Goal: Task Accomplishment & Management: Manage account settings

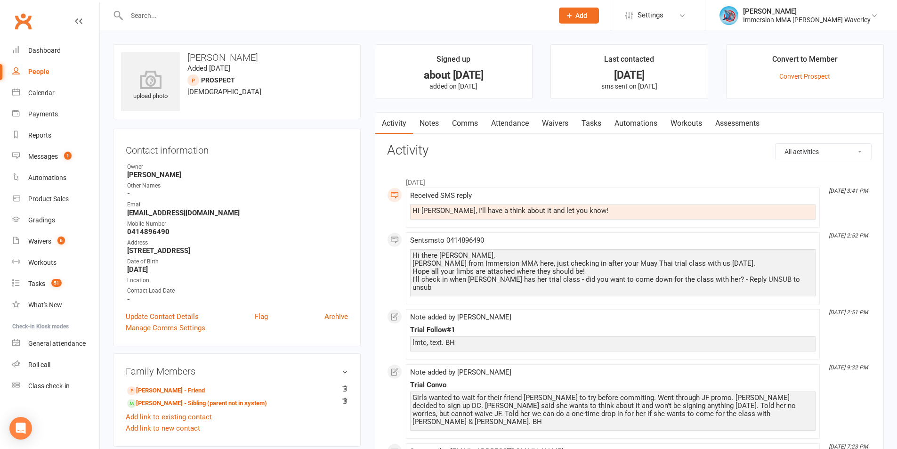
click at [436, 124] on link "Notes" at bounding box center [429, 124] width 32 height 22
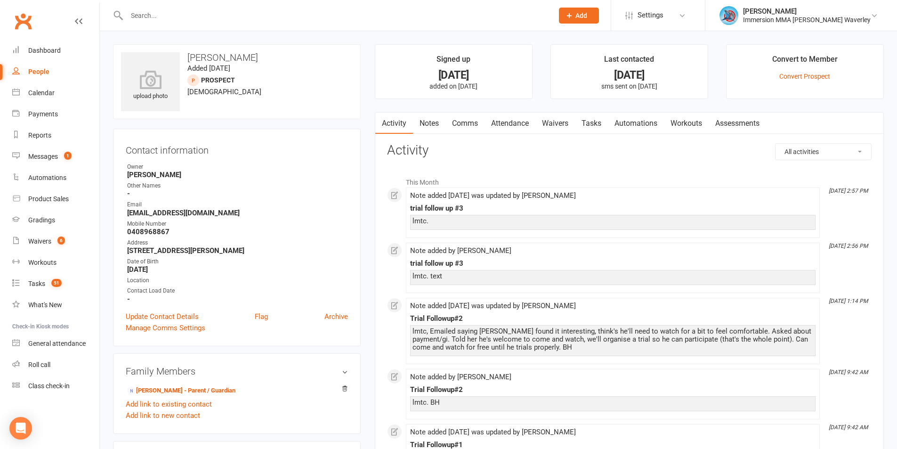
click at [645, 210] on div "trial follow up #3" at bounding box center [612, 208] width 405 height 8
click at [148, 390] on link "[PERSON_NAME] - Parent / Guardian" at bounding box center [181, 391] width 108 height 10
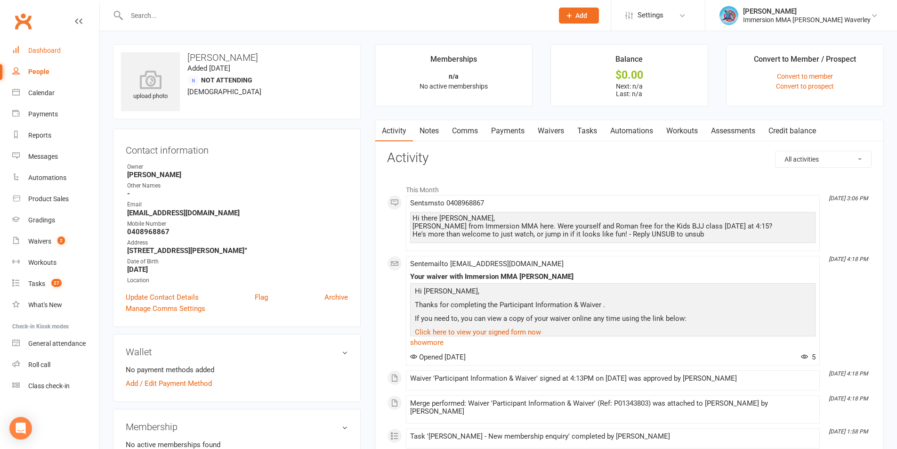
click at [47, 56] on link "Dashboard" at bounding box center [55, 50] width 87 height 21
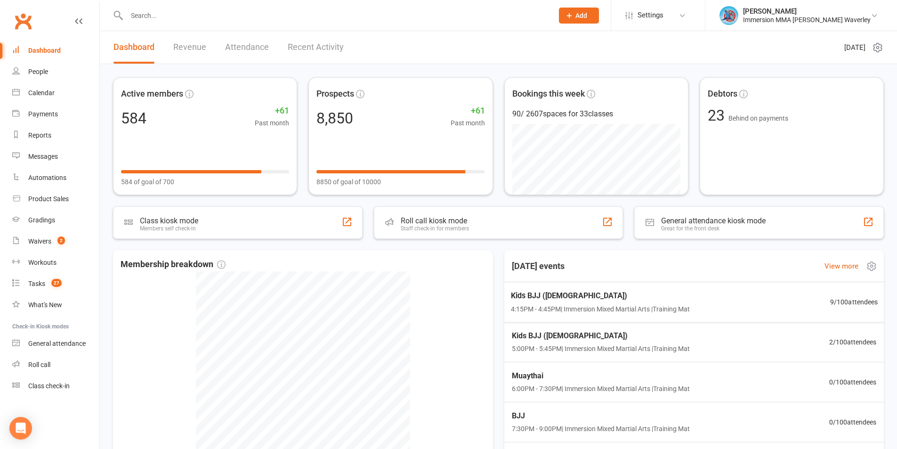
click at [667, 272] on div "Today's events View more" at bounding box center [694, 266] width 395 height 32
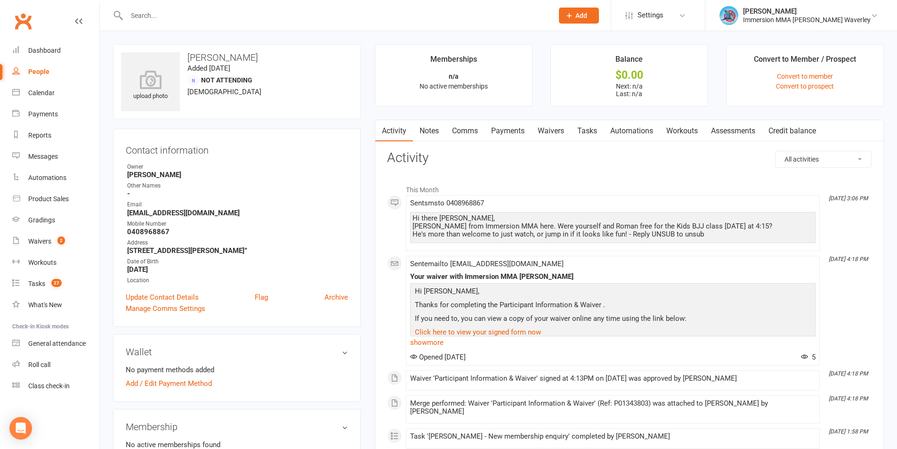
click at [599, 129] on link "Tasks" at bounding box center [587, 131] width 33 height 22
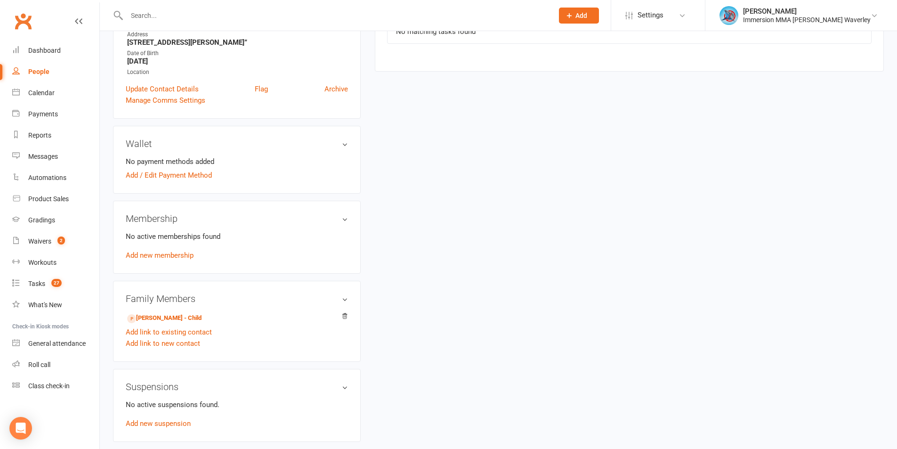
scroll to position [335, 0]
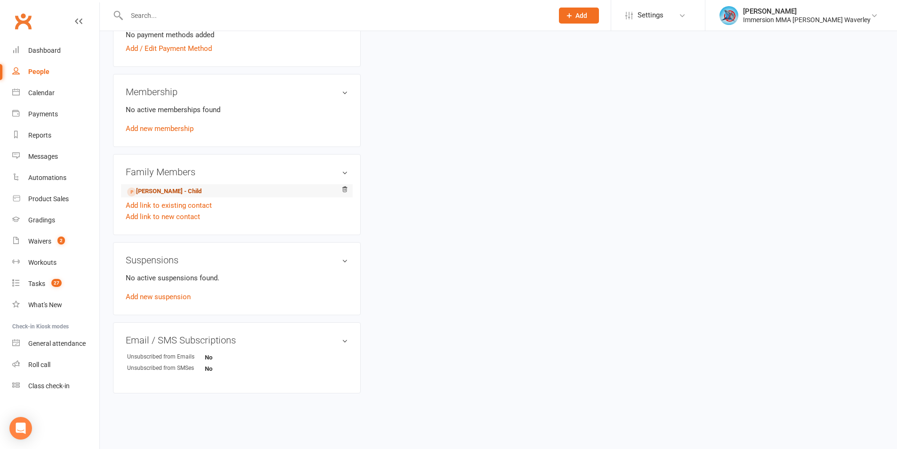
click at [161, 195] on link "Roman King - Child" at bounding box center [164, 191] width 74 height 10
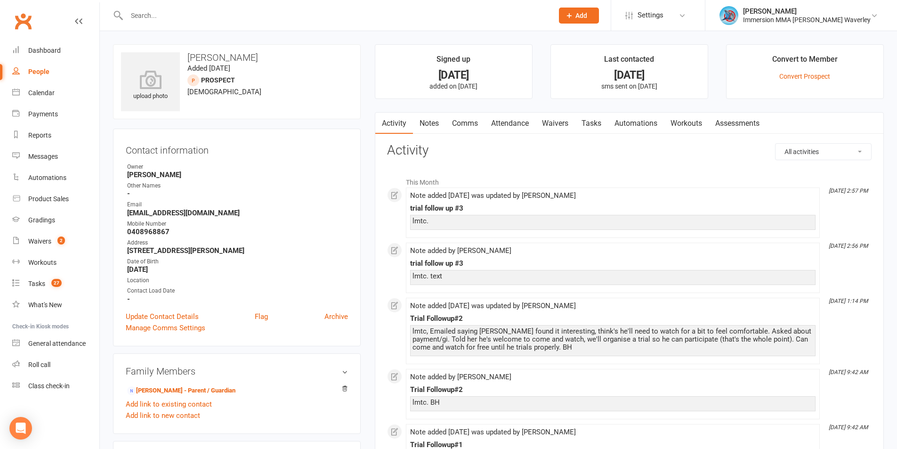
click at [587, 120] on link "Tasks" at bounding box center [591, 124] width 33 height 22
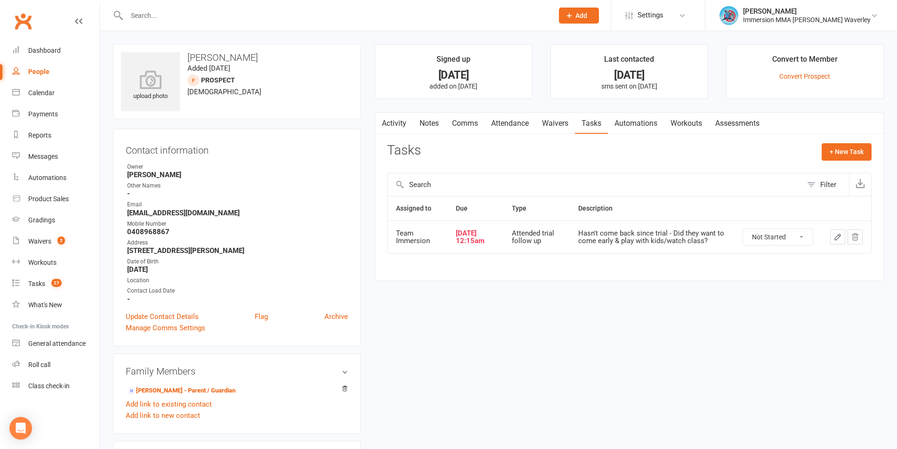
click at [830, 234] on button "button" at bounding box center [837, 236] width 15 height 15
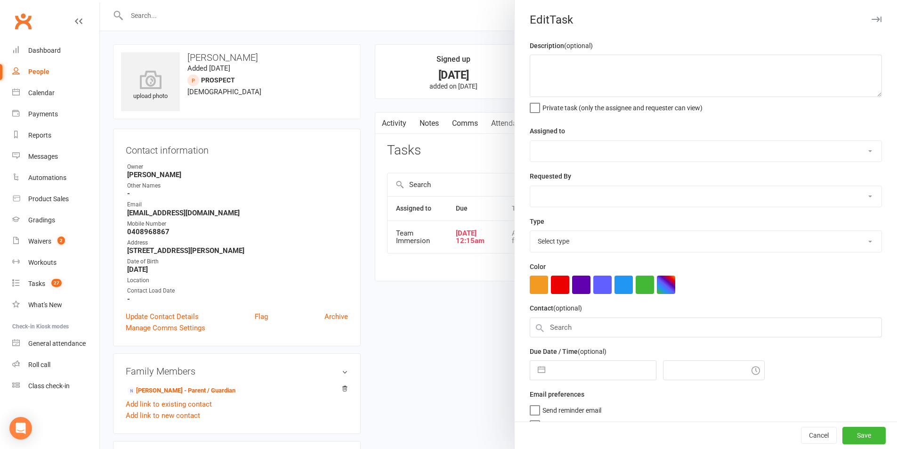
type textarea "Hasn't come back since trial - Did they want to come early & play with kids/wat…"
select select "48837"
type input "16 Sep 2025"
type input "12:15am"
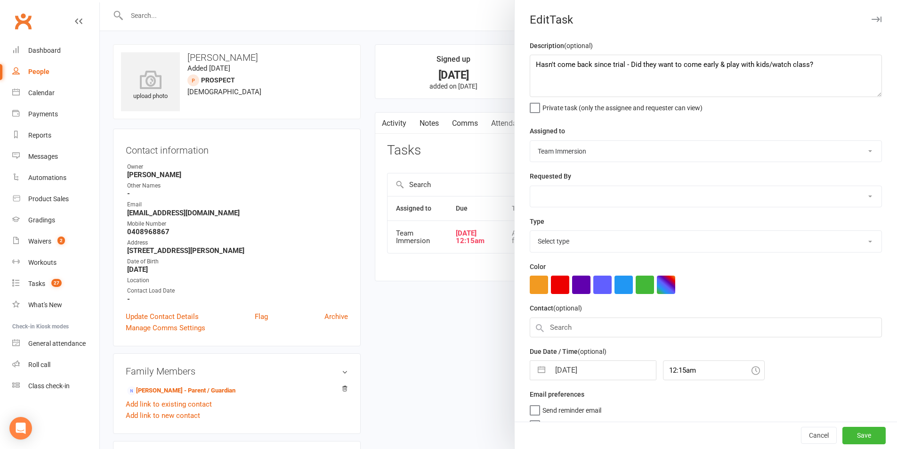
select select "27313"
click at [591, 372] on input "16 Sep 2025" at bounding box center [603, 367] width 106 height 19
select select "7"
select select "2025"
select select "8"
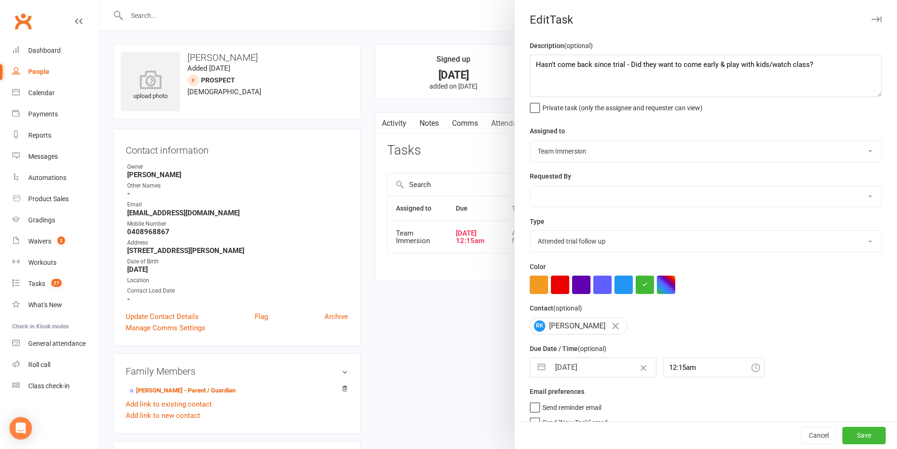
select select "2025"
select select "9"
select select "2025"
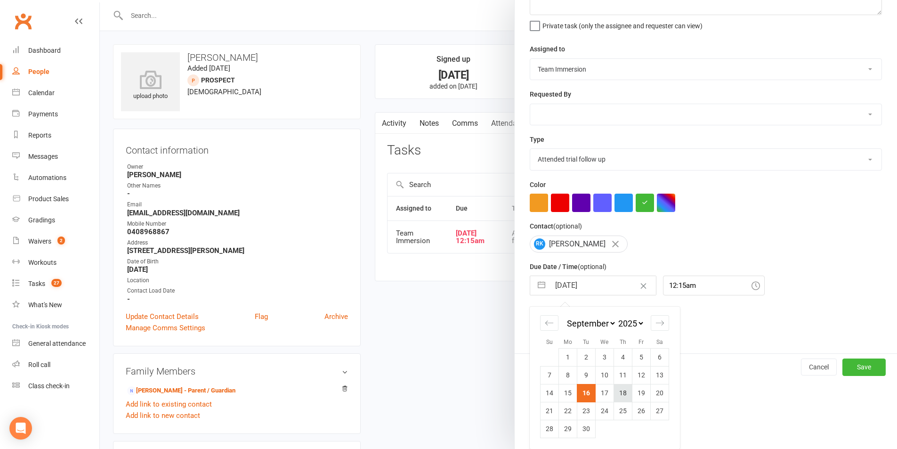
click at [616, 390] on td "18" at bounding box center [623, 393] width 18 height 18
type input "18 Sep 2025"
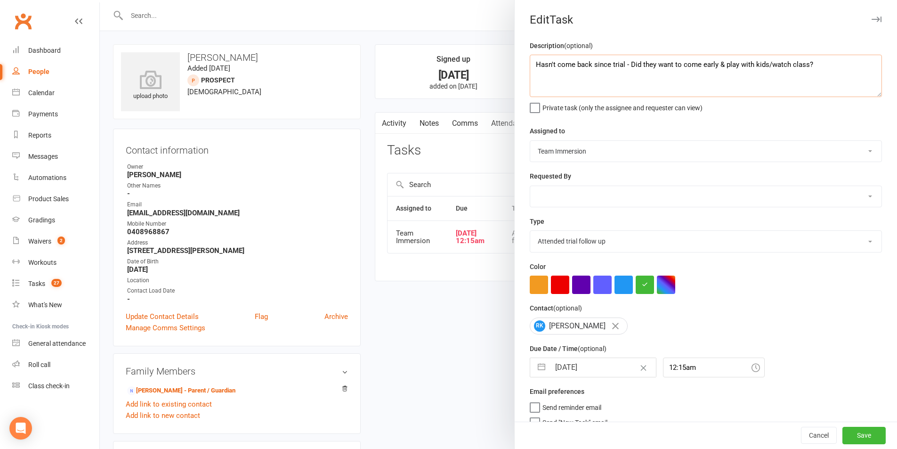
drag, startPoint x: 847, startPoint y: 73, endPoint x: 484, endPoint y: 71, distance: 363.0
click at [100, 0] on react-component "Edit Task Description (optional) Hasn't come back since trial - Did they want t…" at bounding box center [100, 0] width 0 height 0
type textarea "should be in today!"
click at [863, 436] on button "Save" at bounding box center [863, 435] width 43 height 17
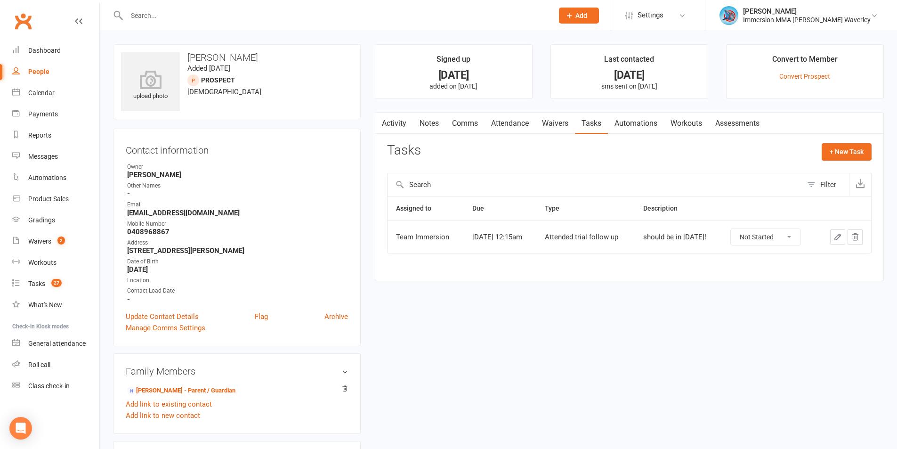
click at [425, 129] on link "Notes" at bounding box center [429, 124] width 32 height 22
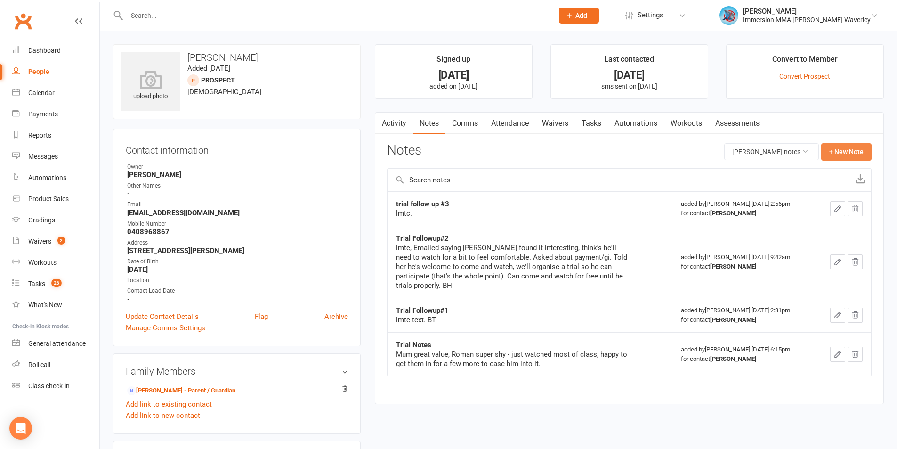
click at [840, 157] on button "+ New Note" at bounding box center [846, 151] width 50 height 17
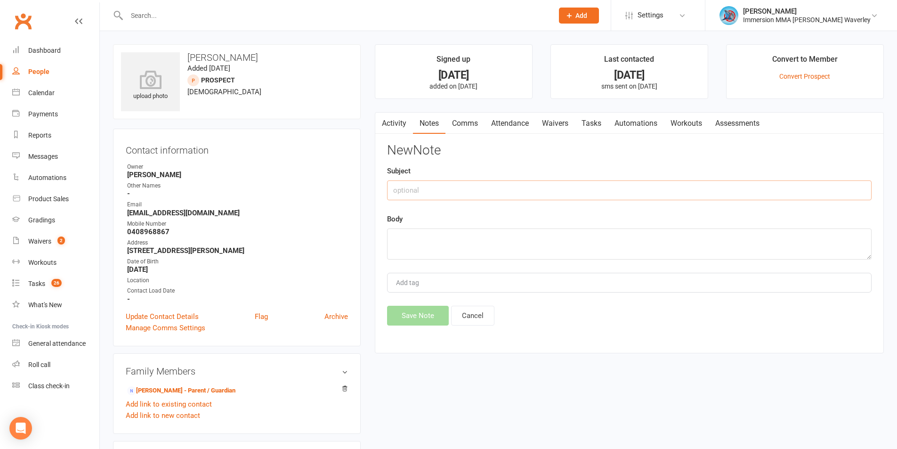
click at [481, 188] on input "text" at bounding box center [629, 190] width 484 height 20
type input "Trial Followup#4"
type textarea "mum emailed asking if they could watch/maybe jump in this week - offered thurs"
click at [417, 313] on button "Save Note" at bounding box center [418, 316] width 62 height 20
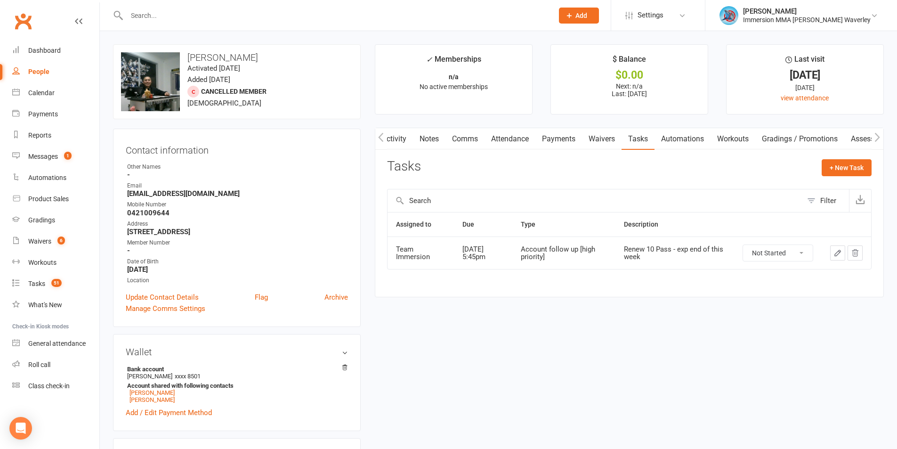
scroll to position [0, 0]
click at [419, 135] on link "Notes" at bounding box center [428, 139] width 32 height 22
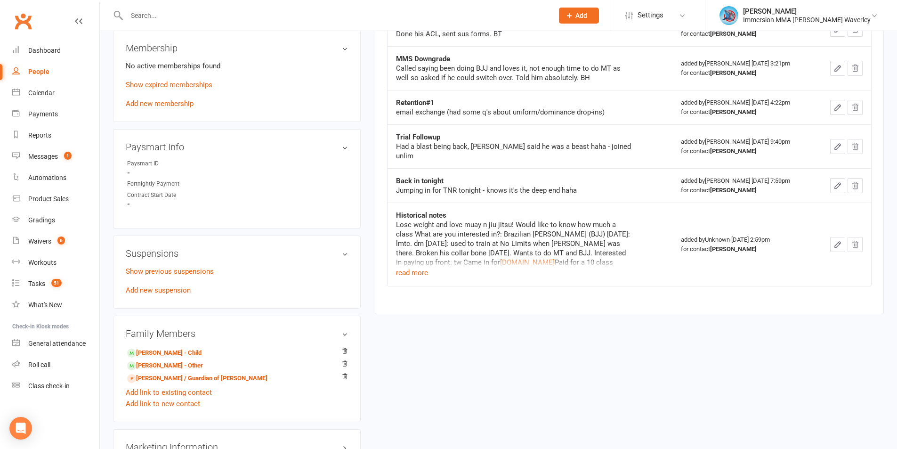
scroll to position [502, 0]
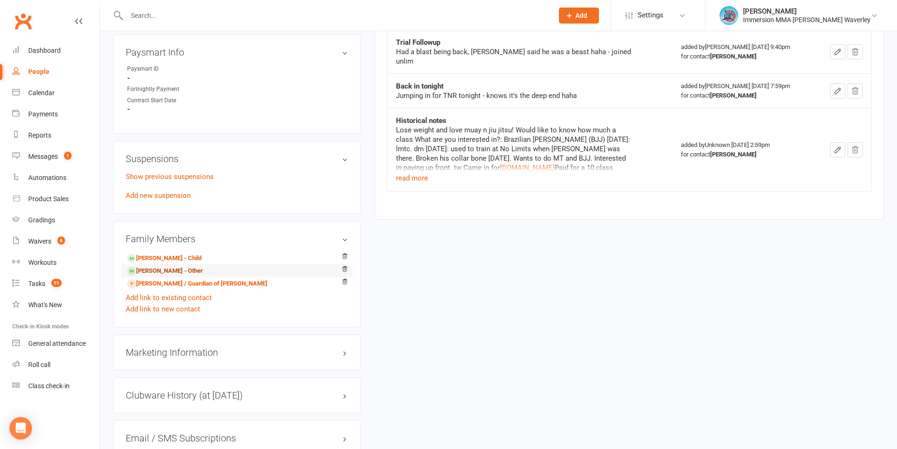
click at [172, 275] on link "Anthony Tran - Other" at bounding box center [165, 271] width 76 height 10
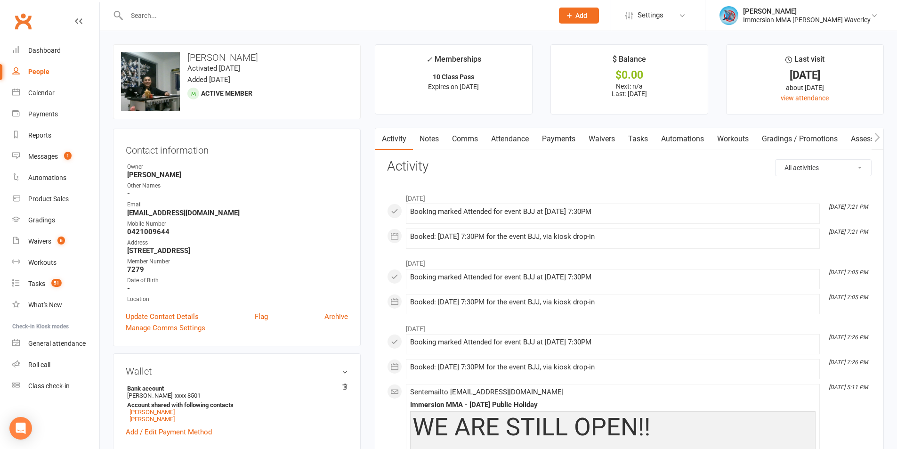
click at [426, 136] on link "Notes" at bounding box center [429, 139] width 32 height 22
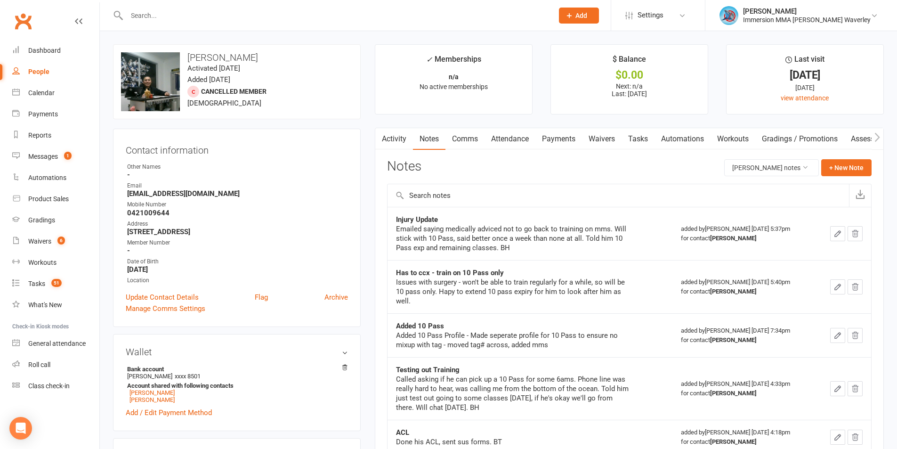
click at [636, 135] on link "Tasks" at bounding box center [637, 139] width 33 height 22
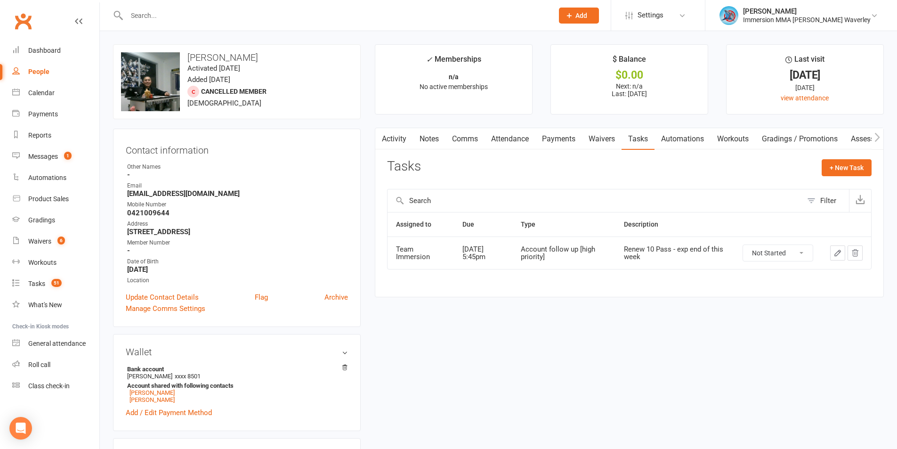
click at [765, 258] on select "Not Started In Progress Waiting Complete" at bounding box center [778, 253] width 70 height 16
click at [743, 245] on select "Not Started In Progress Waiting Complete" at bounding box center [778, 253] width 70 height 16
select select "unstarted"
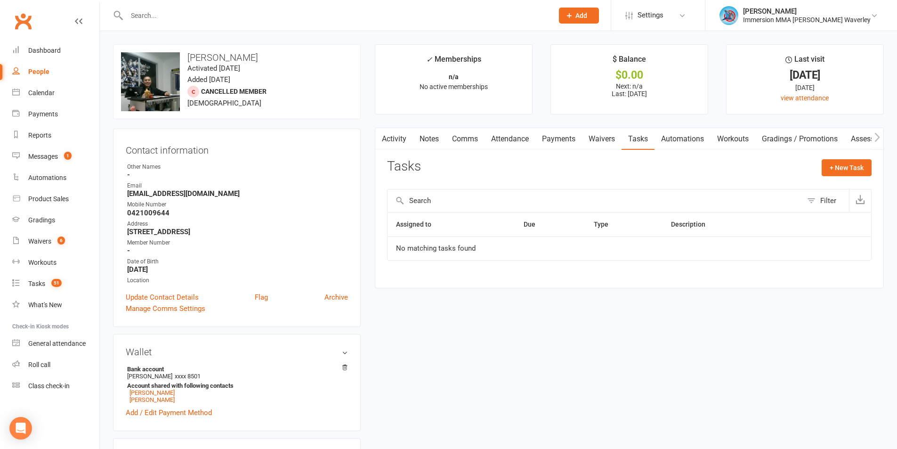
click at [430, 137] on link "Notes" at bounding box center [429, 139] width 32 height 22
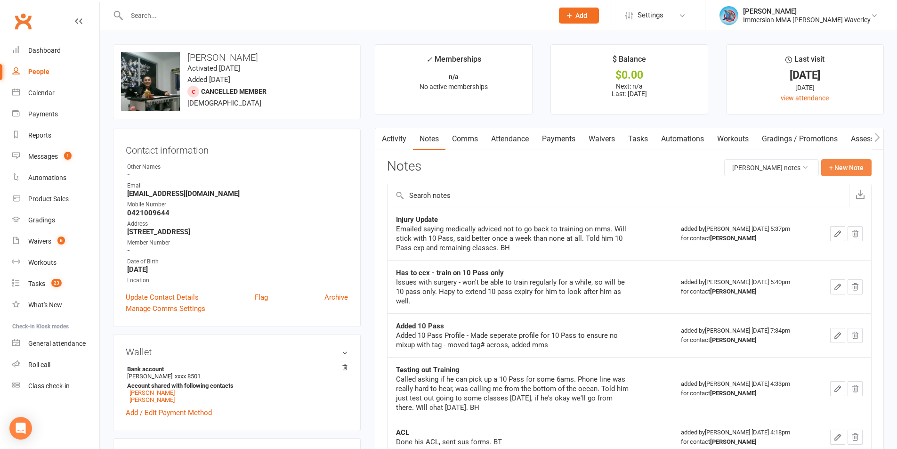
click at [838, 170] on button "+ New Note" at bounding box center [846, 167] width 50 height 17
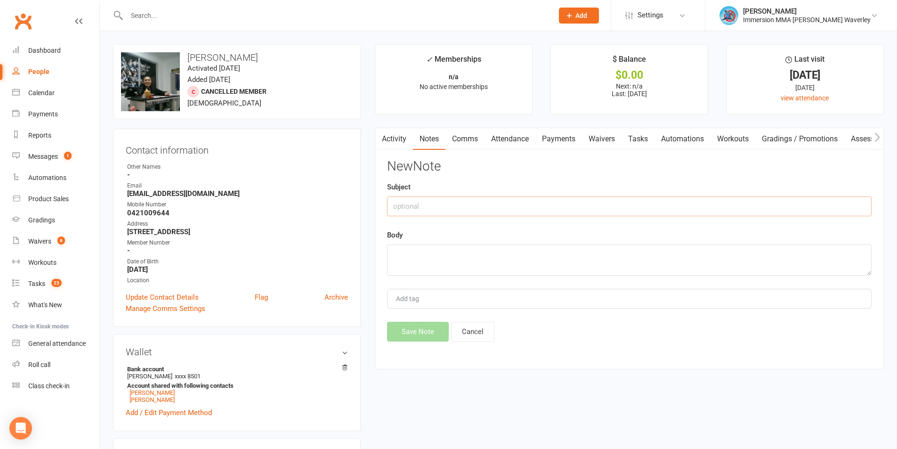
click at [499, 206] on input "text" at bounding box center [629, 206] width 484 height 20
type input "10 Pass Update"
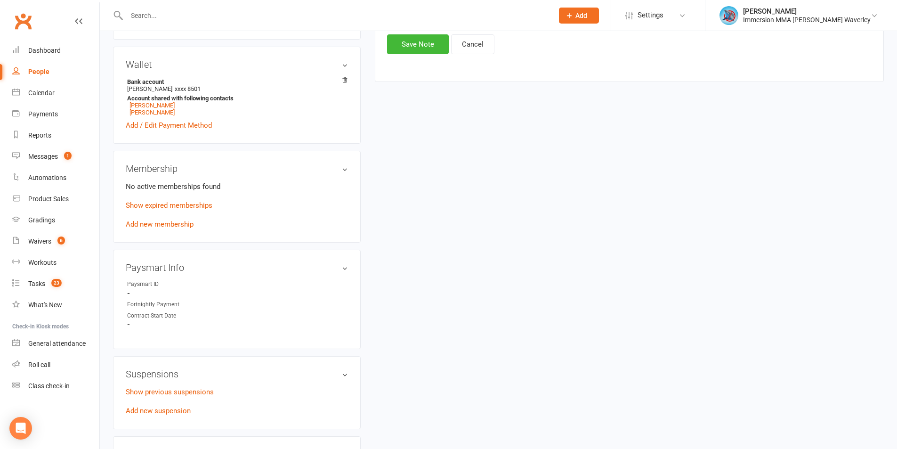
scroll to position [289, 0]
click at [138, 205] on link "Show expired memberships" at bounding box center [169, 204] width 87 height 8
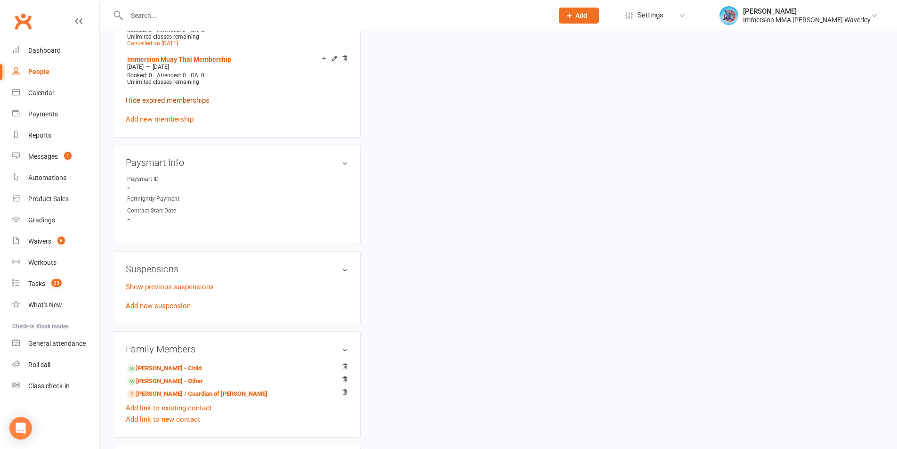
scroll to position [550, 0]
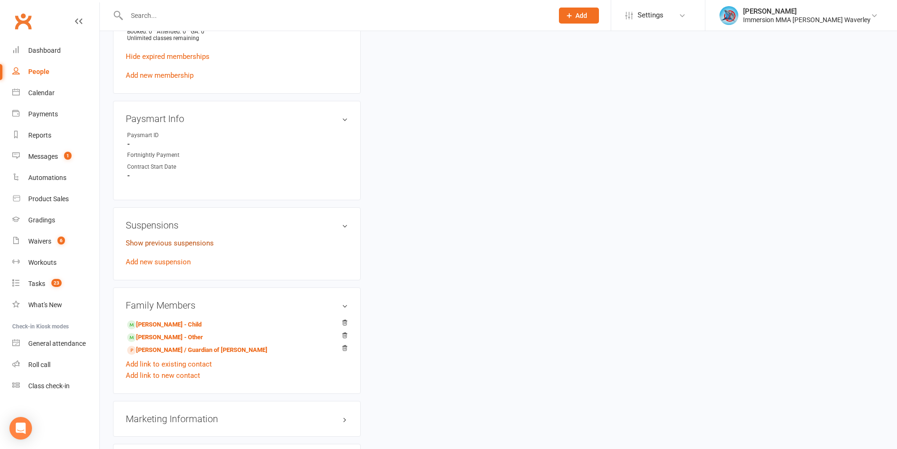
click at [141, 239] on link "Show previous suspensions" at bounding box center [170, 243] width 88 height 8
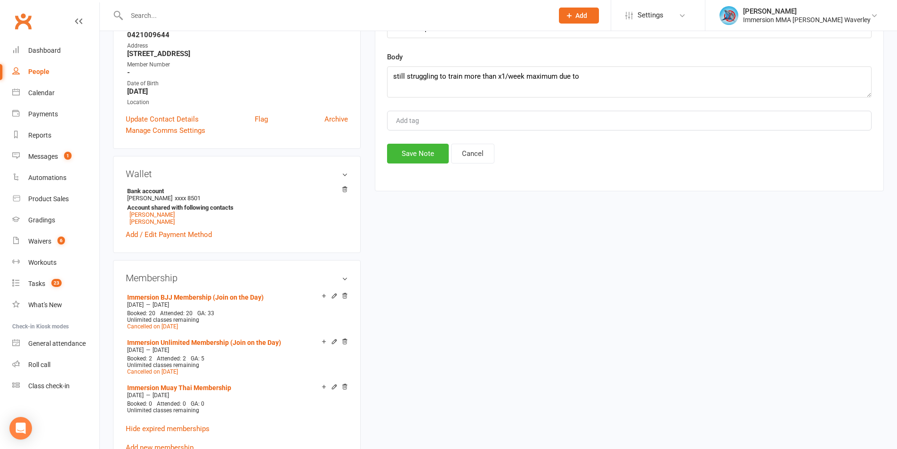
scroll to position [0, 0]
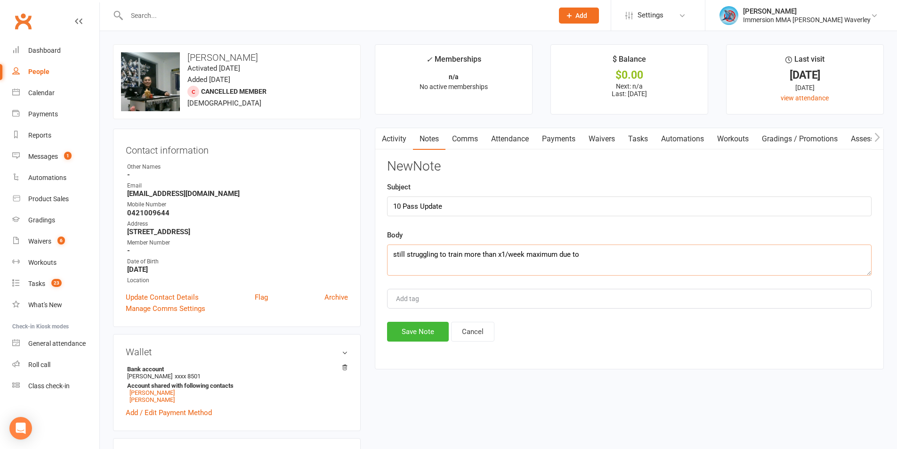
drag, startPoint x: 613, startPoint y: 262, endPoint x: 633, endPoint y: 241, distance: 28.7
click at [619, 260] on textarea "still struggling to train more than x1/week maximum due to" at bounding box center [629, 259] width 484 height 31
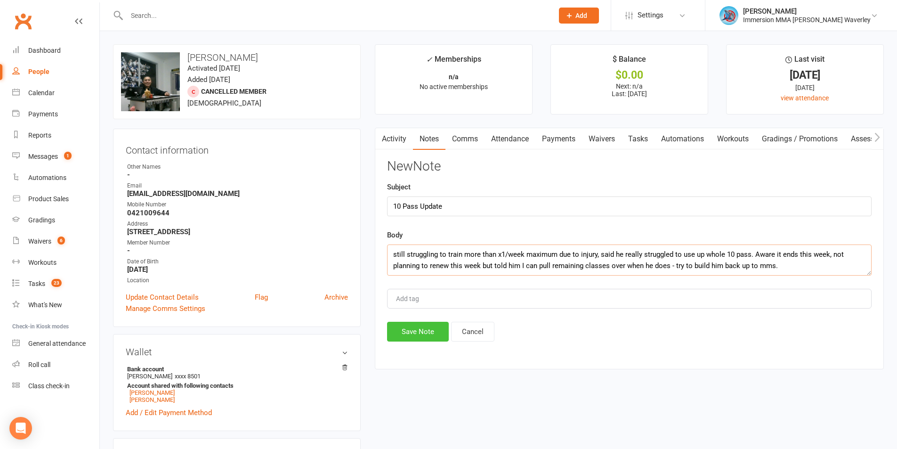
type textarea "still struggling to train more than x1/week maximum due to injury, said he real…"
click at [415, 332] on button "Save Note" at bounding box center [418, 332] width 62 height 20
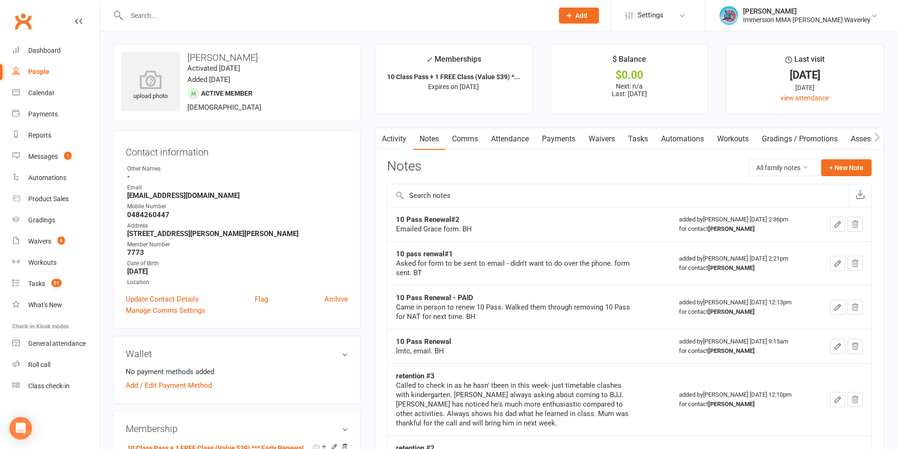
click at [648, 153] on div "Activity Notes Comms Attendance Payments Waivers Tasks Automations Workouts Gra…" at bounding box center [629, 412] width 509 height 569
click at [645, 145] on link "Tasks" at bounding box center [637, 139] width 33 height 22
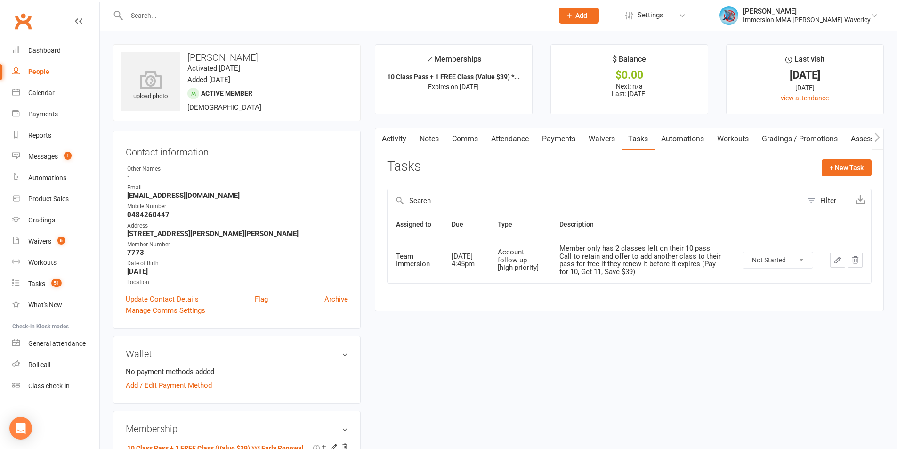
click at [433, 144] on link "Notes" at bounding box center [429, 139] width 32 height 22
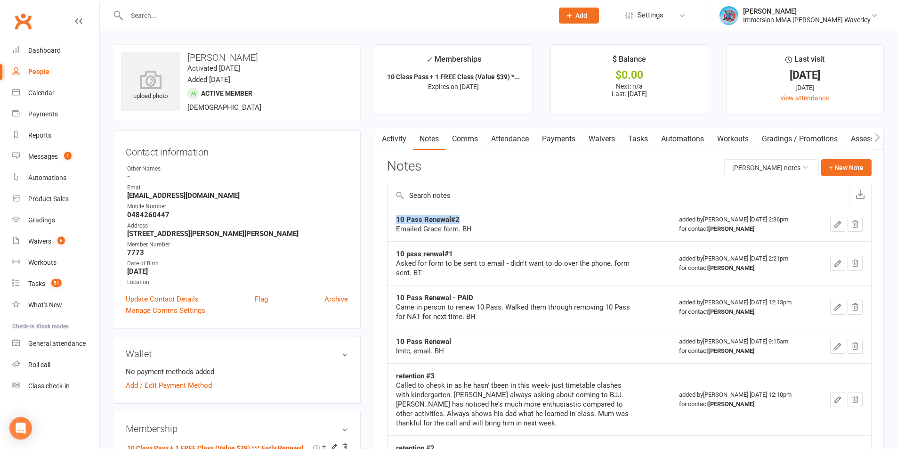
drag, startPoint x: 467, startPoint y: 217, endPoint x: 394, endPoint y: 217, distance: 73.4
click at [394, 217] on td "10 Pass Renewal#2 Emailed Grace form. BH" at bounding box center [528, 224] width 283 height 34
click at [390, 136] on link "Activity" at bounding box center [394, 139] width 38 height 22
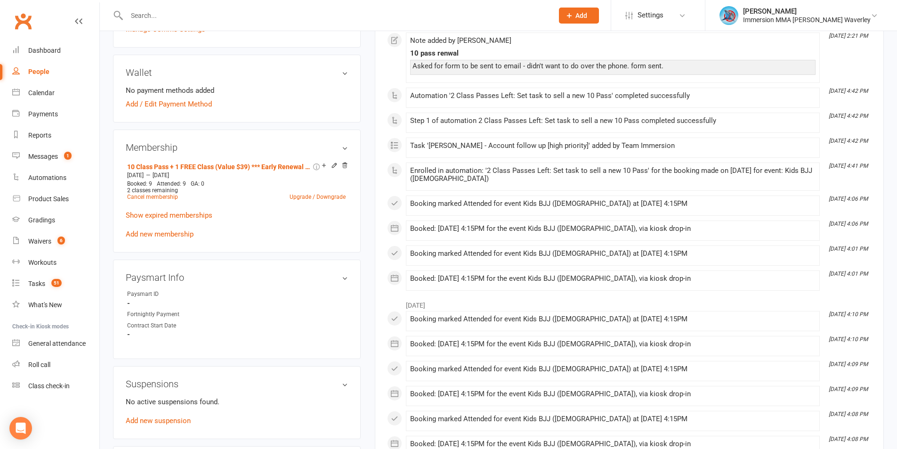
scroll to position [377, 0]
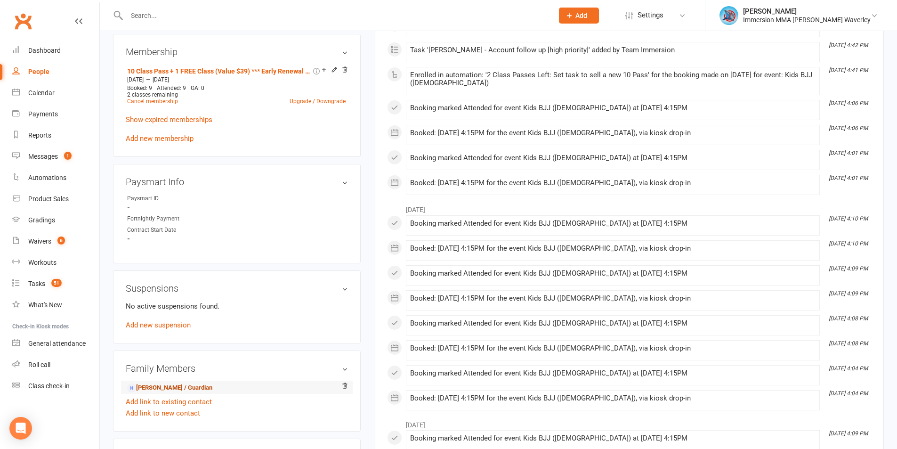
click at [147, 389] on link "Grace Ching - Parent / Guardian" at bounding box center [169, 388] width 85 height 10
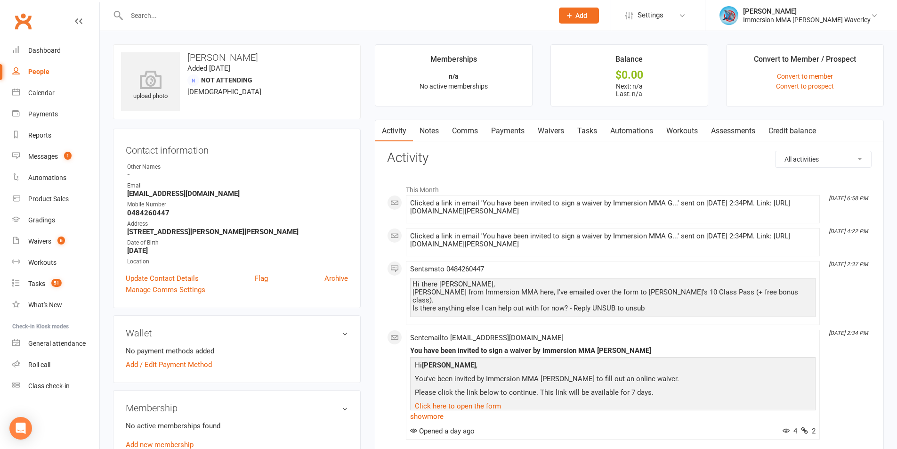
scroll to position [126, 0]
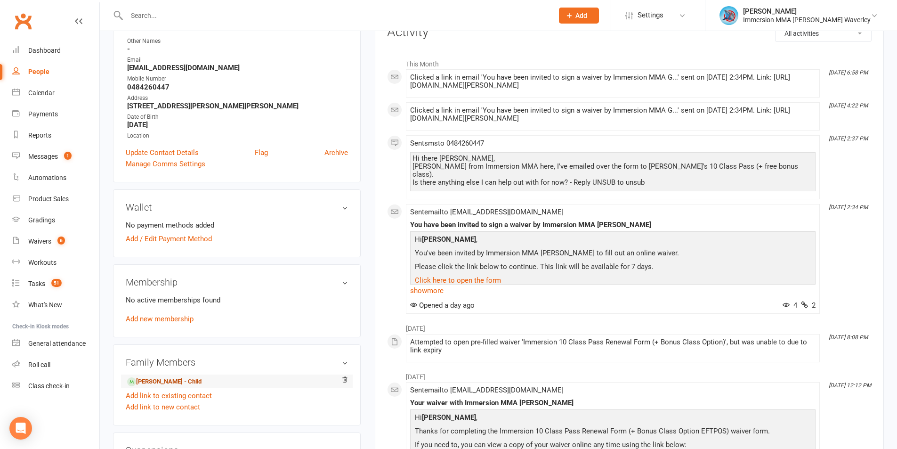
click at [138, 385] on link "Josiah Chew - Child" at bounding box center [164, 382] width 74 height 10
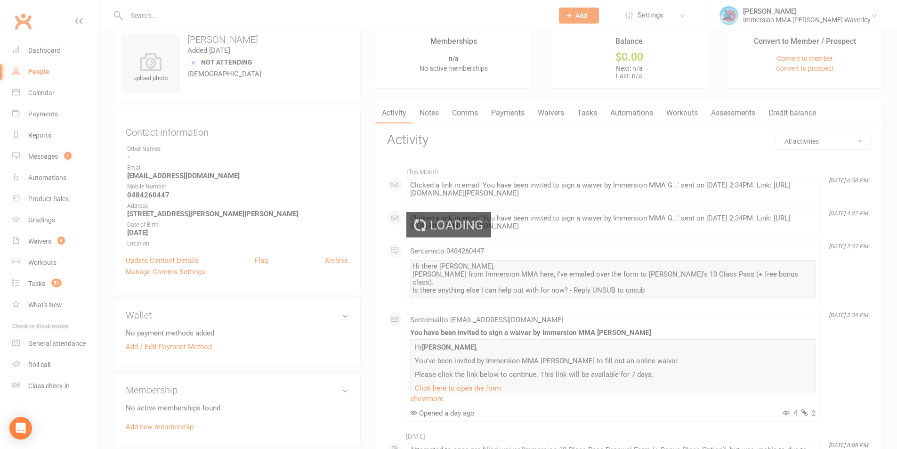
scroll to position [0, 0]
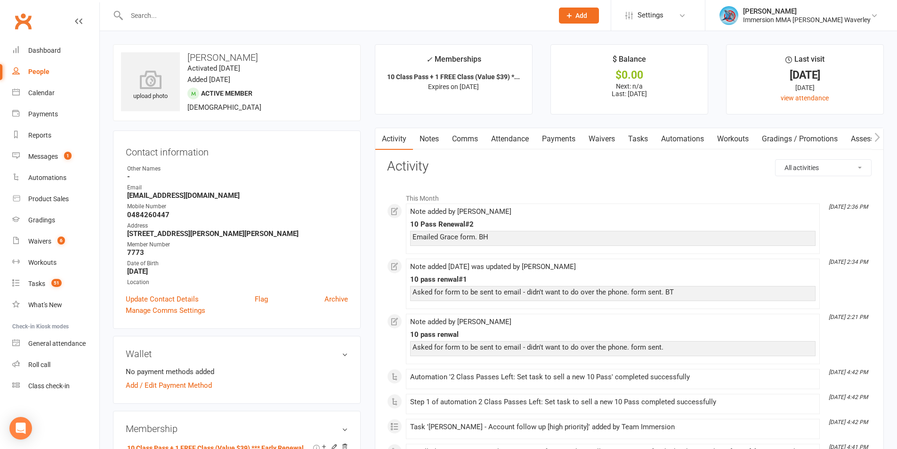
click at [417, 133] on link "Notes" at bounding box center [429, 139] width 32 height 22
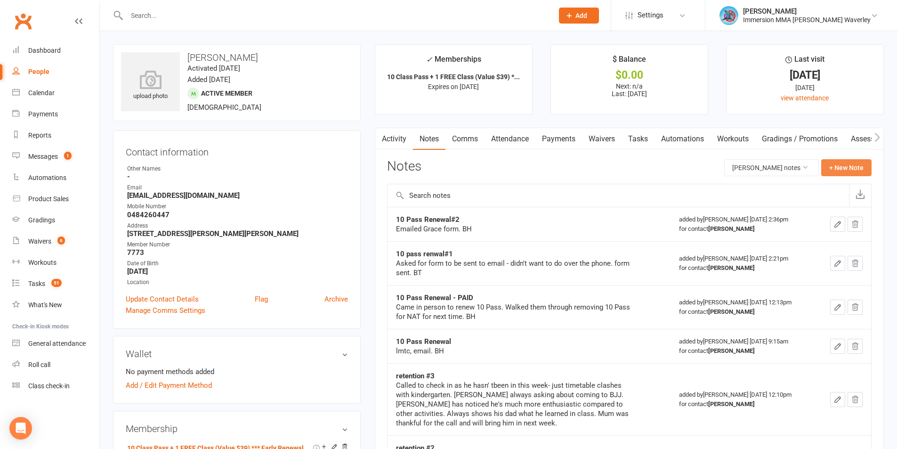
click at [838, 164] on button "+ New Note" at bounding box center [846, 167] width 50 height 17
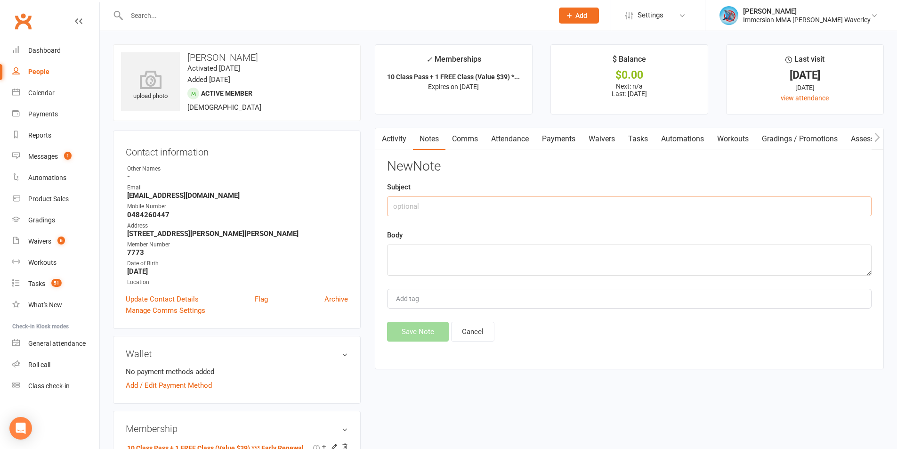
click at [415, 202] on input "text" at bounding box center [629, 206] width 484 height 20
paste input "Retention#2"
type input "Retention#2"
click at [475, 332] on button "Cancel" at bounding box center [472, 332] width 43 height 20
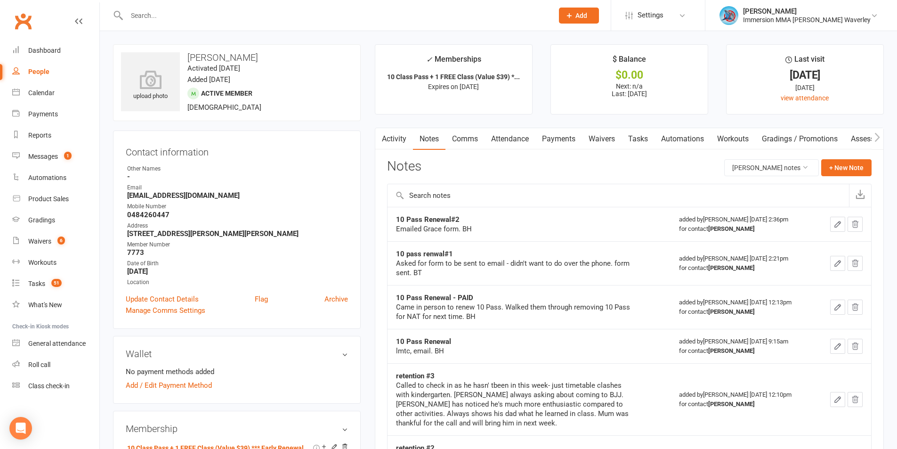
click at [420, 219] on strong "10 Pass Renewal#2" at bounding box center [428, 219] width 64 height 8
copy strong "10 Pass Renewal#2"
click at [842, 161] on button "+ New Note" at bounding box center [846, 167] width 50 height 17
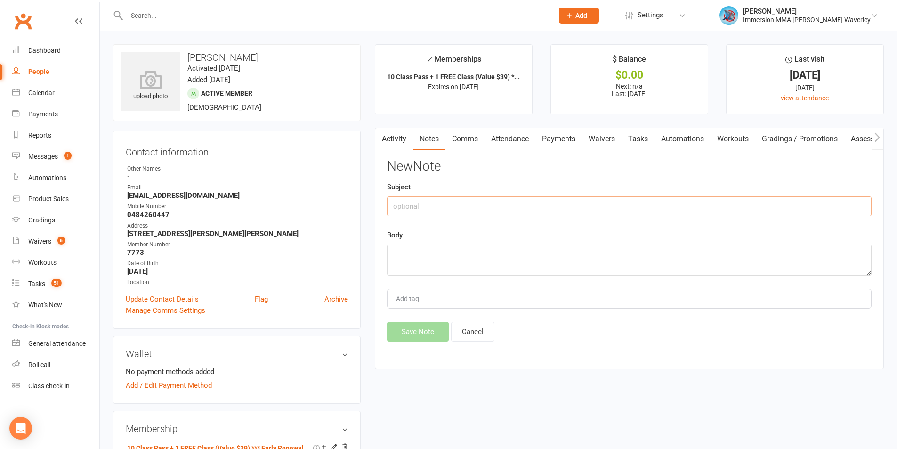
click at [468, 206] on input "text" at bounding box center [629, 206] width 484 height 20
paste input "10 Pass Renewal#2"
type input "10 Pass Renewal#3"
type textarea "lmtc"
click at [423, 329] on button "Save Note" at bounding box center [418, 332] width 62 height 20
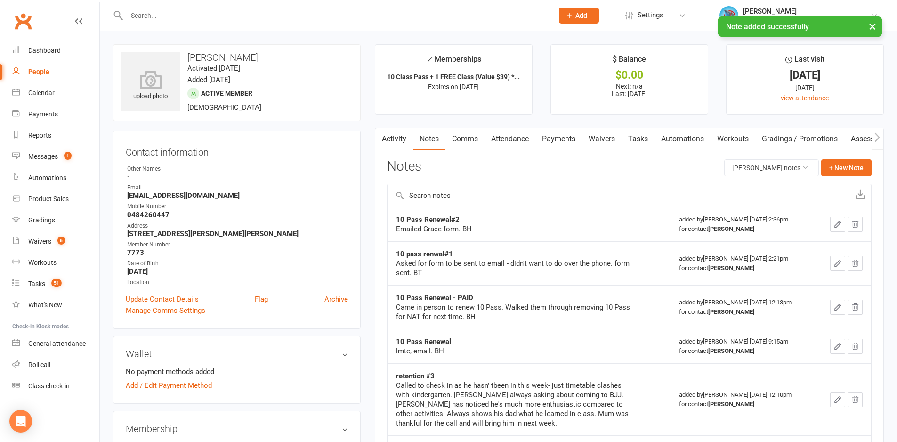
click at [633, 135] on link "Tasks" at bounding box center [637, 139] width 33 height 22
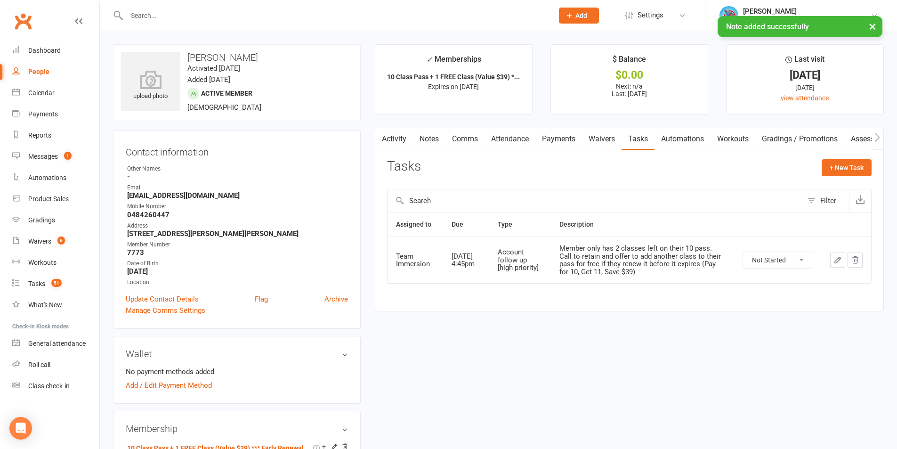
click at [836, 257] on icon "button" at bounding box center [837, 260] width 8 height 8
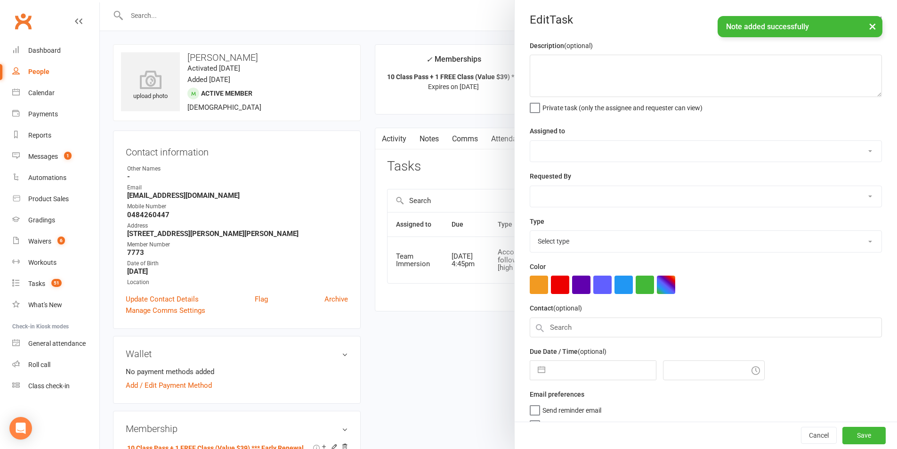
type textarea "Member only has 2 classes left on their 10 pass. Call to retain and offer to ad…"
select select "48837"
type input "16 Sep 2025"
type input "4:45pm"
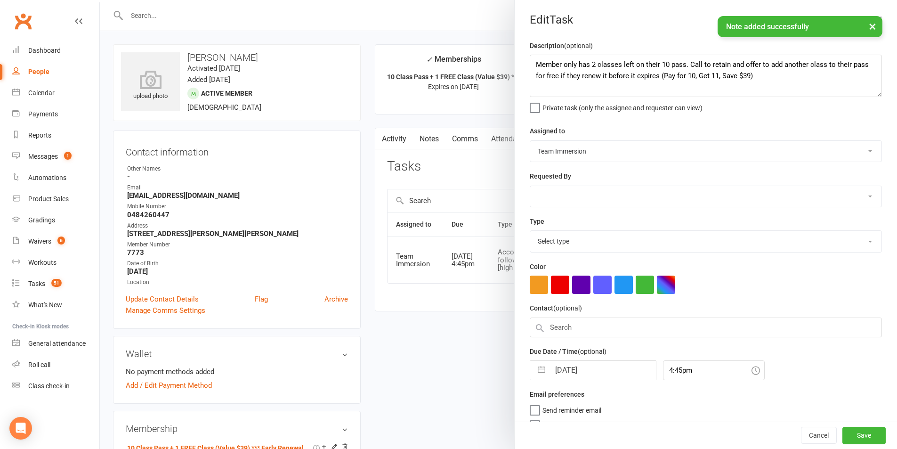
select select "27317"
select select "7"
select select "2025"
select select "8"
select select "2025"
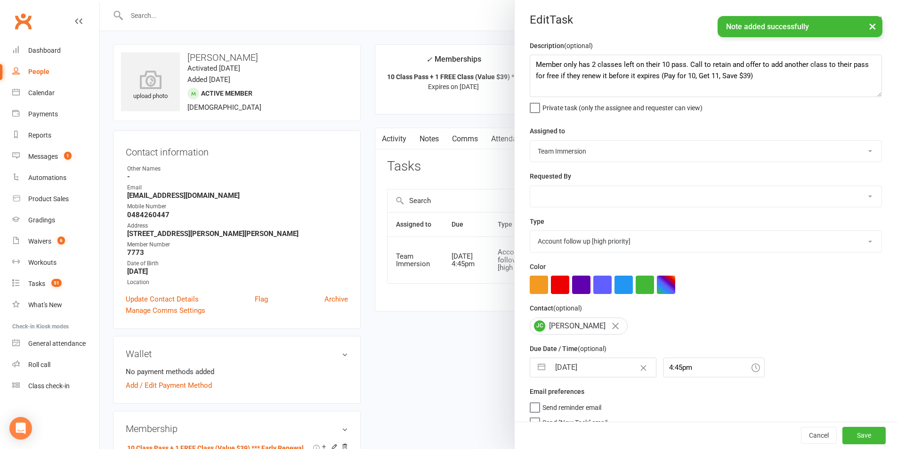
select select "9"
select select "2025"
click at [602, 364] on input "16 Sep 2025" at bounding box center [603, 367] width 106 height 19
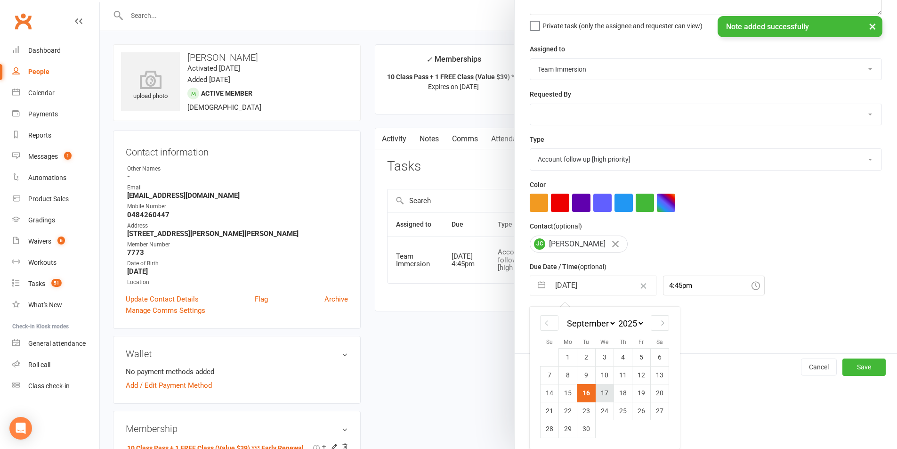
click at [597, 395] on td "17" at bounding box center [605, 393] width 18 height 18
type input "17 Sep 2025"
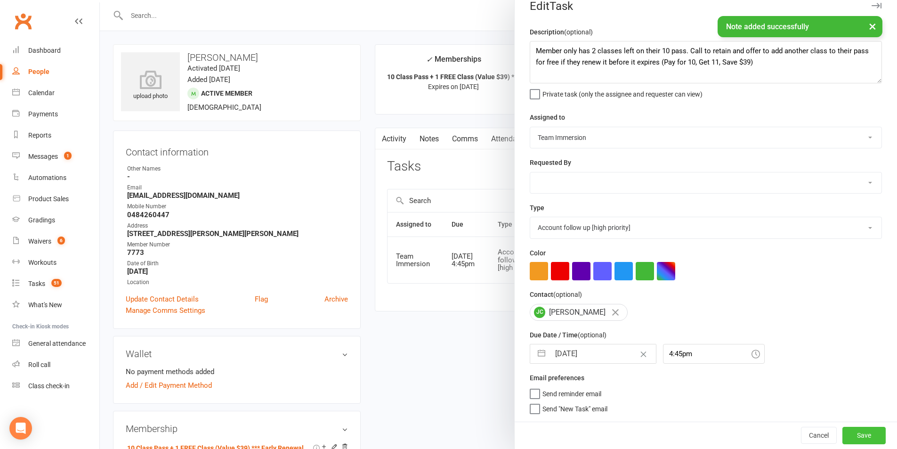
drag, startPoint x: 881, startPoint y: 428, endPoint x: 850, endPoint y: 437, distance: 32.2
click at [873, 432] on div "Cancel Save" at bounding box center [706, 434] width 382 height 27
click at [850, 437] on button "Save" at bounding box center [863, 435] width 43 height 17
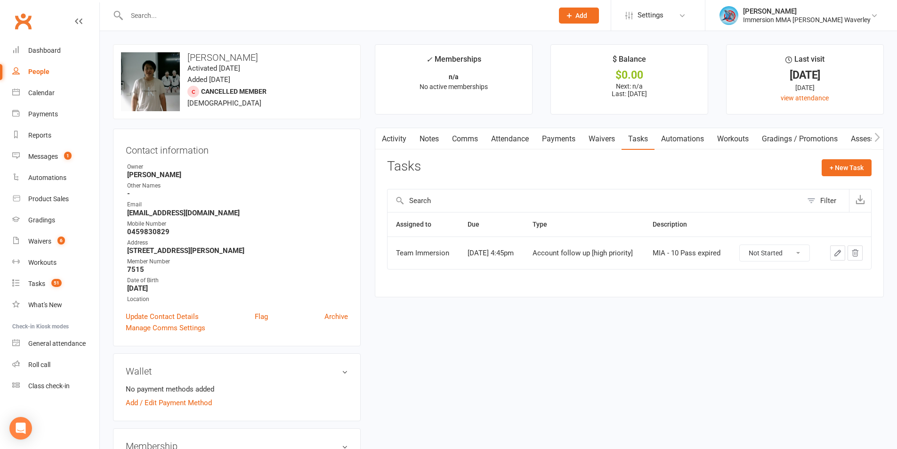
click at [427, 144] on link "Notes" at bounding box center [429, 139] width 32 height 22
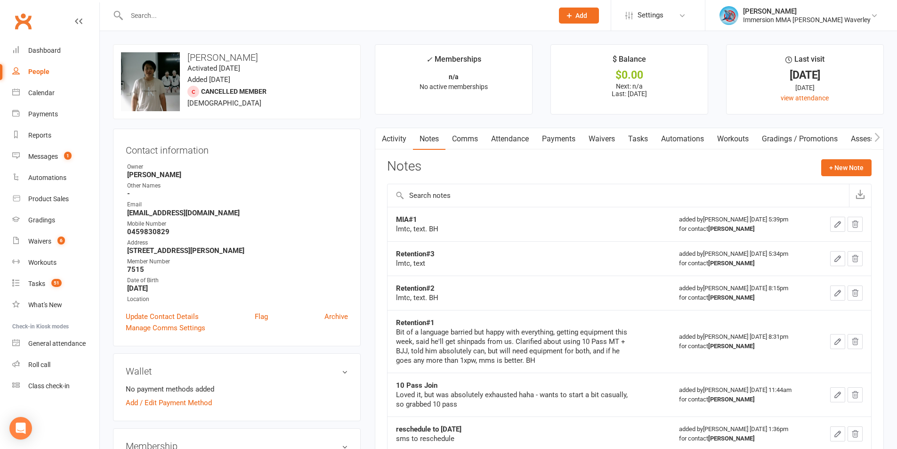
click at [405, 217] on strong "MIA#1" at bounding box center [406, 219] width 21 height 8
copy strong "MIA#1"
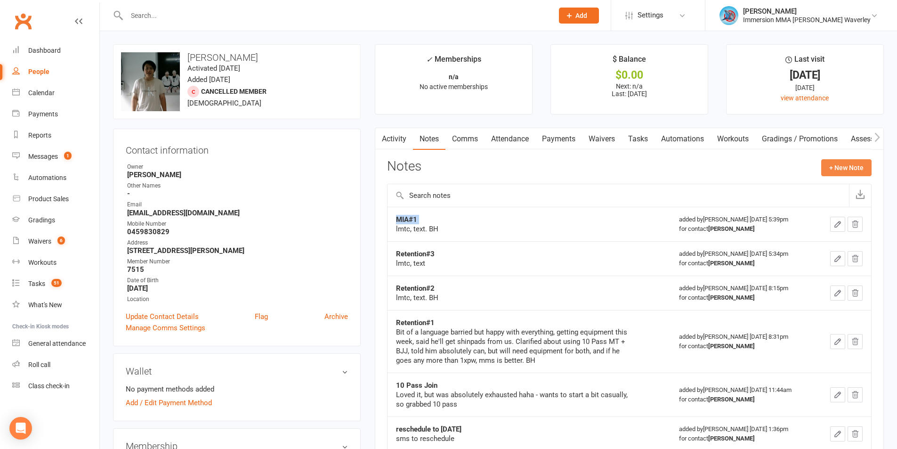
click at [845, 169] on button "+ New Note" at bounding box center [846, 167] width 50 height 17
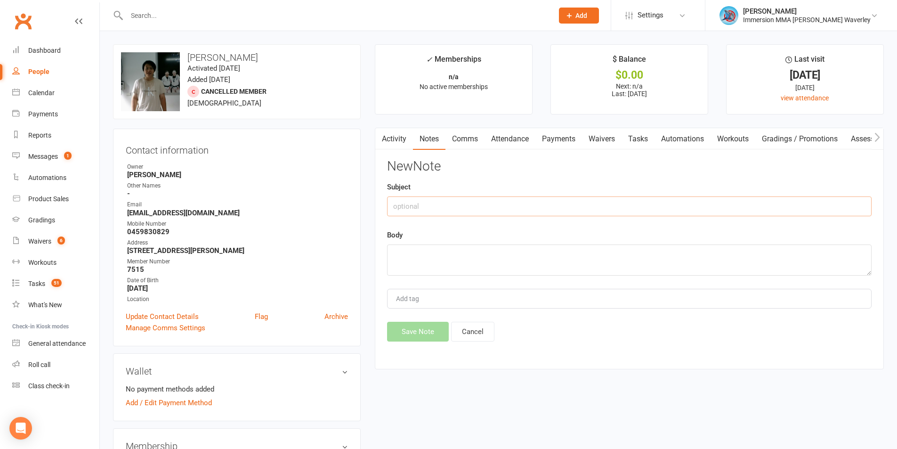
click at [450, 209] on input "text" at bounding box center [629, 206] width 484 height 20
paste input "MIA#1"
type input "MIA#2"
type textarea "lmtc"
click at [413, 333] on button "Save Note" at bounding box center [418, 332] width 62 height 20
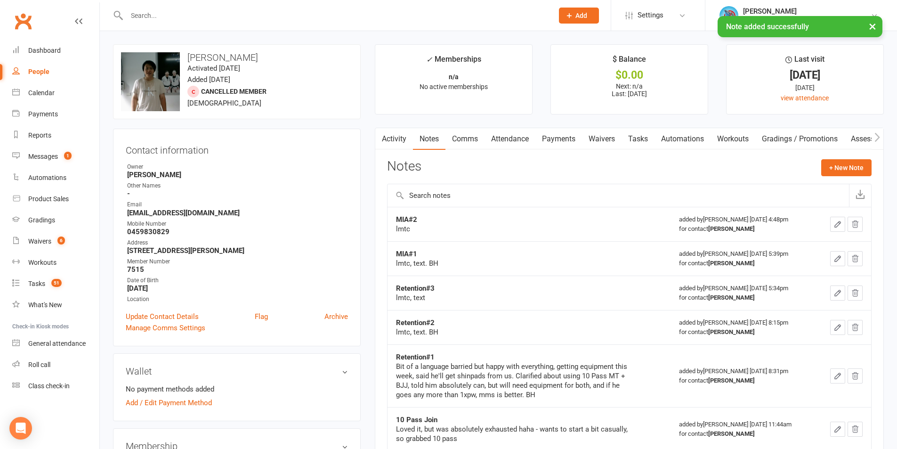
click at [651, 139] on link "Tasks" at bounding box center [637, 139] width 33 height 22
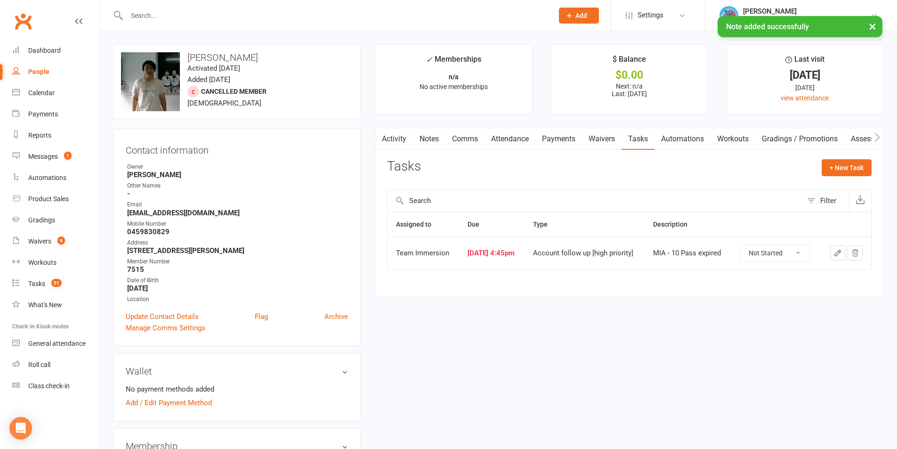
click at [838, 260] on button "button" at bounding box center [837, 252] width 15 height 15
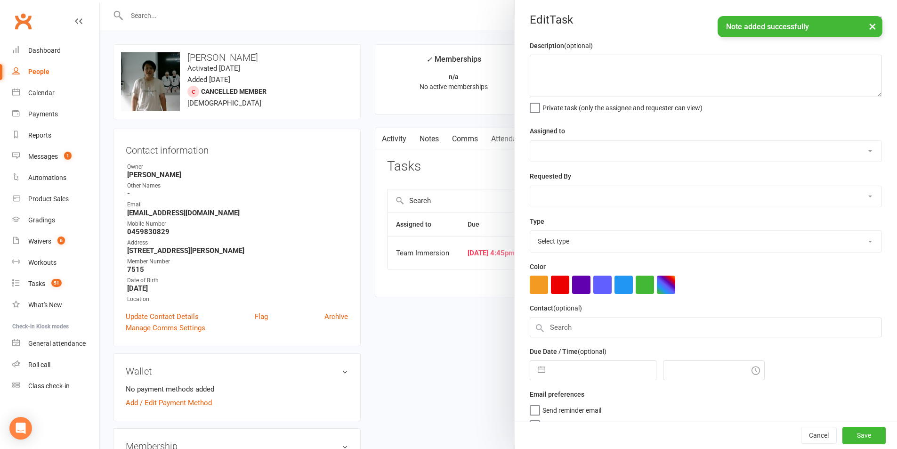
type textarea "MIA - 10 Pass expired"
select select "48837"
select select "48840"
type input "[DATE]"
type input "4:45pm"
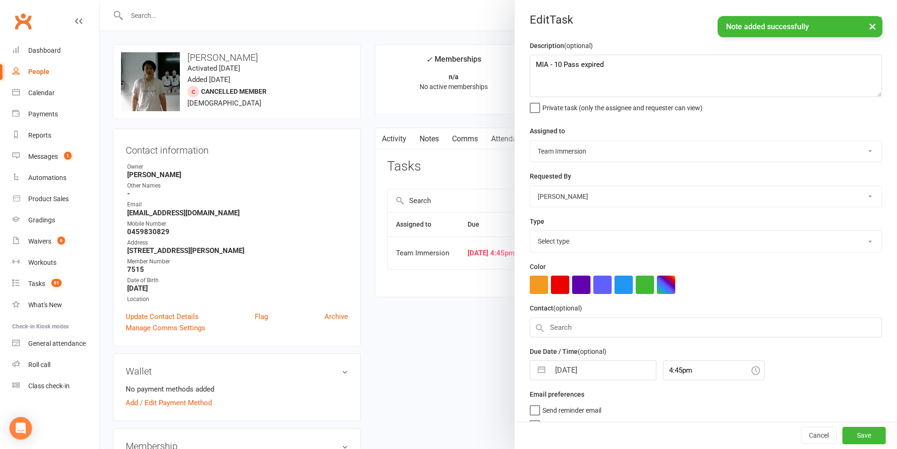
select select "27317"
click at [588, 374] on input "[DATE]" at bounding box center [603, 367] width 106 height 19
select select "7"
select select "2025"
select select "8"
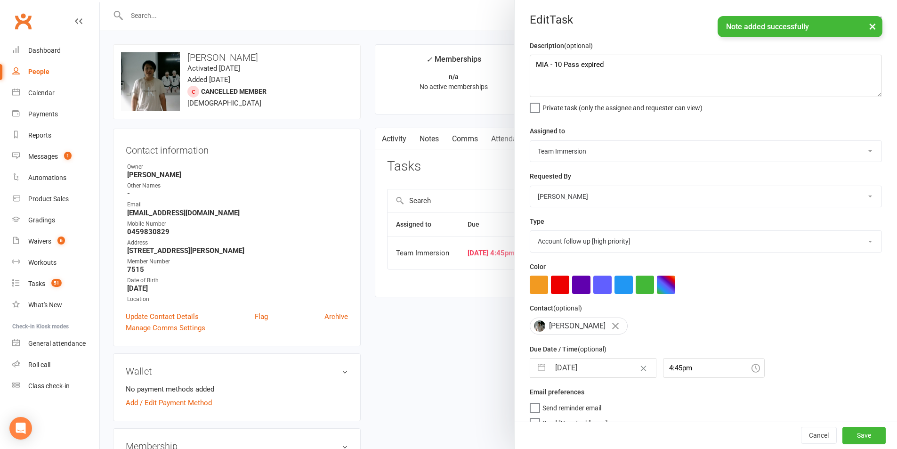
select select "2025"
select select "9"
select select "2025"
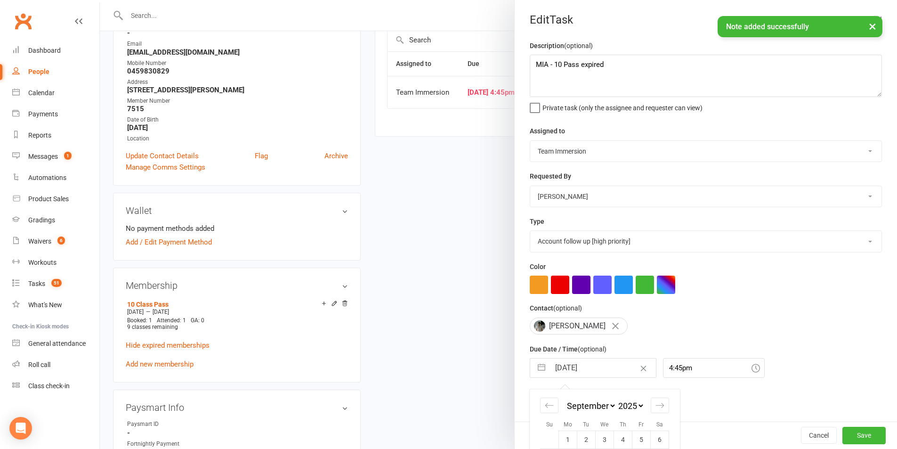
scroll to position [163, 0]
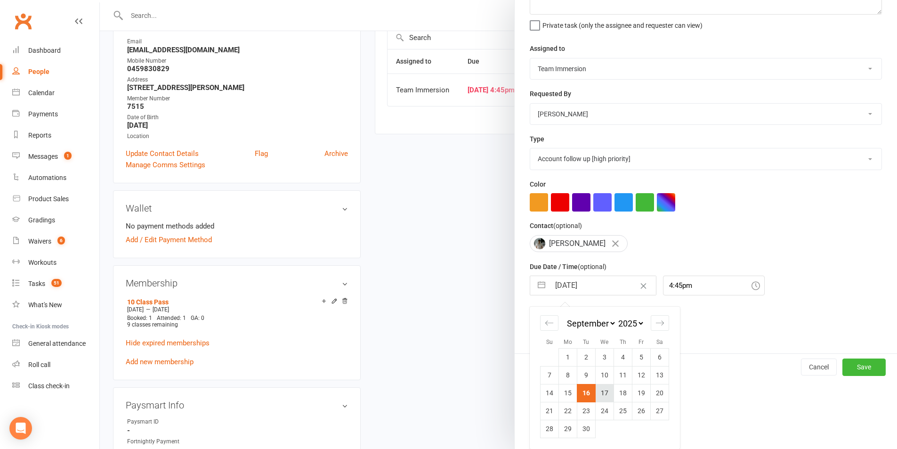
click at [596, 395] on td "17" at bounding box center [605, 393] width 18 height 18
type input "17 Sep 2025"
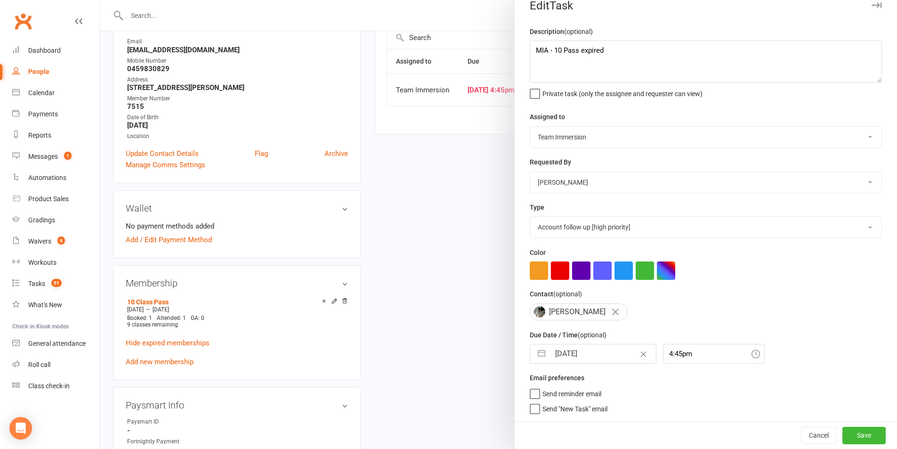
click at [848, 444] on div "Cancel Save" at bounding box center [706, 434] width 382 height 27
click at [853, 439] on button "Save" at bounding box center [863, 435] width 43 height 17
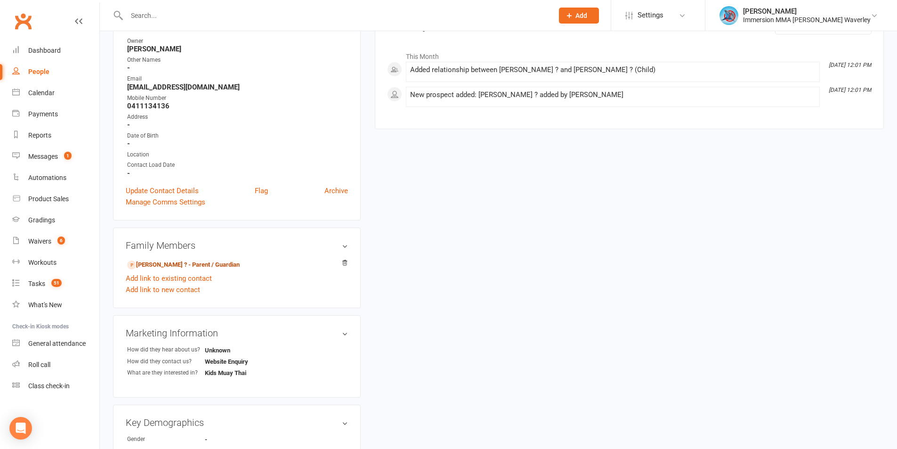
drag, startPoint x: 157, startPoint y: 260, endPoint x: 309, endPoint y: 325, distance: 165.6
click at [157, 260] on link "[PERSON_NAME] ? - Parent / Guardian" at bounding box center [183, 265] width 113 height 10
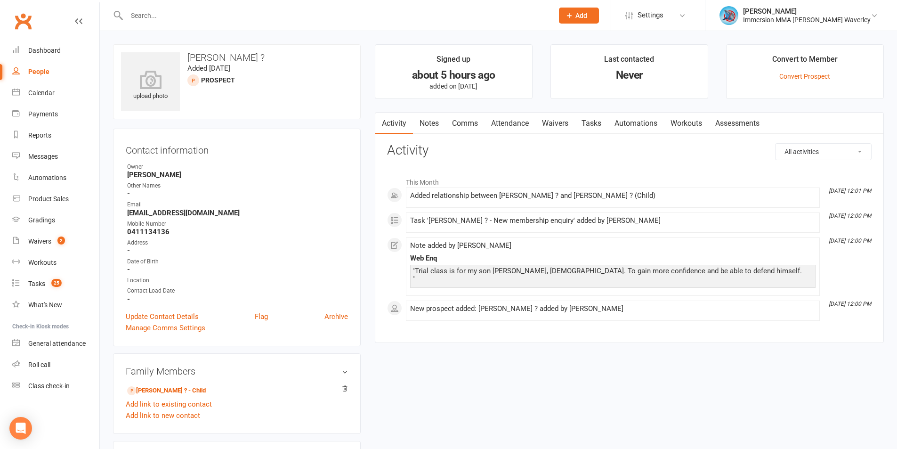
click at [604, 125] on link "Tasks" at bounding box center [591, 124] width 33 height 22
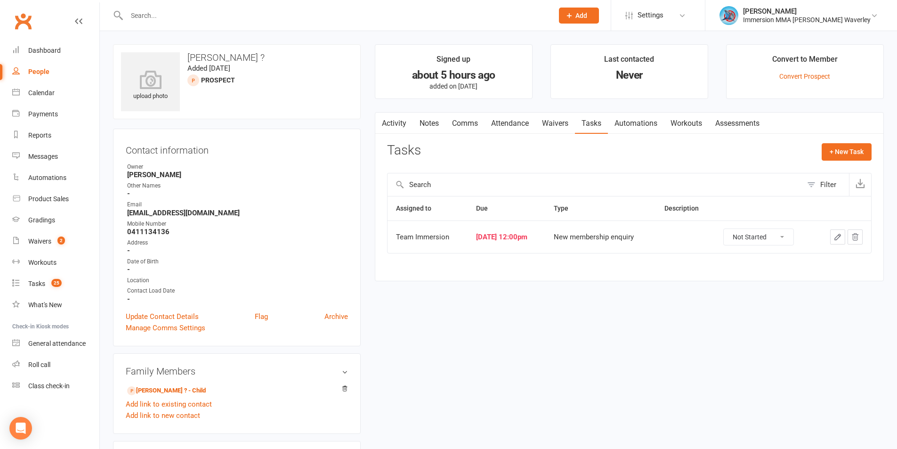
click at [759, 235] on select "Not Started In Progress Waiting Complete" at bounding box center [759, 237] width 70 height 16
click at [730, 229] on select "Not Started In Progress Waiting Complete" at bounding box center [759, 237] width 70 height 16
select select "unstarted"
click at [171, 391] on link "Leo ? - Child" at bounding box center [166, 391] width 79 height 10
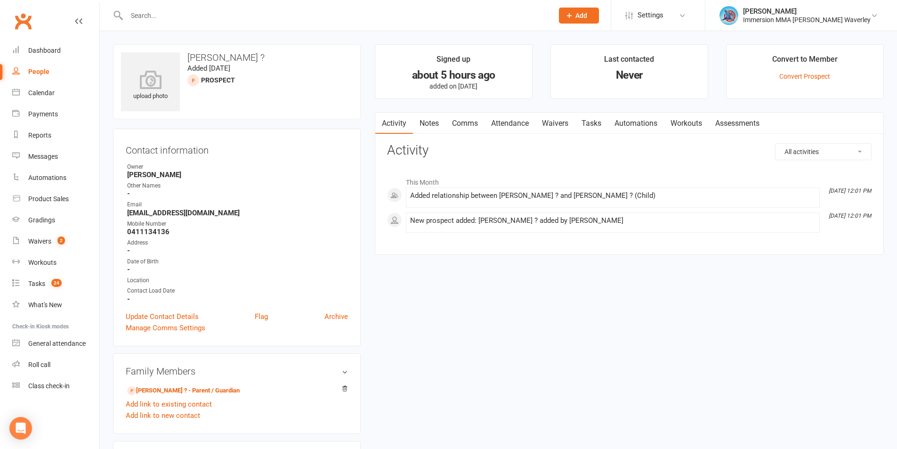
drag, startPoint x: 518, startPoint y: 129, endPoint x: 546, endPoint y: 141, distance: 30.2
click at [519, 129] on link "Attendance" at bounding box center [509, 124] width 51 height 22
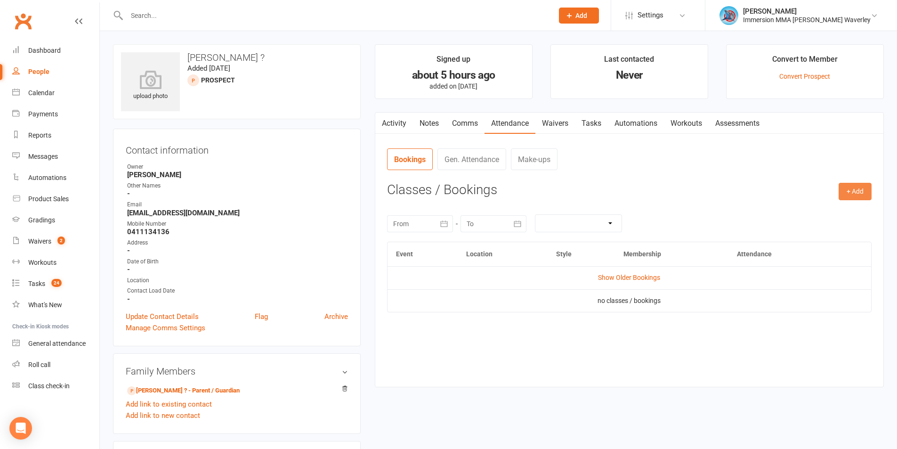
click at [858, 189] on button "+ Add" at bounding box center [854, 191] width 33 height 17
click at [805, 230] on link "Add Appointment" at bounding box center [824, 231] width 93 height 19
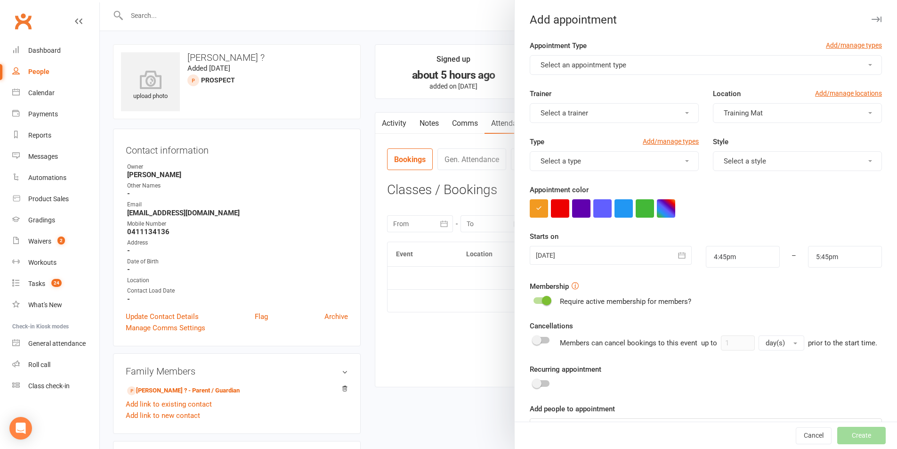
click at [619, 68] on span "Select an appointment type" at bounding box center [583, 65] width 86 height 8
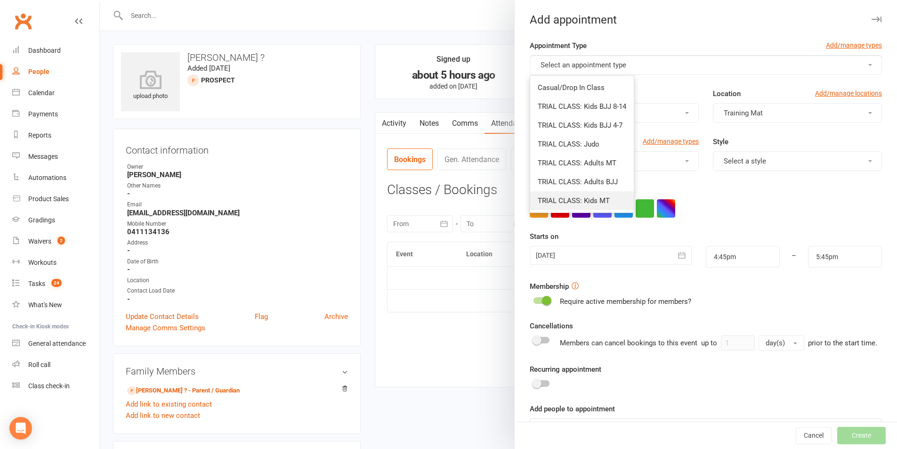
click at [604, 198] on span "TRIAL CLASS: Kids MT" at bounding box center [574, 200] width 72 height 8
type input "5:30pm"
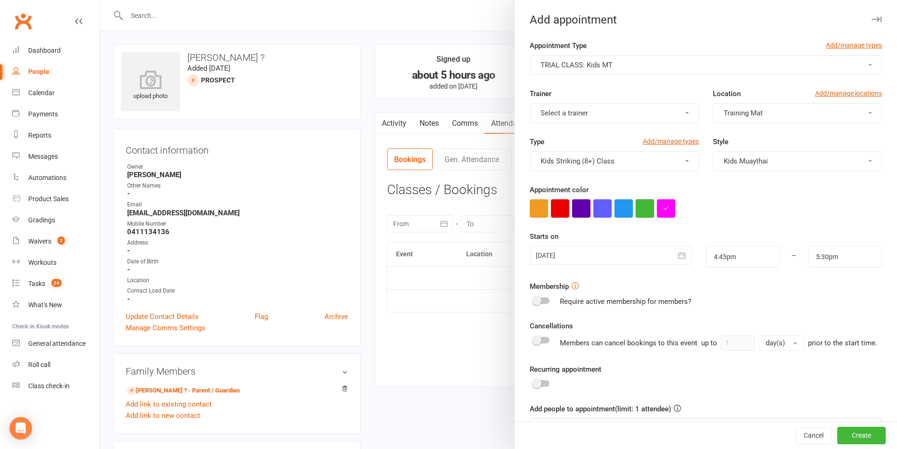
click at [646, 205] on button "button" at bounding box center [645, 208] width 18 height 18
click at [596, 261] on div at bounding box center [610, 255] width 161 height 19
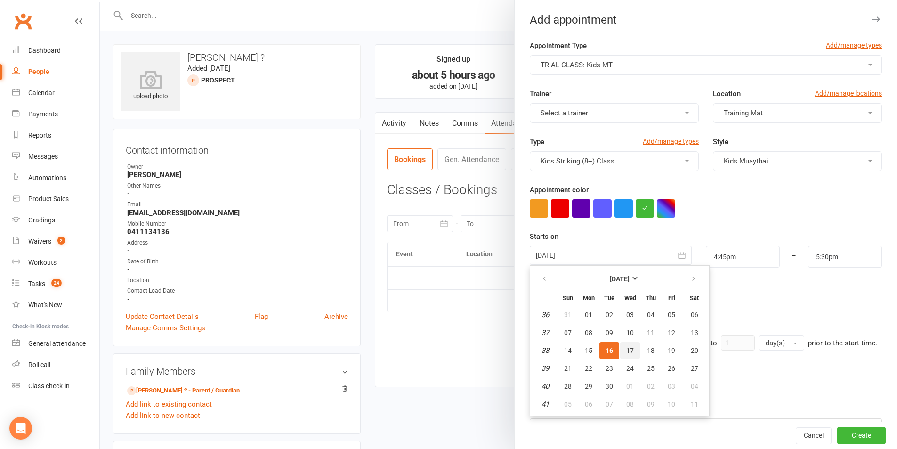
click at [626, 347] on span "17" at bounding box center [630, 350] width 8 height 8
type input "[DATE]"
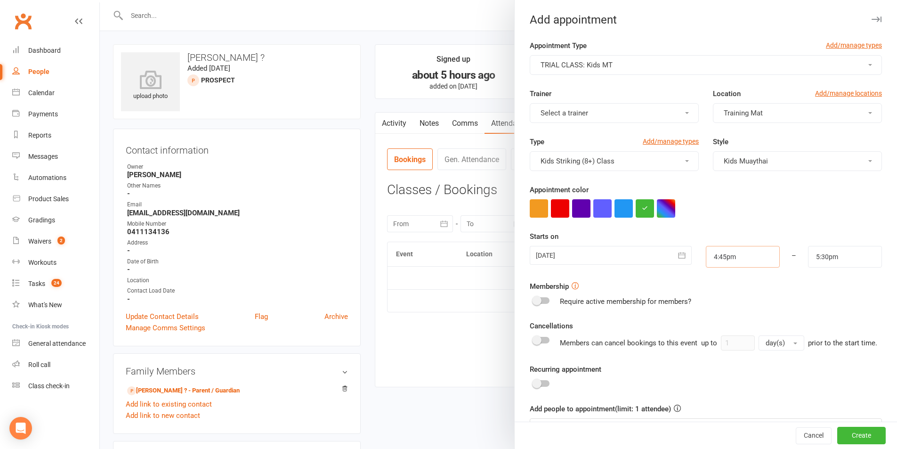
drag, startPoint x: 731, startPoint y: 256, endPoint x: 735, endPoint y: 256, distance: 4.7
click at [731, 256] on input "4:45pm" at bounding box center [743, 257] width 74 height 22
type input "5:00pm"
click at [720, 301] on li "5:00pm" at bounding box center [728, 303] width 45 height 14
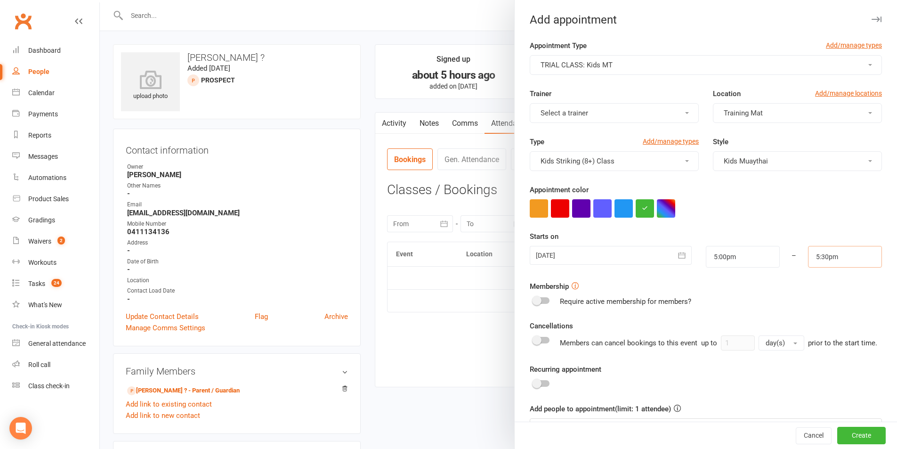
drag, startPoint x: 849, startPoint y: 265, endPoint x: 845, endPoint y: 279, distance: 14.4
click at [850, 265] on input "5:30pm" at bounding box center [845, 257] width 74 height 22
type input "5:45pm"
click at [821, 306] on li "5:45pm" at bounding box center [830, 303] width 45 height 14
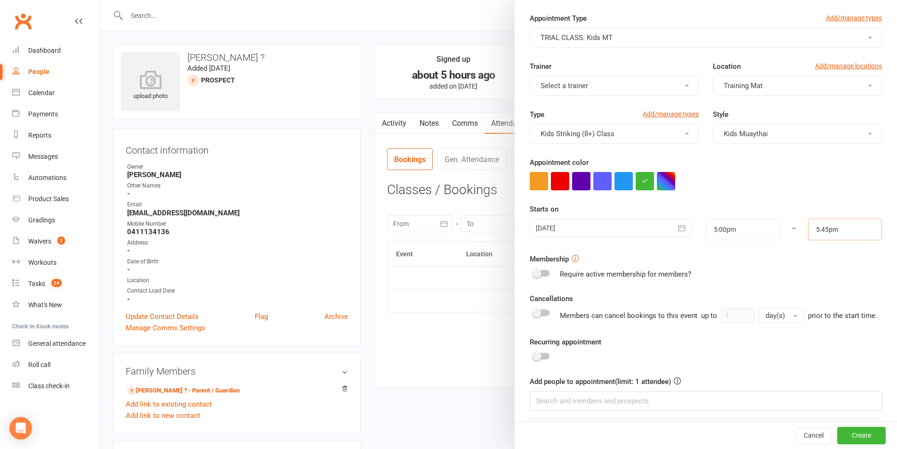
scroll to position [67, 0]
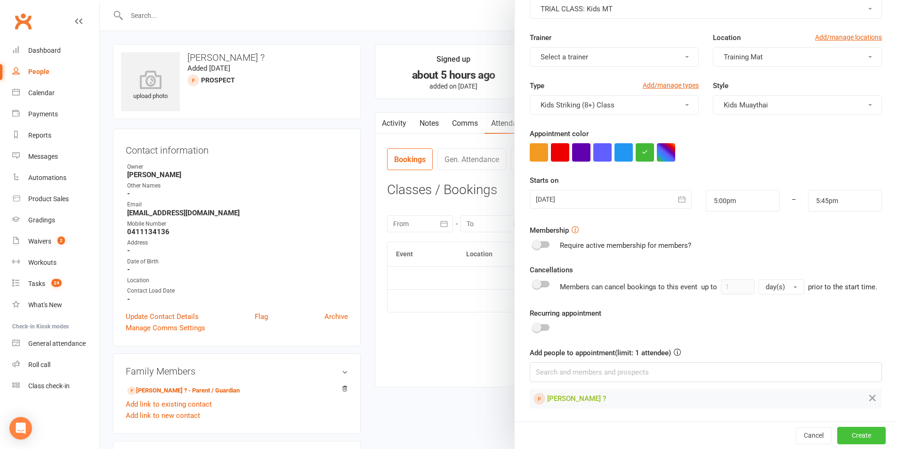
click at [846, 432] on button "Create" at bounding box center [861, 435] width 48 height 17
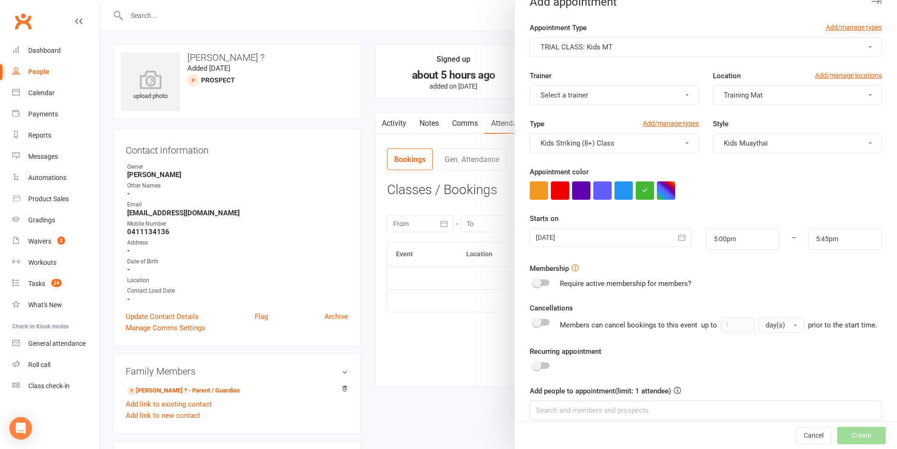
scroll to position [0, 0]
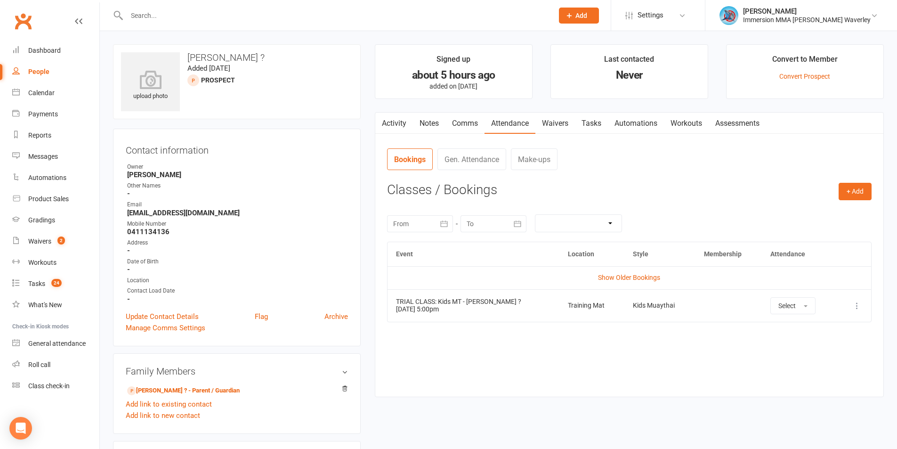
click at [857, 301] on button at bounding box center [856, 305] width 11 height 11
click at [856, 301] on icon at bounding box center [856, 305] width 9 height 9
click at [860, 304] on icon at bounding box center [856, 305] width 9 height 9
click at [818, 363] on link "Remove booking" at bounding box center [815, 361] width 93 height 19
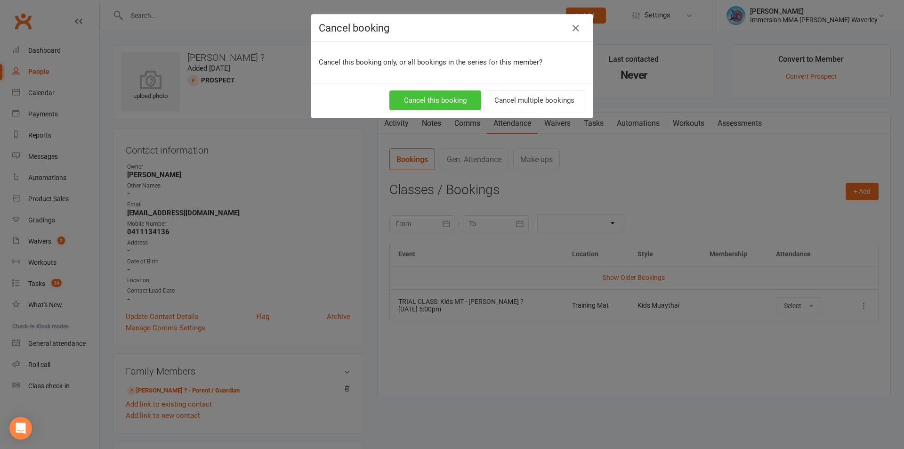
click at [452, 97] on button "Cancel this booking" at bounding box center [435, 100] width 92 height 20
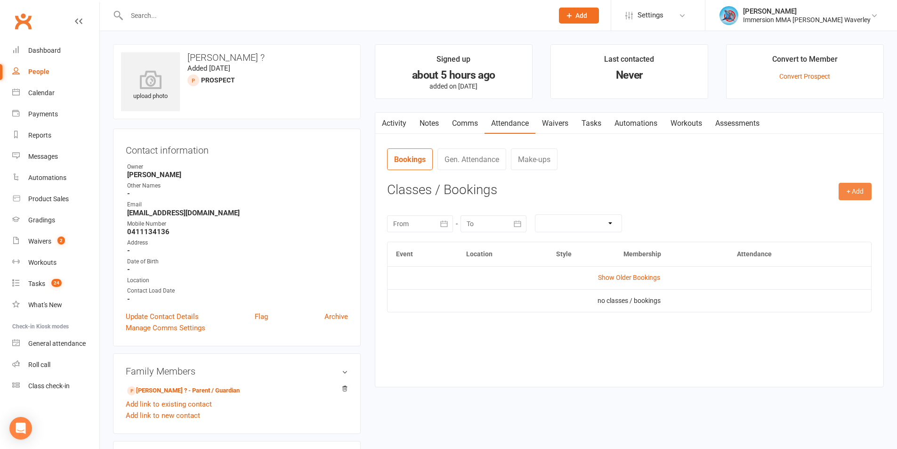
click at [858, 197] on button "+ Add" at bounding box center [854, 191] width 33 height 17
click at [810, 233] on link "Add Appointment" at bounding box center [824, 231] width 93 height 19
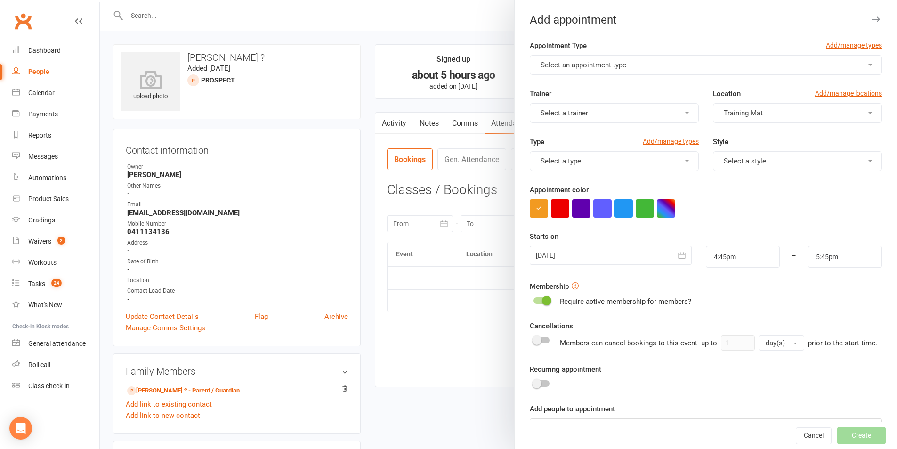
click at [580, 72] on button "Select an appointment type" at bounding box center [706, 65] width 352 height 20
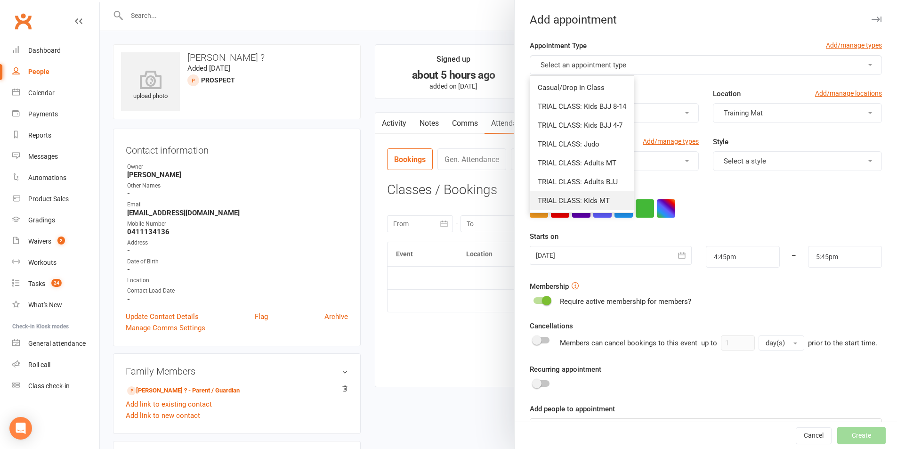
click at [563, 192] on link "TRIAL CLASS: Kids MT" at bounding box center [582, 200] width 104 height 19
type input "5:30pm"
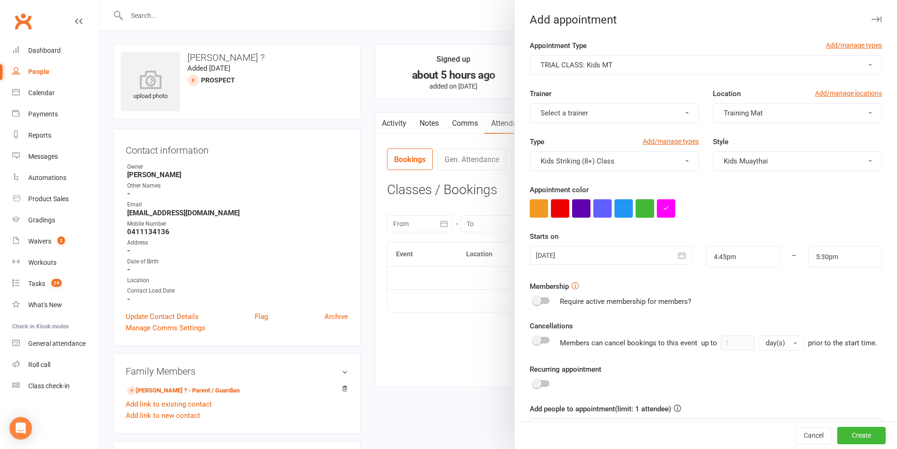
click at [641, 210] on button "button" at bounding box center [645, 208] width 18 height 18
click at [601, 254] on div at bounding box center [610, 255] width 161 height 19
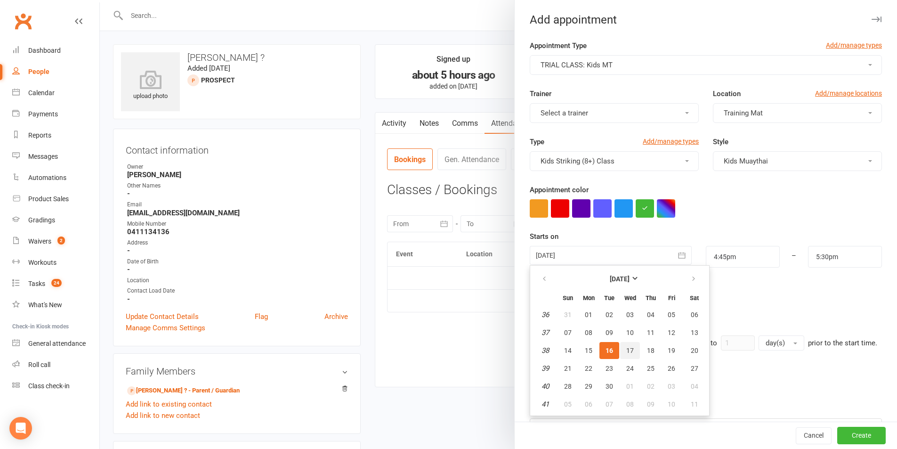
click at [621, 350] on button "17" at bounding box center [630, 350] width 20 height 17
type input "17 Sep 2025"
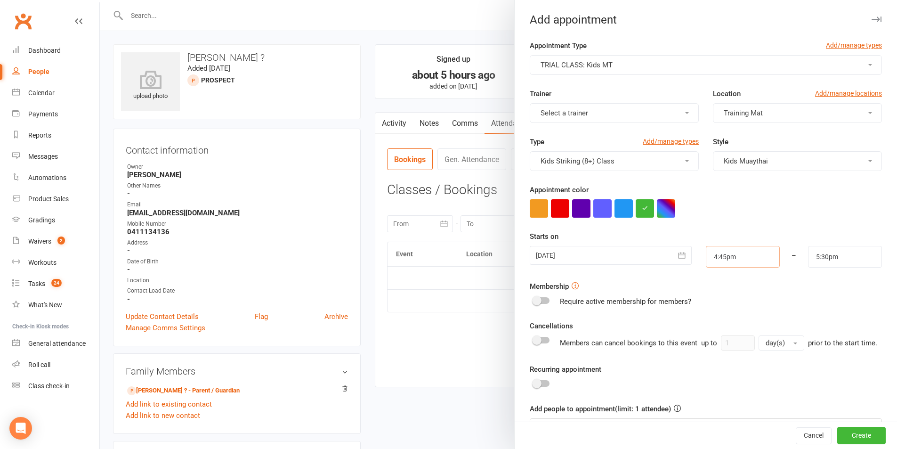
click at [751, 257] on input "4:45pm" at bounding box center [743, 257] width 74 height 22
type input "4:15pm"
click at [713, 281] on li "4:15pm" at bounding box center [728, 280] width 45 height 14
click at [836, 259] on input "5:30pm" at bounding box center [845, 257] width 74 height 22
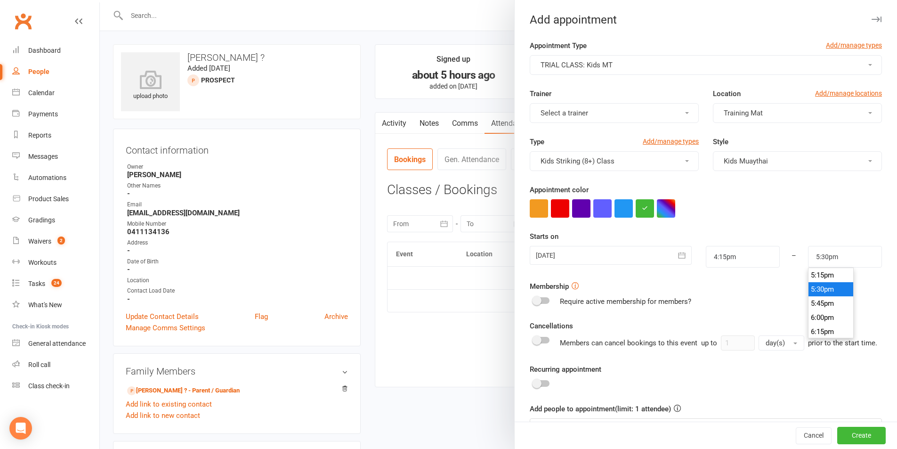
scroll to position [956, 0]
type input "5:00pm"
click at [820, 281] on li "5:00pm" at bounding box center [830, 280] width 45 height 14
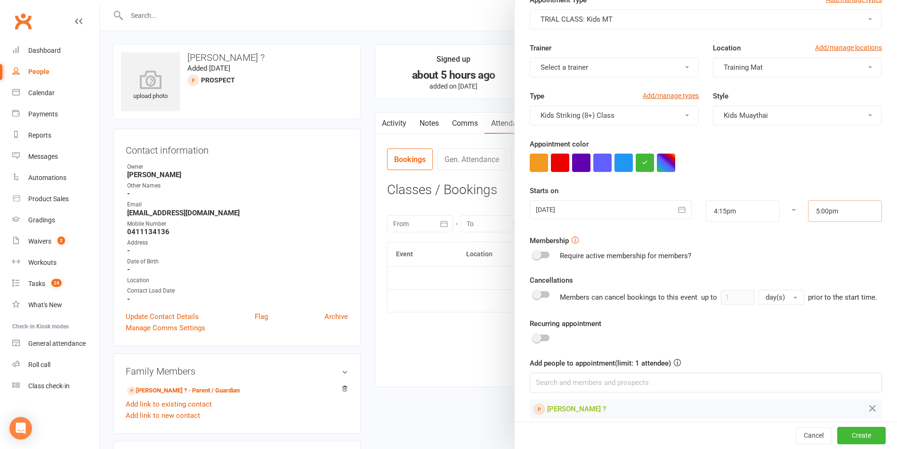
scroll to position [67, 0]
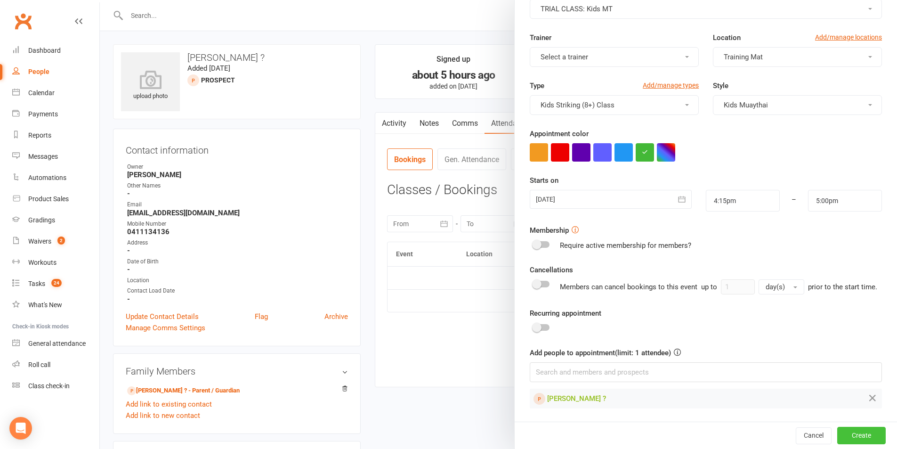
click at [851, 432] on button "Create" at bounding box center [861, 435] width 48 height 17
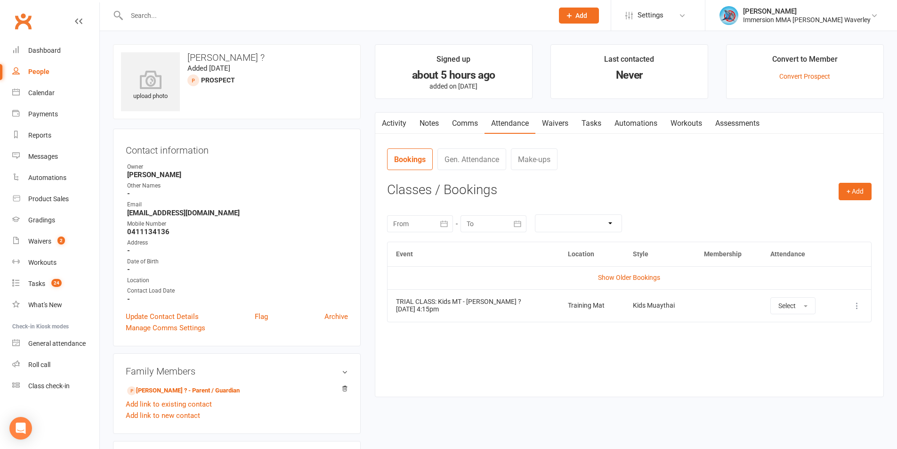
click at [436, 128] on link "Notes" at bounding box center [429, 124] width 32 height 22
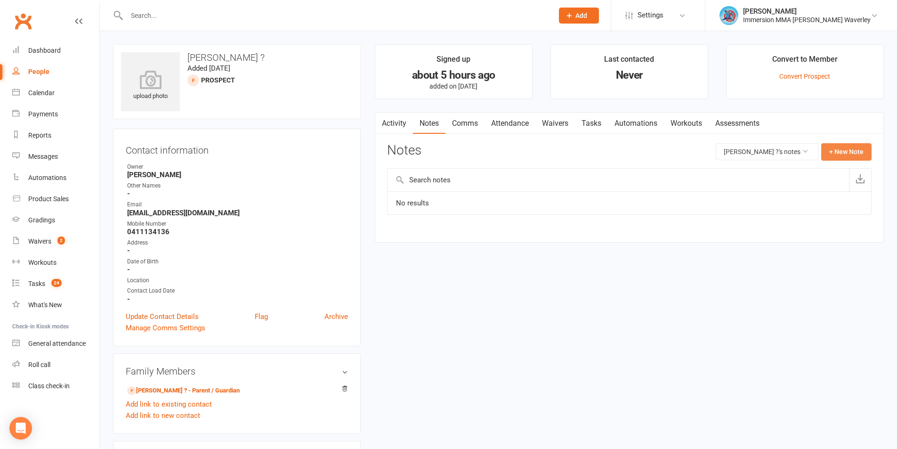
click at [837, 150] on button "+ New Note" at bounding box center [846, 151] width 50 height 17
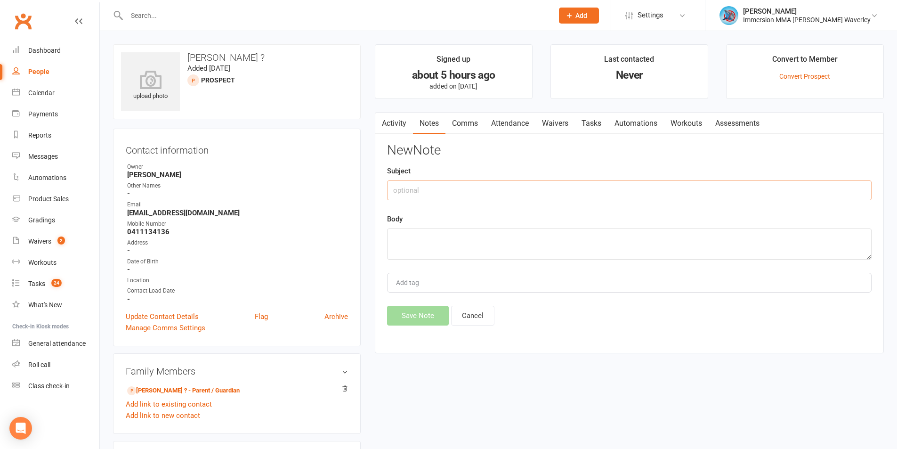
drag, startPoint x: 419, startPoint y: 188, endPoint x: 419, endPoint y: 179, distance: 8.9
click at [420, 188] on input "text" at bounding box center [629, 190] width 484 height 20
type input "C"
click at [177, 390] on link "Fotini ? - Parent / Guardian" at bounding box center [183, 391] width 113 height 10
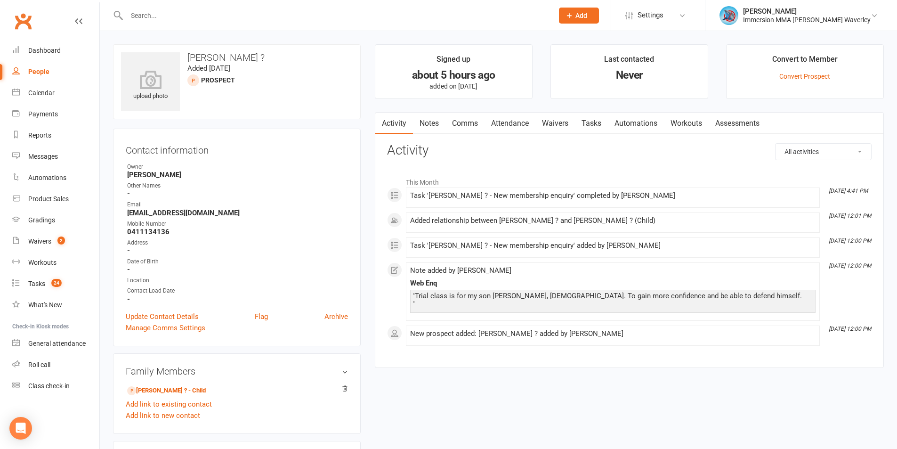
click at [435, 121] on link "Notes" at bounding box center [429, 124] width 32 height 22
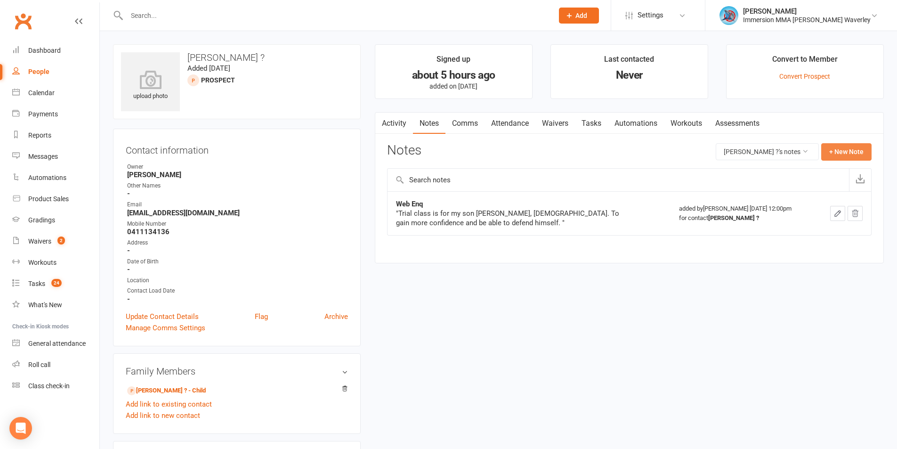
click at [851, 151] on button "+ New Note" at bounding box center [846, 151] width 50 height 17
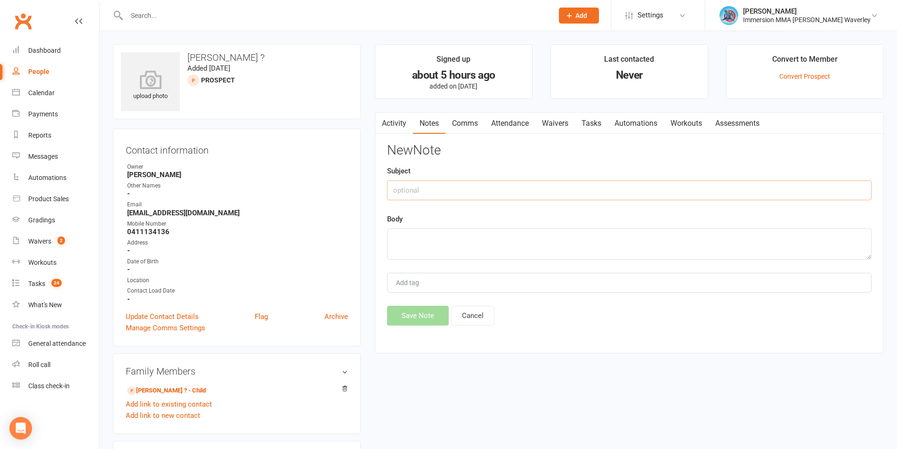
click at [457, 181] on input "text" at bounding box center [629, 190] width 484 height 20
type input "Call#1"
type textarea "o"
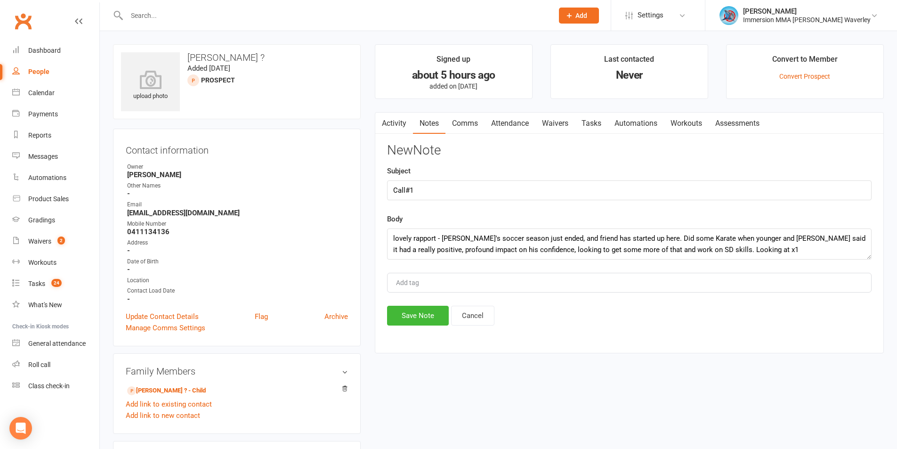
click at [823, 309] on div "Save Note Cancel" at bounding box center [629, 316] width 484 height 20
click at [752, 253] on textarea "lovely rapport - Leo's soccer season just ended, and friend has started up here…" at bounding box center [629, 243] width 484 height 31
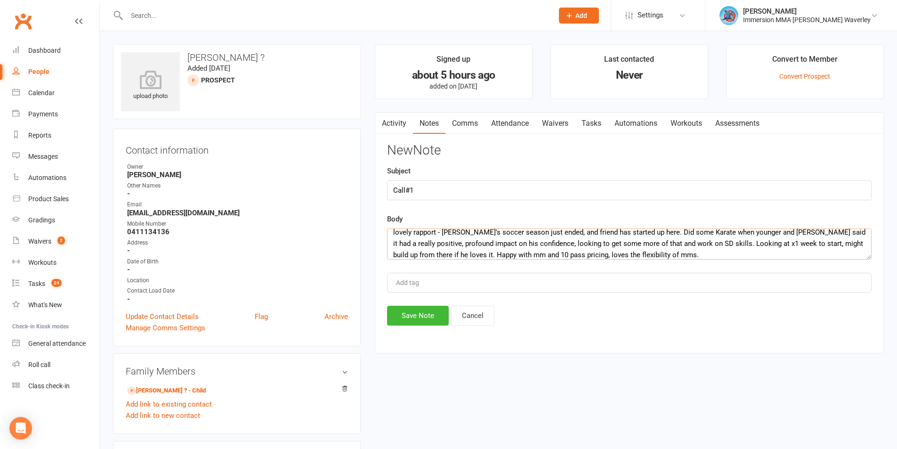
click at [475, 255] on textarea "lovely rapport - Leo's soccer season just ended, and friend has started up here…" at bounding box center [629, 243] width 484 height 31
click at [549, 253] on textarea "lovely rapport - Leo's soccer season just ended, and friend has started up here…" at bounding box center [629, 243] width 484 height 31
click at [681, 250] on textarea "lovely rapport - Leo's soccer season just ended, and friend has started up here…" at bounding box center [629, 243] width 484 height 31
type textarea "lovely rapport - Leo's soccer season just ended, and friend has started up here…"
click at [435, 310] on button "Save Note" at bounding box center [418, 316] width 62 height 20
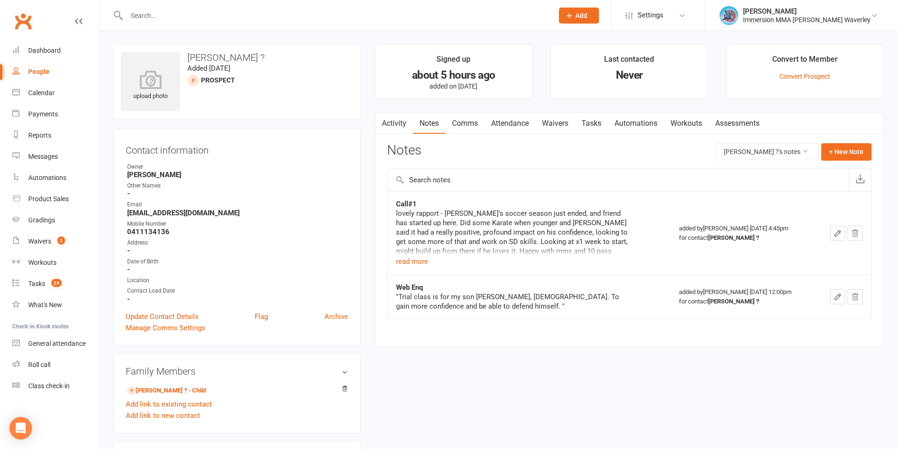
click at [588, 115] on link "Tasks" at bounding box center [591, 124] width 33 height 22
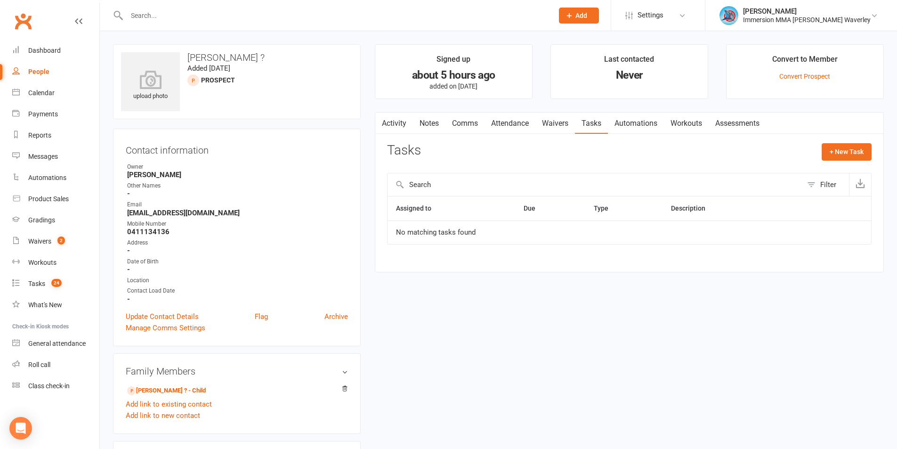
click at [568, 119] on link "Waivers" at bounding box center [555, 124] width 40 height 22
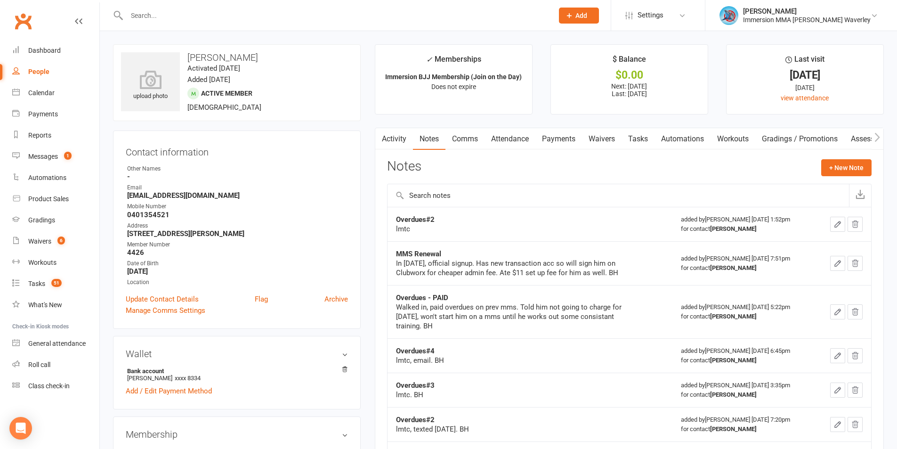
click at [399, 139] on link "Activity" at bounding box center [394, 139] width 38 height 22
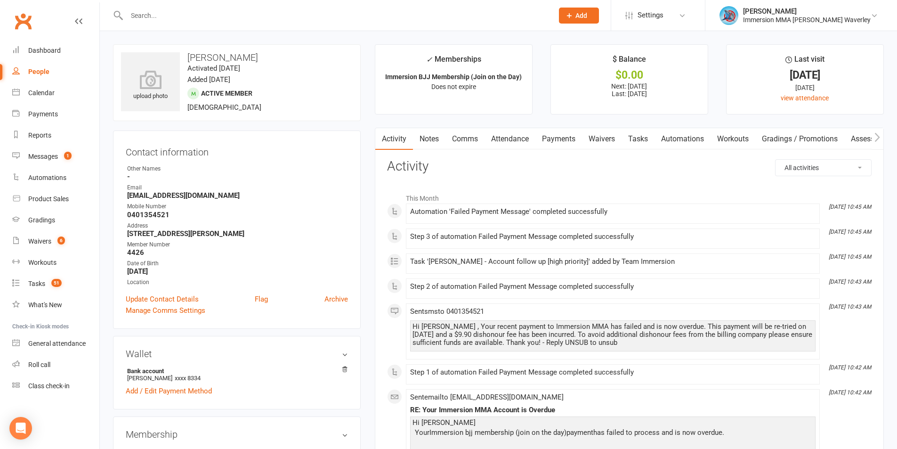
click at [475, 139] on link "Comms" at bounding box center [464, 139] width 39 height 22
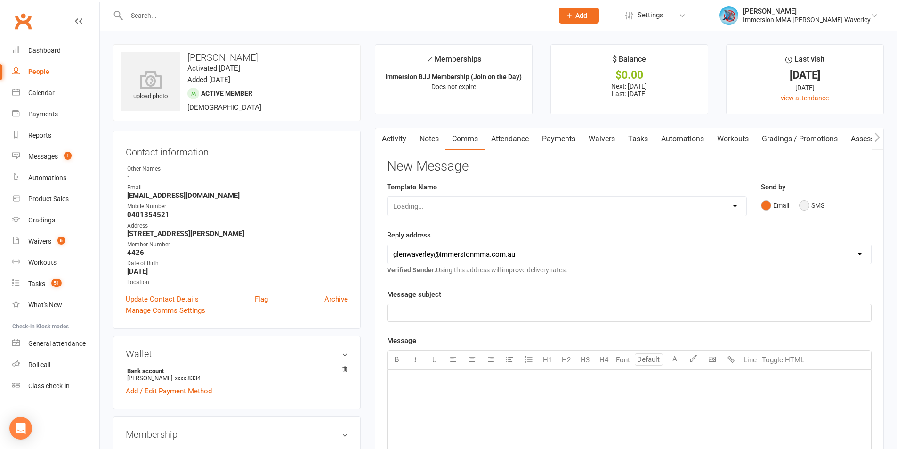
click at [807, 210] on button "SMS" at bounding box center [811, 205] width 25 height 18
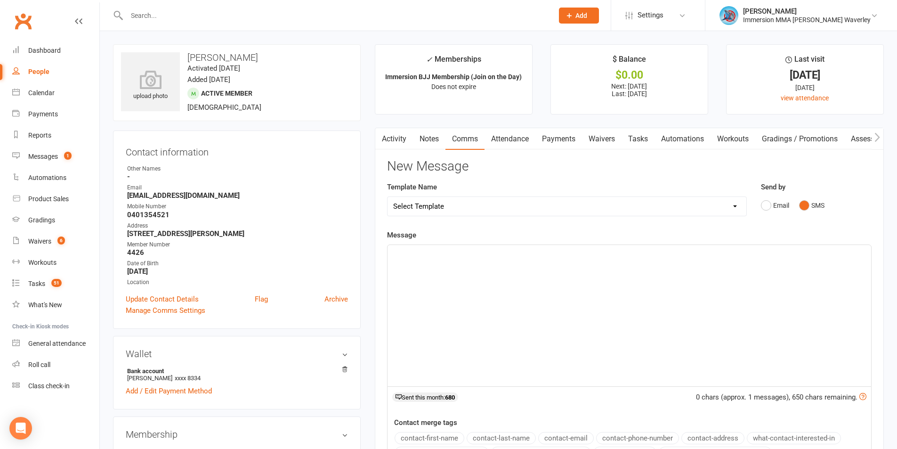
drag, startPoint x: 682, startPoint y: 327, endPoint x: 690, endPoint y: 331, distance: 8.4
click at [690, 331] on div "﻿" at bounding box center [628, 315] width 483 height 141
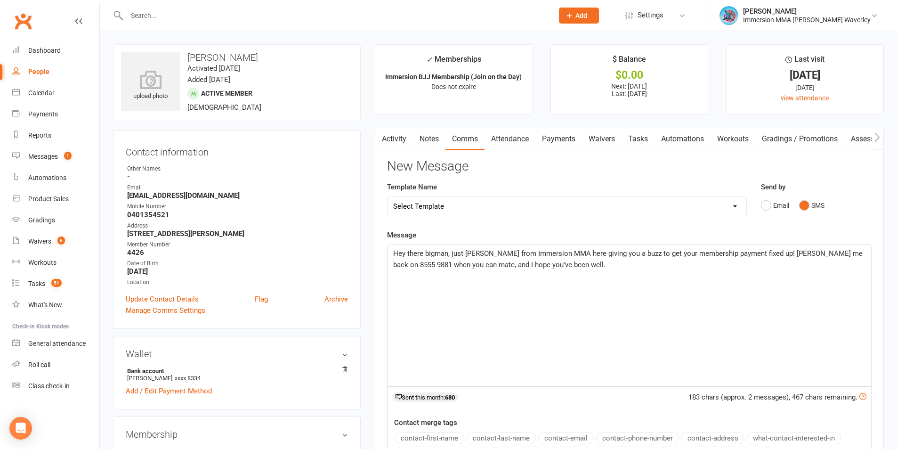
click at [628, 251] on span "Hey there bigman, just [PERSON_NAME] from Immersion MMA here giving you a buzz …" at bounding box center [628, 259] width 471 height 20
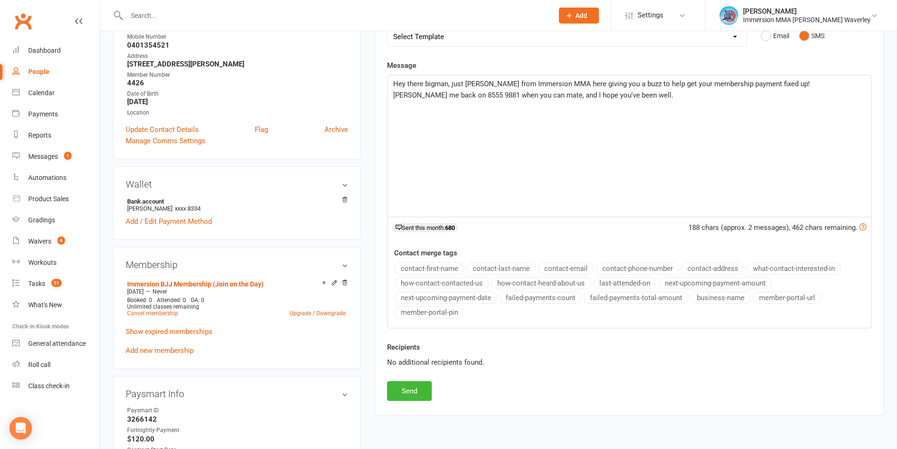
scroll to position [251, 0]
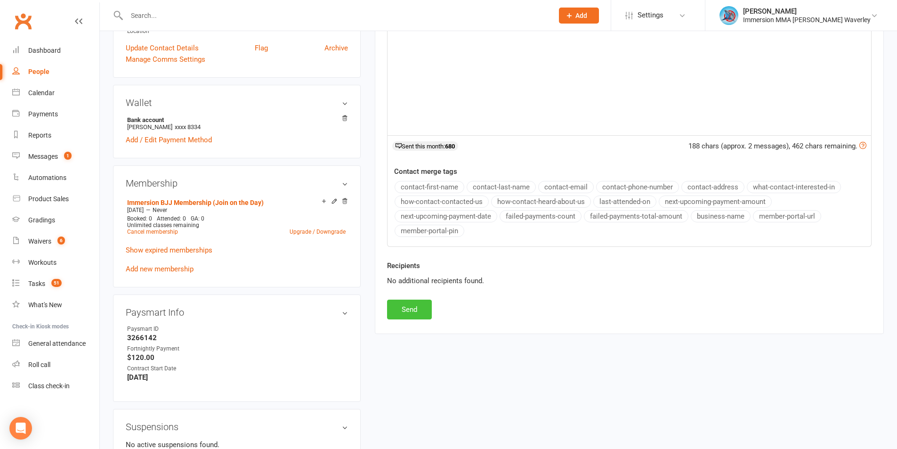
click at [408, 309] on button "Send" at bounding box center [409, 309] width 45 height 20
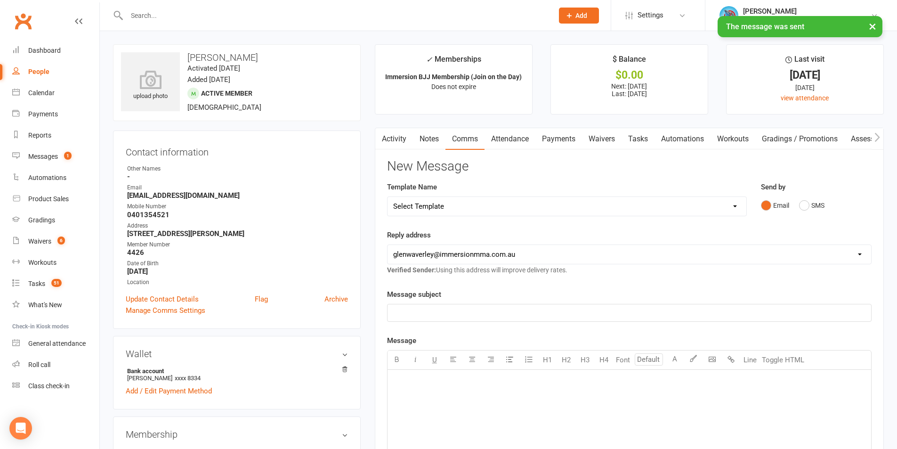
click at [421, 134] on link "Notes" at bounding box center [429, 139] width 32 height 22
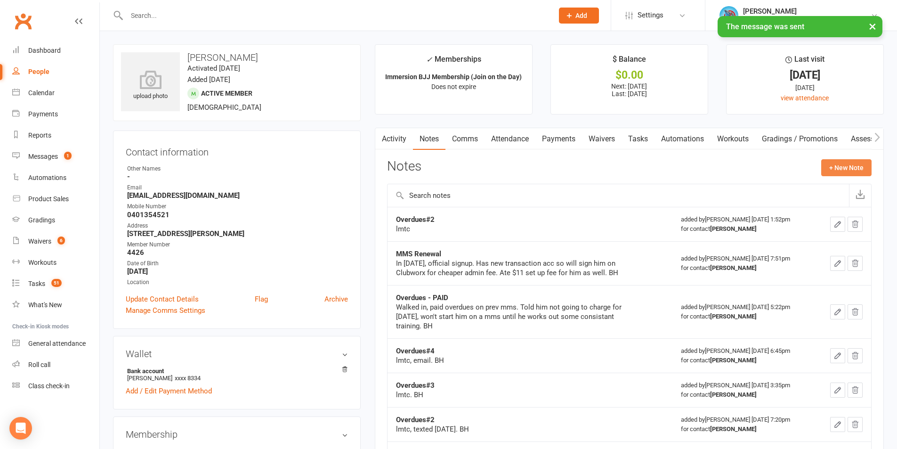
click at [864, 171] on button "+ New Note" at bounding box center [846, 167] width 50 height 17
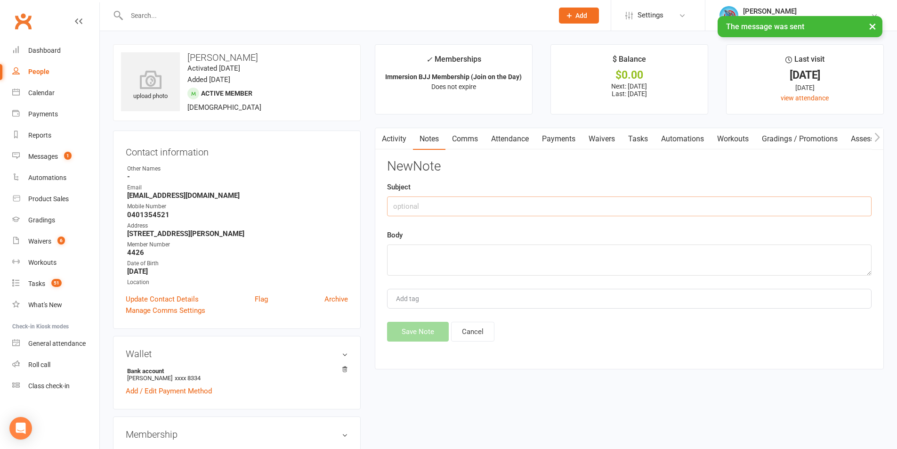
click at [443, 215] on input "text" at bounding box center [629, 206] width 484 height 20
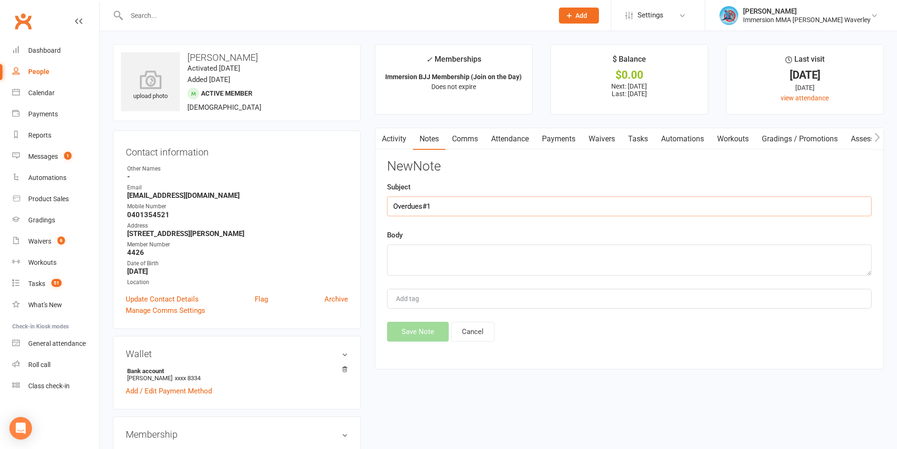
type input "Overdues#1"
type textarea "lmtc, text"
click at [419, 330] on button "Save Note" at bounding box center [418, 332] width 62 height 20
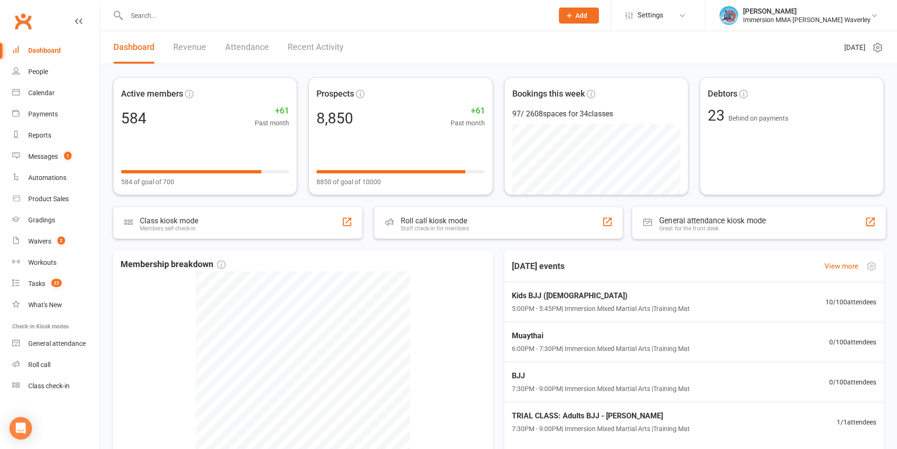
click at [612, 257] on div "[DATE] events View more" at bounding box center [694, 266] width 395 height 32
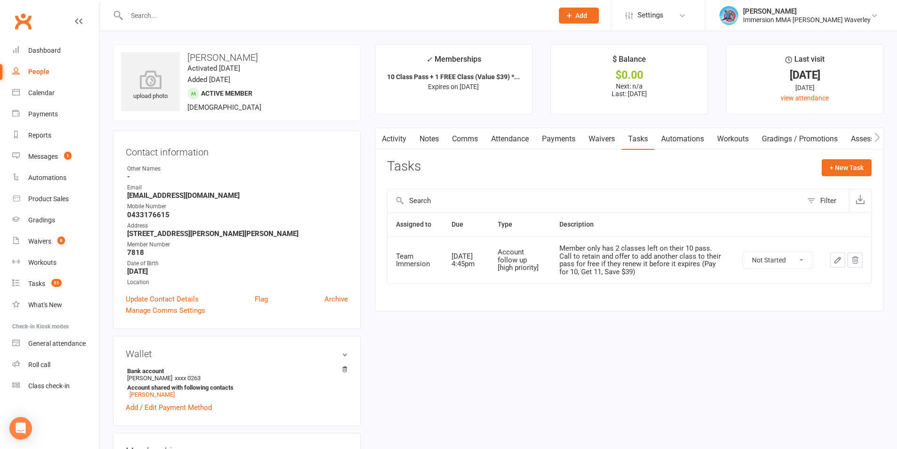
click at [393, 140] on link "Activity" at bounding box center [394, 139] width 38 height 22
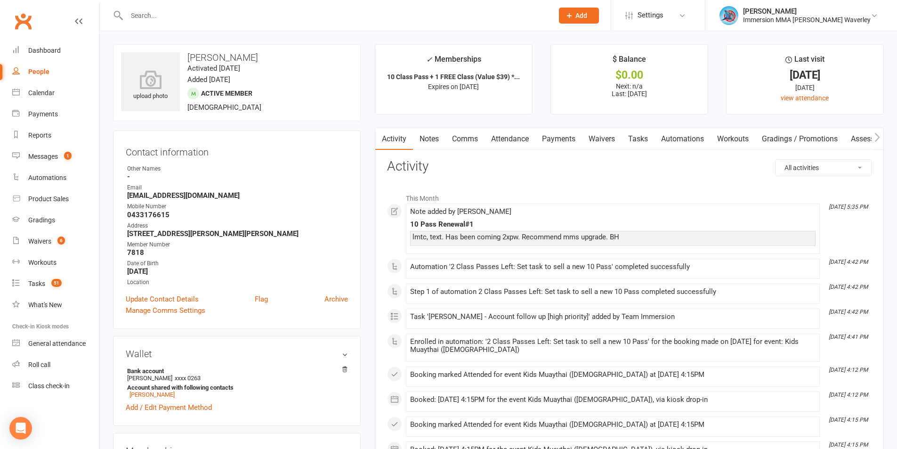
click at [427, 223] on div "10 Pass Renewal#1" at bounding box center [612, 224] width 405 height 8
copy div "10 Pass Renewal#1"
click at [427, 145] on link "Notes" at bounding box center [429, 139] width 32 height 22
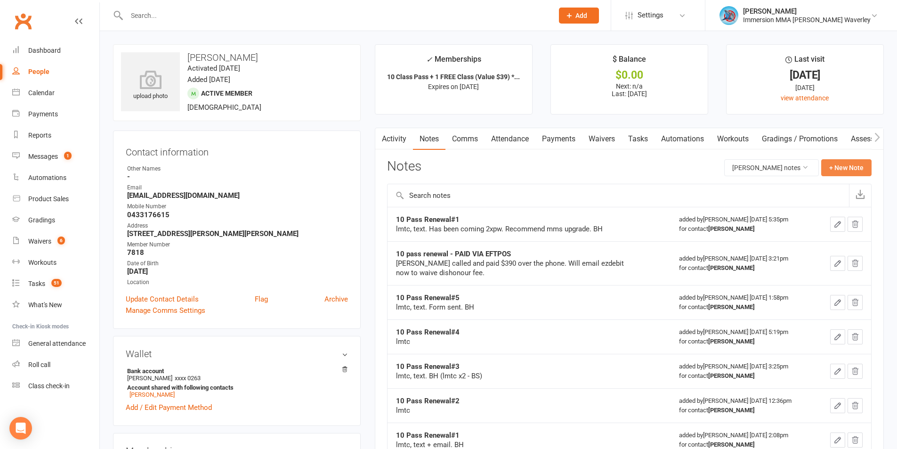
click at [862, 162] on button "+ New Note" at bounding box center [846, 167] width 50 height 17
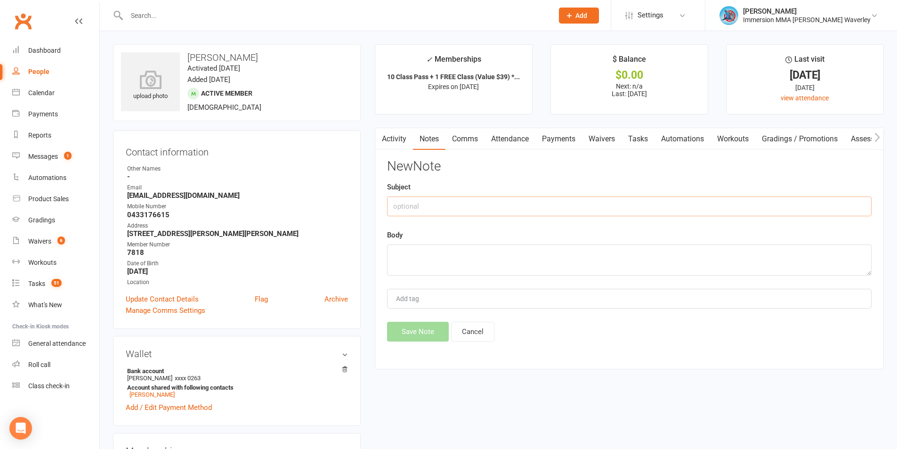
click at [516, 200] on input "text" at bounding box center [629, 206] width 484 height 20
paste input "10 Pass Renewal#1"
type input "10 Pass Renewal#2"
type textarea "lmtc"
click at [405, 327] on button "Save Note" at bounding box center [418, 332] width 62 height 20
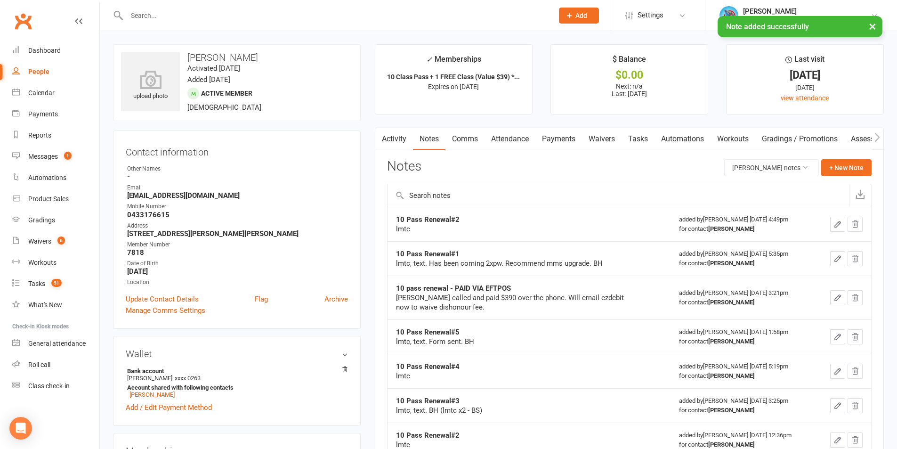
drag, startPoint x: 633, startPoint y: 126, endPoint x: 637, endPoint y: 136, distance: 11.0
click at [634, 126] on main "✓ Memberships 10 Class Pass + 1 FREE Class (Value $39) *... Expires on 5th Febr…" at bounding box center [629, 350] width 523 height 612
click at [639, 137] on link "Tasks" at bounding box center [637, 139] width 33 height 22
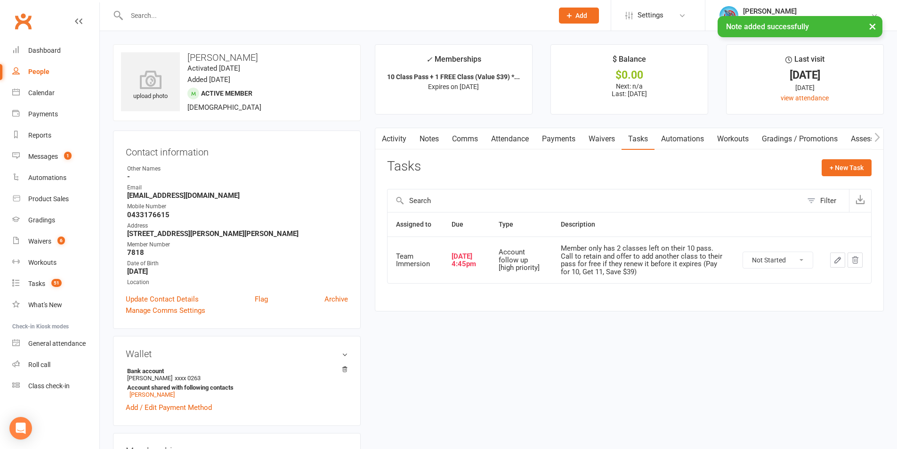
click at [840, 258] on icon "button" at bounding box center [838, 260] width 6 height 6
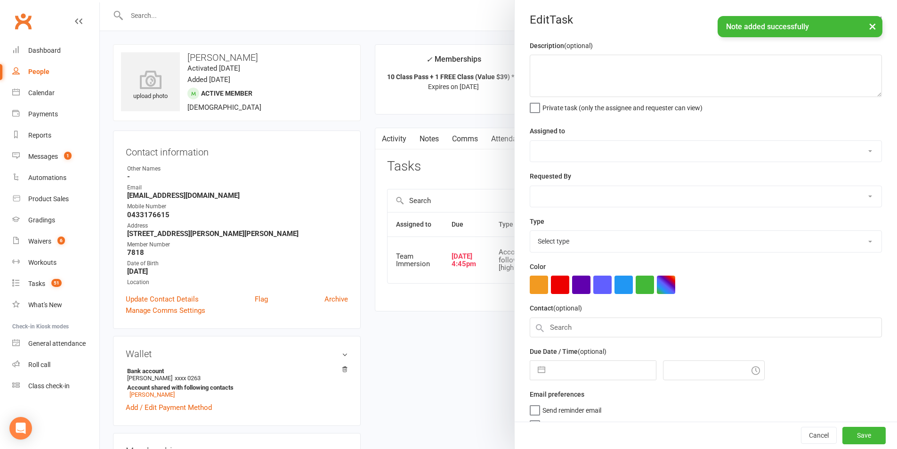
type textarea "Member only has 2 classes left on their 10 pass. Call to retain and offer to ad…"
select select "48837"
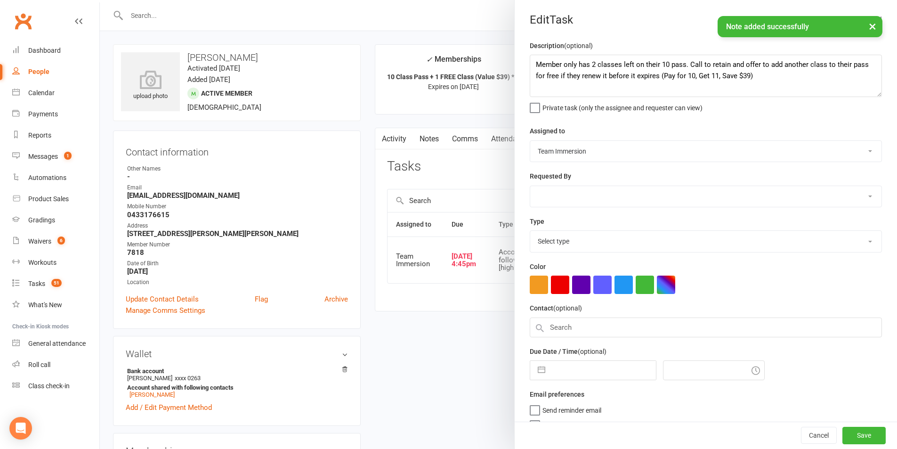
type input "[DATE]"
type input "4:45pm"
select select "27317"
click at [578, 374] on input "[DATE]" at bounding box center [603, 367] width 106 height 19
select select "7"
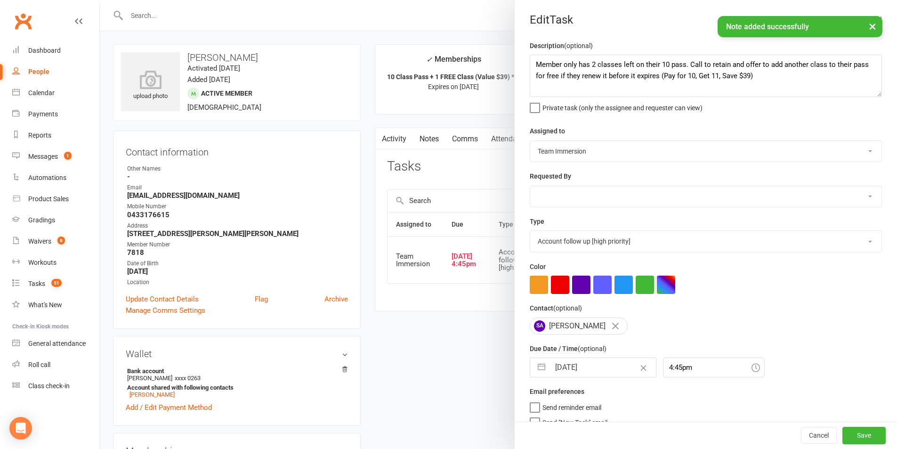
select select "2025"
select select "8"
select select "2025"
select select "9"
select select "2025"
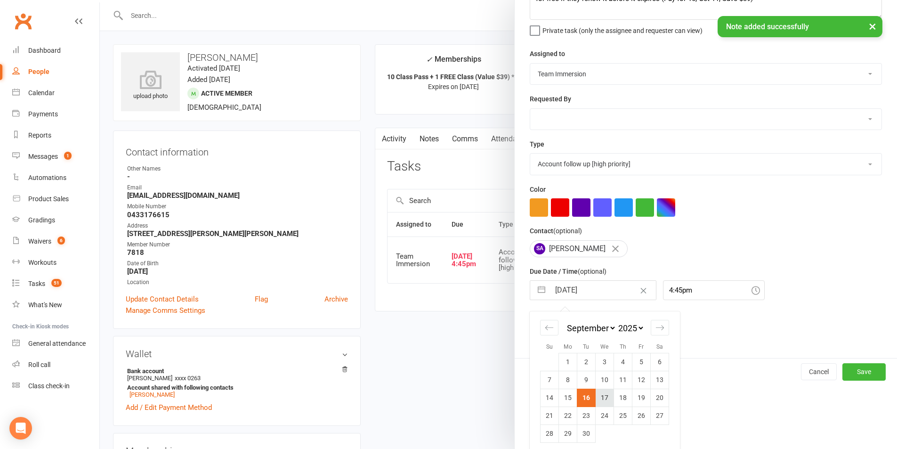
click at [596, 403] on td "17" at bounding box center [605, 397] width 18 height 18
type input "17 Sep 2025"
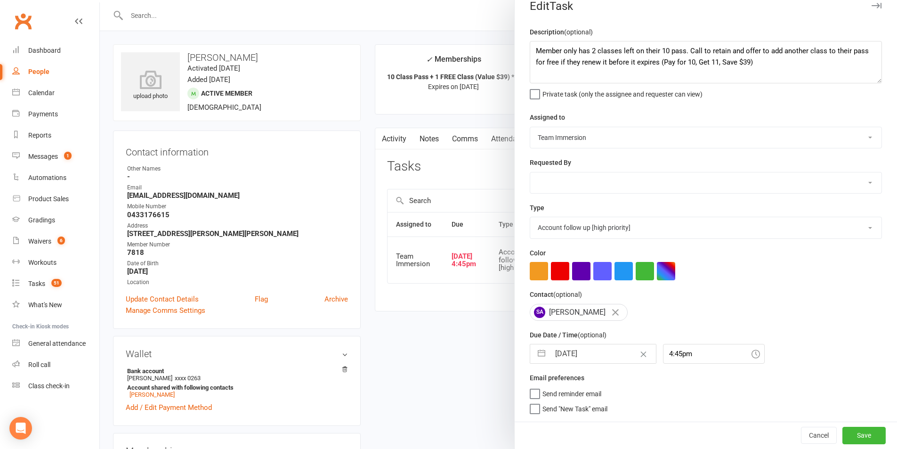
click at [841, 424] on div "Cancel Save" at bounding box center [706, 434] width 382 height 27
click at [842, 435] on button "Save" at bounding box center [863, 435] width 43 height 17
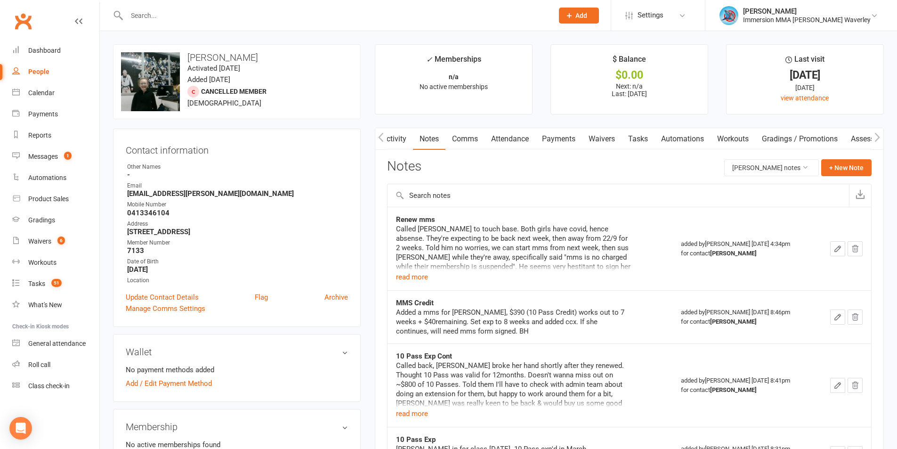
click at [638, 130] on link "Tasks" at bounding box center [637, 139] width 33 height 22
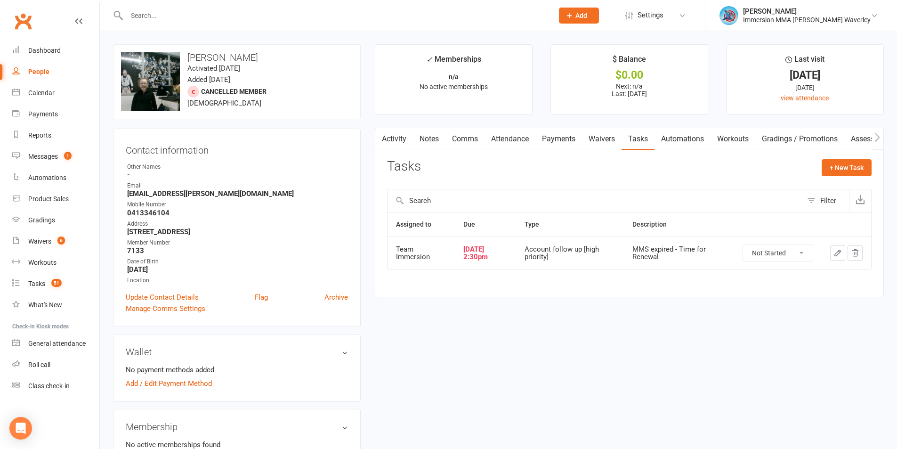
click at [832, 251] on button "button" at bounding box center [837, 252] width 15 height 15
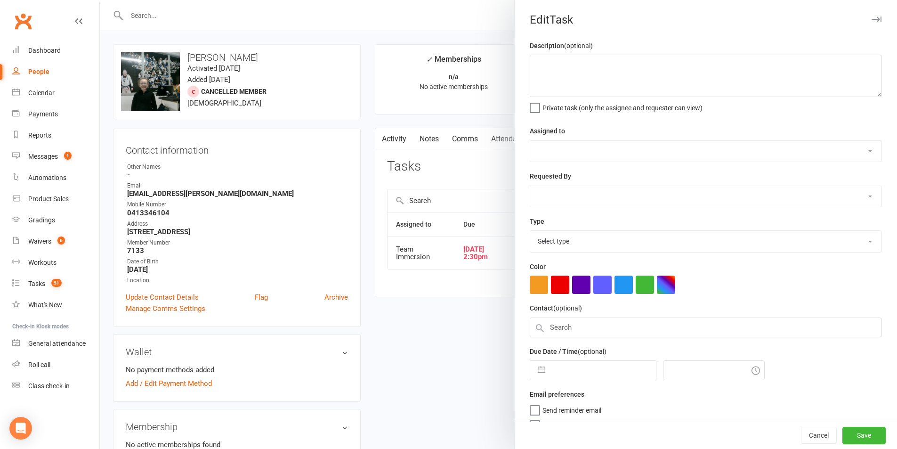
type textarea "MMS expired - Time for Renewal"
select select "48837"
select select "48840"
type input "[DATE]"
type input "2:30pm"
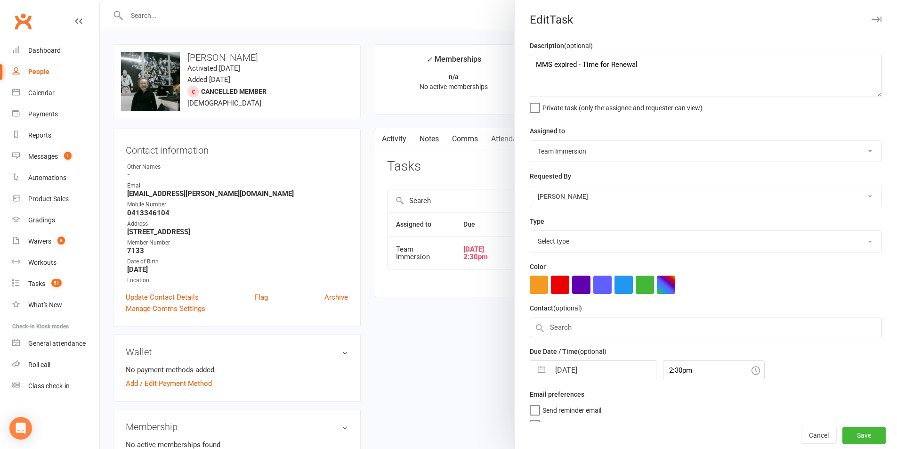
select select "27317"
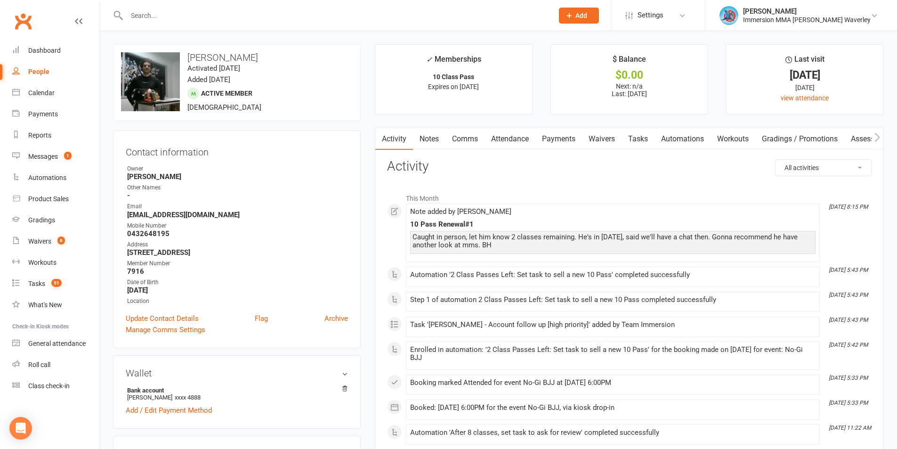
click at [647, 137] on link "Tasks" at bounding box center [637, 139] width 33 height 22
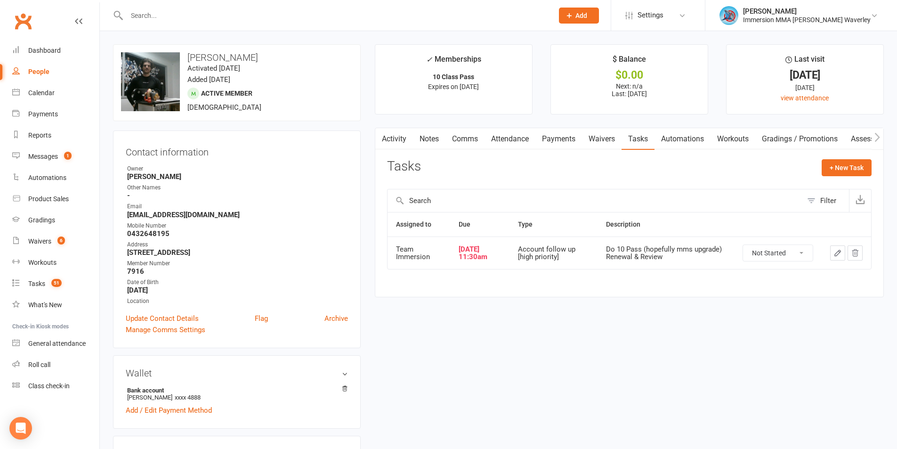
click at [843, 254] on button "button" at bounding box center [837, 252] width 15 height 15
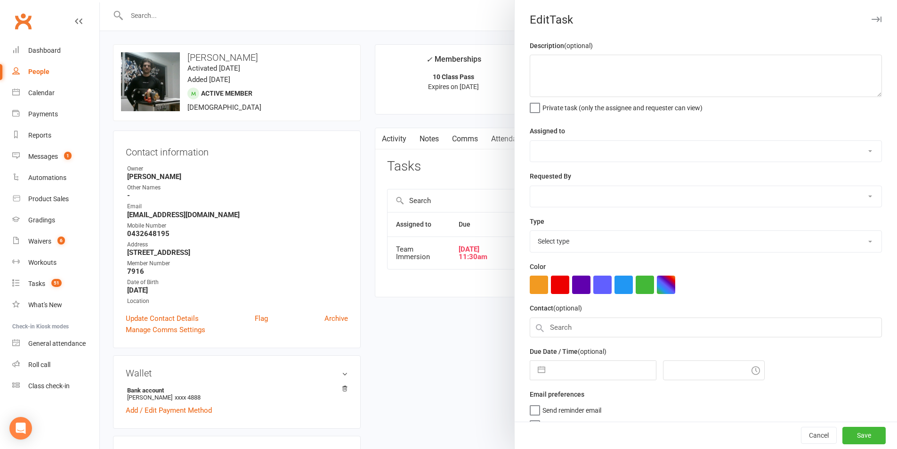
type textarea "Do 10 Pass (hopefully mms upgrade) Renewal & Review"
select select "48837"
type input "[DATE]"
type input "11:30am"
select select "27317"
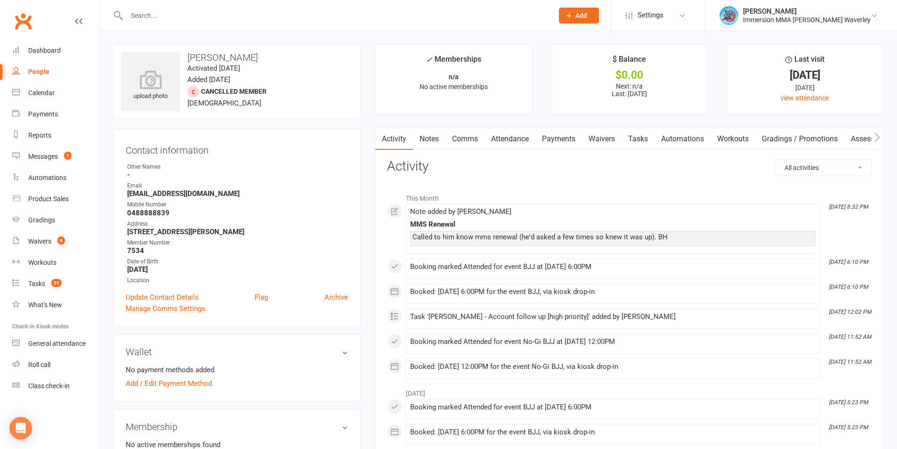
click at [643, 135] on link "Tasks" at bounding box center [637, 139] width 33 height 22
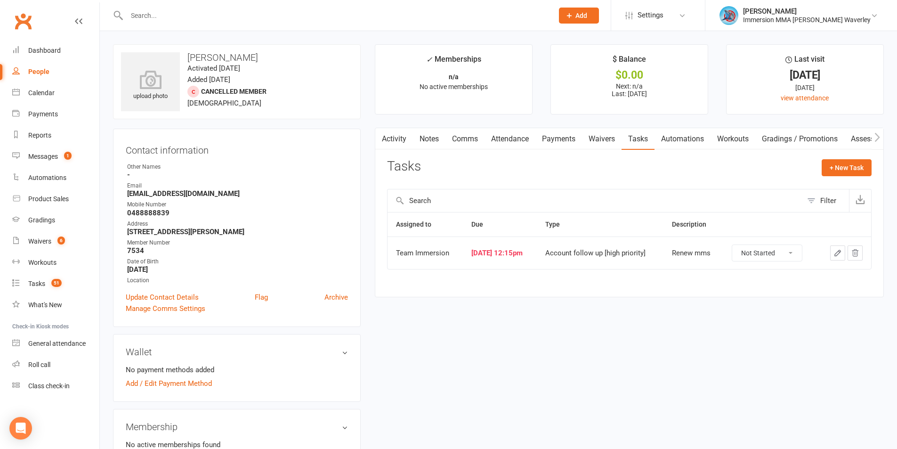
click at [838, 254] on icon "button" at bounding box center [838, 253] width 6 height 6
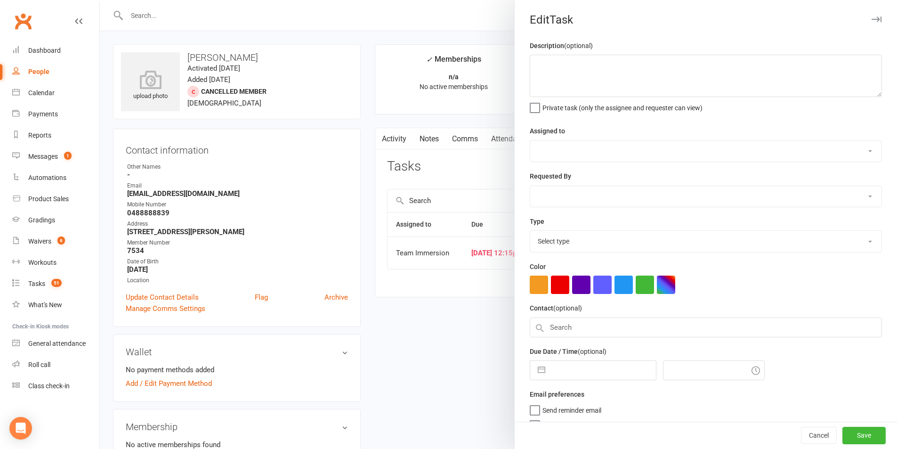
type textarea "Renew mms"
select select "48837"
select select "48840"
type input "[DATE]"
type input "12:15pm"
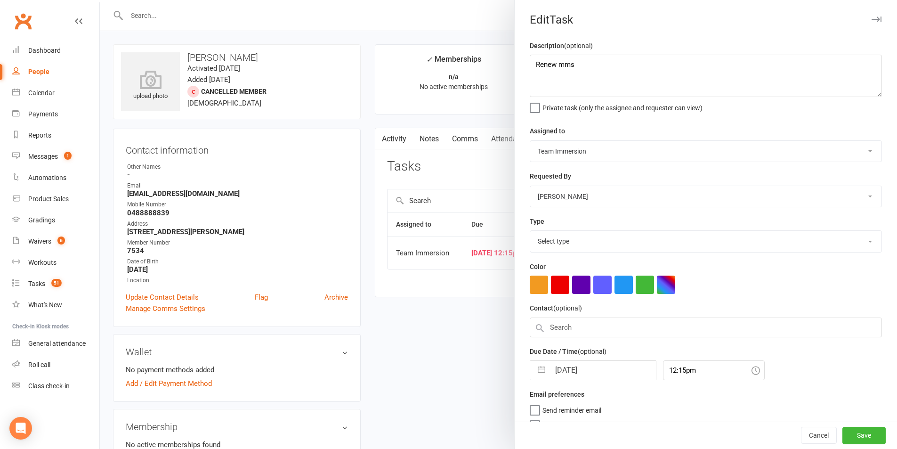
select select "27317"
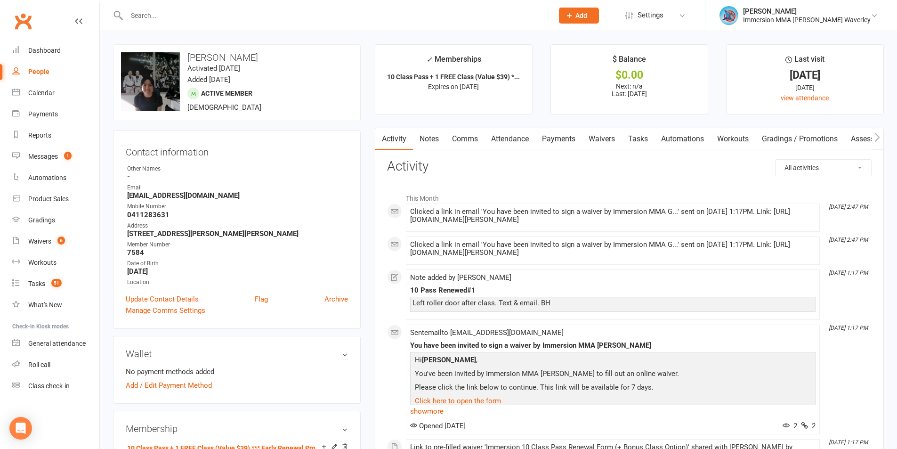
click at [629, 134] on link "Tasks" at bounding box center [637, 139] width 33 height 22
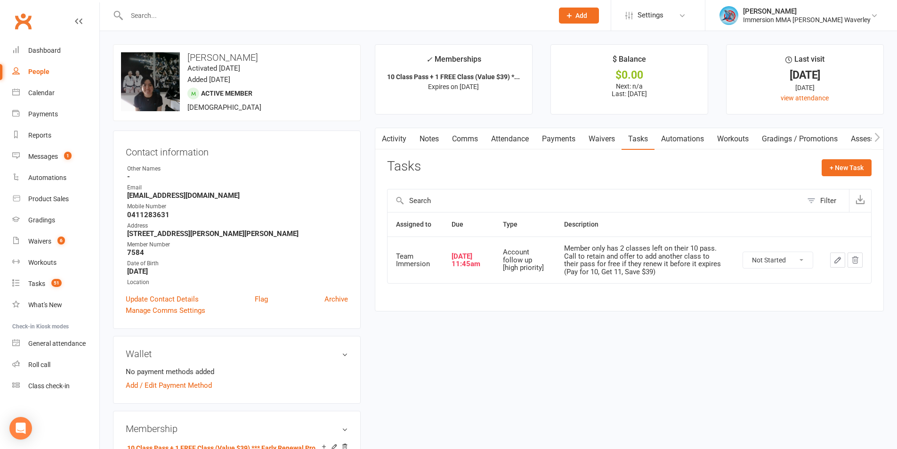
click at [837, 261] on icon "button" at bounding box center [837, 260] width 8 height 8
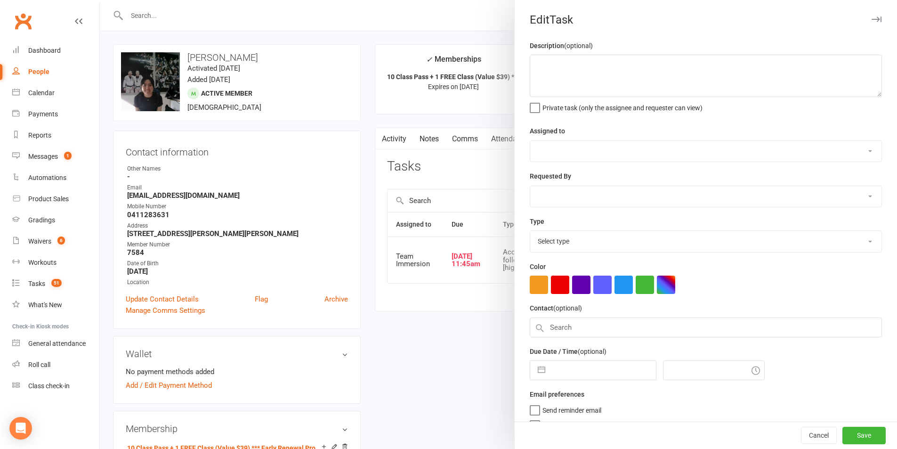
type textarea "Member only has 2 classes left on their 10 pass. Call to retain and offer to ad…"
select select "48837"
type input "[DATE]"
type input "11:45am"
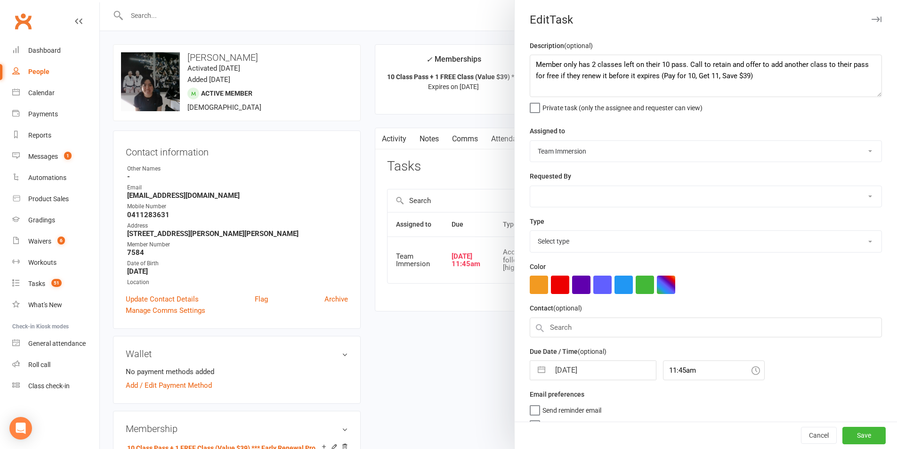
select select "27317"
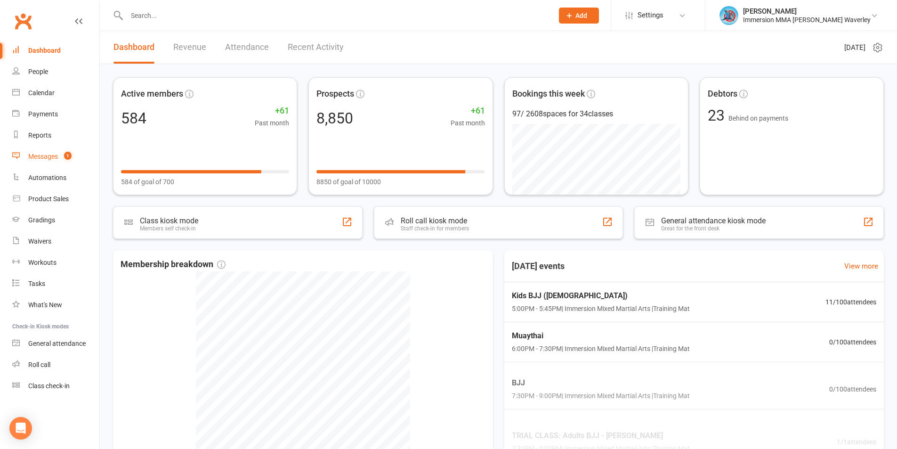
click at [58, 153] on link "Messages 1" at bounding box center [55, 156] width 87 height 21
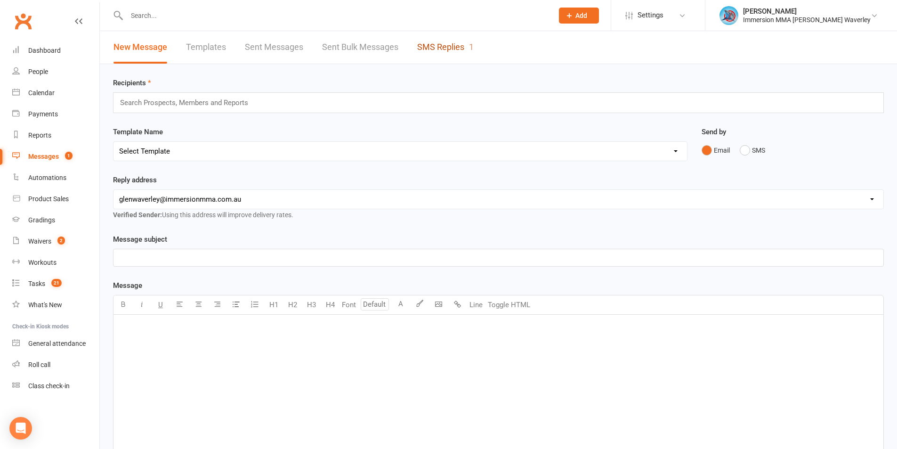
click at [436, 56] on link "SMS Replies 1" at bounding box center [445, 47] width 56 height 32
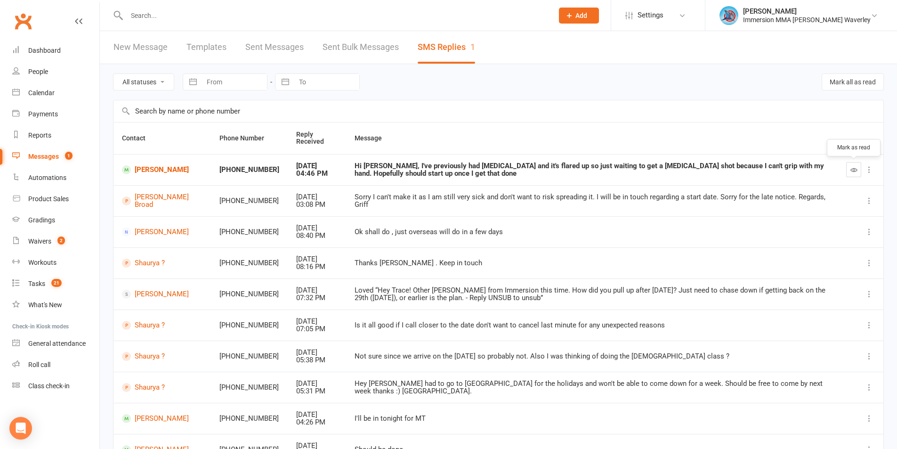
click at [851, 168] on icon "button" at bounding box center [853, 169] width 7 height 7
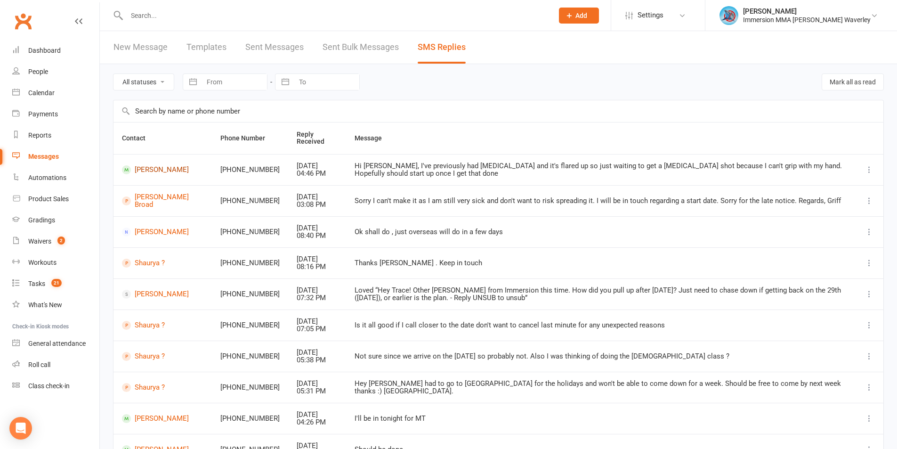
click at [135, 170] on link "[PERSON_NAME]" at bounding box center [162, 169] width 81 height 9
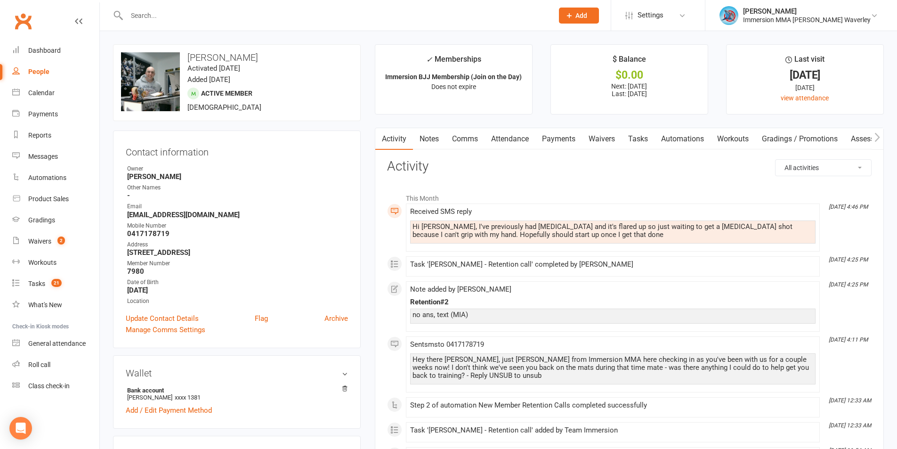
click at [430, 137] on link "Notes" at bounding box center [429, 139] width 32 height 22
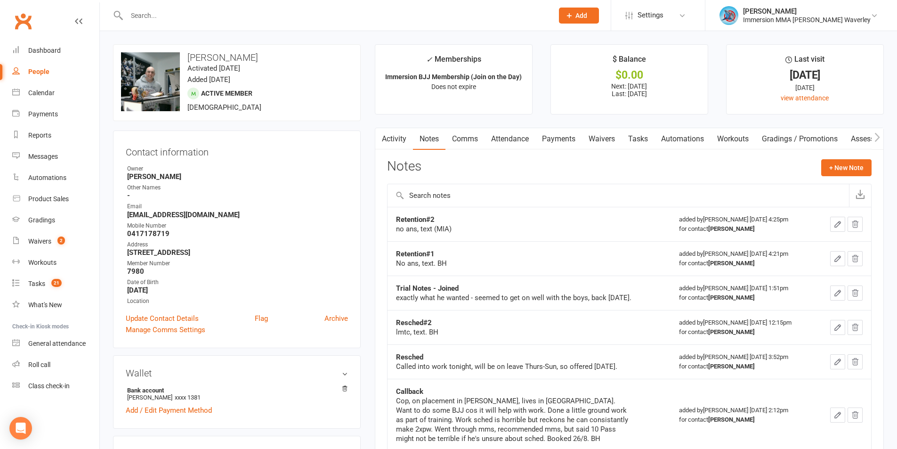
click at [467, 136] on link "Comms" at bounding box center [464, 139] width 39 height 22
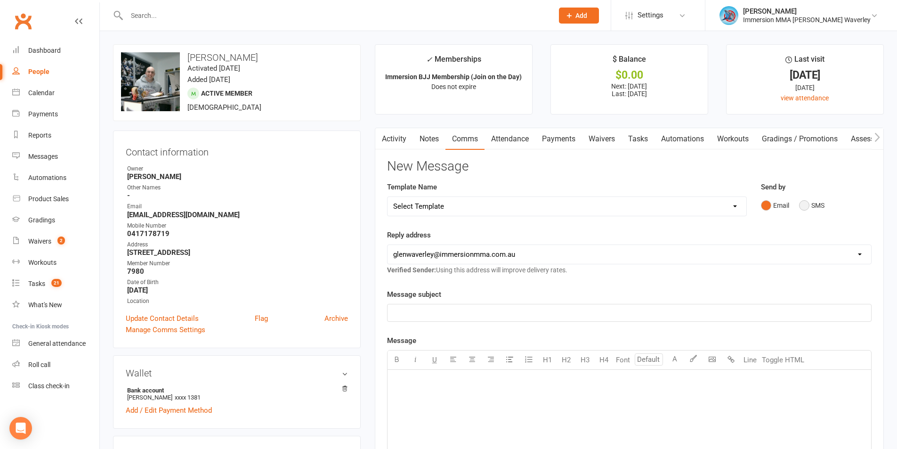
click at [815, 206] on button "SMS" at bounding box center [811, 205] width 25 height 18
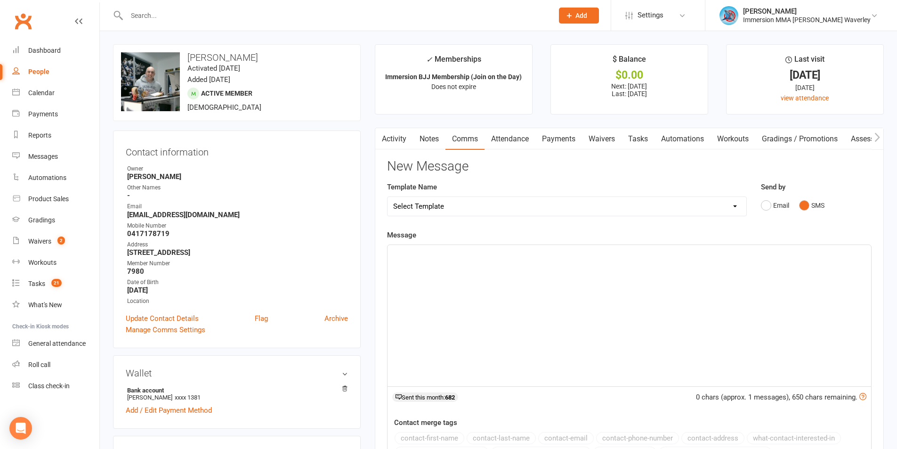
click at [665, 332] on div "﻿" at bounding box center [628, 315] width 483 height 141
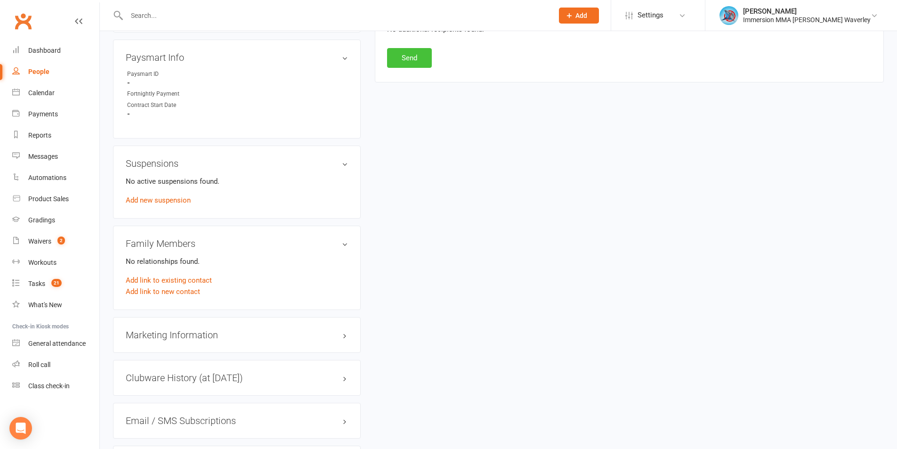
click at [407, 56] on button "Send" at bounding box center [409, 58] width 45 height 20
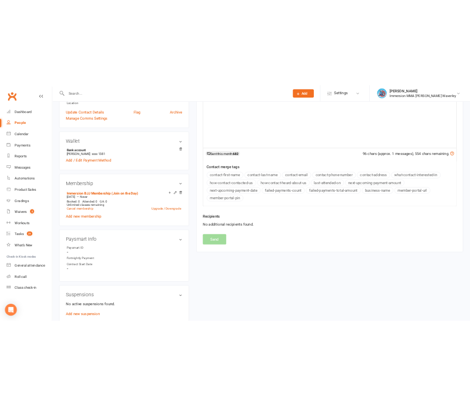
scroll to position [0, 0]
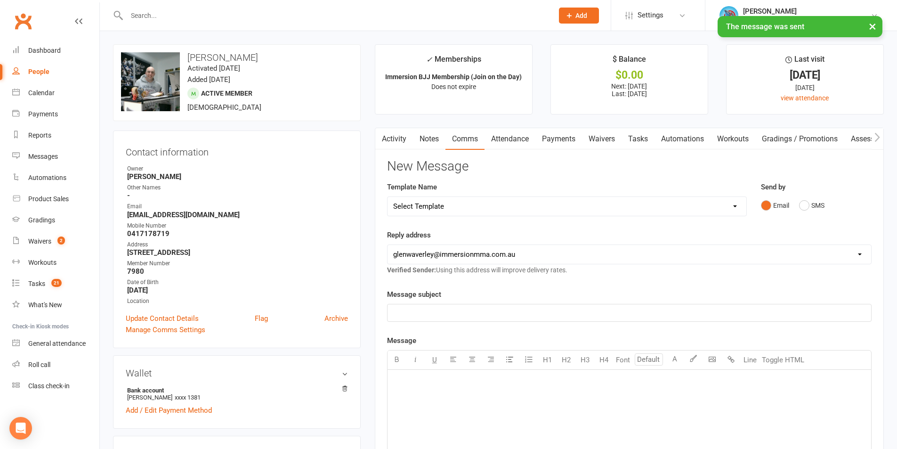
click at [641, 137] on link "Tasks" at bounding box center [637, 139] width 33 height 22
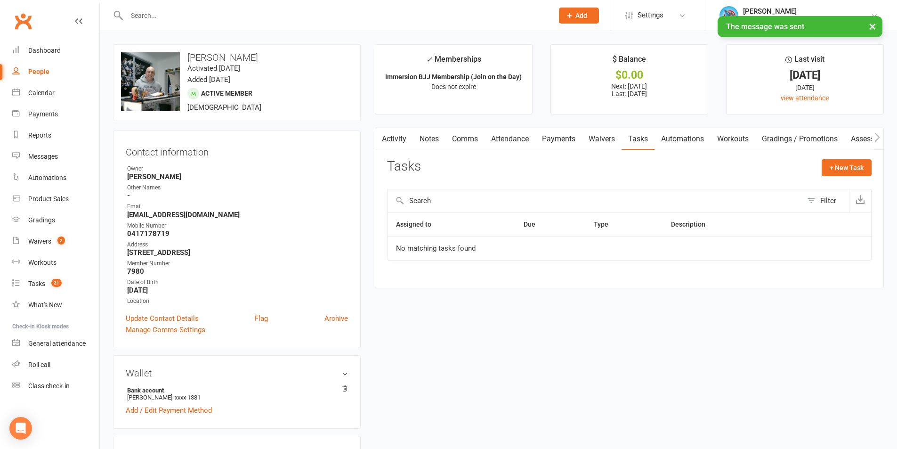
click at [434, 140] on link "Notes" at bounding box center [429, 139] width 32 height 22
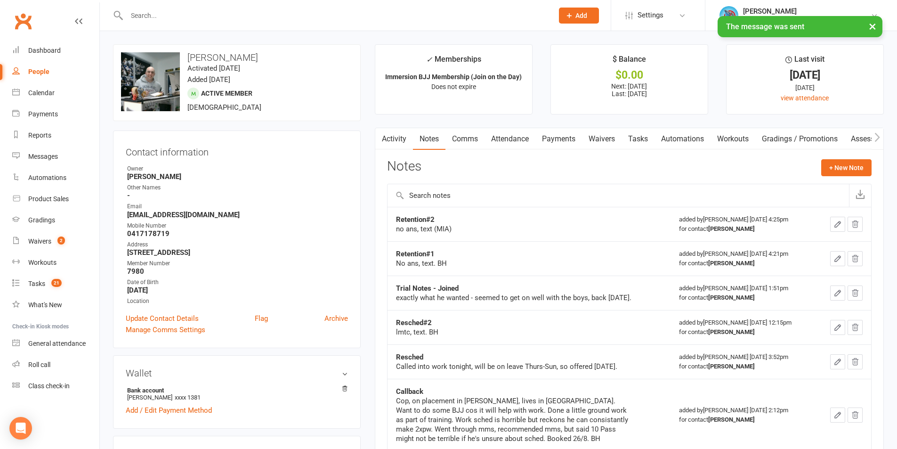
click at [840, 226] on icon "button" at bounding box center [837, 224] width 8 height 8
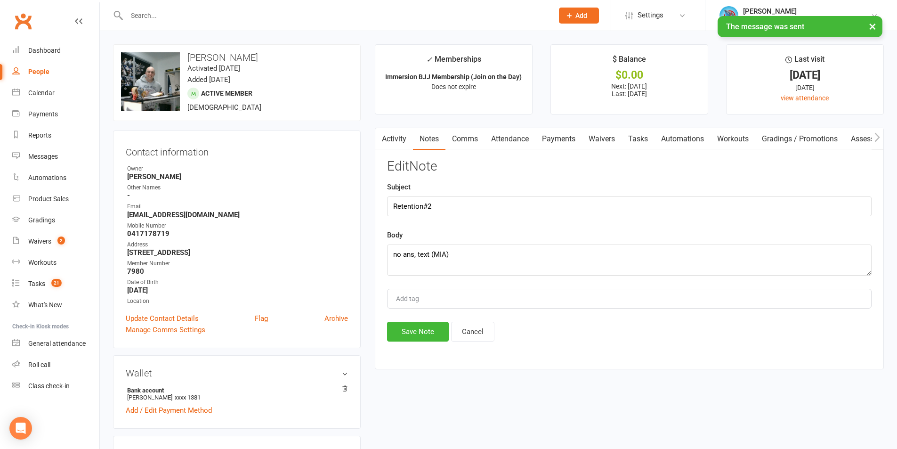
click at [544, 239] on div "Body no ans, text (MIA)" at bounding box center [629, 252] width 484 height 46
click at [546, 260] on textarea "no ans, text (MIA)" at bounding box center [629, 259] width 484 height 31
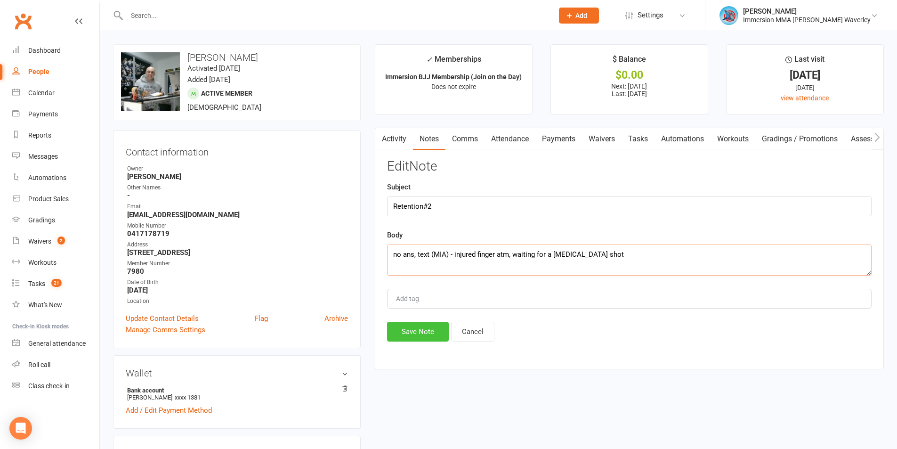
type textarea "no ans, text (MIA) - injured finger atm, waiting for a [MEDICAL_DATA] shot"
drag, startPoint x: 435, startPoint y: 323, endPoint x: 408, endPoint y: 329, distance: 27.4
click at [432, 324] on button "Save Note" at bounding box center [418, 332] width 62 height 20
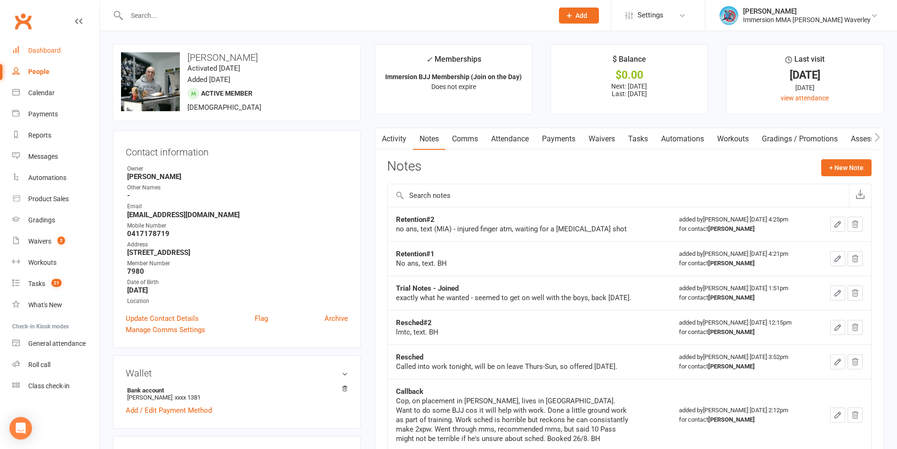
click at [45, 48] on div "Dashboard" at bounding box center [44, 51] width 32 height 8
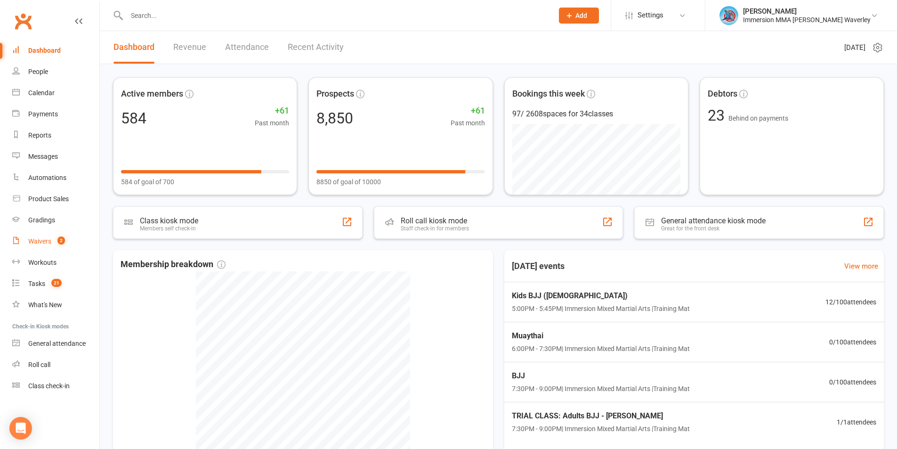
click at [55, 239] on count-badge "2" at bounding box center [59, 241] width 12 height 8
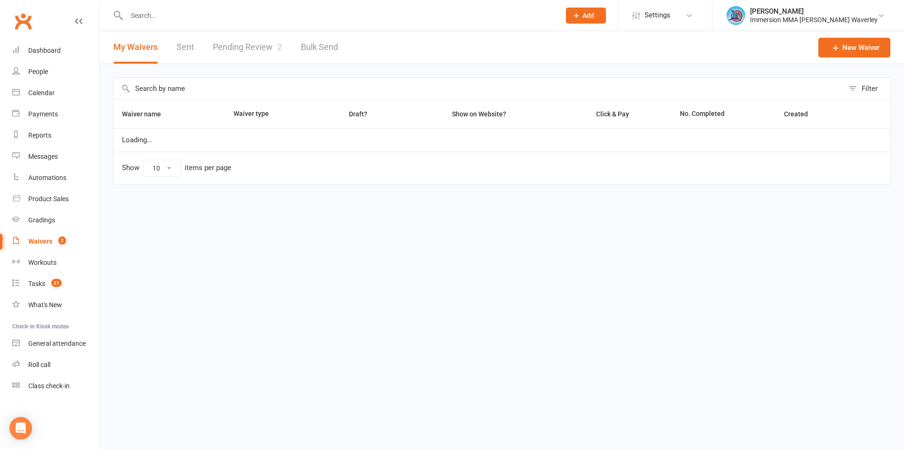
click at [246, 30] on div at bounding box center [333, 15] width 441 height 31
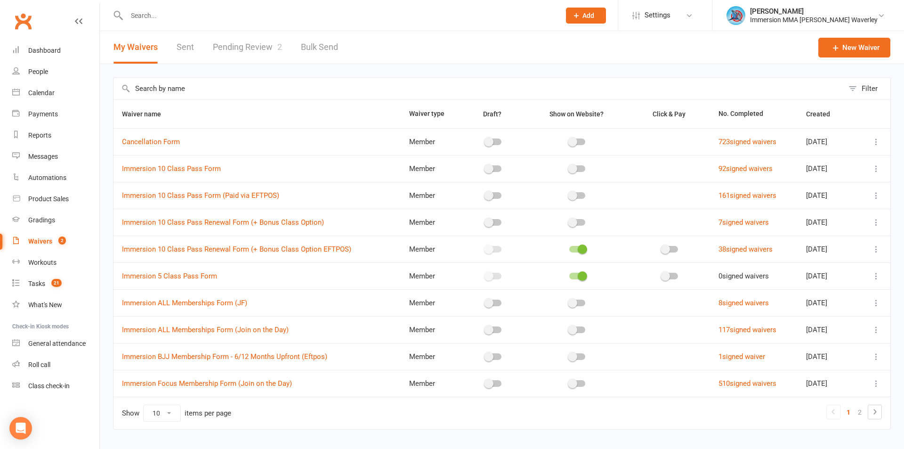
click at [247, 39] on link "Pending Review 2" at bounding box center [247, 47] width 69 height 32
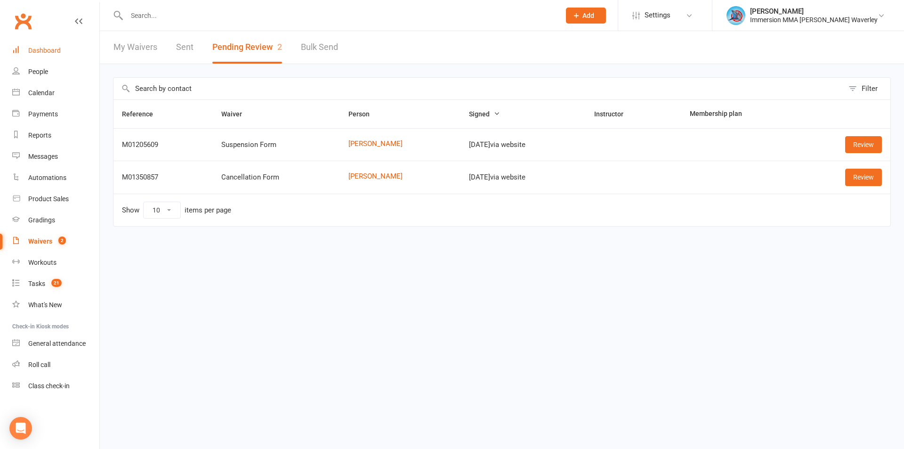
click at [58, 48] on div "Dashboard" at bounding box center [44, 51] width 32 height 8
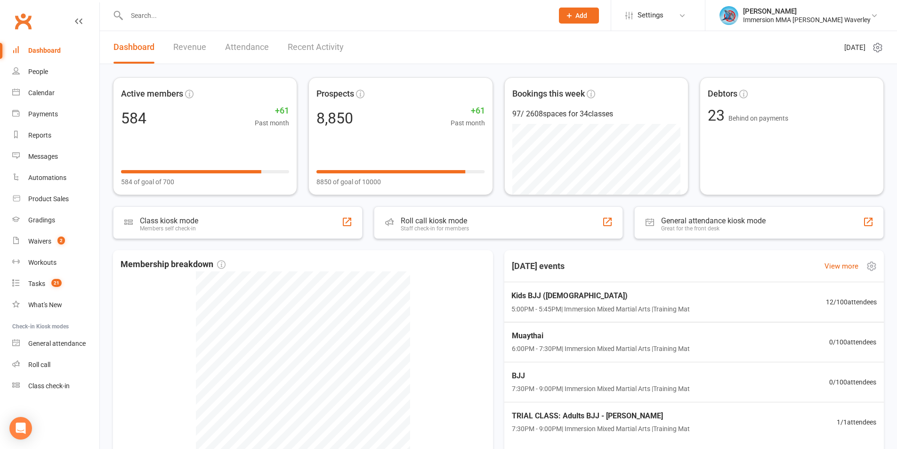
click at [681, 258] on div "[DATE] events View more" at bounding box center [694, 266] width 395 height 32
click at [212, 21] on input "text" at bounding box center [335, 15] width 423 height 13
paste input "jordandana47@gmail.com"
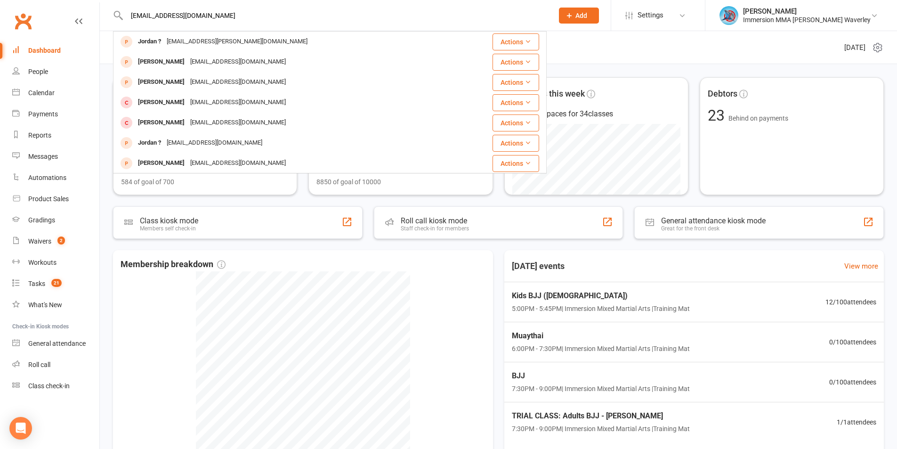
drag, startPoint x: 218, startPoint y: 17, endPoint x: 49, endPoint y: 7, distance: 168.9
click at [49, 2] on header "jordandana47@gmail.com Jordan ? jord.blum@gmail.com Actions Jordan Litsas litsa…" at bounding box center [448, 2] width 897 height 0
type input "jordandana47@gmail.com"
click at [573, 16] on icon at bounding box center [569, 15] width 8 height 8
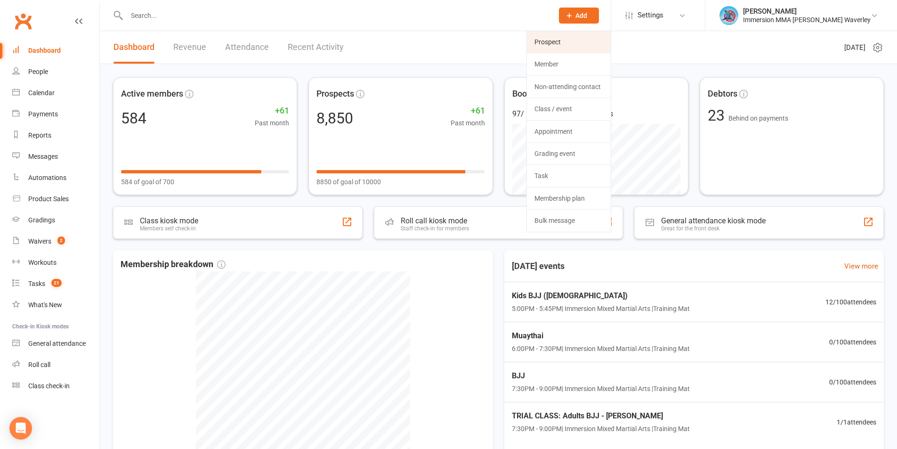
click at [574, 42] on link "Prospect" at bounding box center [569, 42] width 84 height 22
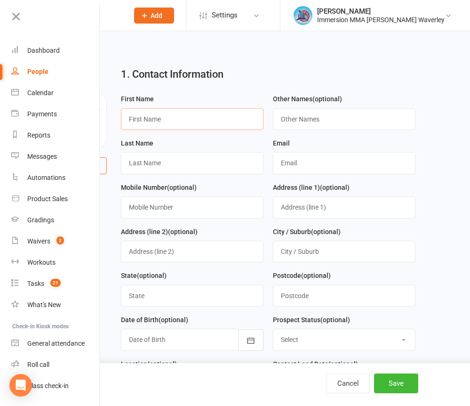
click at [167, 121] on input "text" at bounding box center [192, 119] width 143 height 22
type input "Jordan"
click at [170, 211] on input "text" at bounding box center [192, 207] width 143 height 22
click at [327, 159] on input "text" at bounding box center [344, 163] width 143 height 22
paste input "jordandana47@gmail.com"
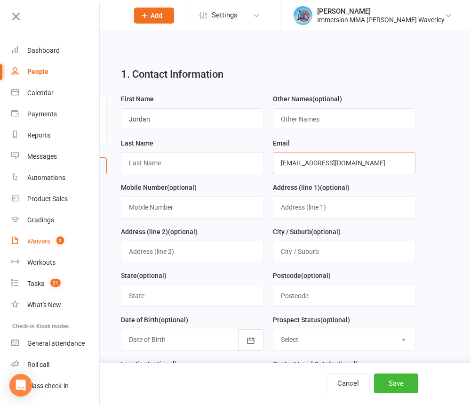
type input "jordandana47@gmail.com"
click at [140, 167] on input "text" at bounding box center [192, 163] width 143 height 22
paste input "68608668"
type input "0468608668"
drag, startPoint x: 193, startPoint y: 159, endPoint x: 42, endPoint y: 157, distance: 150.2
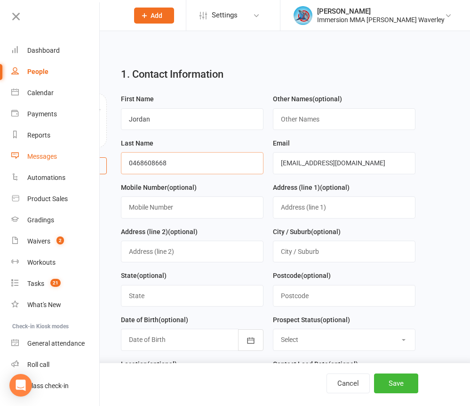
click at [175, 207] on input "text" at bounding box center [192, 207] width 143 height 22
paste input "0468608668"
type input "0468608668"
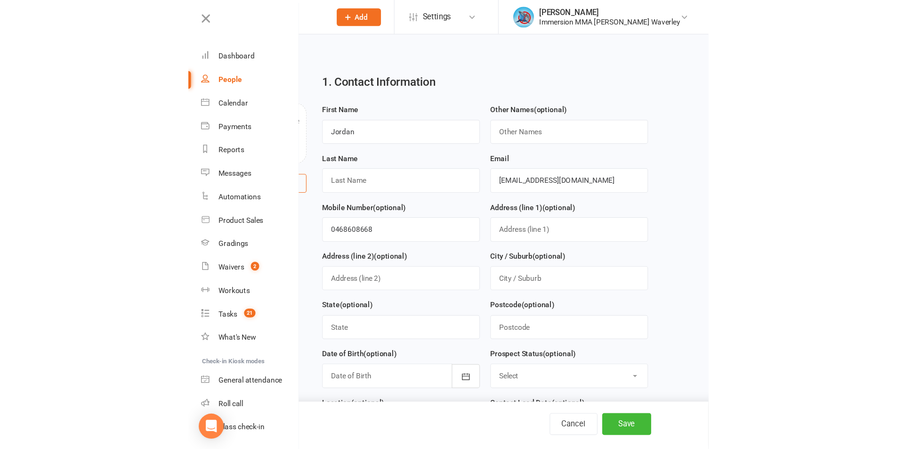
scroll to position [251, 0]
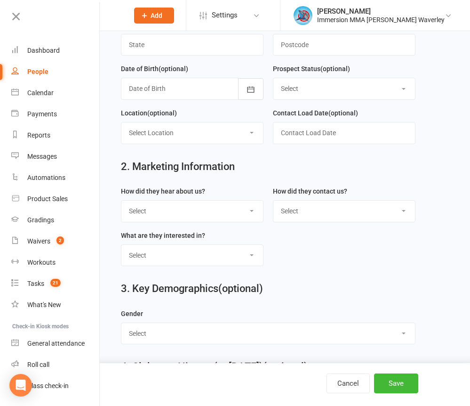
click at [178, 220] on select "Select Unknown Referral Google Facebook Instagram Walk by / Signage Returning" at bounding box center [192, 211] width 142 height 21
select select "Unknown"
click at [121, 204] on select "Select Unknown Referral Google Facebook Instagram Walk by / Signage Returning" at bounding box center [192, 211] width 142 height 21
click at [337, 220] on select "Select Website Enquiry Phone Email In-Facility Tawk" at bounding box center [345, 211] width 142 height 21
click at [274, 204] on select "Select Website Enquiry Phone Email In-Facility Tawk" at bounding box center [345, 211] width 142 height 21
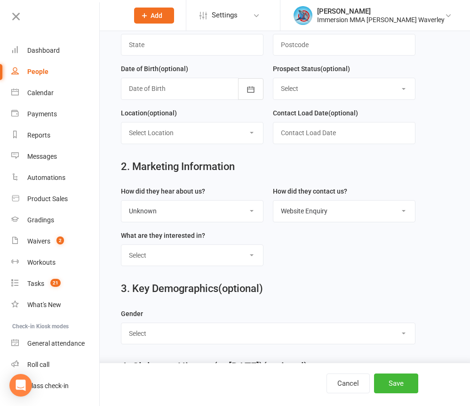
click at [198, 256] on select "Select Unspecified Muay Thai BJJ MMA Kids Muay Thai Kids BJJ Judo/Wrestling" at bounding box center [192, 255] width 142 height 21
click at [310, 221] on select "Select Website Enquiry Phone Email In-Facility Tawk" at bounding box center [345, 211] width 142 height 21
select select "Tawk"
click at [274, 204] on select "Select Website Enquiry Phone Email In-Facility Tawk" at bounding box center [345, 211] width 142 height 21
click at [176, 256] on select "Select Unspecified Muay Thai BJJ MMA Kids Muay Thai Kids BJJ Judo/Wrestling" at bounding box center [192, 255] width 142 height 21
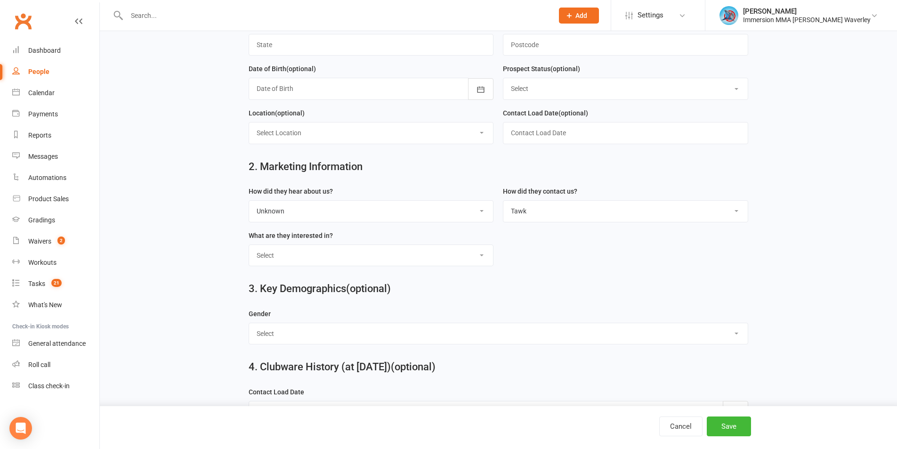
click at [403, 266] on select "Select Unspecified Muay Thai BJJ MMA Kids Muay Thai Kids BJJ Judo/Wrestling" at bounding box center [371, 255] width 244 height 21
select select "Unspecified"
click at [249, 249] on select "Select Unspecified Muay Thai BJJ MMA Kids Muay Thai Kids BJJ Judo/Wrestling" at bounding box center [371, 255] width 244 height 21
click at [729, 422] on button "Save" at bounding box center [729, 426] width 44 height 20
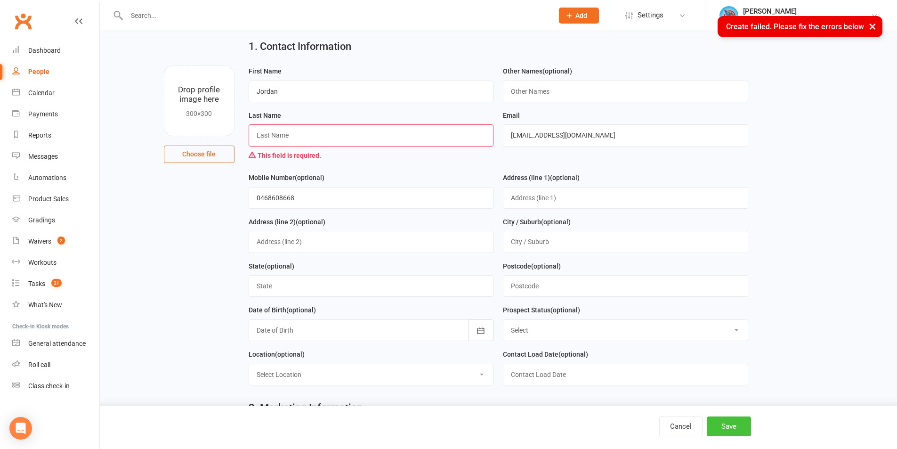
scroll to position [0, 0]
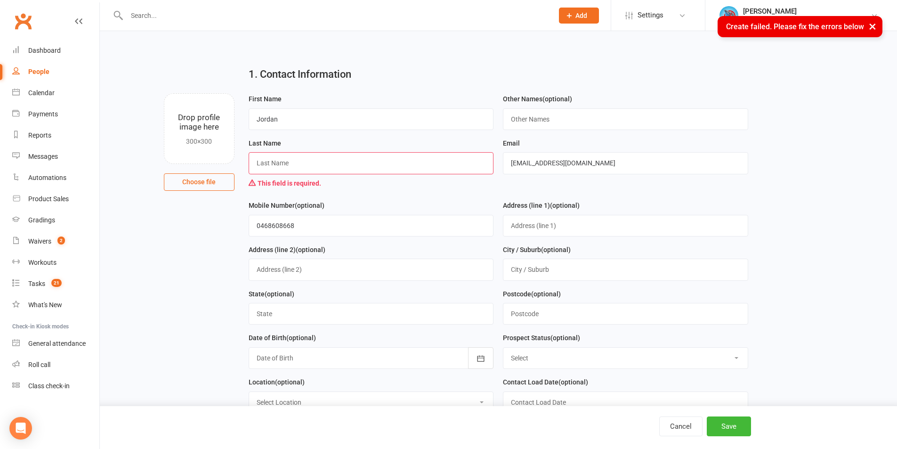
click at [322, 177] on div "This field is required." at bounding box center [371, 183] width 245 height 18
click at [331, 167] on input "text" at bounding box center [371, 163] width 245 height 22
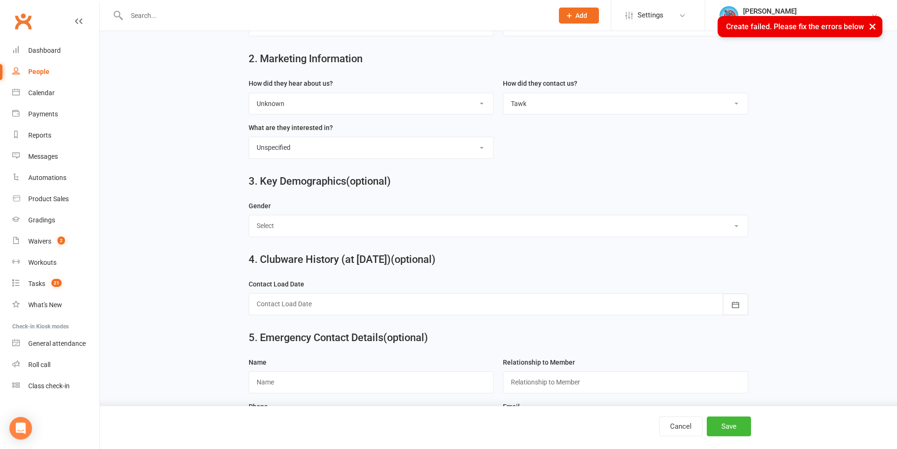
scroll to position [688, 0]
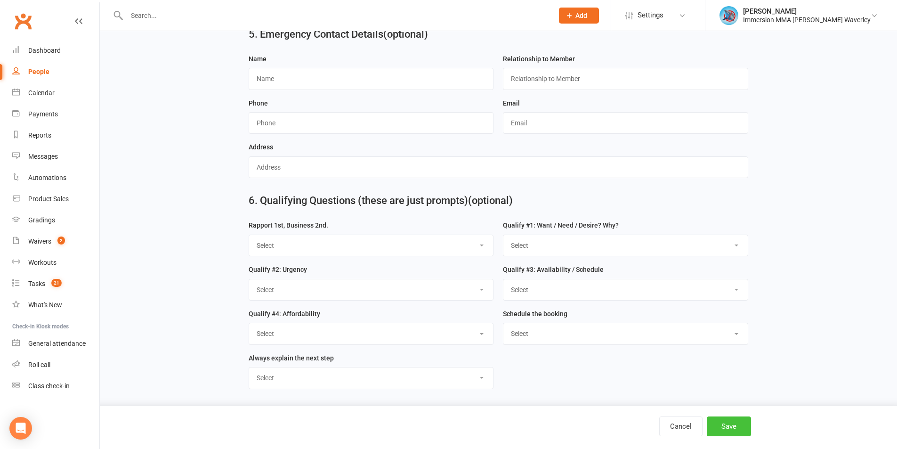
type input "?"
click at [727, 423] on button "Save" at bounding box center [729, 426] width 44 height 20
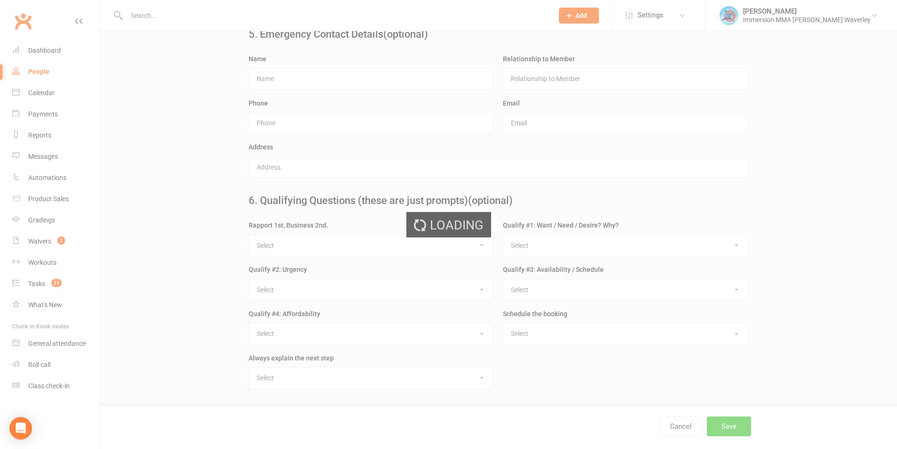
scroll to position [0, 0]
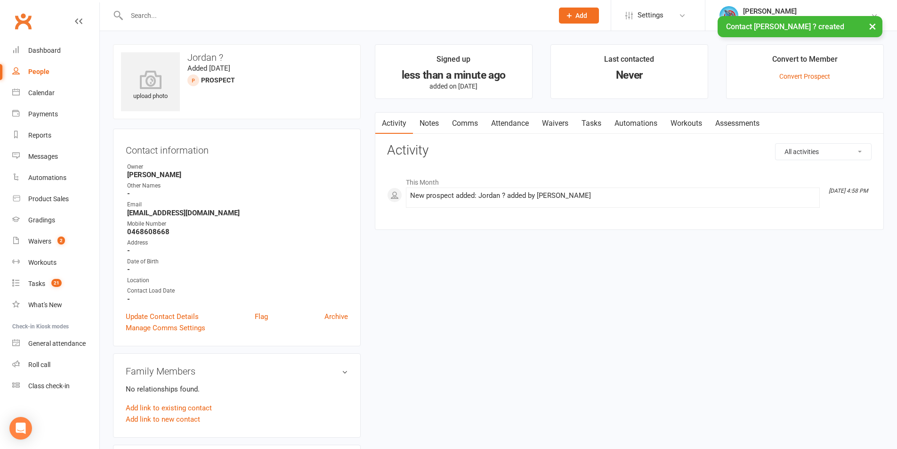
click at [428, 122] on link "Notes" at bounding box center [429, 124] width 32 height 22
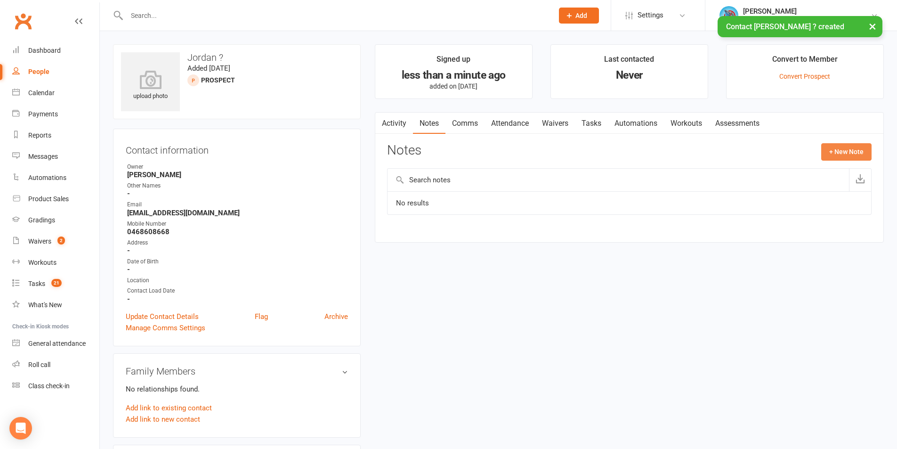
click at [841, 146] on button "+ New Note" at bounding box center [846, 151] width 50 height 17
click at [532, 201] on div "New Note Subject Body Add tag Save Note Cancel" at bounding box center [629, 234] width 484 height 182
click at [540, 194] on input "text" at bounding box center [629, 190] width 484 height 20
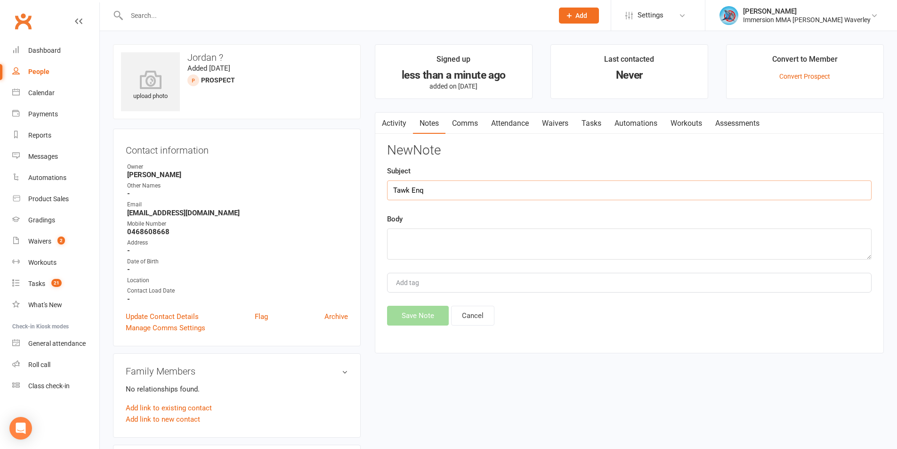
type input "Tawk Enq"
paste textarea "Can I book free trial class please ?"
type textarea ""Can I book free trial class please ?""
click at [430, 308] on button "Save Note" at bounding box center [418, 316] width 62 height 20
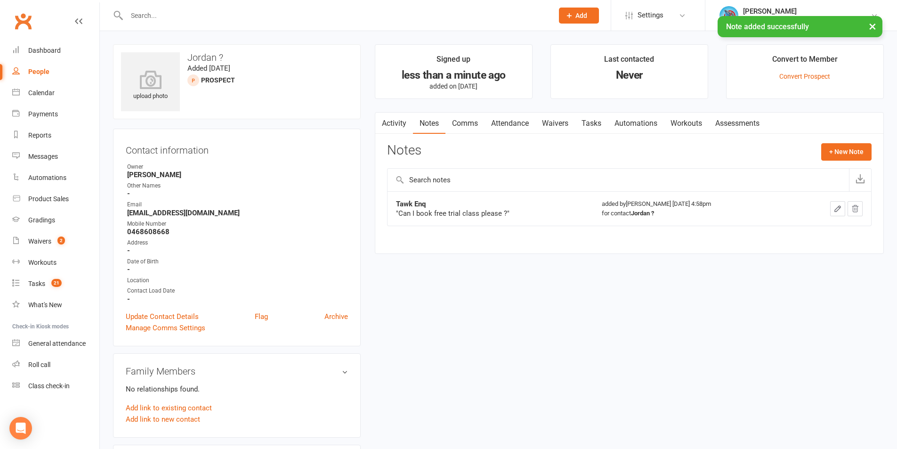
click at [600, 123] on link "Tasks" at bounding box center [591, 124] width 33 height 22
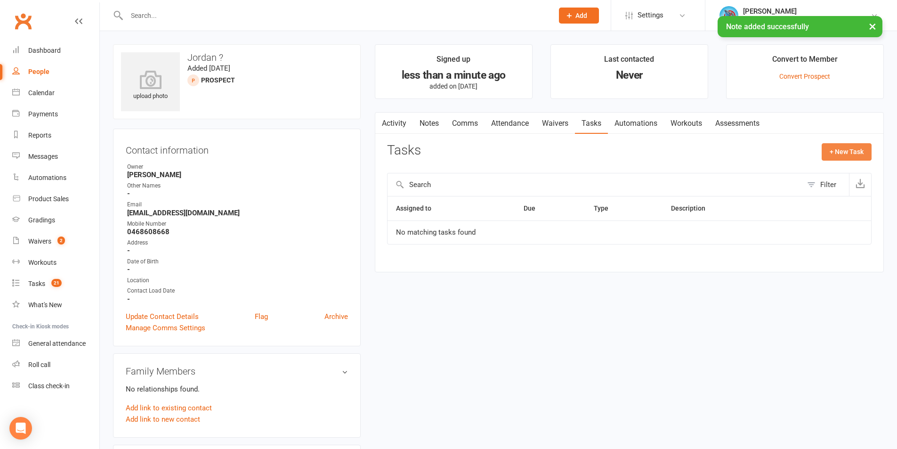
click at [829, 152] on button "+ New Task" at bounding box center [847, 151] width 50 height 17
select select "48839"
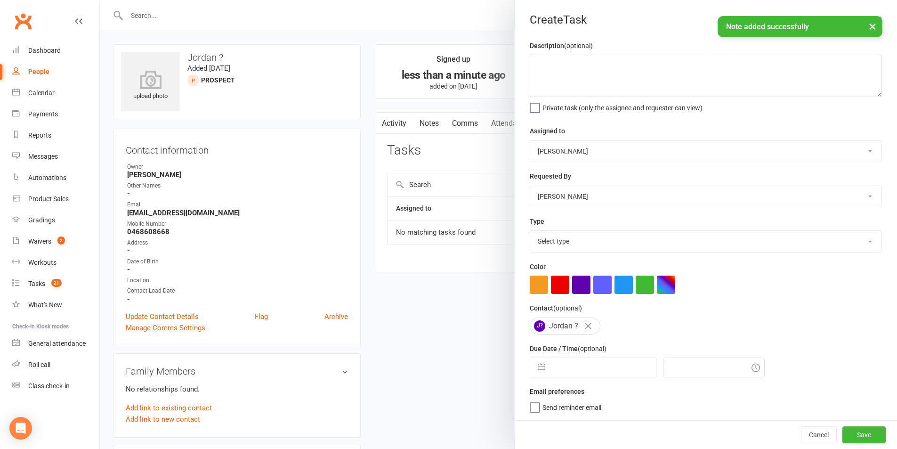
click at [606, 153] on select "David Marinakis Team Immersion Ben Street Immersion Tablet James Fitzgerald Ben…" at bounding box center [705, 151] width 351 height 21
select select "48837"
click at [530, 141] on select "David Marinakis Team Immersion Ben Street Immersion Tablet James Fitzgerald Ben…" at bounding box center [705, 151] width 351 height 21
click at [598, 251] on select "Select type Account follow up [high priority] Attended trial follow up Chase si…" at bounding box center [705, 241] width 351 height 21
select select "27312"
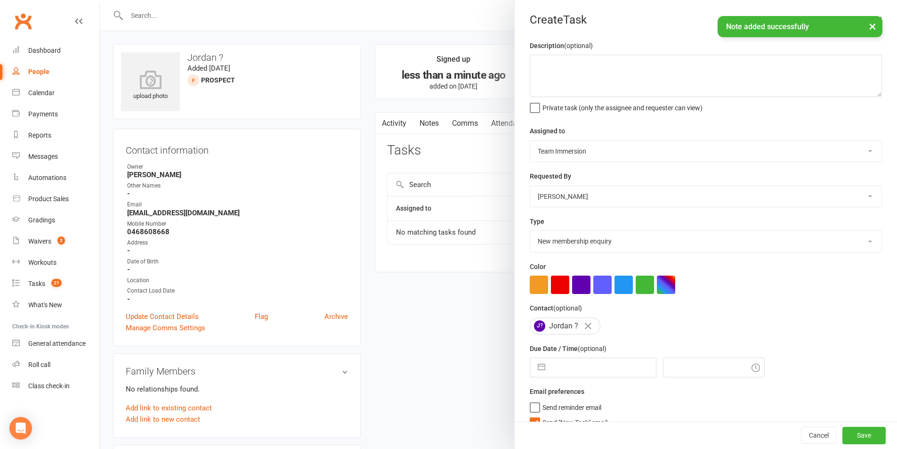
click at [530, 233] on select "Select type Account follow up [high priority] Attended trial follow up Chase si…" at bounding box center [705, 241] width 351 height 21
select select "7"
select select "2025"
select select "8"
select select "2025"
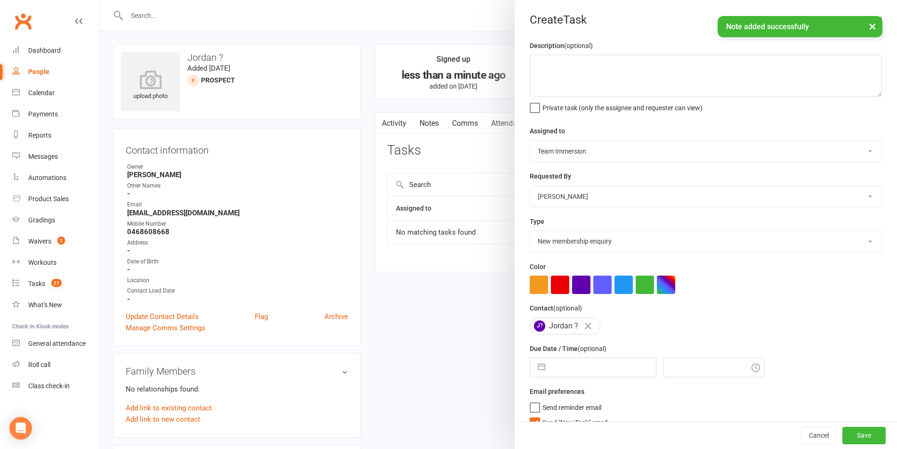
select select "9"
select select "2025"
click at [565, 363] on input "text" at bounding box center [603, 367] width 106 height 19
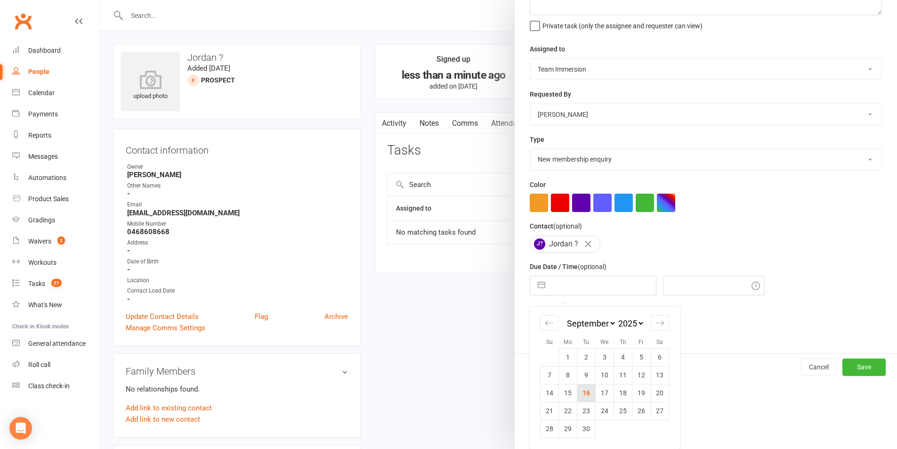
click at [585, 391] on td "16" at bounding box center [586, 393] width 18 height 18
type input "[DATE]"
type input "5:00pm"
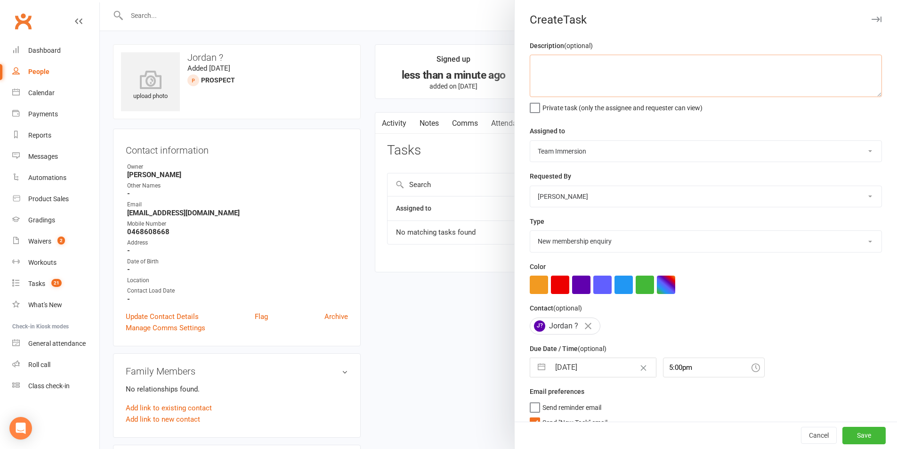
click at [596, 73] on textarea at bounding box center [706, 76] width 352 height 42
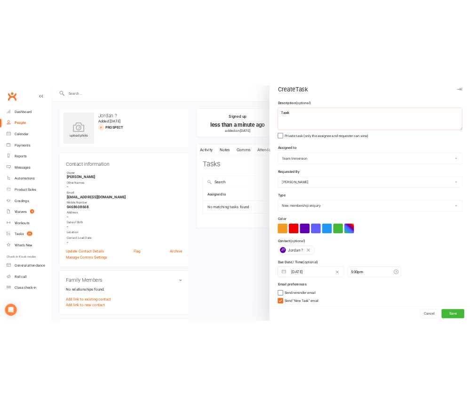
scroll to position [17, 0]
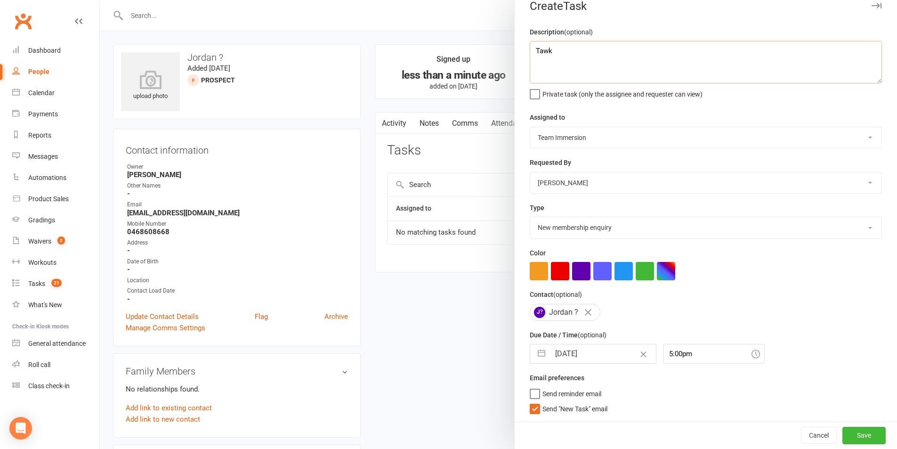
type textarea "Tawk"
drag, startPoint x: 581, startPoint y: 406, endPoint x: 598, endPoint y: 415, distance: 18.5
click at [581, 408] on span "Send "New Task" email" at bounding box center [574, 407] width 65 height 11
click at [581, 402] on input "Send "New Task" email" at bounding box center [569, 402] width 78 height 0
click at [850, 434] on button "Save" at bounding box center [863, 435] width 43 height 17
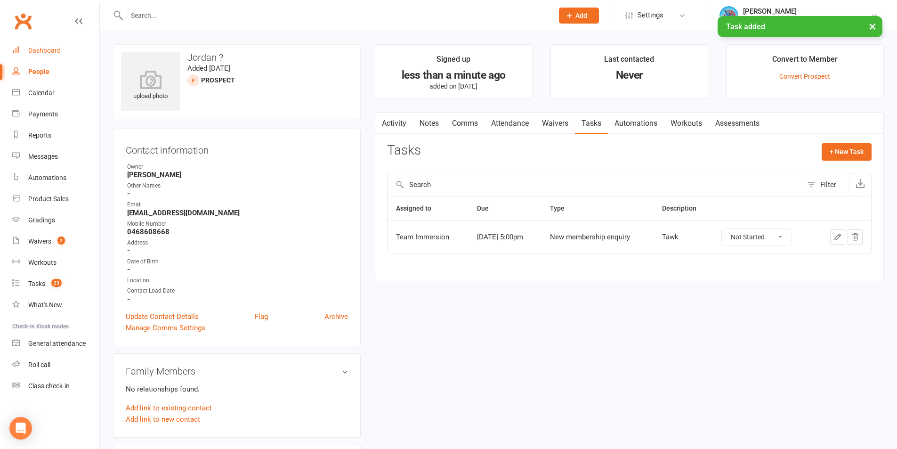
click at [45, 50] on div "Dashboard" at bounding box center [44, 51] width 32 height 8
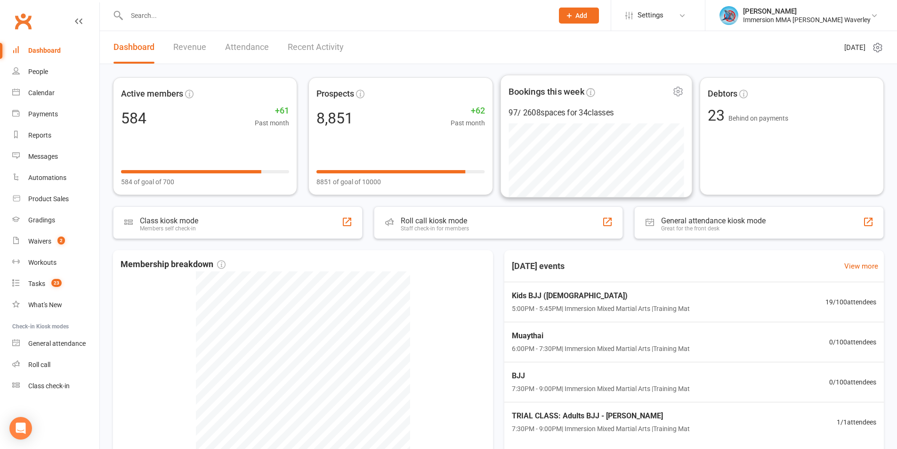
click at [590, 50] on header "Dashboard Revenue Attendance Recent Activity Tuesday 16th, September 2025" at bounding box center [498, 47] width 797 height 33
click at [587, 15] on span "Add" at bounding box center [581, 16] width 12 height 8
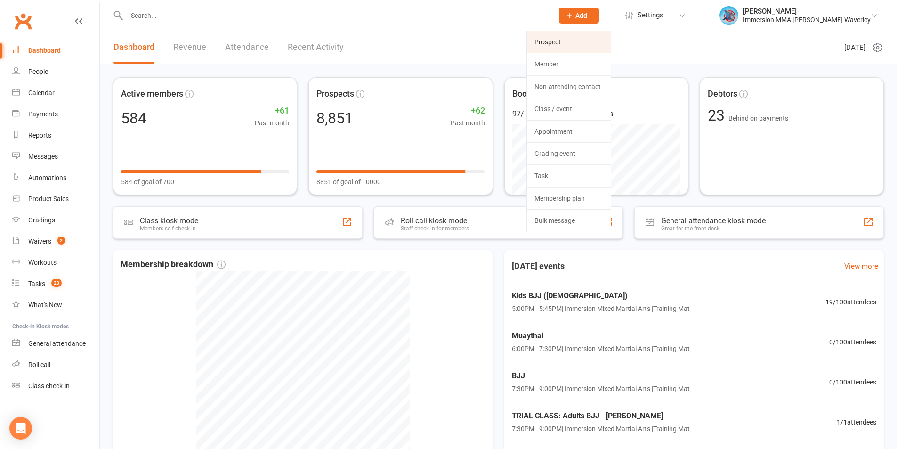
click at [611, 43] on link "Prospect" at bounding box center [569, 42] width 84 height 22
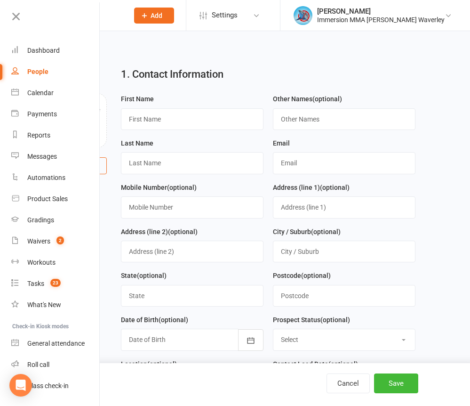
drag, startPoint x: 30, startPoint y: 16, endPoint x: 46, endPoint y: 22, distance: 17.1
click at [30, 16] on link at bounding box center [54, 19] width 91 height 21
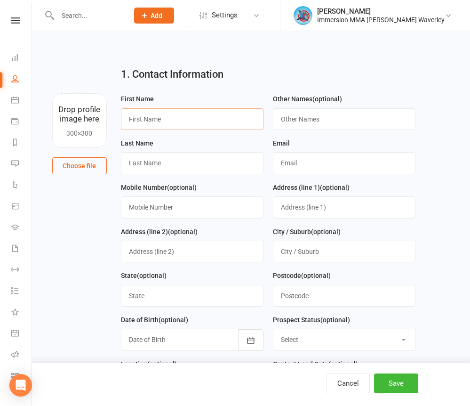
click at [148, 109] on input "text" at bounding box center [192, 119] width 143 height 22
paste input "Thao"
type input "Thao"
click at [161, 164] on input "text" at bounding box center [192, 163] width 143 height 22
paste input "Bui"
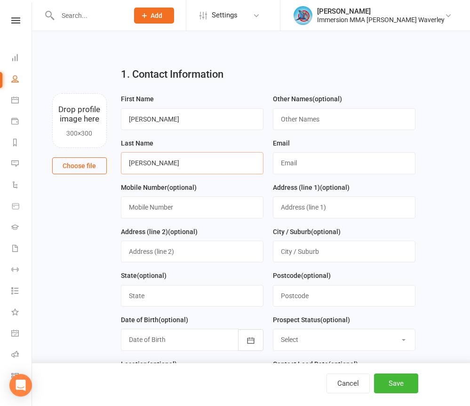
type input "Bui"
click at [348, 167] on input "text" at bounding box center [344, 163] width 143 height 22
paste input "Btathao@hotmail.com"
type input "Btathao@hotmail.com"
drag, startPoint x: 191, startPoint y: 160, endPoint x: 190, endPoint y: 166, distance: 6.1
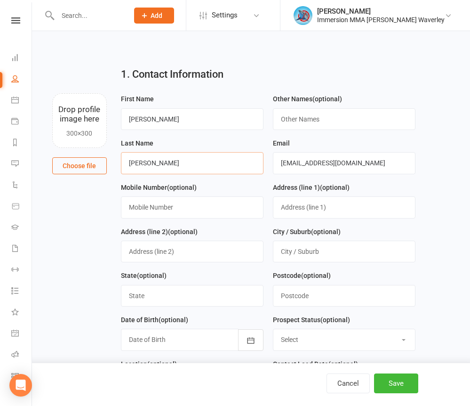
click at [191, 160] on input "Bui" at bounding box center [192, 163] width 143 height 22
click at [173, 208] on input "text" at bounding box center [192, 207] width 143 height 22
paste input "0426215830"
click at [143, 210] on input "0426215830" at bounding box center [192, 207] width 143 height 22
click at [157, 208] on input "0426 215830" at bounding box center [192, 207] width 143 height 22
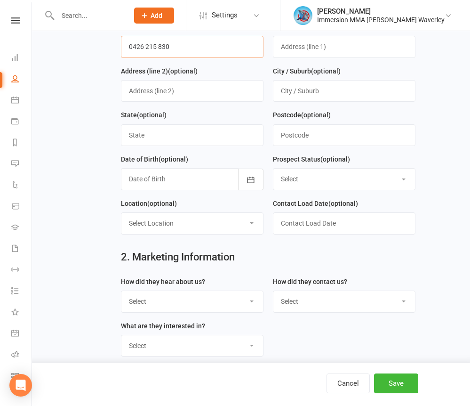
scroll to position [377, 0]
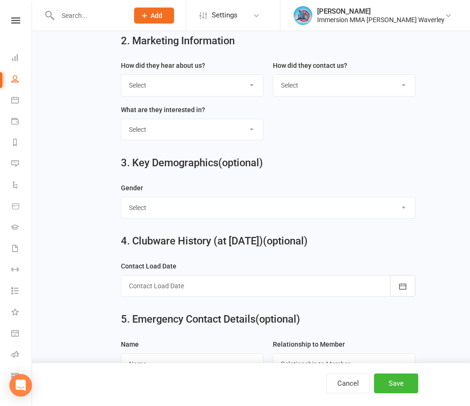
type input "0426 215 830"
click at [189, 86] on select "Select Unknown Referral Google Facebook Instagram Walk by / Signage Returning" at bounding box center [192, 85] width 142 height 21
select select "Unknown"
click at [121, 79] on select "Select Unknown Referral Google Facebook Instagram Walk by / Signage Returning" at bounding box center [192, 85] width 142 height 21
click at [302, 84] on select "Select Website Enquiry Phone Email In-Facility Tawk" at bounding box center [345, 85] width 142 height 21
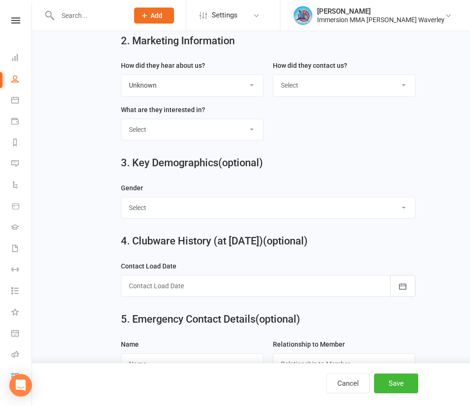
select select "Tawk"
click at [274, 79] on select "Select Website Enquiry Phone Email In-Facility Tawk" at bounding box center [345, 85] width 142 height 21
click at [161, 135] on select "Select Unspecified Muay Thai BJJ MMA Kids Muay Thai Kids BJJ Judo/Wrestling" at bounding box center [192, 129] width 142 height 21
select select "Muay Thai"
click at [121, 123] on select "Select Unspecified Muay Thai BJJ MMA Kids Muay Thai Kids BJJ Judo/Wrestling" at bounding box center [192, 129] width 142 height 21
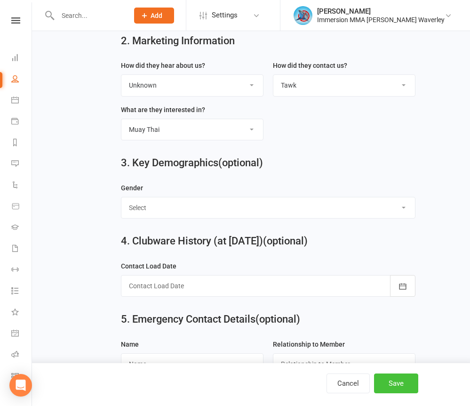
click at [387, 389] on button "Save" at bounding box center [396, 383] width 44 height 20
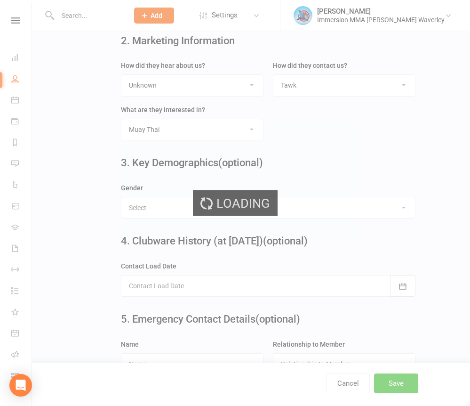
scroll to position [0, 0]
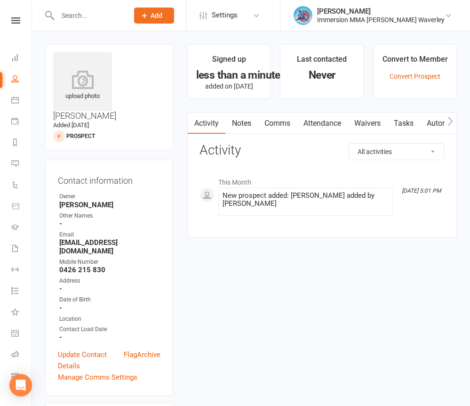
click at [245, 123] on link "Notes" at bounding box center [242, 124] width 32 height 22
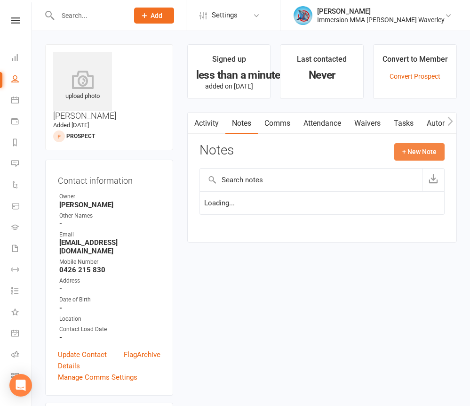
click at [425, 151] on button "+ New Note" at bounding box center [420, 151] width 50 height 17
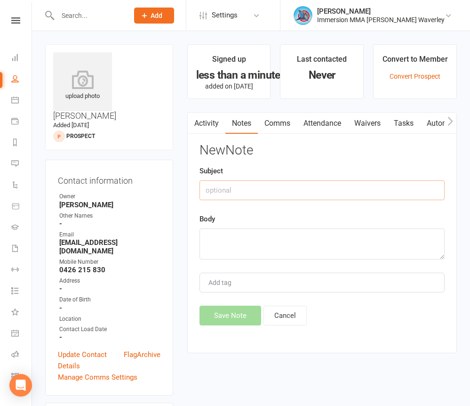
click at [244, 187] on input "text" at bounding box center [322, 190] width 245 height 20
type input "Tawk Enq"
paste textarea "We would like to enroll Mauy Thai for my daughter, 15 years old."
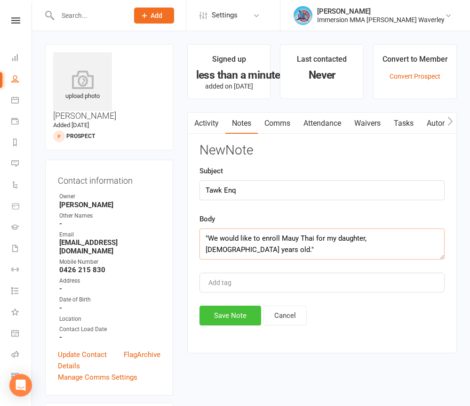
type textarea ""We would like to enroll Mauy Thai for my daughter, 15 years old.""
click at [220, 322] on button "Save Note" at bounding box center [231, 316] width 62 height 20
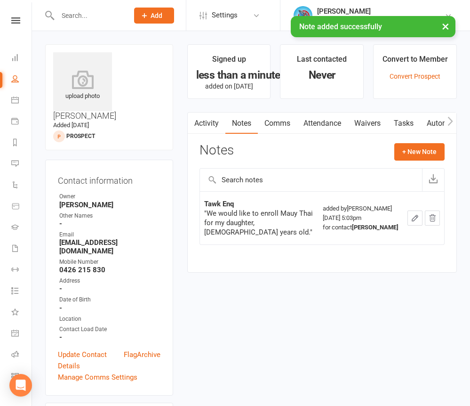
click at [405, 116] on link "Tasks" at bounding box center [403, 124] width 33 height 22
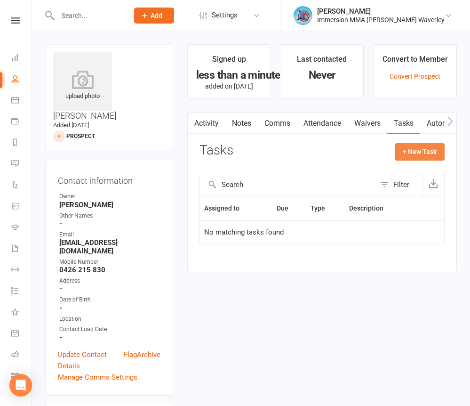
click at [406, 151] on button "+ New Task" at bounding box center [420, 151] width 50 height 17
select select "48839"
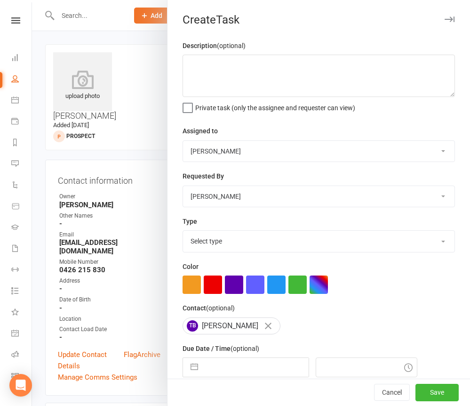
click at [231, 150] on select "David Marinakis Team Immersion Ben Street Immersion Tablet James Fitzgerald Ben…" at bounding box center [319, 151] width 272 height 21
select select "48837"
click at [183, 141] on select "David Marinakis Team Immersion Ben Street Immersion Tablet James Fitzgerald Ben…" at bounding box center [319, 151] width 272 height 21
click at [224, 248] on select "Select type Account follow up [high priority] Attended trial follow up Chase si…" at bounding box center [319, 241] width 272 height 21
select select "27312"
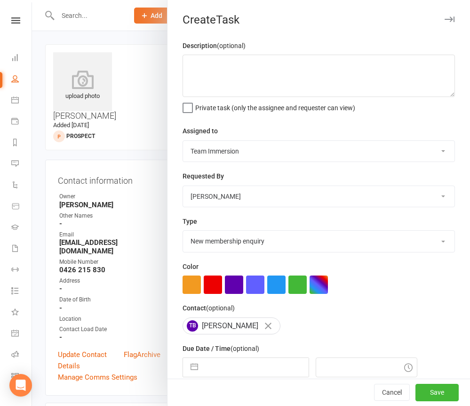
click at [183, 233] on select "Select type Account follow up [high priority] Attended trial follow up Chase si…" at bounding box center [319, 241] width 272 height 21
click at [211, 72] on textarea at bounding box center [319, 76] width 273 height 42
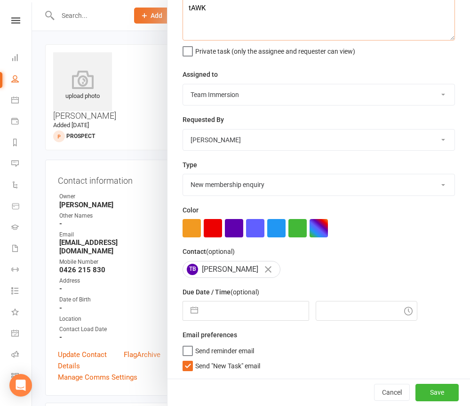
type textarea "tAWK"
drag, startPoint x: 203, startPoint y: 309, endPoint x: 243, endPoint y: 308, distance: 40.0
click at [203, 310] on input "text" at bounding box center [256, 310] width 106 height 19
select select "7"
select select "2025"
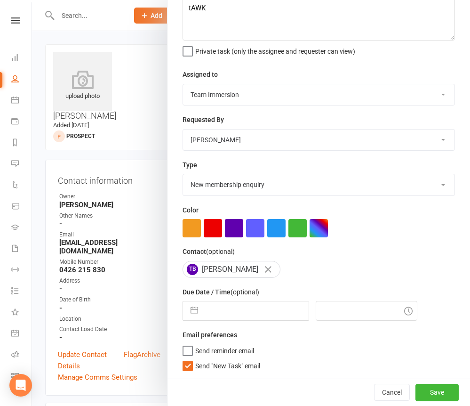
select select "8"
select select "2025"
select select "9"
select select "2025"
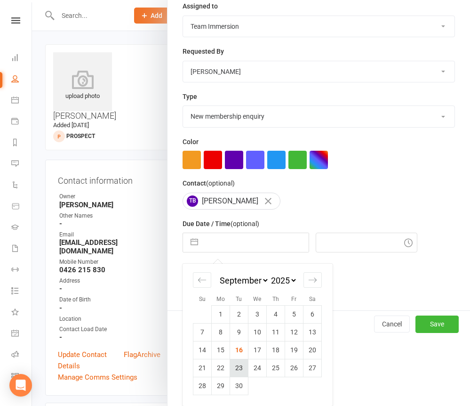
scroll to position [128, 0]
click at [231, 348] on td "16" at bounding box center [239, 350] width 18 height 18
type input "[DATE]"
type input "5:15pm"
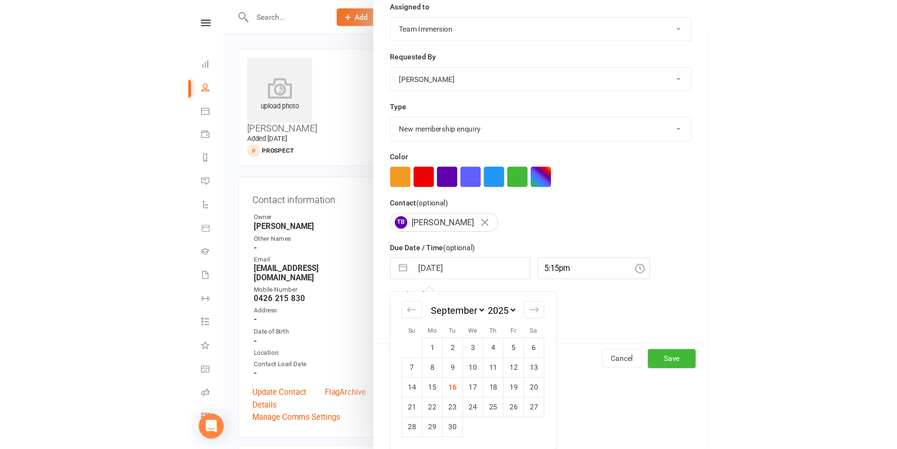
scroll to position [60, 0]
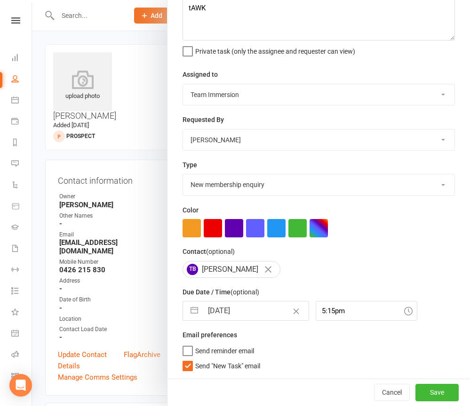
click at [230, 368] on span "Send "New Task" email" at bounding box center [227, 364] width 65 height 11
click at [230, 359] on input "Send "New Task" email" at bounding box center [222, 359] width 78 height 0
click at [432, 391] on button "Save" at bounding box center [437, 392] width 43 height 17
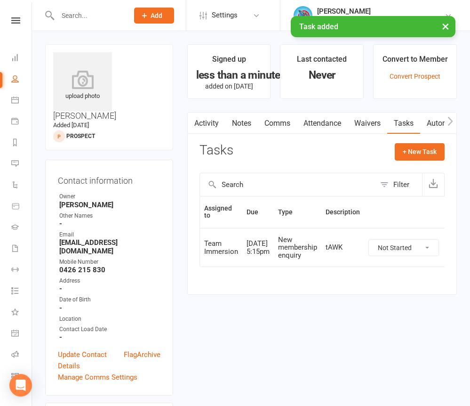
click at [9, 53] on li "Dashboard" at bounding box center [16, 58] width 32 height 21
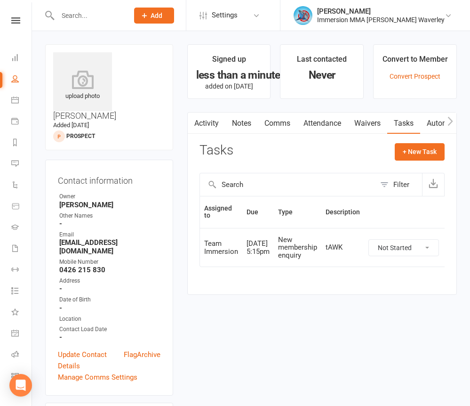
click at [97, 17] on input "text" at bounding box center [88, 15] width 67 height 13
paste input "kenna8866@gmail.com"
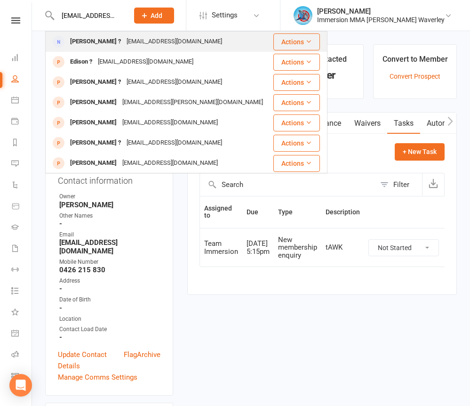
type input "kenna8866@gmail.com"
click at [124, 39] on div "kenna8866@gmail.com" at bounding box center [174, 42] width 101 height 14
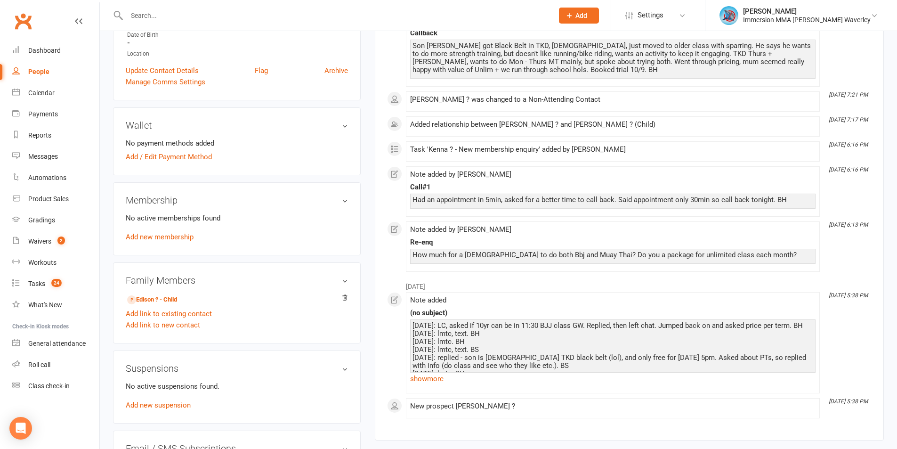
scroll to position [190, 0]
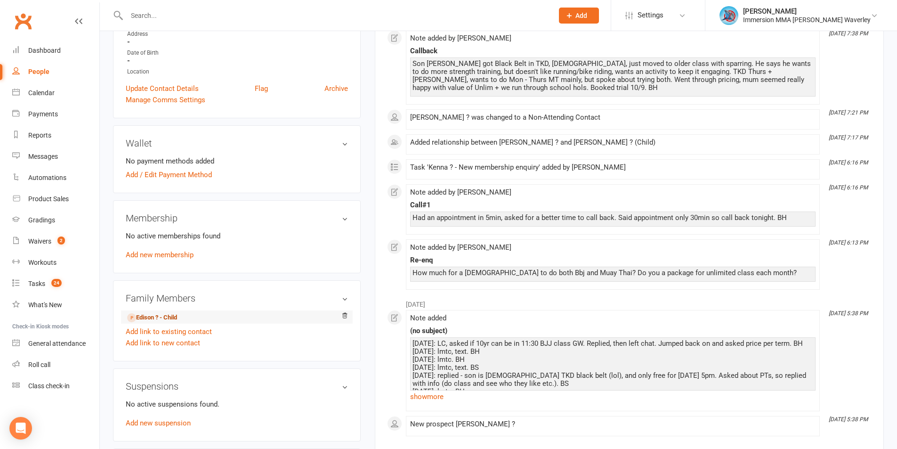
click at [146, 314] on link "Edison ? - Child" at bounding box center [152, 318] width 50 height 10
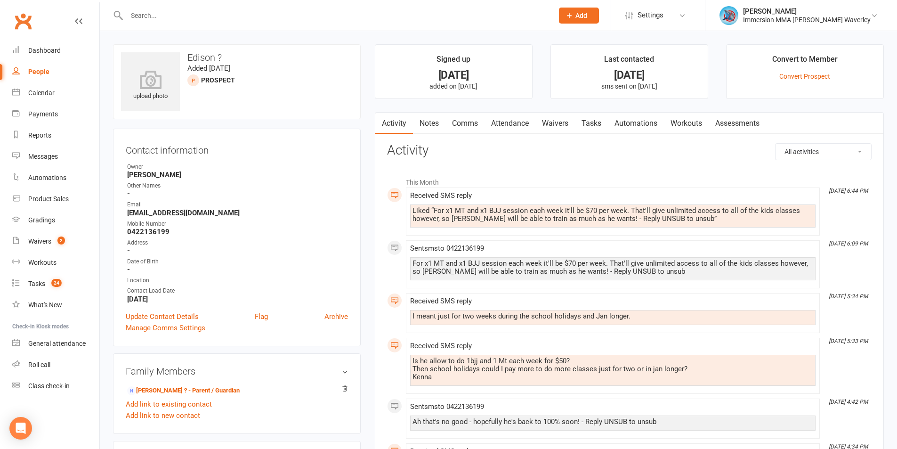
click at [513, 121] on link "Attendance" at bounding box center [509, 124] width 51 height 22
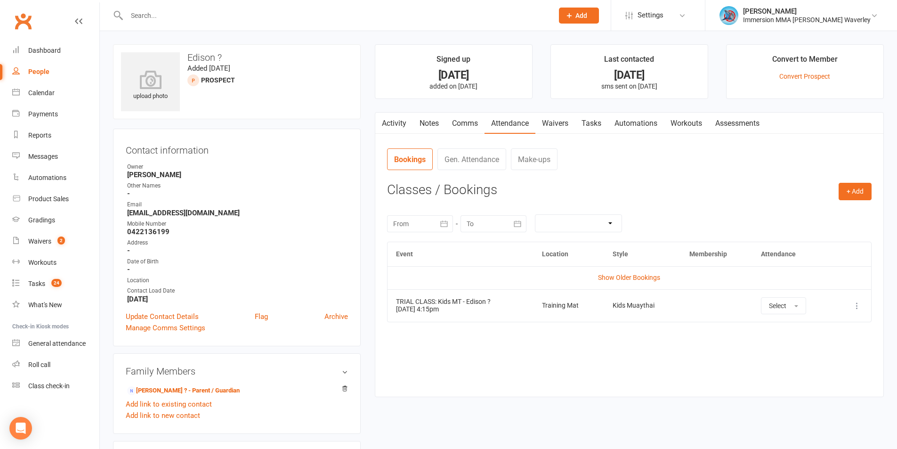
click at [854, 303] on icon at bounding box center [856, 305] width 9 height 9
click at [826, 365] on link "Remove booking" at bounding box center [815, 361] width 93 height 19
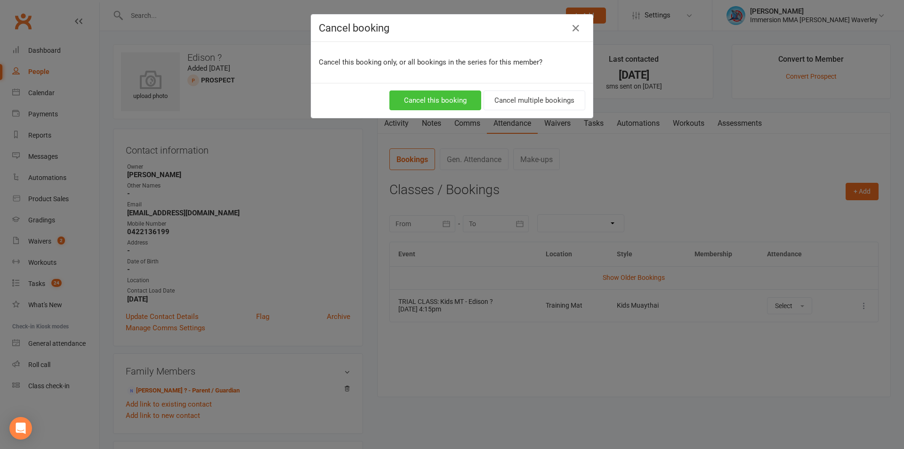
click at [454, 98] on button "Cancel this booking" at bounding box center [435, 100] width 92 height 20
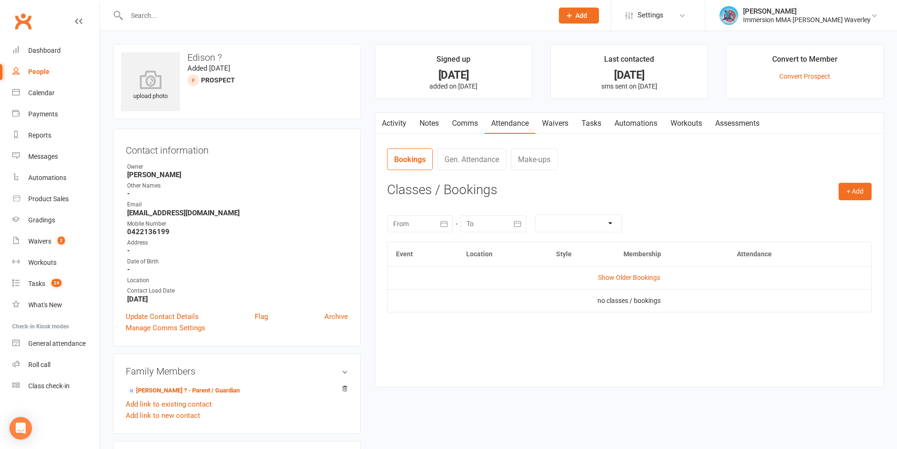
click at [752, 154] on nav "Bookings Gen. Attendance Make-ups" at bounding box center [629, 162] width 484 height 28
click at [435, 123] on link "Notes" at bounding box center [429, 124] width 32 height 22
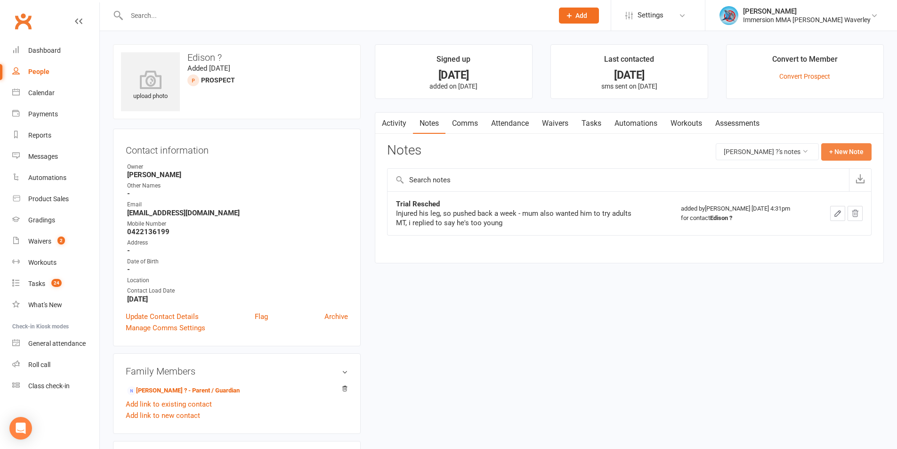
click at [845, 153] on button "+ New Note" at bounding box center [846, 151] width 50 height 17
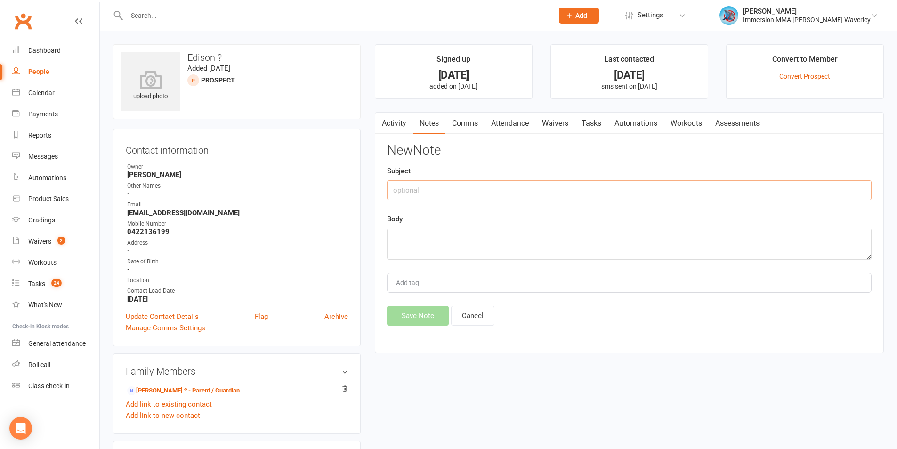
click at [506, 191] on input "text" at bounding box center [629, 190] width 484 height 20
type input "Trial Resched#2"
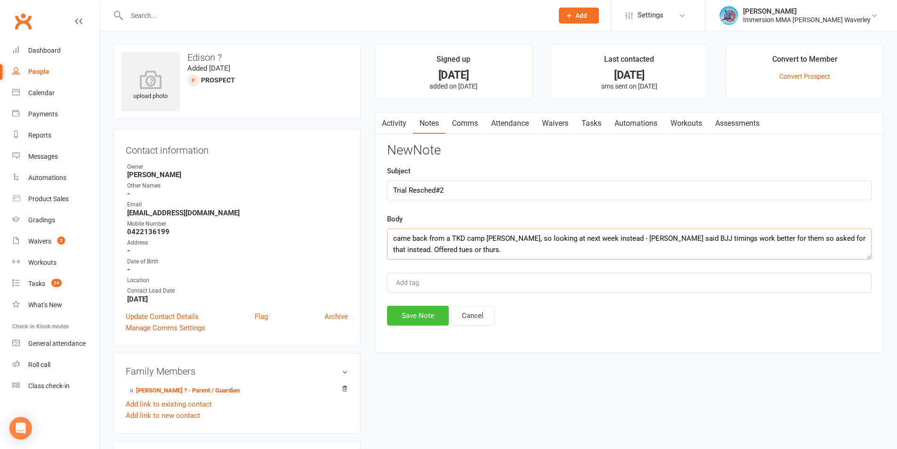
type textarea "came back from a TKD camp crook, so looking at next week instead - Kenna said B…"
click at [428, 318] on button "Save Note" at bounding box center [418, 316] width 62 height 20
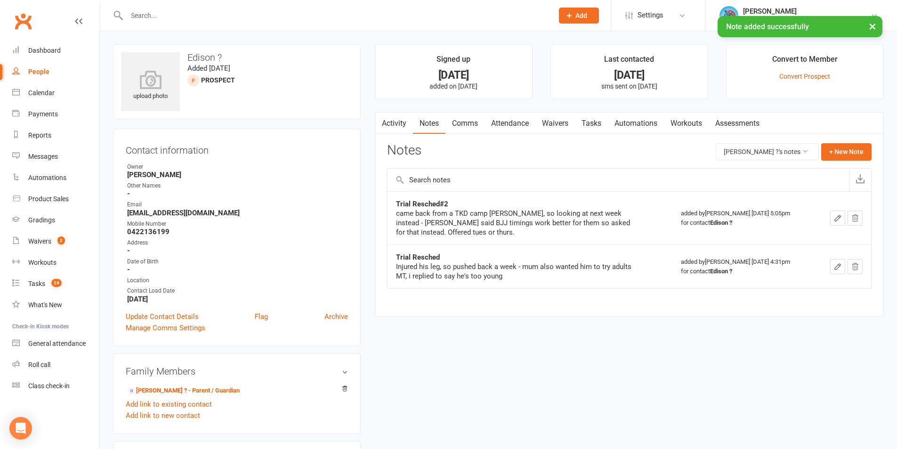
click at [594, 115] on link "Tasks" at bounding box center [591, 124] width 33 height 22
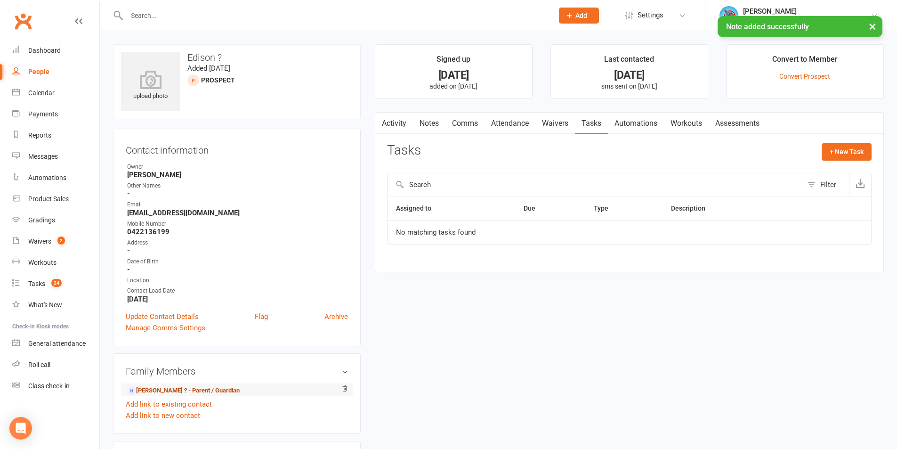
click at [156, 385] on div "Family Members Kenna ? - Parent / Guardian Add link to existing contact Add lin…" at bounding box center [237, 393] width 248 height 81
drag, startPoint x: 159, startPoint y: 388, endPoint x: 181, endPoint y: 386, distance: 22.2
click at [160, 388] on link "Kenna ? - Parent / Guardian" at bounding box center [183, 391] width 113 height 10
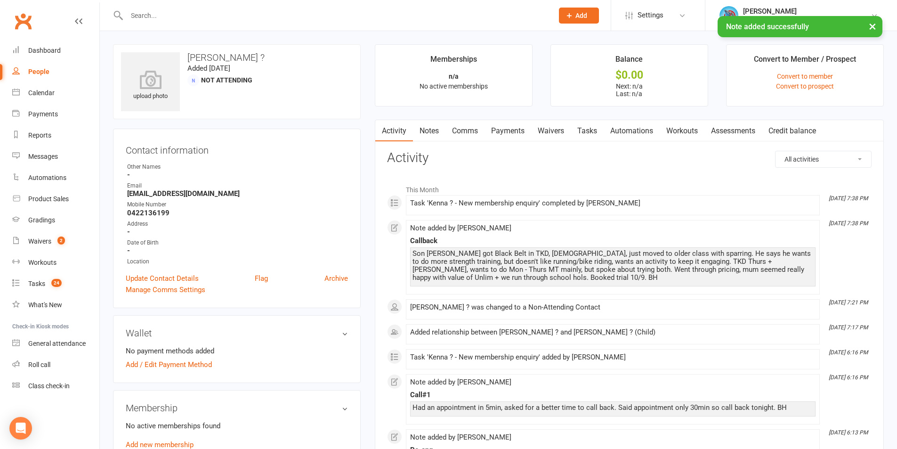
click at [592, 129] on link "Tasks" at bounding box center [587, 131] width 33 height 22
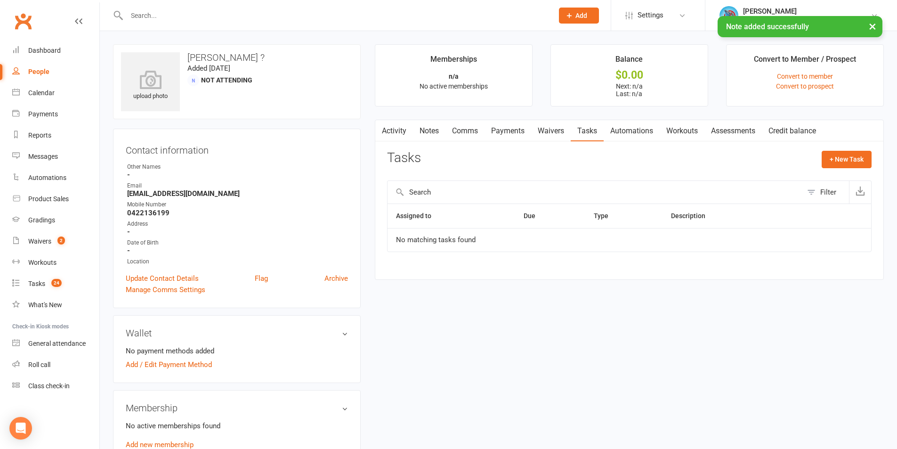
click at [429, 141] on link "Notes" at bounding box center [429, 131] width 32 height 22
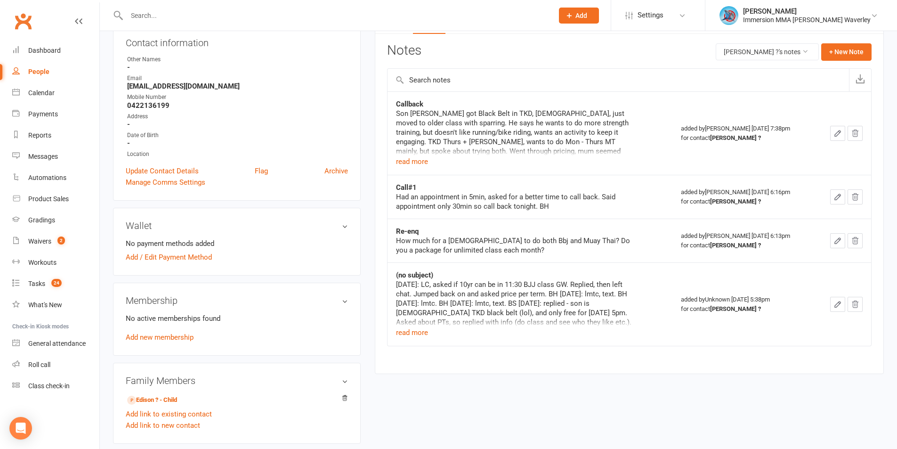
scroll to position [126, 0]
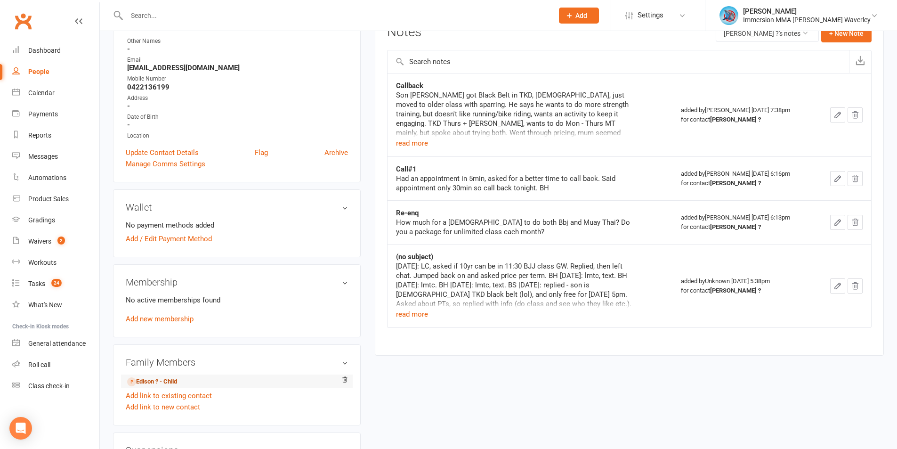
click at [136, 379] on link "Edison ? - Child" at bounding box center [152, 382] width 50 height 10
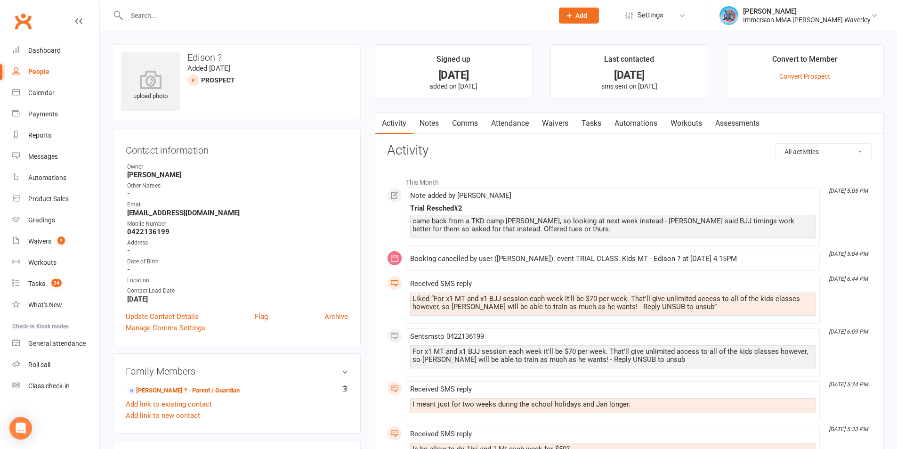
drag, startPoint x: 597, startPoint y: 126, endPoint x: 665, endPoint y: 139, distance: 68.6
click at [596, 125] on link "Tasks" at bounding box center [591, 124] width 33 height 22
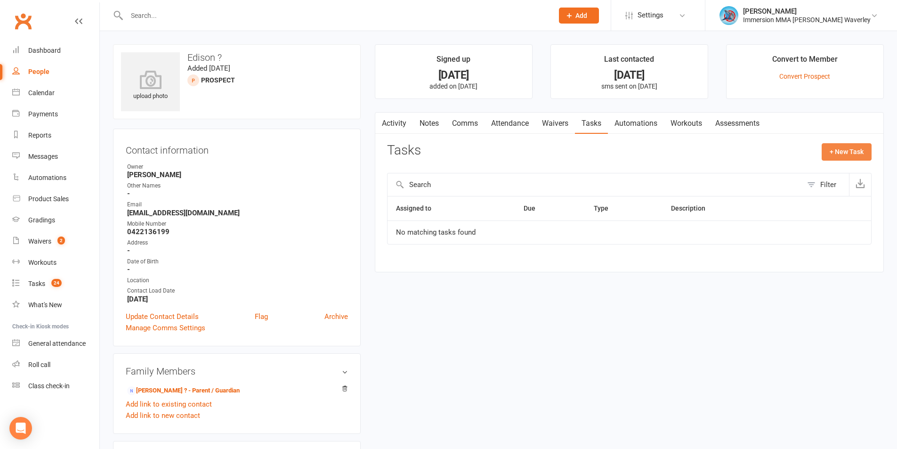
click at [844, 153] on button "+ New Task" at bounding box center [847, 151] width 50 height 17
select select "48839"
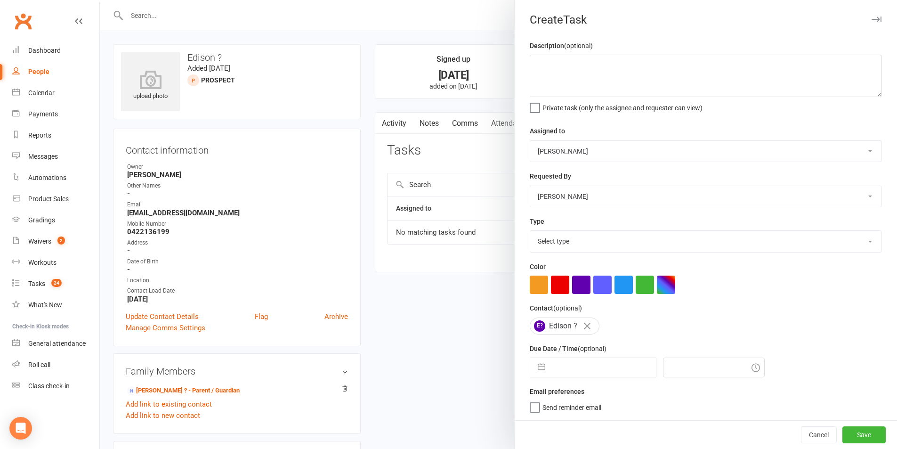
click at [429, 132] on div at bounding box center [498, 224] width 797 height 449
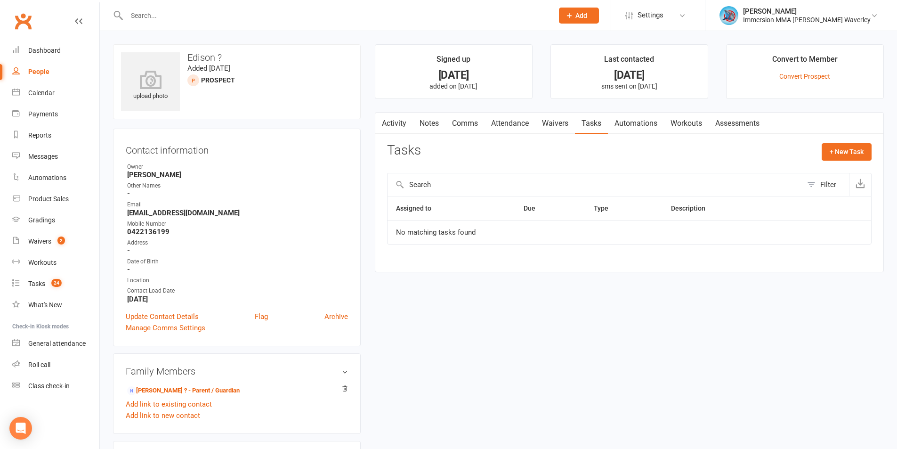
click at [423, 125] on link "Notes" at bounding box center [429, 124] width 32 height 22
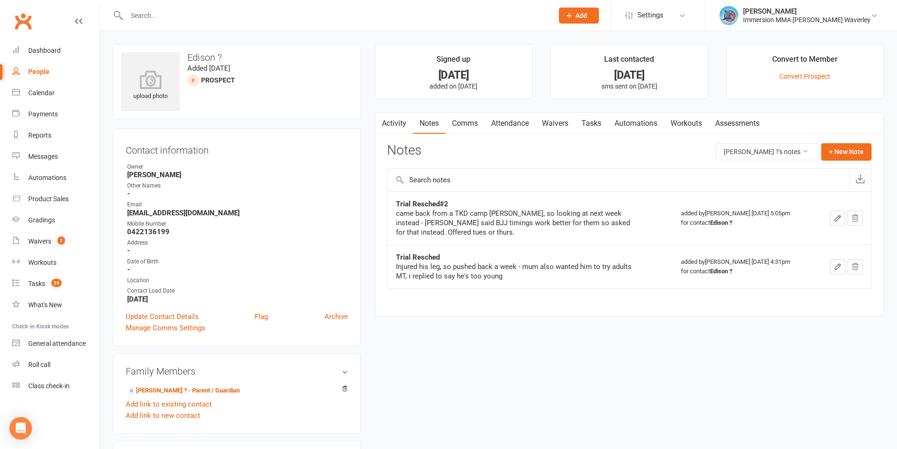
click at [398, 128] on link "Activity" at bounding box center [394, 124] width 38 height 22
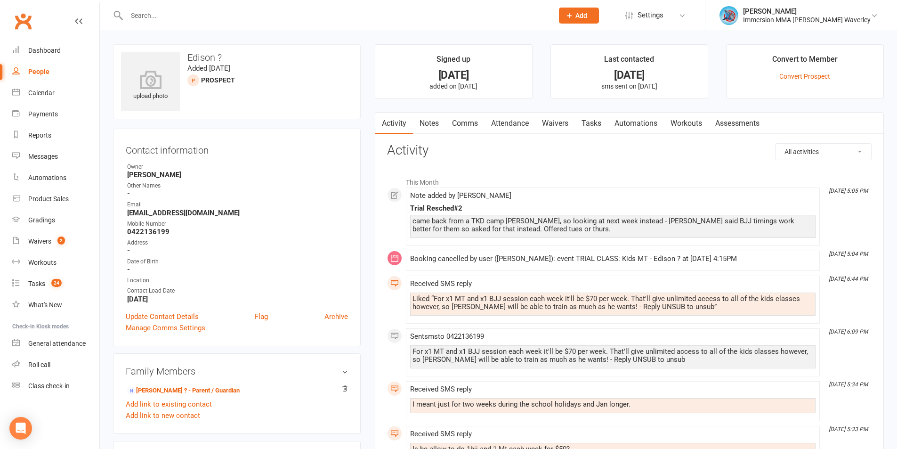
click at [592, 117] on link "Tasks" at bounding box center [591, 124] width 33 height 22
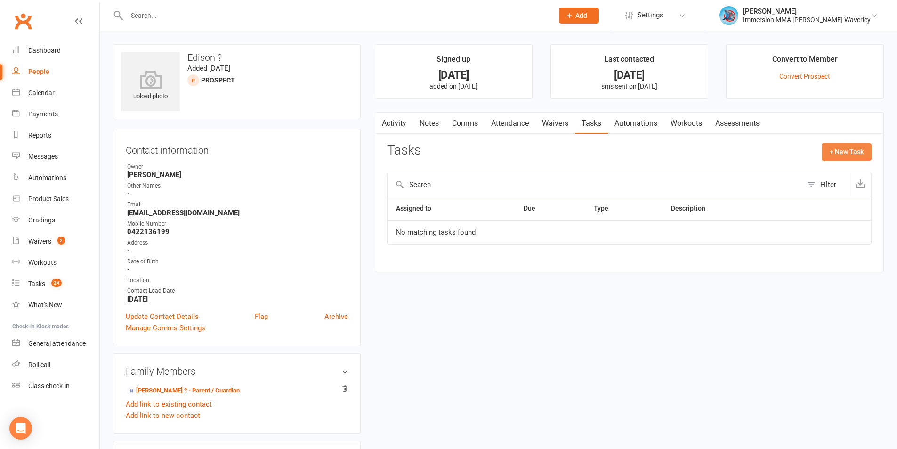
click at [844, 154] on button "+ New Task" at bounding box center [847, 151] width 50 height 17
select select "48839"
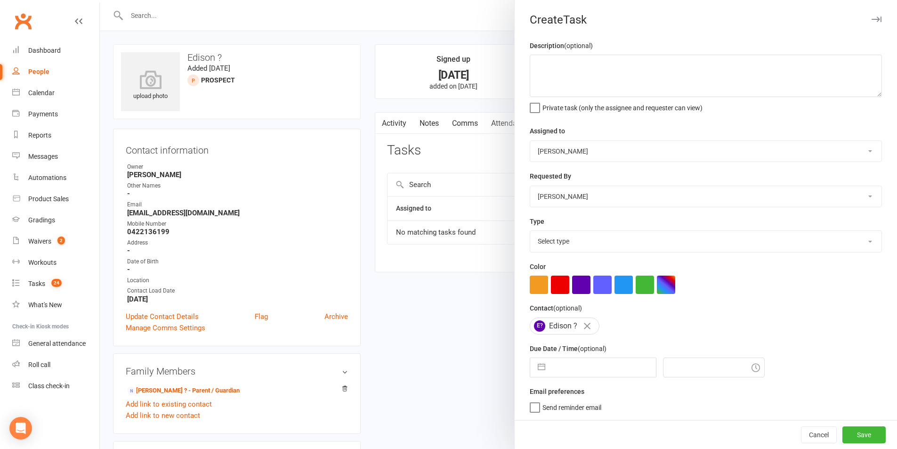
click at [586, 143] on select "David Marinakis Team Immersion Ben Street Immersion Tablet James Fitzgerald Ben…" at bounding box center [705, 151] width 351 height 21
select select "48837"
click at [530, 141] on select "David Marinakis Team Immersion Ben Street Immersion Tablet James Fitzgerald Ben…" at bounding box center [705, 151] width 351 height 21
click at [603, 260] on div "Description (optional) Private task (only the assignee and requester can view) …" at bounding box center [706, 237] width 382 height 395
click at [605, 245] on select "Select type Account follow up [high priority] Attended trial follow up Chase si…" at bounding box center [705, 241] width 351 height 21
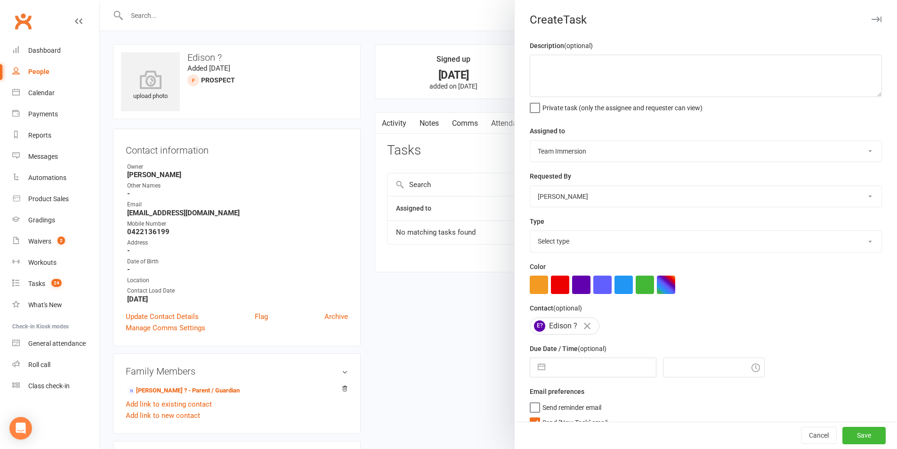
select select "27320"
click at [530, 233] on select "Select type Account follow up [high priority] Attended trial follow up Chase si…" at bounding box center [705, 241] width 351 height 21
click at [571, 368] on input "text" at bounding box center [603, 367] width 106 height 19
select select "7"
select select "2025"
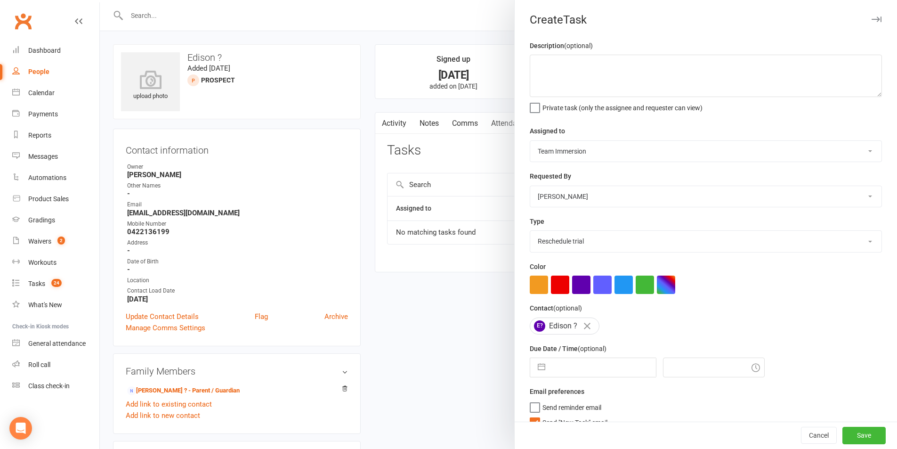
select select "8"
select select "2025"
select select "9"
select select "2025"
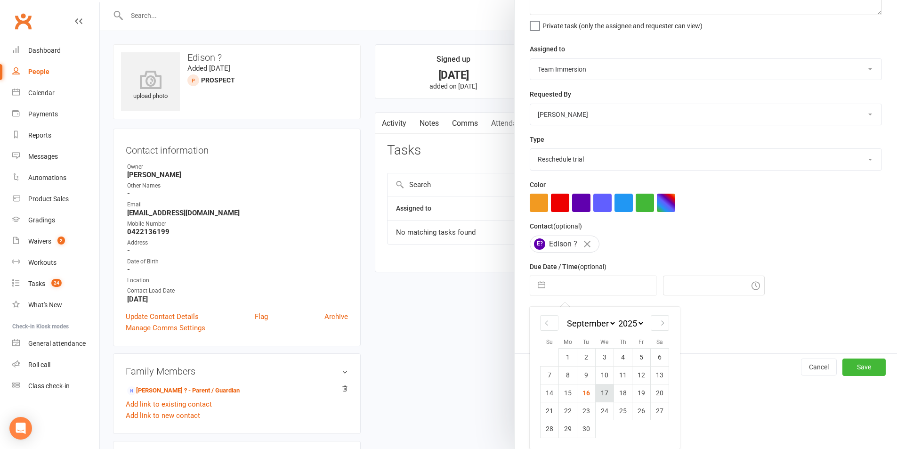
click at [601, 390] on td "17" at bounding box center [605, 393] width 18 height 18
type input "17 Sep 2025"
type input "5:15pm"
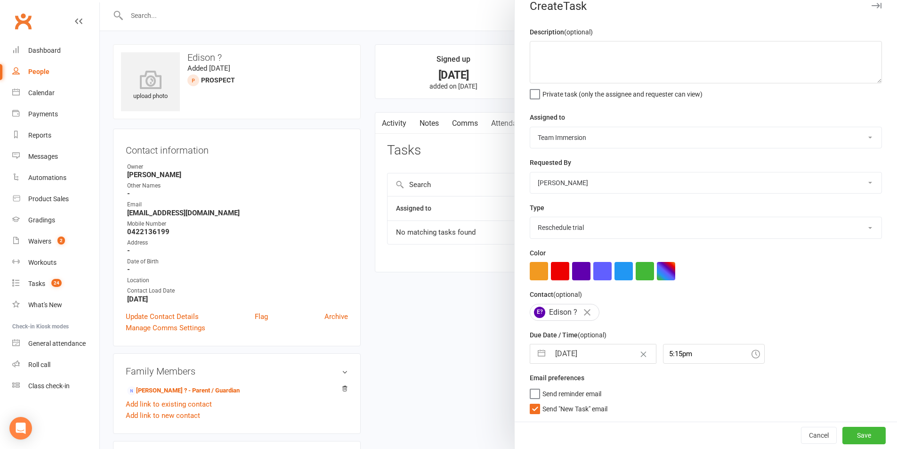
scroll to position [17, 0]
click at [549, 414] on div "Description (optional) Private task (only the assignee and requester can view) …" at bounding box center [706, 223] width 382 height 395
click at [584, 410] on span "Send "New Task" email" at bounding box center [574, 407] width 65 height 11
click at [584, 402] on input "Send "New Task" email" at bounding box center [569, 402] width 78 height 0
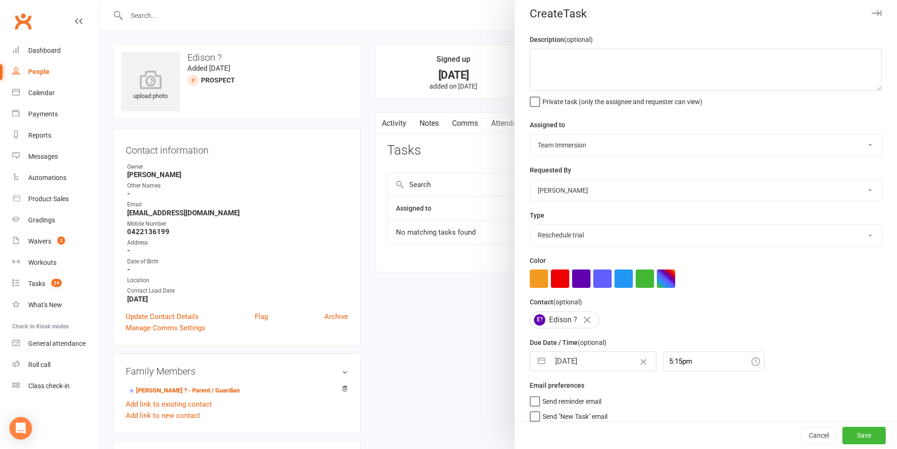
scroll to position [0, 0]
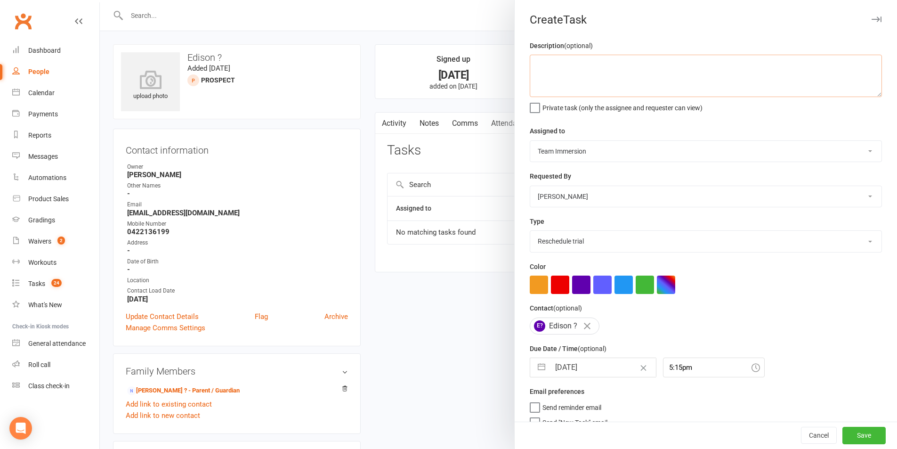
click at [619, 78] on textarea at bounding box center [706, 76] width 352 height 42
click at [574, 68] on textarea "looking at tgeens BJJ instead now" at bounding box center [706, 76] width 352 height 42
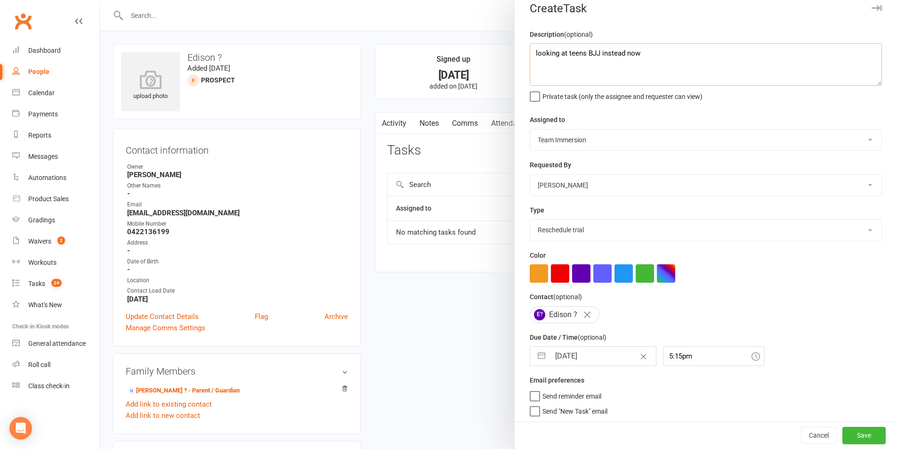
scroll to position [17, 0]
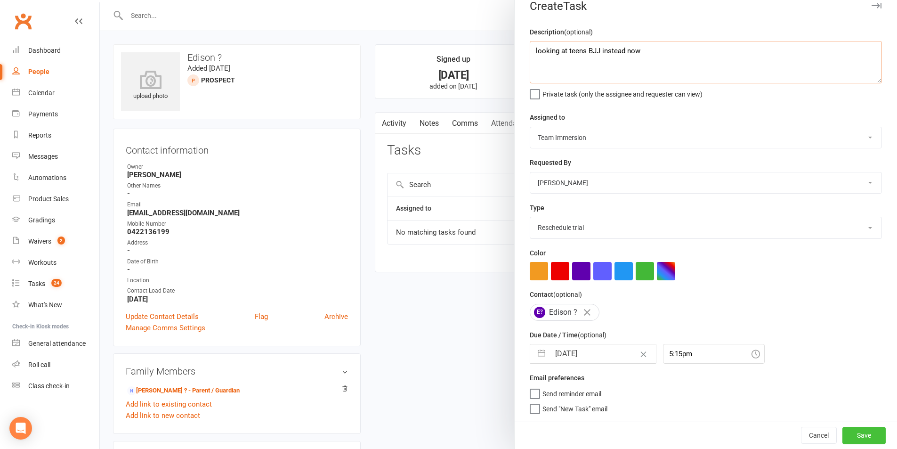
type textarea "looking at teens BJJ instead now"
click at [858, 438] on button "Save" at bounding box center [863, 435] width 43 height 17
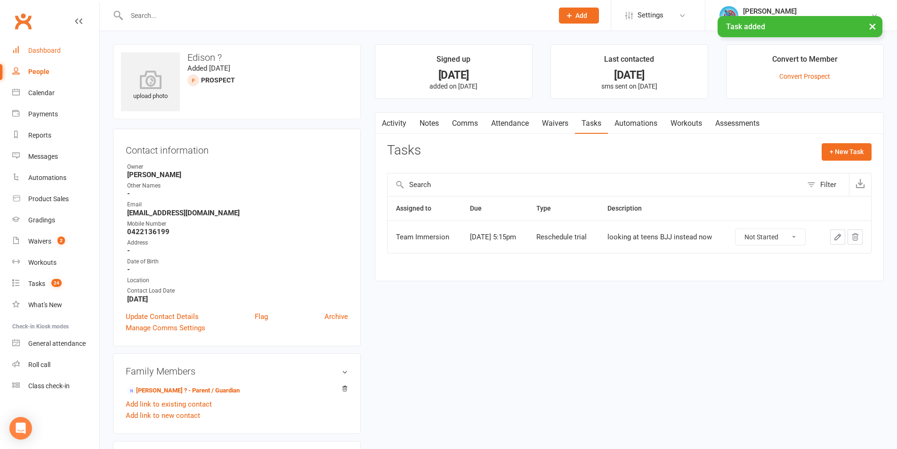
click at [73, 56] on link "Dashboard" at bounding box center [55, 50] width 87 height 21
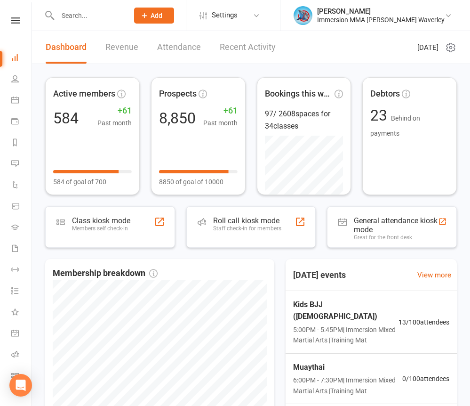
click at [304, 47] on header "Dashboard Revenue Attendance Recent Activity [DATE]" at bounding box center [251, 47] width 438 height 33
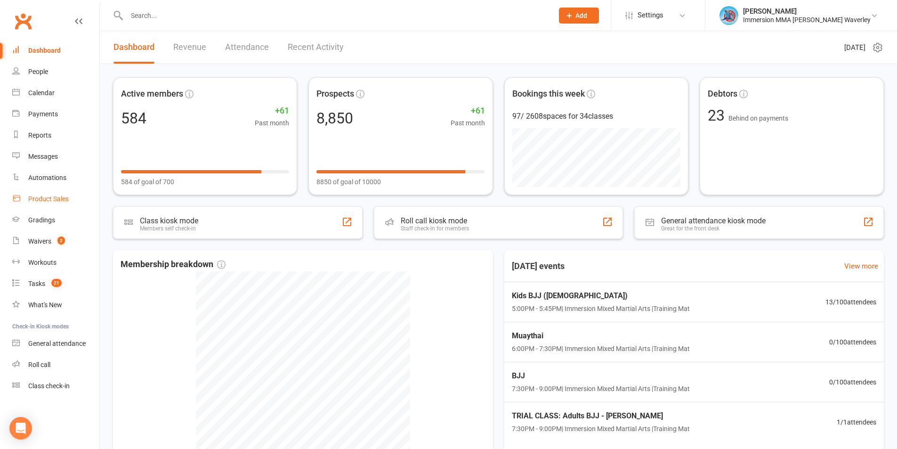
click at [56, 193] on link "Product Sales" at bounding box center [55, 198] width 87 height 21
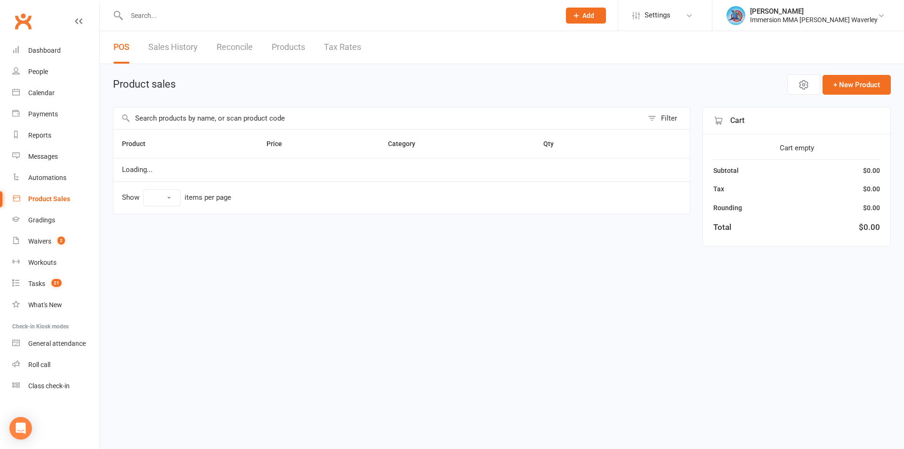
select select "100"
click at [477, 82] on icon "button" at bounding box center [768, 84] width 11 height 11
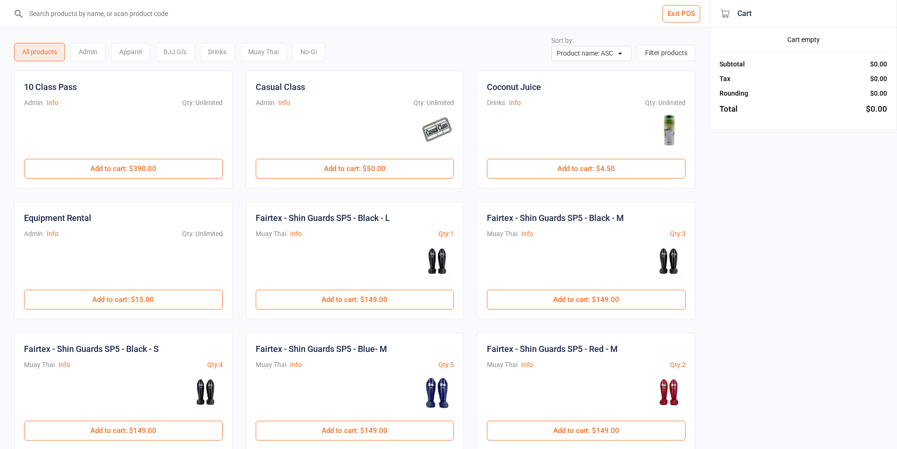
click at [183, 51] on div "BJJ Gi's" at bounding box center [174, 52] width 39 height 18
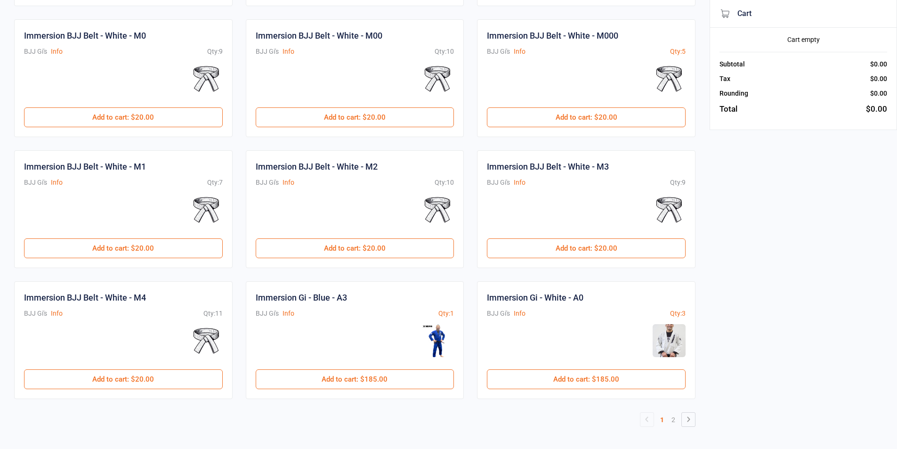
scroll to position [314, 0]
click at [134, 370] on button "Add to cart : $20.00" at bounding box center [123, 378] width 199 height 20
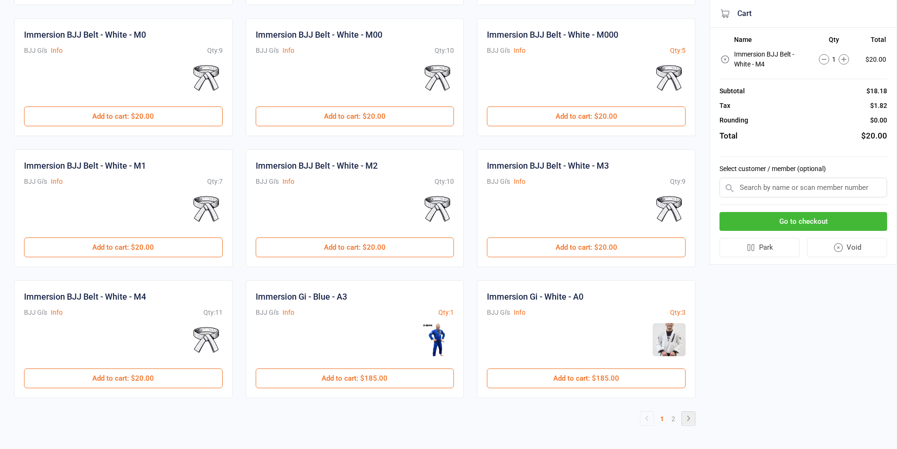
click at [688, 420] on icon at bounding box center [688, 417] width 3 height 5
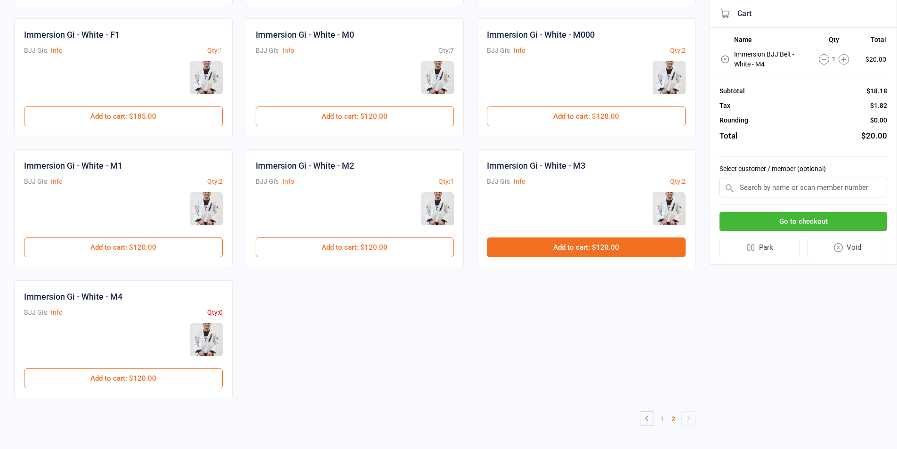
click at [599, 242] on button "Add to cart : $120.00" at bounding box center [586, 247] width 199 height 20
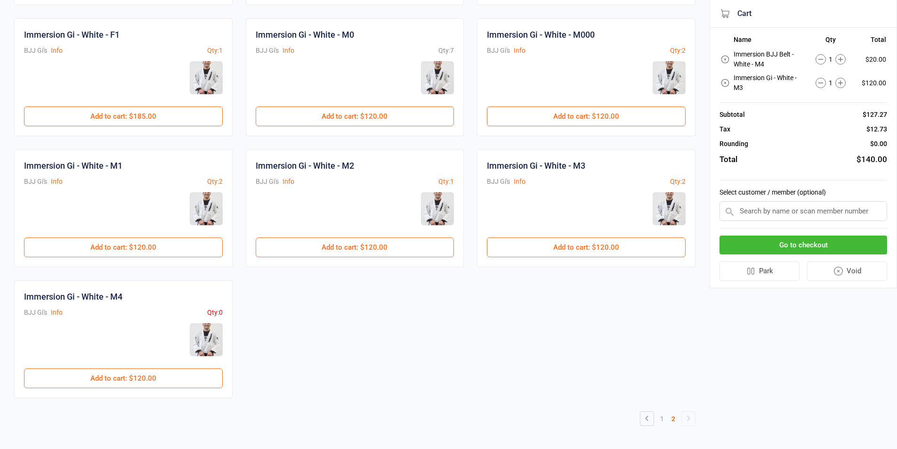
click at [793, 246] on button "Go to checkout" at bounding box center [803, 244] width 168 height 19
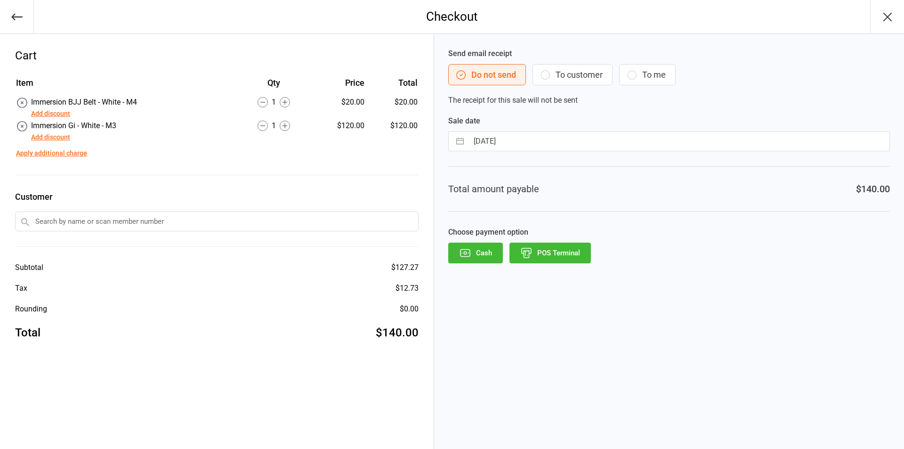
click at [558, 251] on button "POS Terminal" at bounding box center [549, 252] width 81 height 21
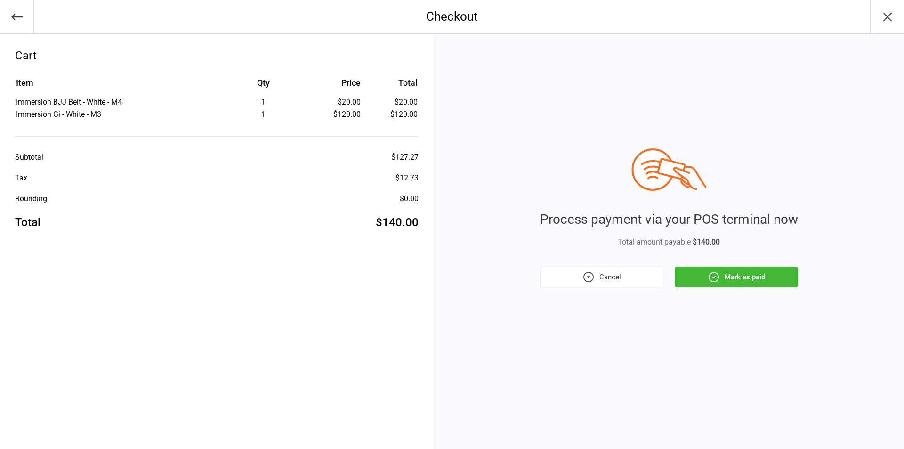
click at [749, 282] on button "Mark as paid" at bounding box center [736, 276] width 123 height 21
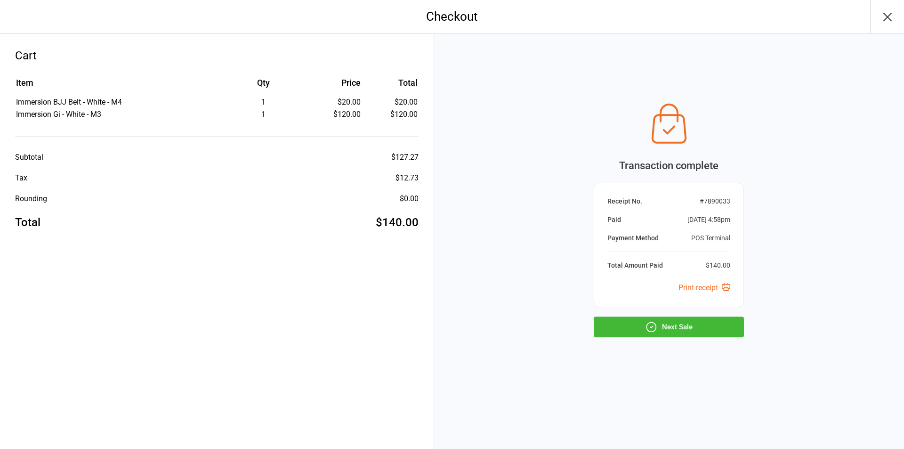
click at [718, 328] on button "Next Sale" at bounding box center [669, 326] width 150 height 21
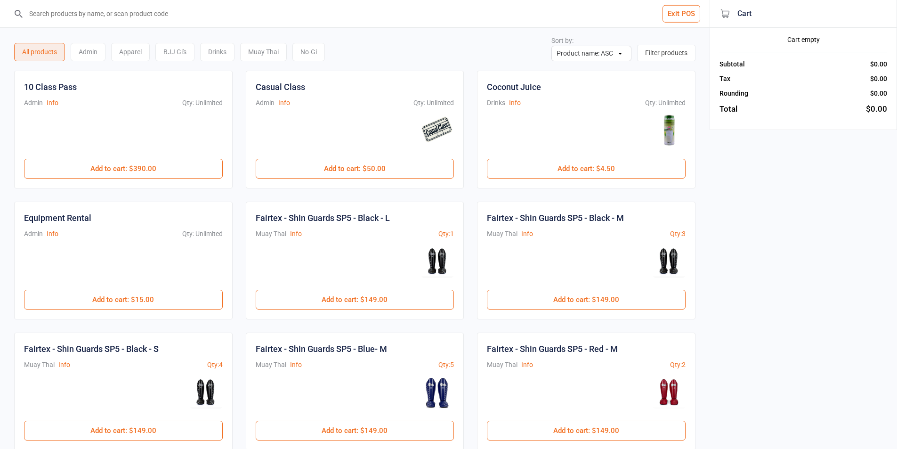
click at [678, 17] on button "Exit POS" at bounding box center [681, 13] width 38 height 17
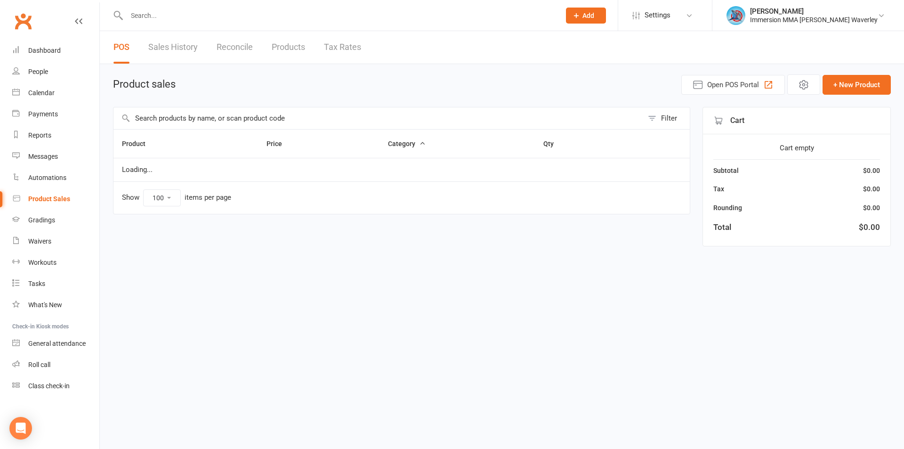
select select "100"
drag, startPoint x: 0, startPoint y: 0, endPoint x: 32, endPoint y: 48, distance: 58.0
click at [32, 48] on div "Dashboard" at bounding box center [44, 51] width 32 height 8
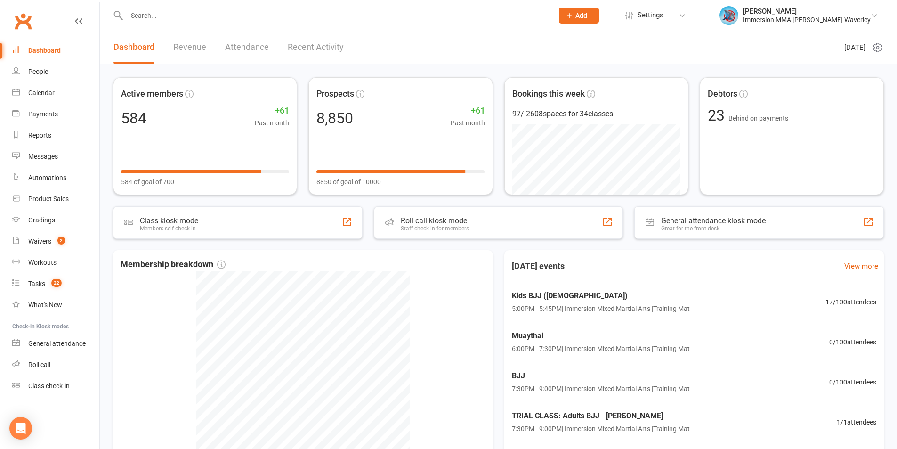
click at [626, 45] on header "Dashboard Revenue Attendance Recent Activity [DATE]" at bounding box center [498, 47] width 797 height 33
click at [206, 19] on input "text" at bounding box center [335, 15] width 423 height 13
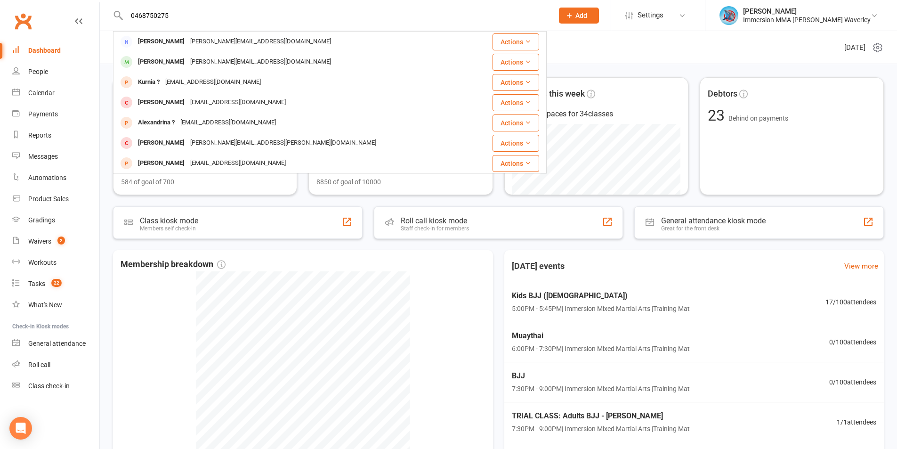
type input "0468750275"
click at [187, 61] on div "[PERSON_NAME][EMAIL_ADDRESS][DOMAIN_NAME]" at bounding box center [260, 62] width 146 height 14
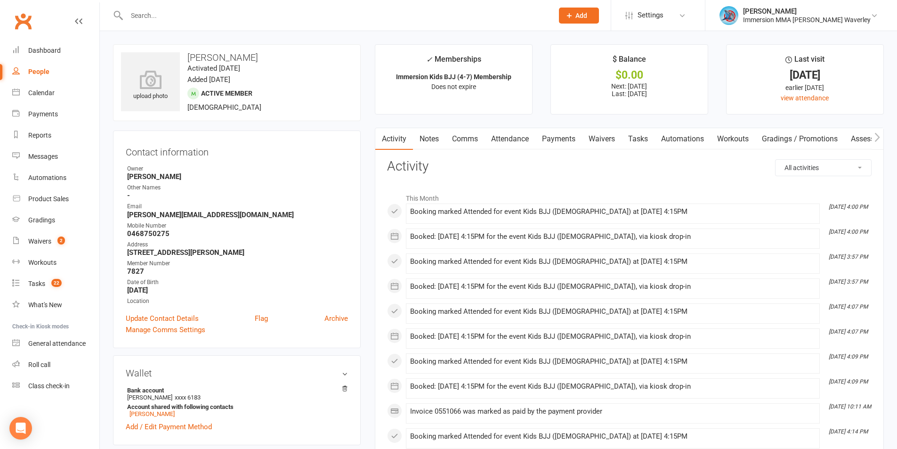
click at [425, 129] on link "Notes" at bounding box center [429, 139] width 32 height 22
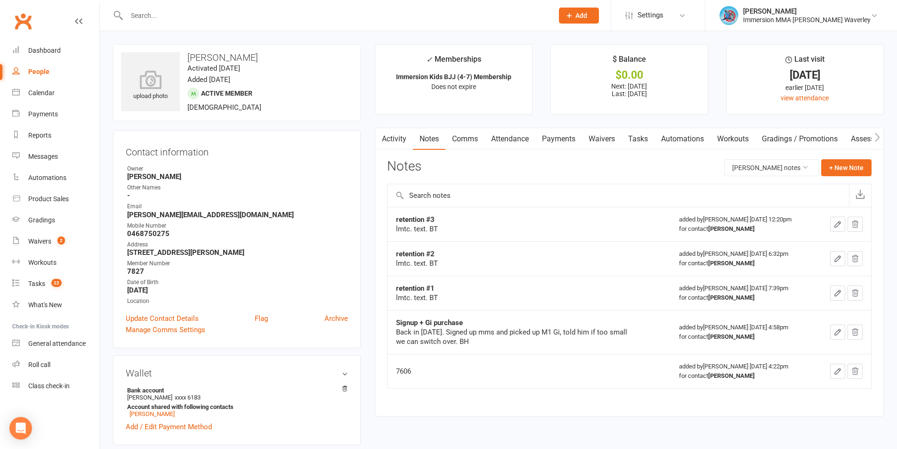
click at [404, 141] on link "Activity" at bounding box center [394, 139] width 38 height 22
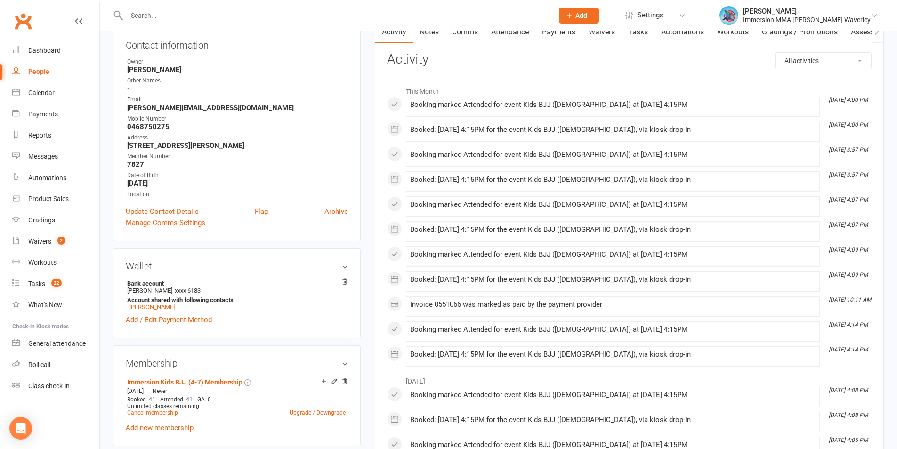
scroll to position [377, 0]
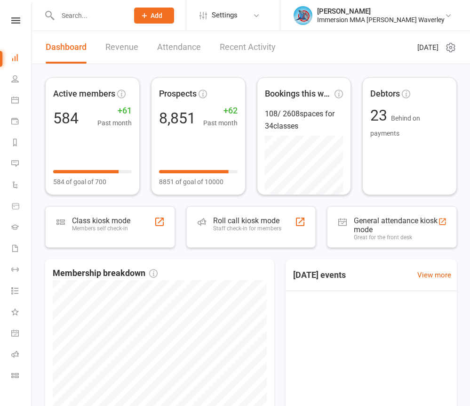
click at [102, 17] on input "text" at bounding box center [88, 15] width 67 height 13
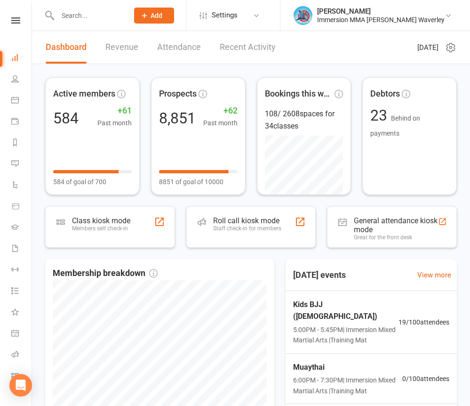
click at [102, 17] on input "text" at bounding box center [88, 15] width 67 height 13
click at [91, 16] on input "text" at bounding box center [88, 15] width 67 height 13
click at [82, 13] on input "text" at bounding box center [88, 15] width 67 height 13
click at [93, 64] on header "Dashboard Revenue Attendance Recent Activity Tuesday 16th, September 2025" at bounding box center [251, 47] width 438 height 33
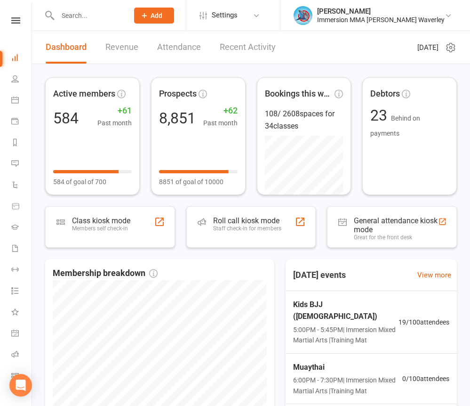
click at [66, 17] on input "text" at bounding box center [88, 15] width 67 height 13
paste input "Btathao@hotmail.com"
type input "Btathao@hotmail.com"
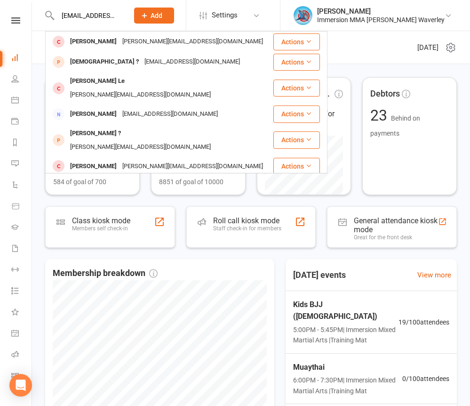
drag, startPoint x: 146, startPoint y: 14, endPoint x: 130, endPoint y: 16, distance: 16.2
click at [122, 16] on input "Btathao@hotmail.com" at bounding box center [88, 15] width 67 height 13
drag, startPoint x: 131, startPoint y: 16, endPoint x: 35, endPoint y: 17, distance: 96.5
click at [36, 21] on react-component "Btathao@hotmail.com Roy Gao roy-gao@hotmail.com Actions Bhuva ? bhuva_k@hotmail…" at bounding box center [61, 15] width 122 height 31
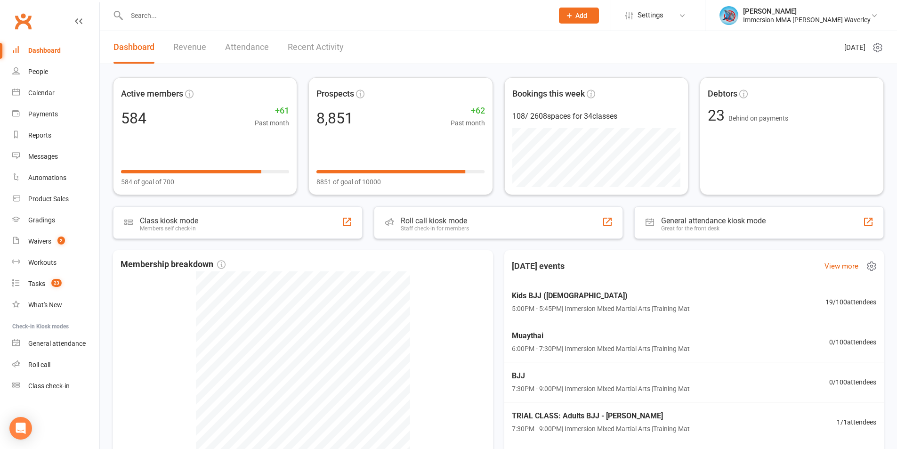
click at [477, 251] on div "Today's events View more" at bounding box center [694, 266] width 395 height 32
click at [207, 15] on input "text" at bounding box center [335, 15] width 423 height 13
paste input "0430 276 868"
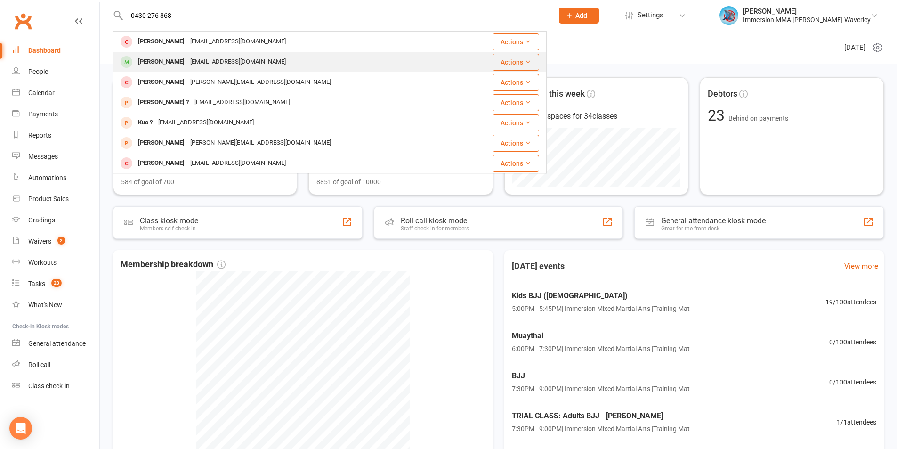
type input "0430 276 868"
click at [193, 71] on div "Ryan Cook randmcook2014@gmail.com" at bounding box center [287, 61] width 347 height 19
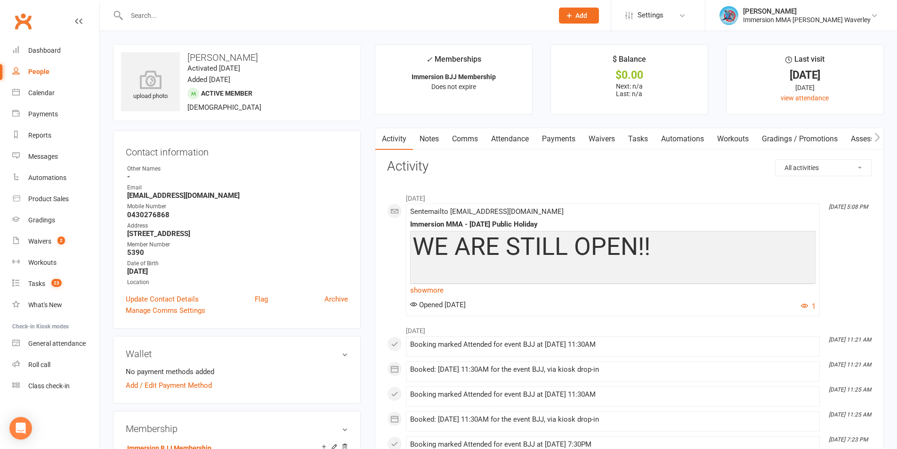
drag, startPoint x: 661, startPoint y: 176, endPoint x: 545, endPoint y: 184, distance: 115.6
click at [434, 134] on link "Notes" at bounding box center [429, 139] width 32 height 22
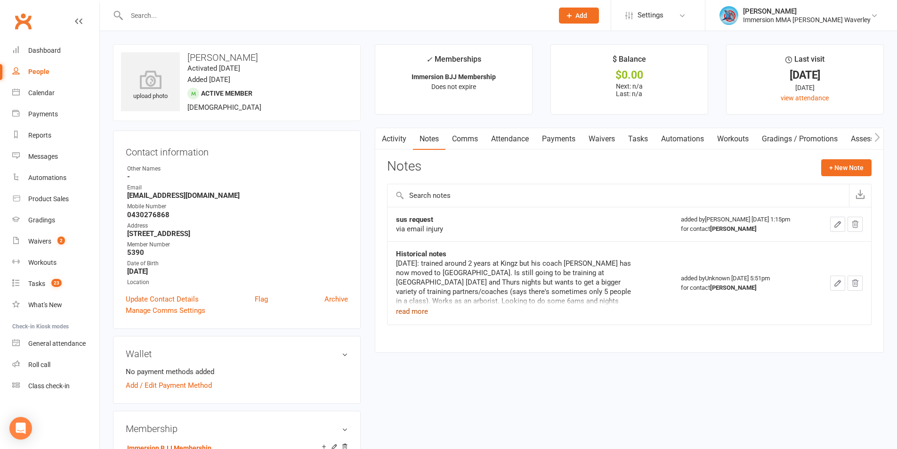
click at [402, 311] on button "read more" at bounding box center [412, 311] width 32 height 11
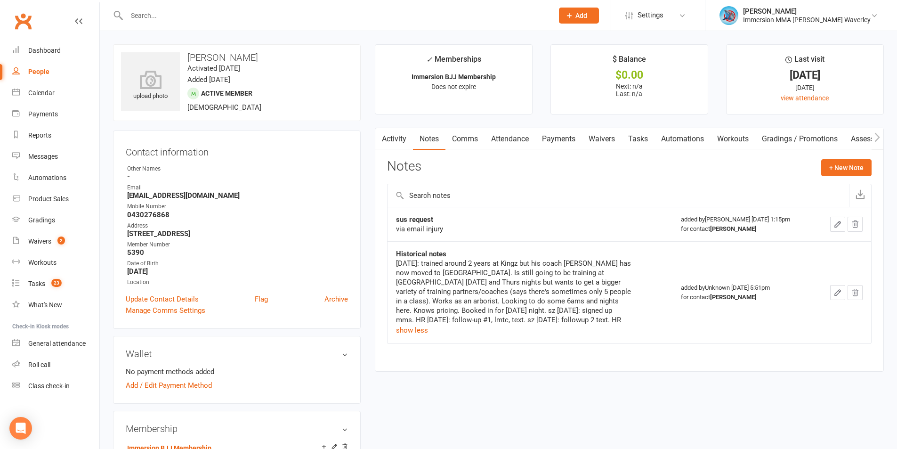
drag, startPoint x: 686, startPoint y: 384, endPoint x: 645, endPoint y: 407, distance: 46.6
click at [461, 139] on link "Comms" at bounding box center [464, 139] width 39 height 22
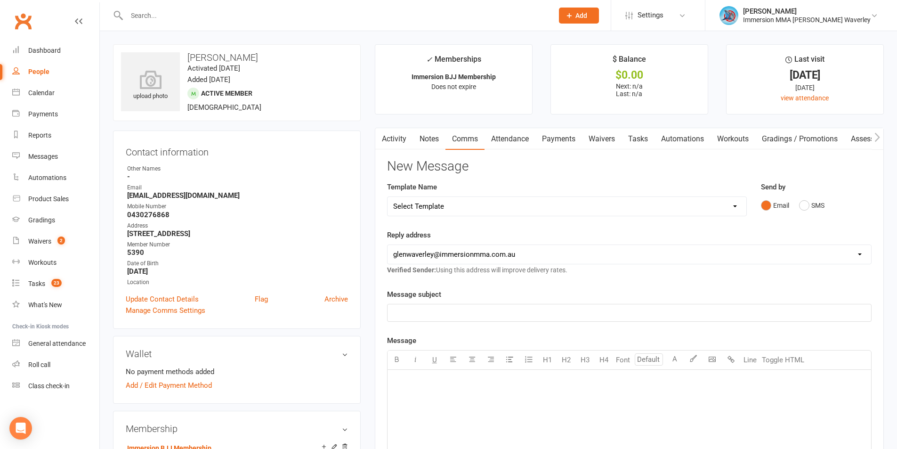
click at [438, 141] on link "Notes" at bounding box center [429, 139] width 32 height 22
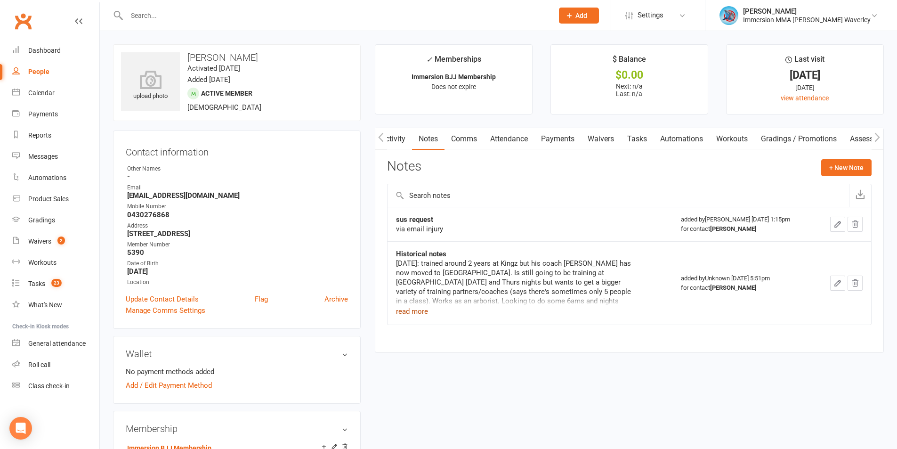
click at [413, 309] on button "read more" at bounding box center [412, 311] width 32 height 11
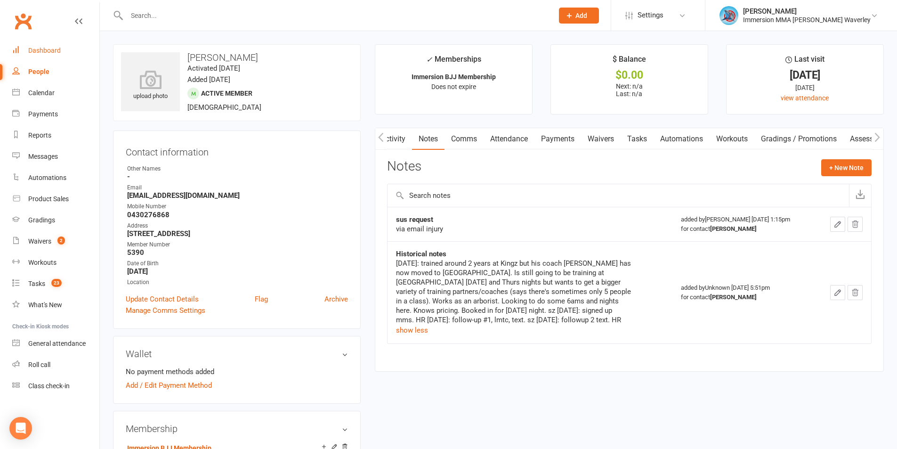
click at [54, 43] on link "Dashboard" at bounding box center [55, 50] width 87 height 21
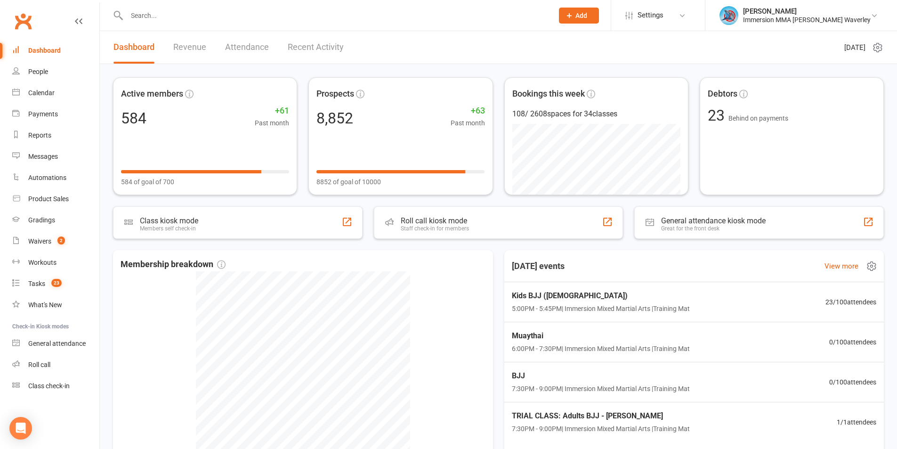
click at [477, 251] on div "Today's events View more" at bounding box center [694, 266] width 395 height 32
click at [477, 266] on div "Today's events View more" at bounding box center [694, 266] width 395 height 32
click at [67, 282] on link "Tasks 24" at bounding box center [55, 283] width 87 height 21
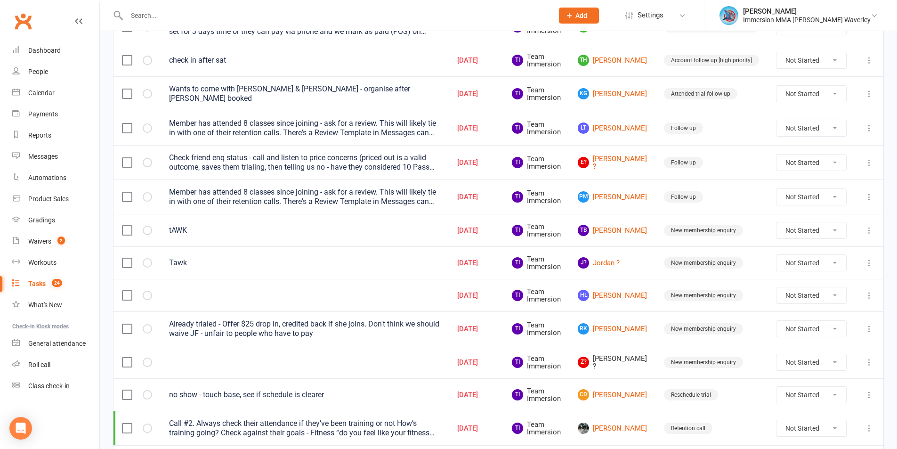
scroll to position [569, 0]
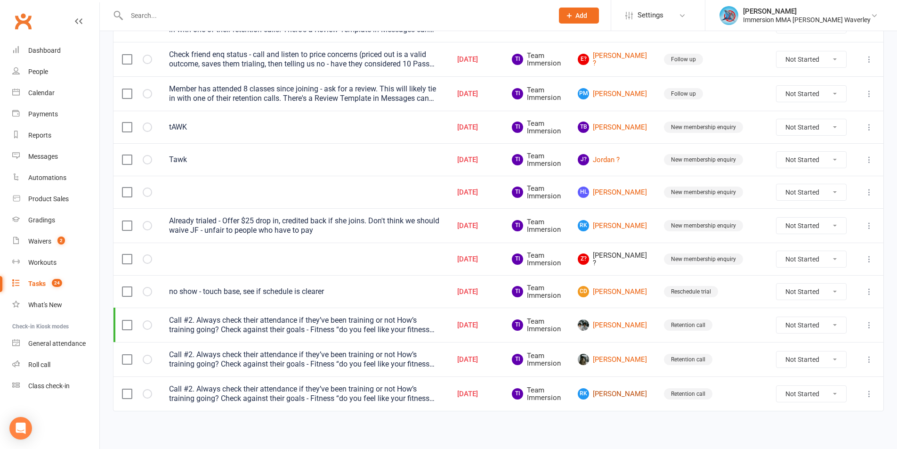
drag, startPoint x: 617, startPoint y: 389, endPoint x: 582, endPoint y: 335, distance: 65.0
click at [477, 389] on link "RK Rami Khademollah" at bounding box center [612, 393] width 69 height 11
drag, startPoint x: 610, startPoint y: 350, endPoint x: 612, endPoint y: 343, distance: 6.7
click at [477, 354] on link "Luke Bassilious" at bounding box center [612, 359] width 69 height 11
click at [477, 322] on link "Malik Ismail" at bounding box center [612, 324] width 69 height 11
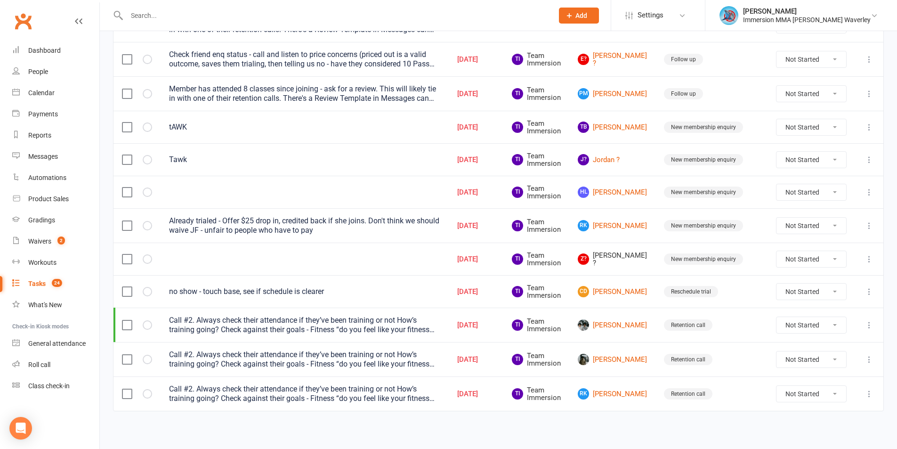
click at [477, 256] on icon at bounding box center [868, 258] width 9 height 9
click at [477, 310] on link "Delete" at bounding box center [820, 312] width 93 height 19
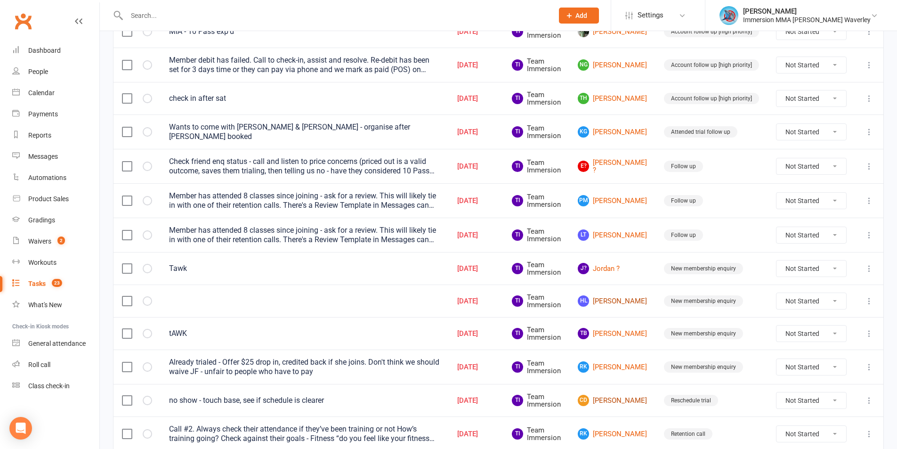
scroll to position [411, 0]
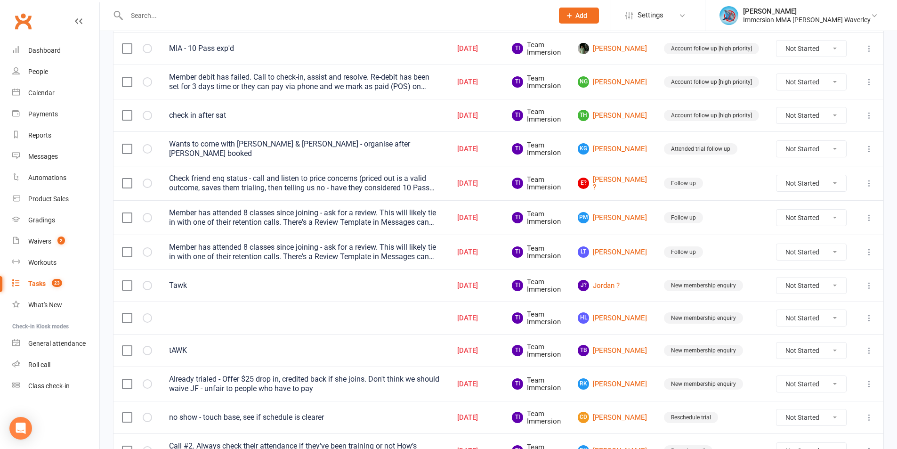
click at [477, 346] on icon at bounding box center [868, 350] width 9 height 9
click at [477, 385] on link "Edit" at bounding box center [820, 385] width 93 height 19
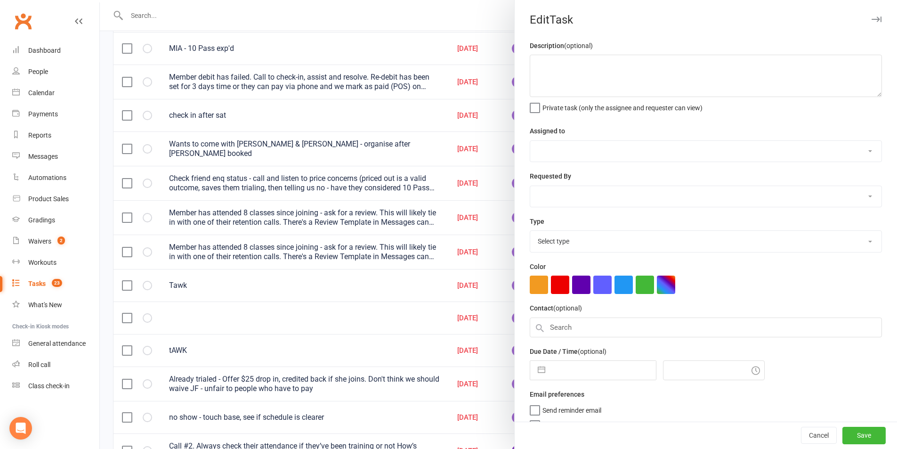
type textarea "tAWK"
select select "48837"
select select "48839"
type input "[DATE]"
type input "5:15pm"
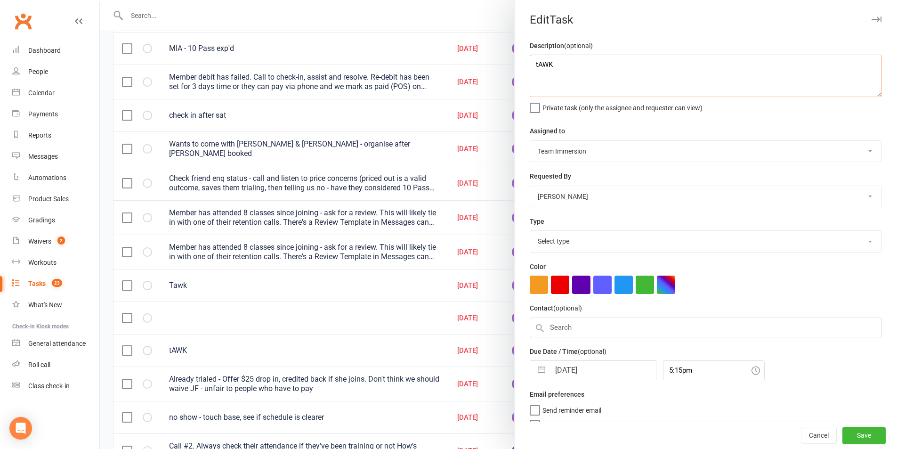
select select "27312"
drag, startPoint x: 701, startPoint y: 68, endPoint x: 480, endPoint y: 64, distance: 221.3
click at [100, 0] on react-component "Edit Task Description (optional) tAWK Private task (only the assignee and reque…" at bounding box center [100, 0] width 0 height 0
type textarea "Tawk"
click at [477, 405] on button "Save" at bounding box center [863, 435] width 43 height 17
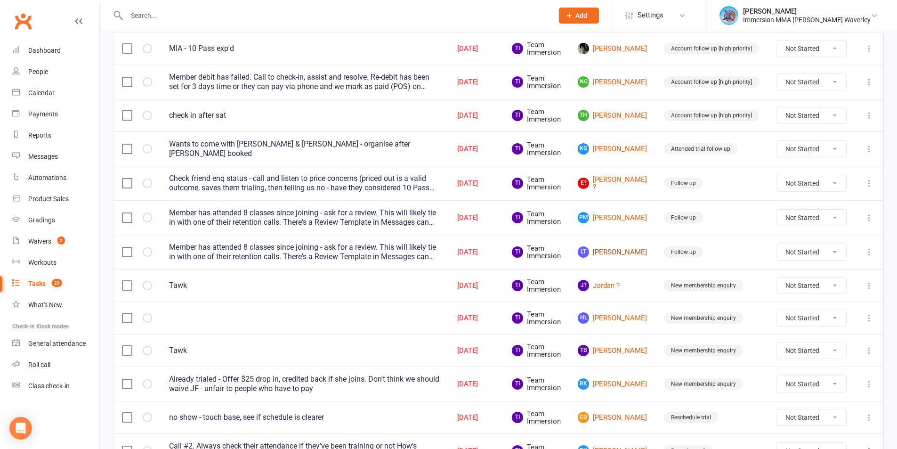
click at [477, 246] on link "LT Leon Tran" at bounding box center [612, 251] width 69 height 11
click at [477, 212] on link "PM Percy Mung" at bounding box center [612, 217] width 69 height 11
click at [477, 179] on link "E? Eliot ?" at bounding box center [612, 184] width 69 height 16
click at [477, 147] on link "KG Kayal Govindaraj" at bounding box center [612, 148] width 69 height 11
click at [477, 81] on link "NG Nick Goulis" at bounding box center [612, 81] width 69 height 11
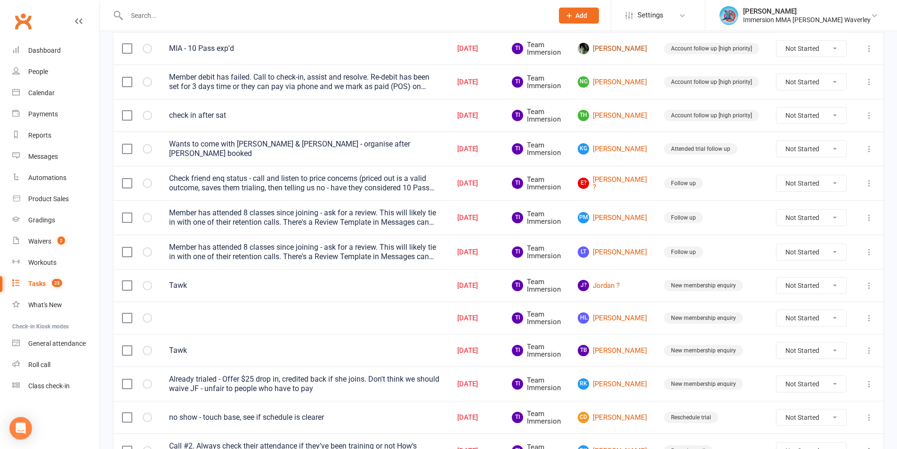
click at [477, 49] on link "Ty Cockle" at bounding box center [612, 48] width 69 height 11
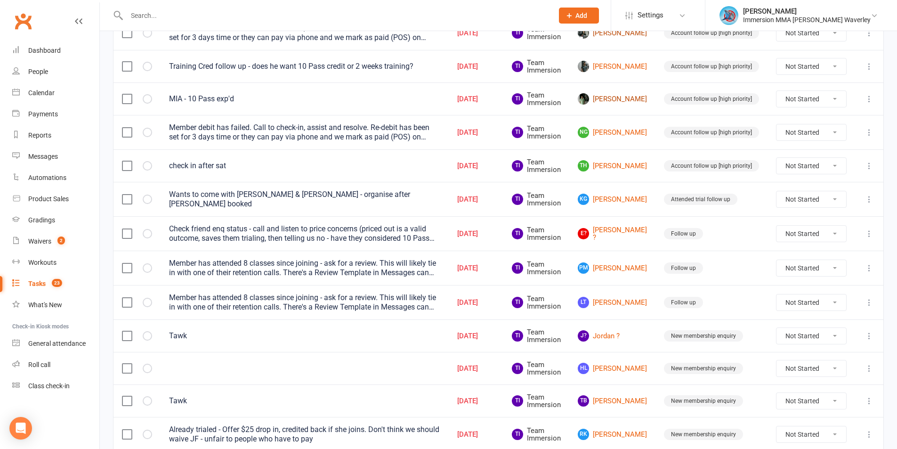
scroll to position [285, 0]
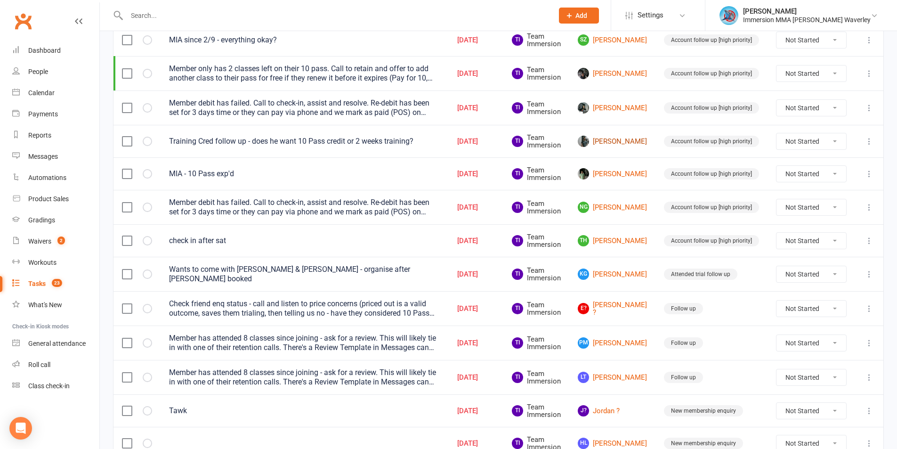
click at [477, 136] on link "Nathan Airey" at bounding box center [612, 141] width 69 height 11
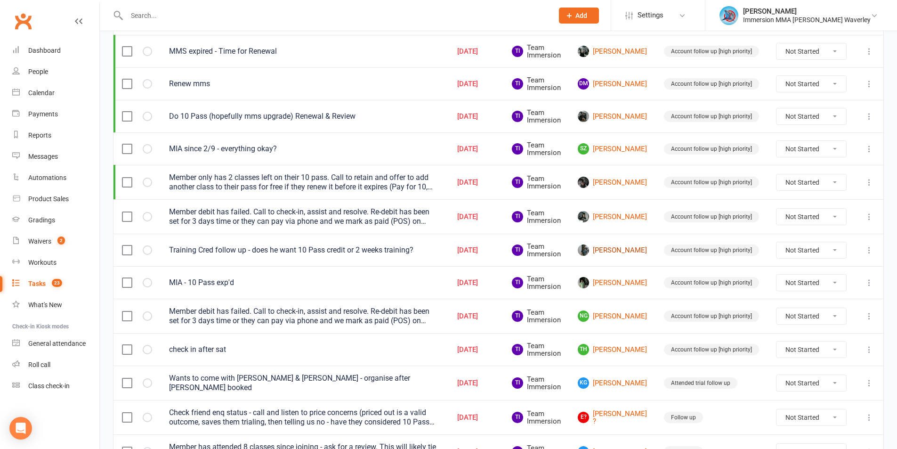
scroll to position [160, 0]
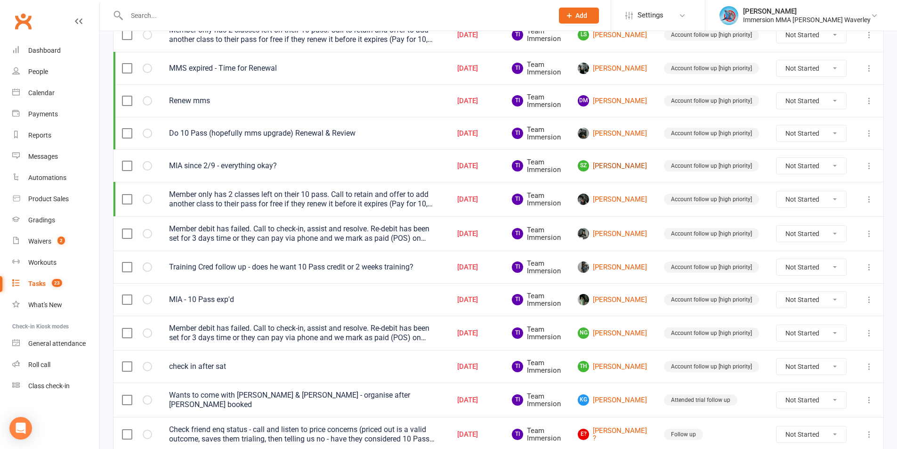
click at [477, 163] on link "SZ Sonny Zabel" at bounding box center [612, 165] width 69 height 11
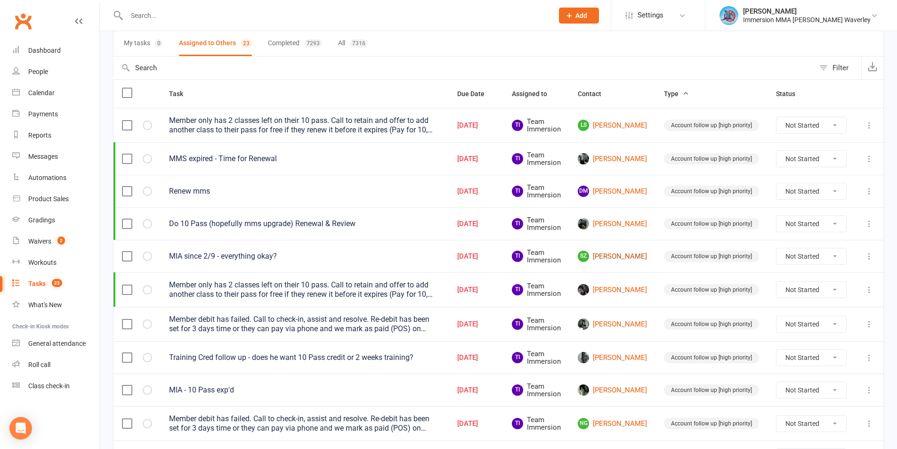
scroll to position [34, 0]
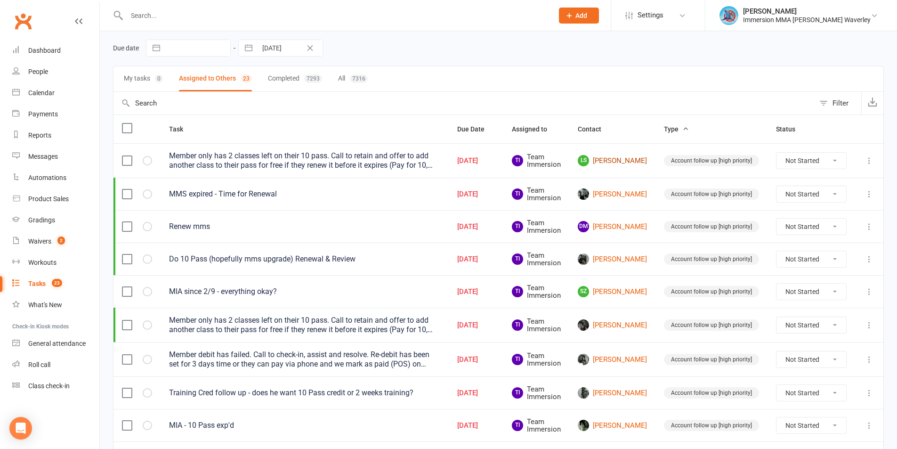
click at [477, 160] on link "LS Liam Seixas" at bounding box center [612, 160] width 69 height 11
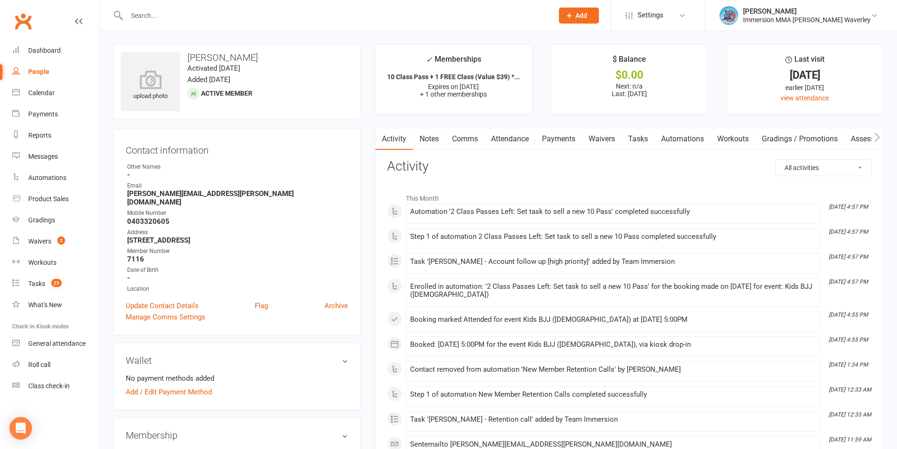
click at [477, 141] on link "Tasks" at bounding box center [637, 139] width 33 height 22
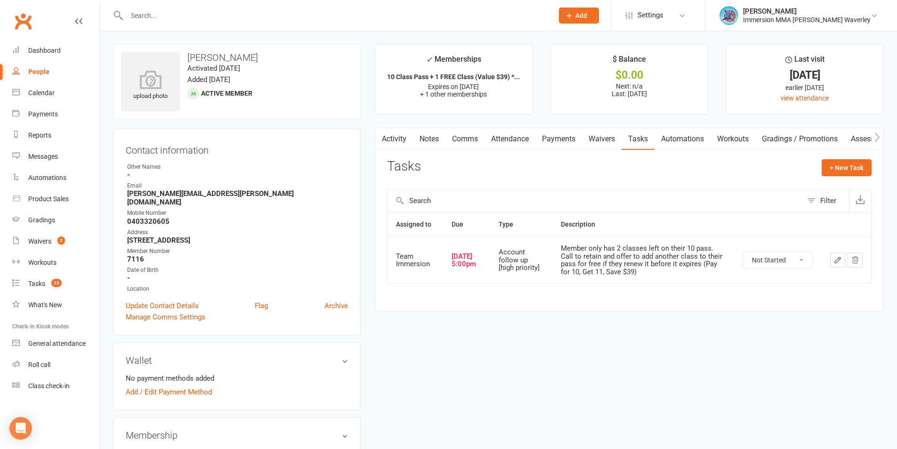
click at [477, 259] on icon "button" at bounding box center [855, 260] width 8 height 8
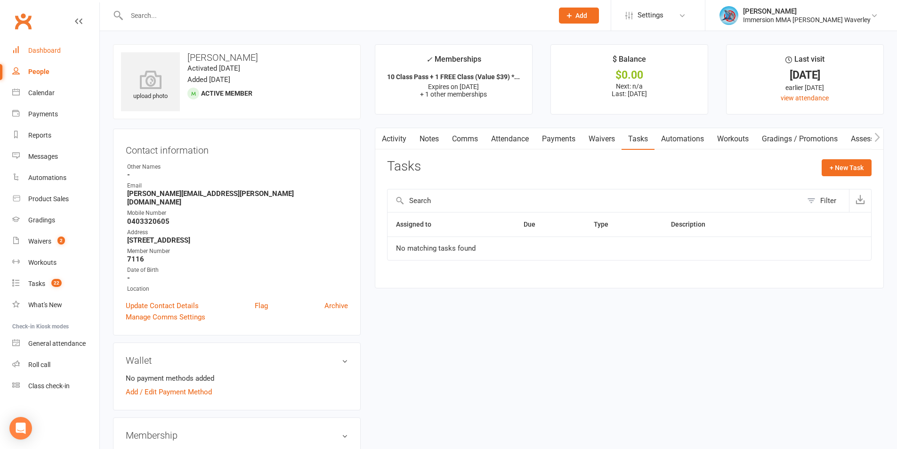
click at [42, 48] on div "Dashboard" at bounding box center [44, 51] width 32 height 8
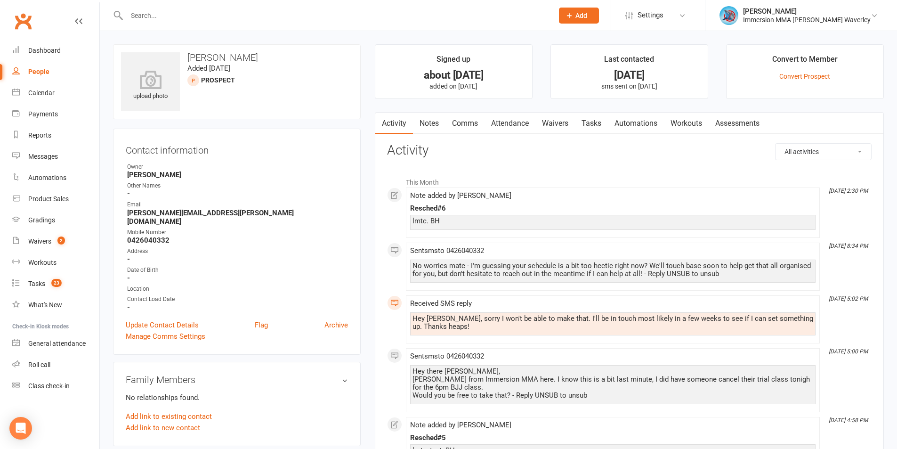
click at [466, 128] on link "Comms" at bounding box center [464, 124] width 39 height 22
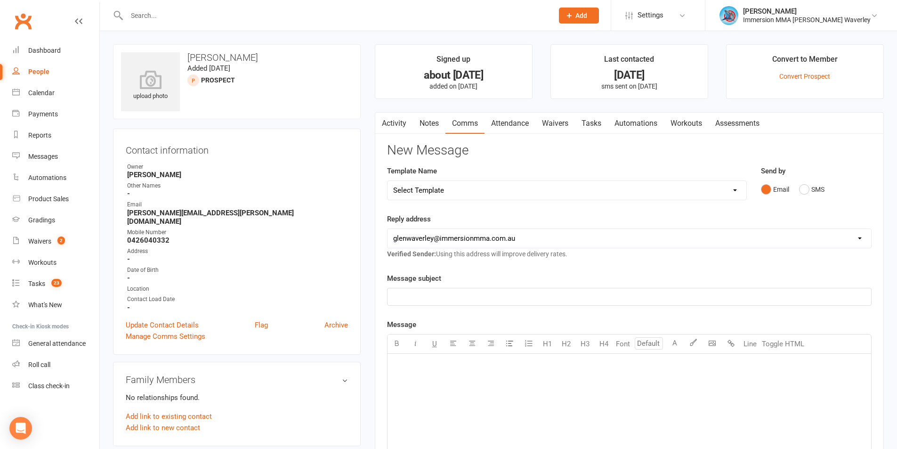
click at [404, 123] on link "Activity" at bounding box center [394, 124] width 38 height 22
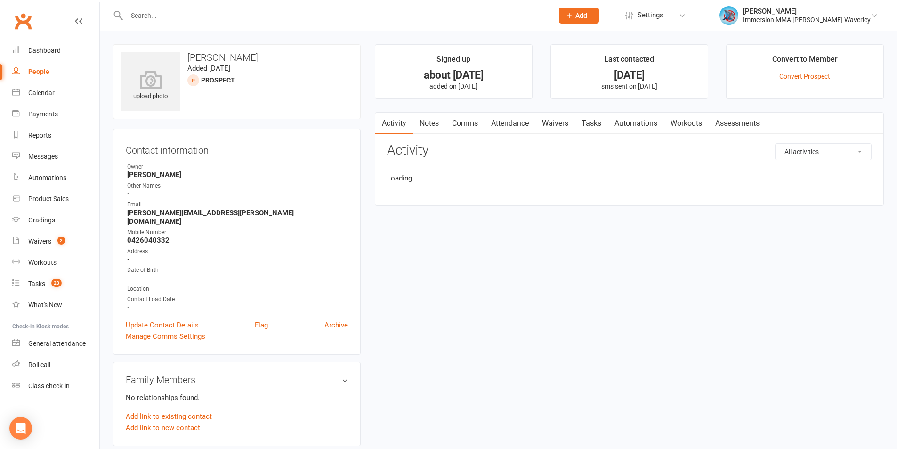
click at [434, 124] on link "Notes" at bounding box center [429, 124] width 32 height 22
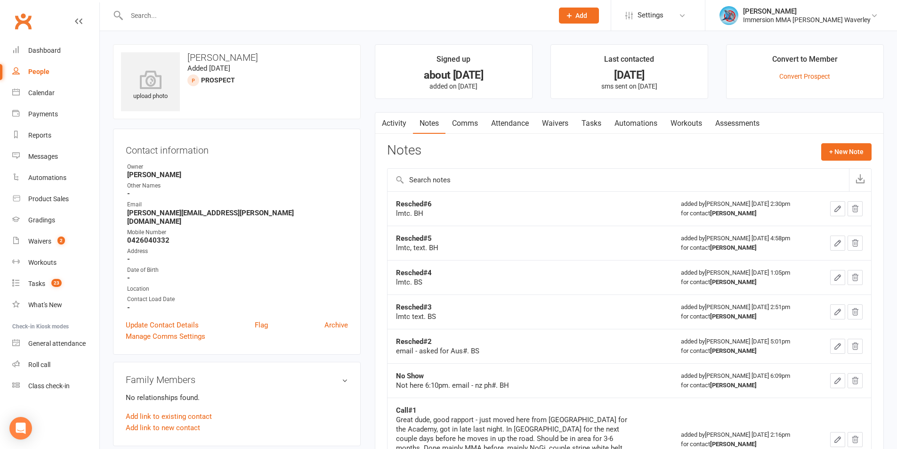
click at [470, 113] on div "Activity Notes Comms Attendance Waivers Tasks Automations Workouts Assessments …" at bounding box center [629, 359] width 509 height 494
click at [466, 130] on link "Comms" at bounding box center [464, 124] width 39 height 22
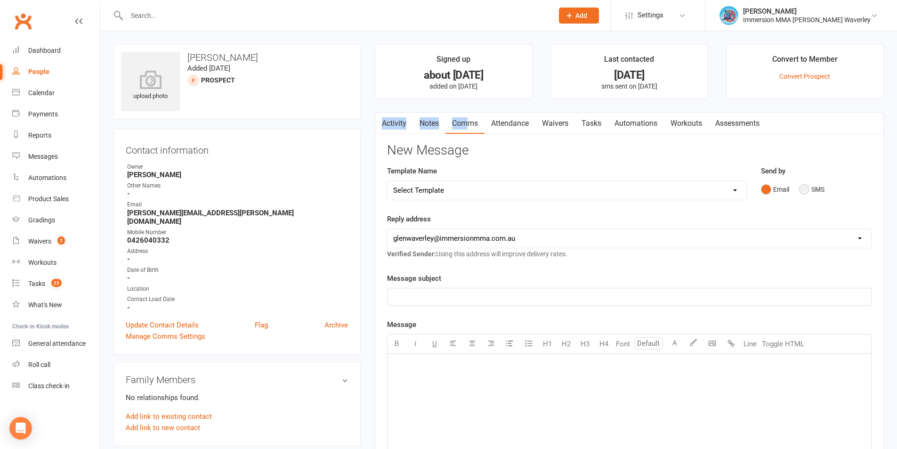
click at [809, 196] on button "SMS" at bounding box center [811, 189] width 25 height 18
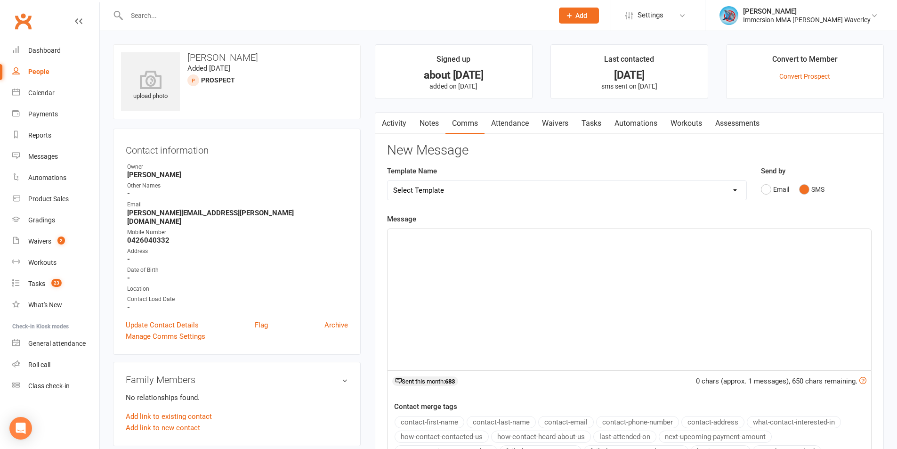
click at [715, 328] on div "﻿" at bounding box center [628, 299] width 483 height 141
click at [498, 240] on span "Hey there Curtis, just Ben from IOmemrsion MMA here mate!" at bounding box center [527, 237] width 269 height 8
click at [699, 261] on div "Hey there Curtis, just Ben from Imemrsion MMA here mate!" at bounding box center [628, 299] width 483 height 141
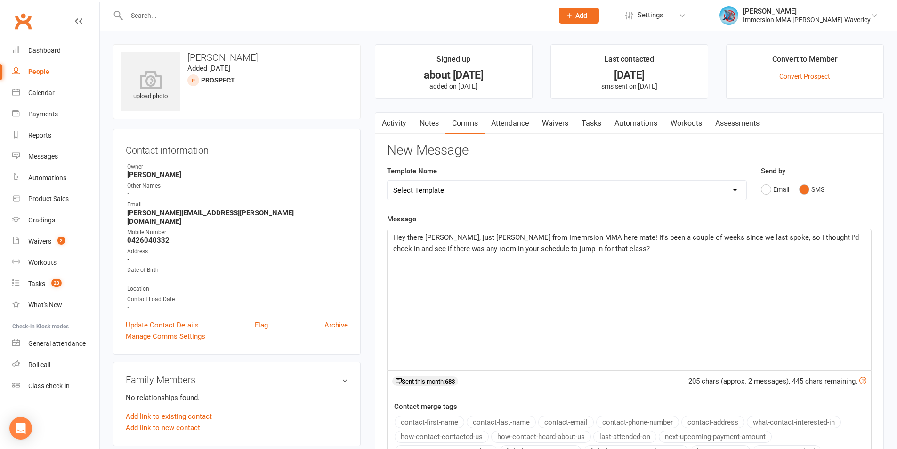
drag, startPoint x: 547, startPoint y: 246, endPoint x: 552, endPoint y: 247, distance: 4.9
click at [548, 246] on span "Hey there Curtis, just Ben from Imemrsion MMA here mate! It's been a couple of …" at bounding box center [626, 243] width 467 height 20
click at [615, 249] on p "Hey there Curtis, just Ben from Imemrsion MMA here mate! It's been a couple of …" at bounding box center [629, 243] width 472 height 23
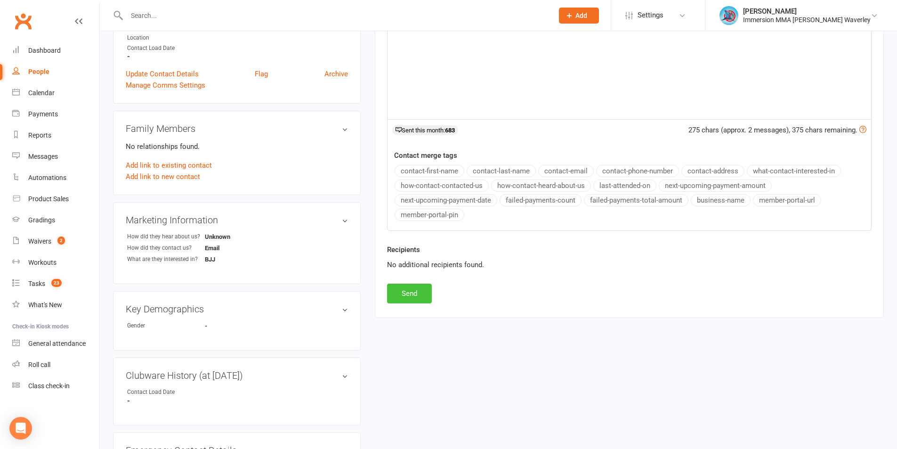
click at [401, 296] on button "Send" at bounding box center [409, 293] width 45 height 20
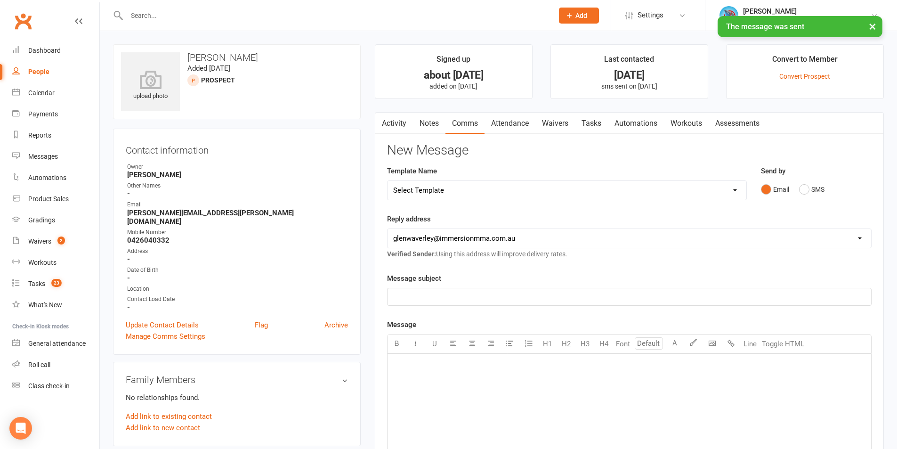
click at [431, 121] on link "Notes" at bounding box center [429, 124] width 32 height 22
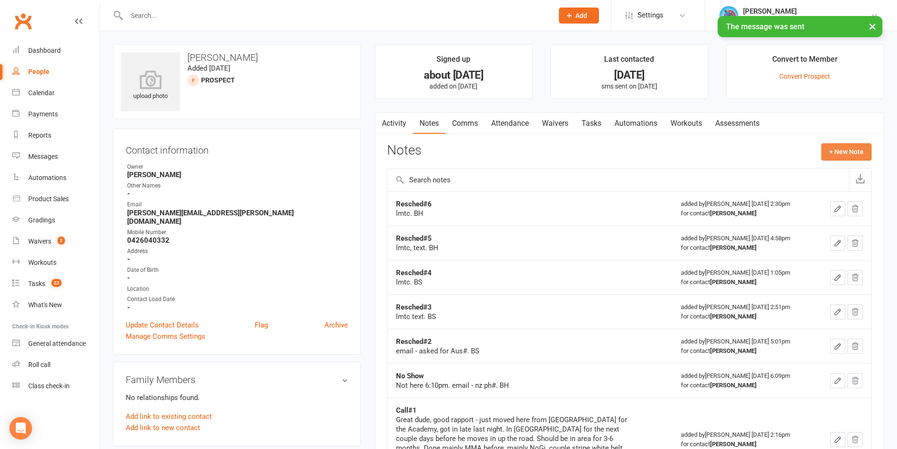
click at [844, 151] on button "+ New Note" at bounding box center [846, 151] width 50 height 17
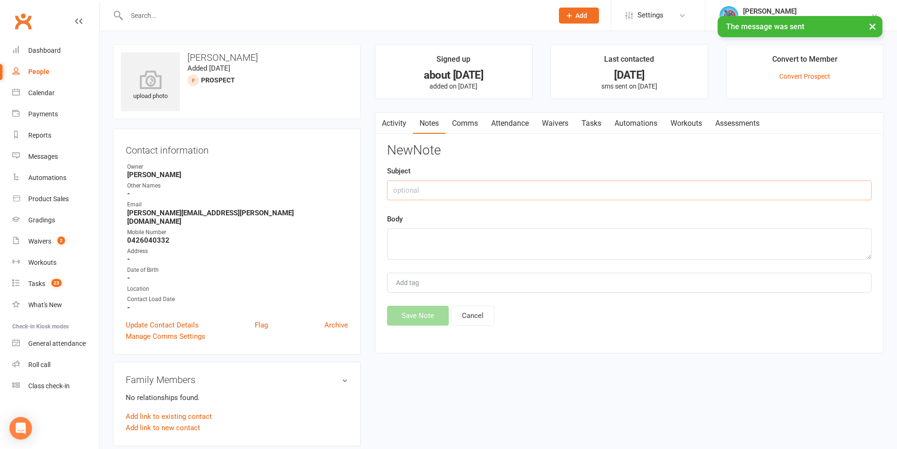
click at [475, 195] on input "text" at bounding box center [629, 190] width 484 height 20
type input "Resched#7"
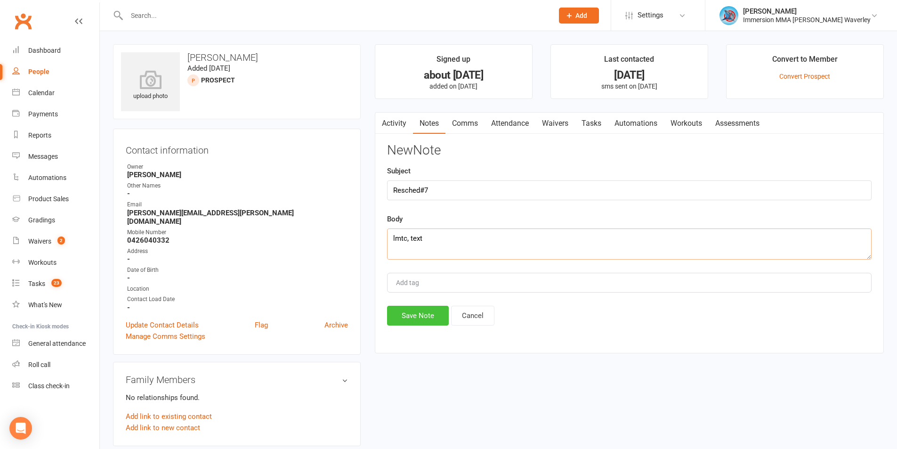
type textarea "lmtc, text"
click at [417, 316] on button "Save Note" at bounding box center [418, 316] width 62 height 20
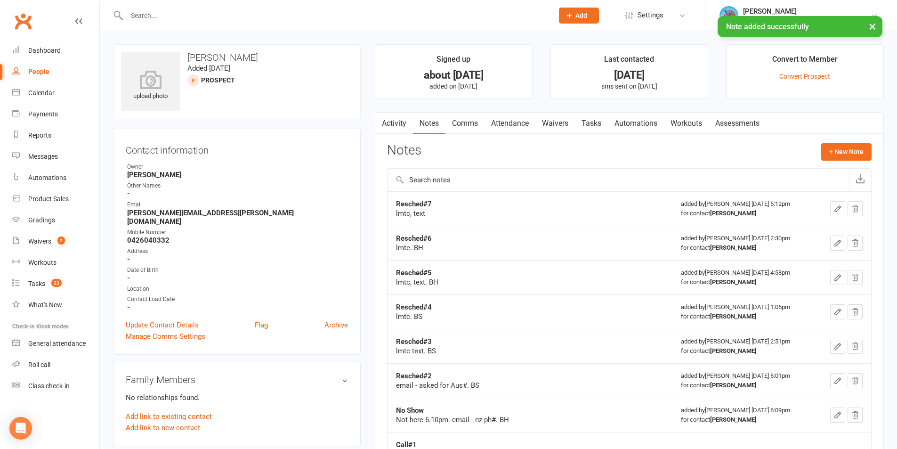
click at [608, 116] on link "Tasks" at bounding box center [591, 124] width 33 height 22
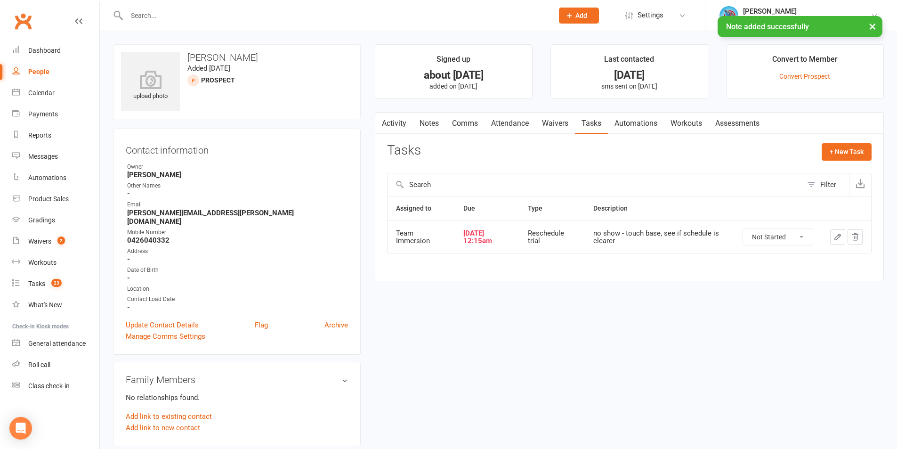
click at [827, 236] on td at bounding box center [846, 236] width 49 height 32
click at [834, 237] on icon "button" at bounding box center [837, 237] width 8 height 8
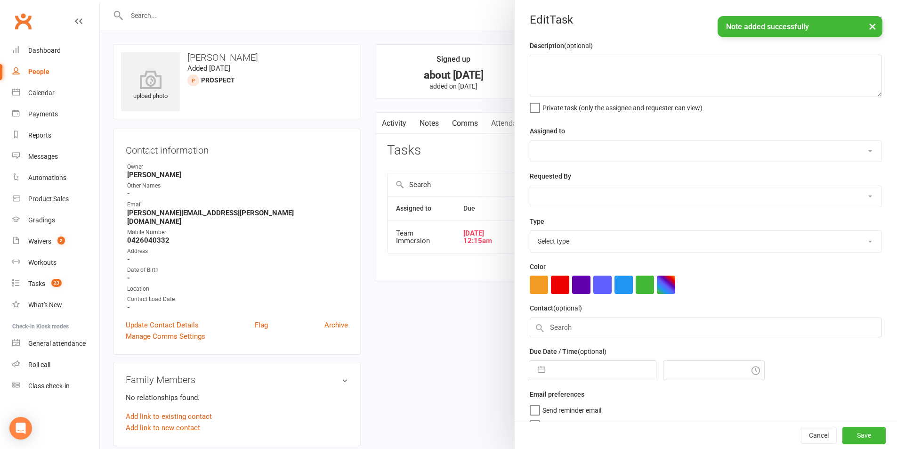
type textarea "no show - touch base, see if schedule is clearer"
select select "48837"
type input "16 Sep 2025"
type input "12:15am"
select select "27320"
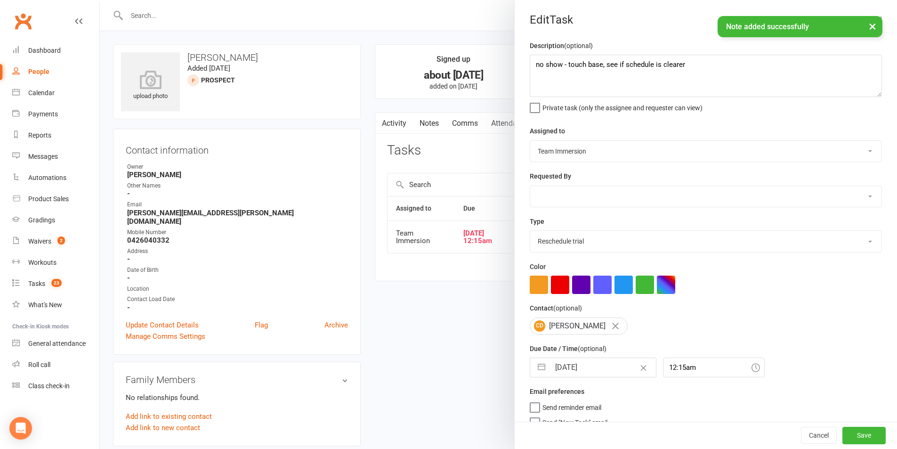
click at [592, 371] on input "16 Sep 2025" at bounding box center [603, 367] width 106 height 19
select select "7"
select select "2025"
select select "8"
select select "2025"
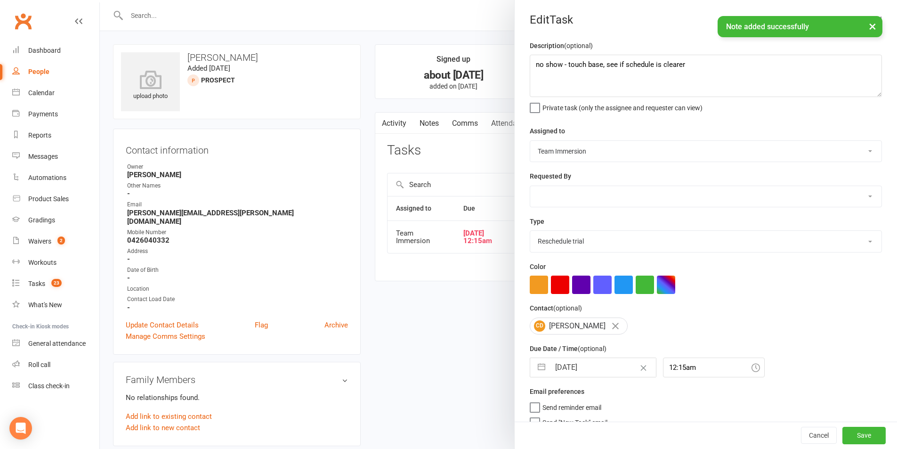
select select "9"
select select "2025"
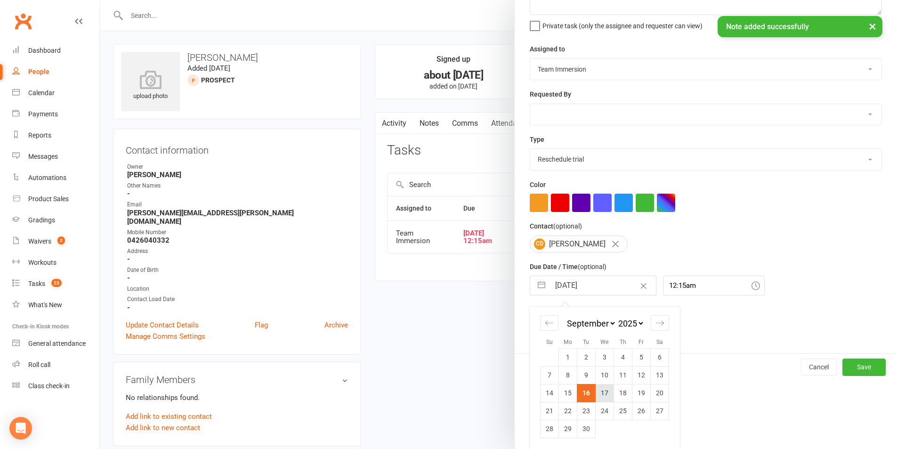
click at [597, 396] on td "17" at bounding box center [605, 393] width 18 height 18
type input "17 Sep 2025"
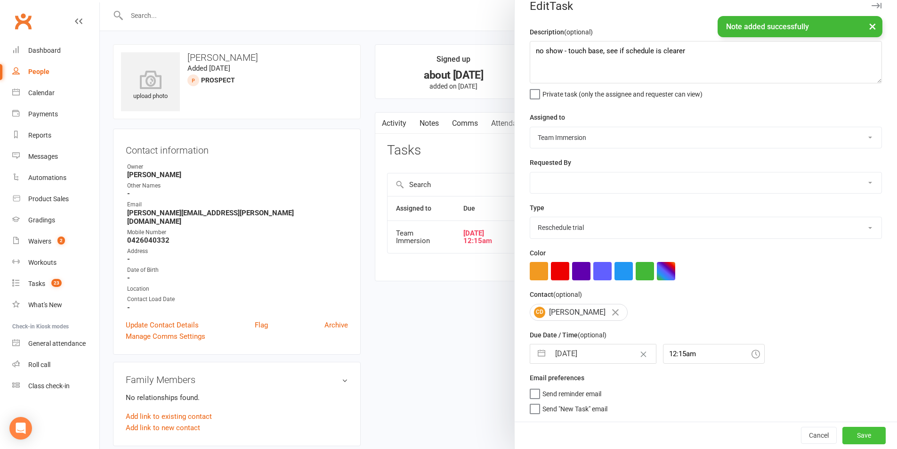
scroll to position [17, 0]
click at [844, 434] on button "Save" at bounding box center [863, 435] width 43 height 17
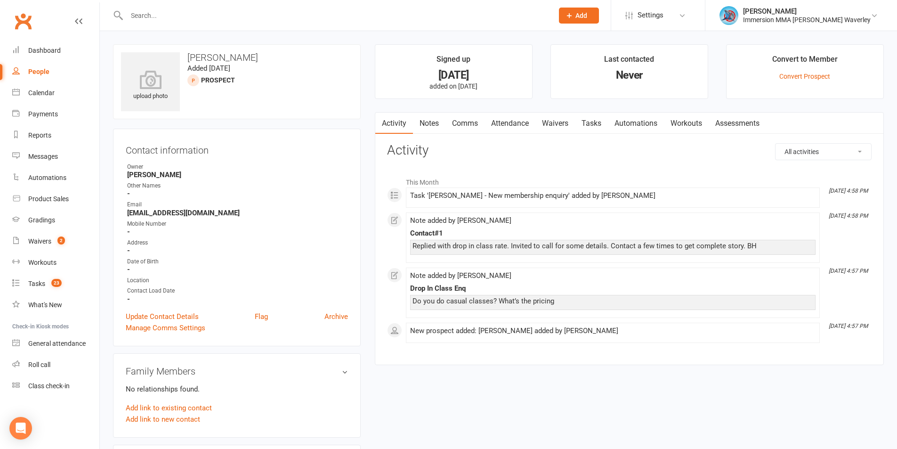
click at [771, 381] on div "upload photo [PERSON_NAME] Added [DATE] prospect Contact information Owner [PER…" at bounding box center [498, 434] width 785 height 781
click at [168, 211] on strong "[EMAIL_ADDRESS][DOMAIN_NAME]" at bounding box center [237, 213] width 221 height 8
click at [168, 212] on strong "[EMAIL_ADDRESS][DOMAIN_NAME]" at bounding box center [237, 213] width 221 height 8
copy render-form-field "[EMAIL_ADDRESS][DOMAIN_NAME]"
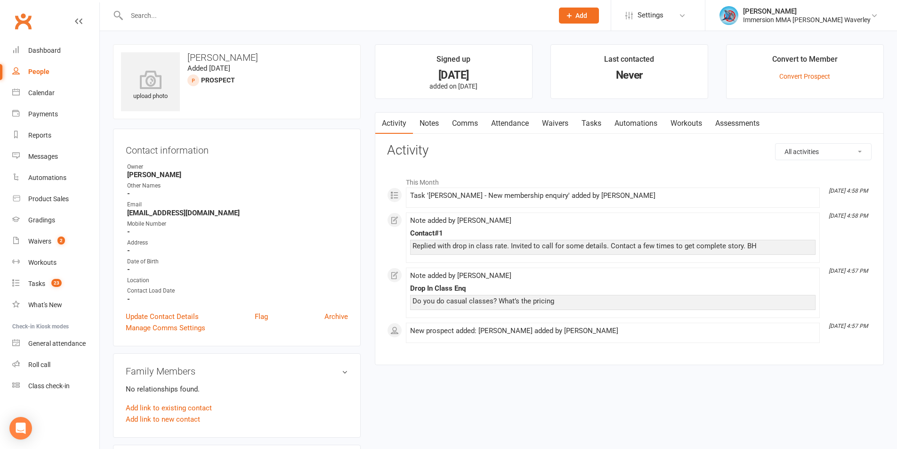
click at [819, 362] on div "Activity Notes Comms Attendance Waivers Tasks Automations Workouts Assessments …" at bounding box center [629, 238] width 509 height 253
click at [433, 114] on link "Notes" at bounding box center [429, 124] width 32 height 22
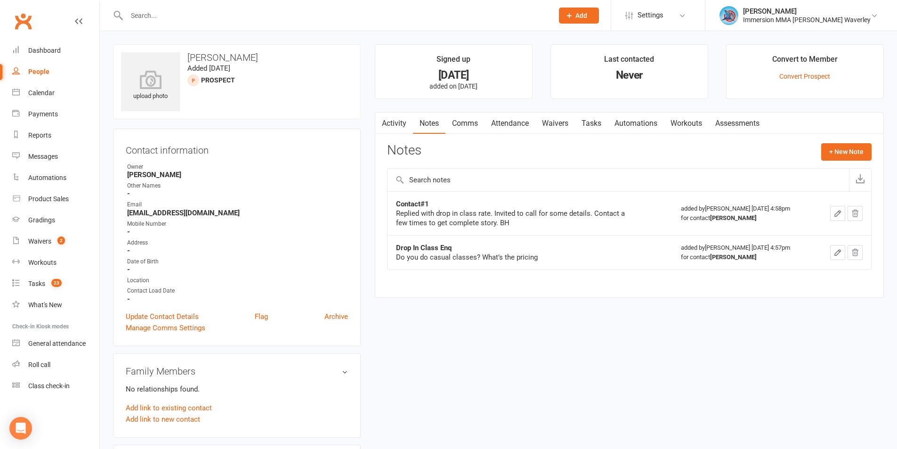
click at [648, 393] on div "upload photo [PERSON_NAME] Added [DATE] prospect Contact information Owner [PER…" at bounding box center [498, 434] width 785 height 781
drag, startPoint x: 718, startPoint y: 319, endPoint x: 695, endPoint y: 301, distance: 28.5
click at [716, 319] on div "upload photo [PERSON_NAME] Added [DATE] prospect Contact information Owner [PER…" at bounding box center [498, 434] width 785 height 781
click at [836, 153] on button "+ New Note" at bounding box center [846, 151] width 50 height 17
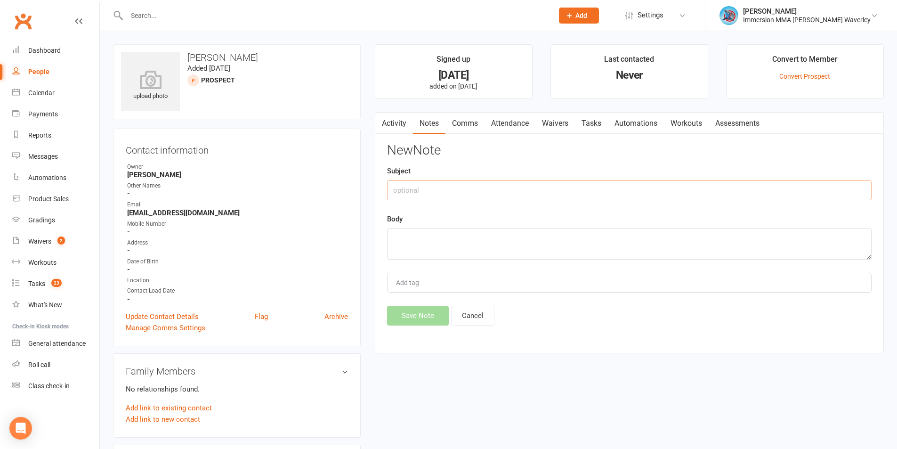
click at [489, 180] on input "text" at bounding box center [629, 190] width 484 height 20
type input "Contact#2"
type textarea "email"
click at [428, 314] on button "Save Note" at bounding box center [418, 316] width 62 height 20
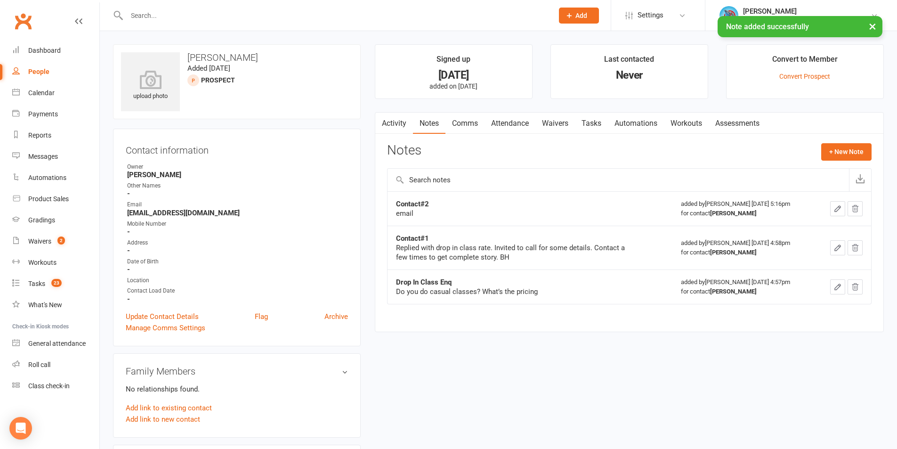
click at [601, 122] on link "Tasks" at bounding box center [591, 124] width 33 height 22
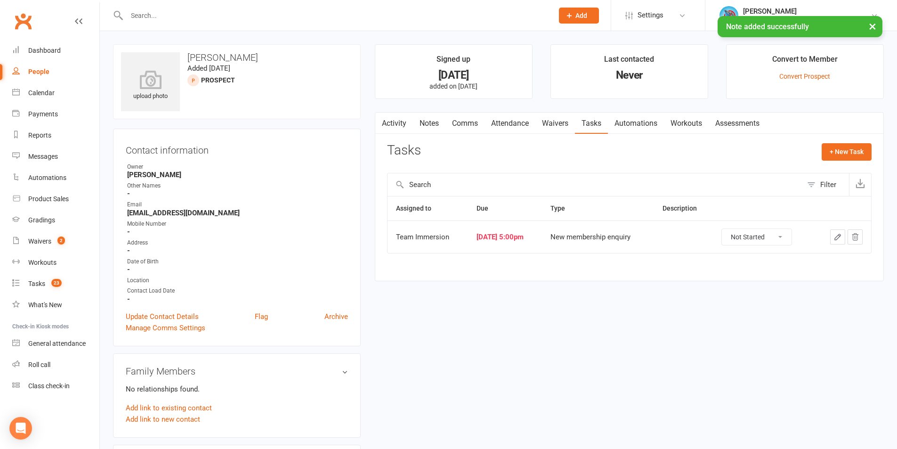
click at [836, 238] on icon "button" at bounding box center [838, 237] width 6 height 6
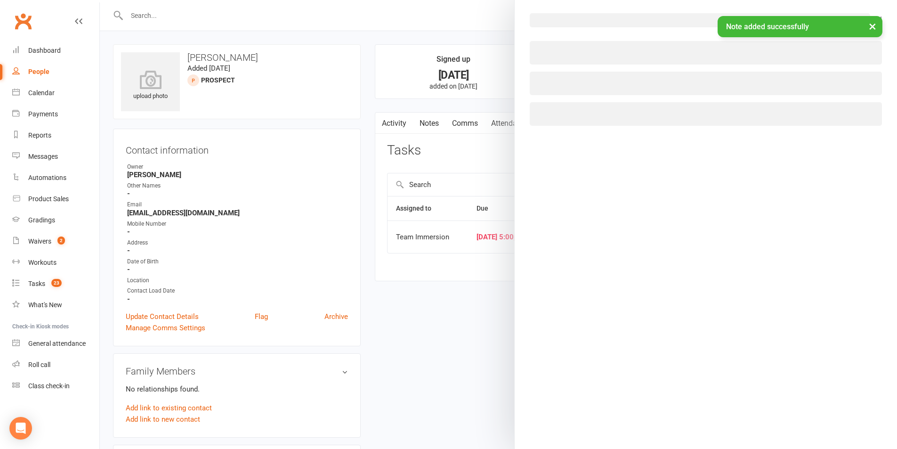
select select "48837"
select select "48840"
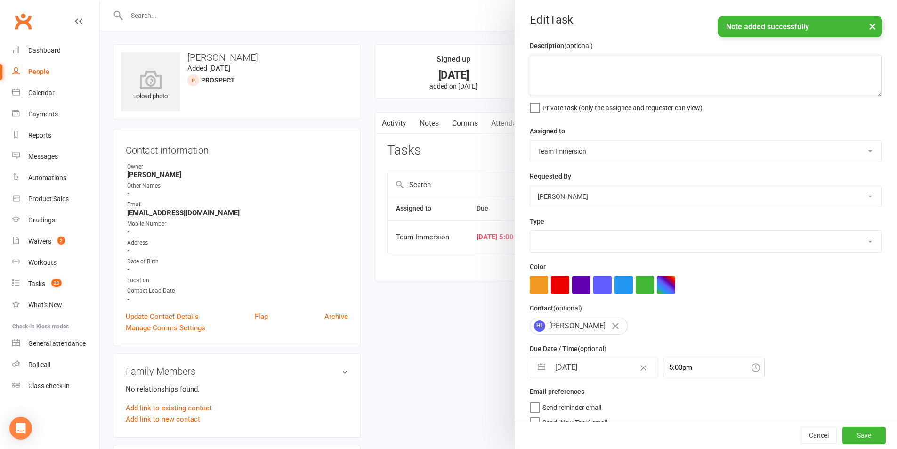
select select "27312"
click at [566, 374] on input "[DATE]" at bounding box center [603, 367] width 106 height 19
select select "7"
select select "2025"
select select "8"
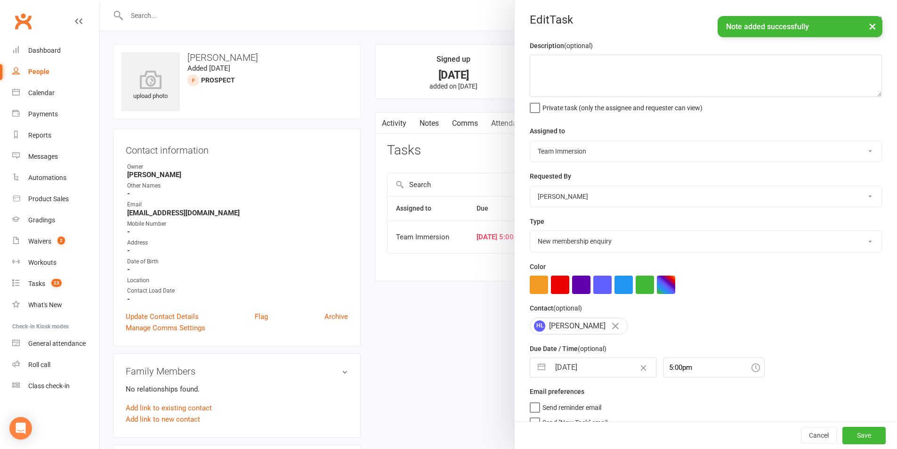
select select "2025"
select select "9"
select select "2025"
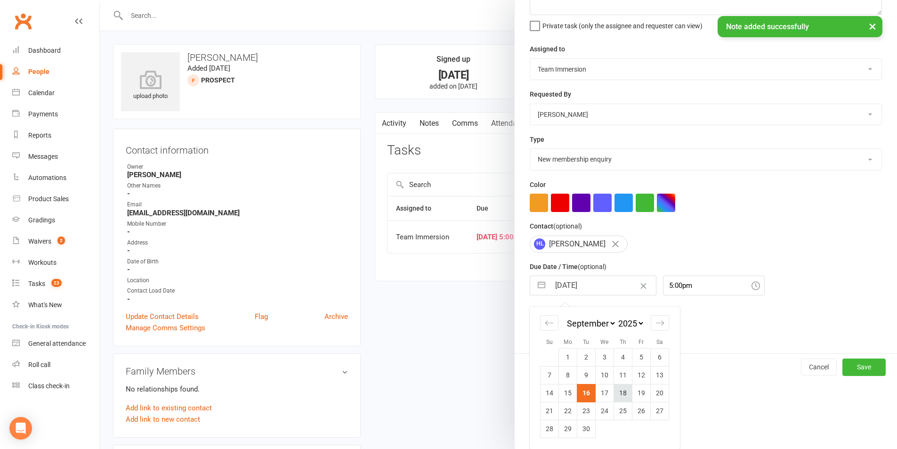
click at [624, 393] on td "18" at bounding box center [623, 393] width 18 height 18
type input "[DATE]"
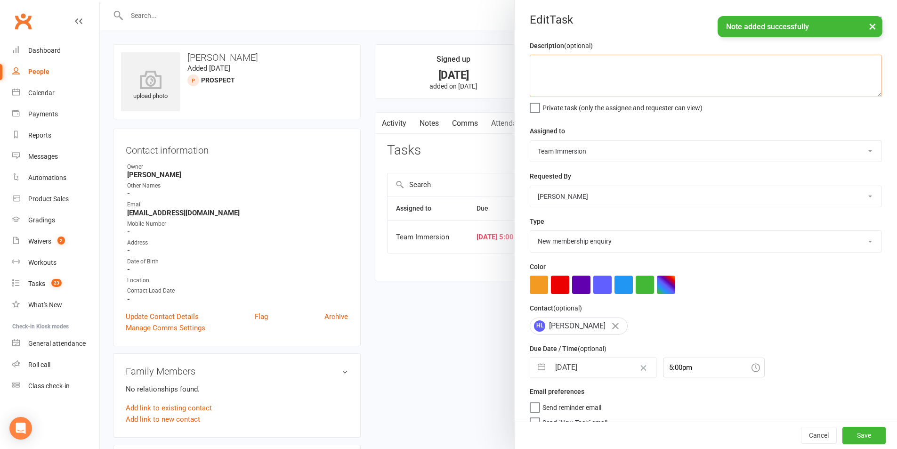
click at [585, 88] on textarea at bounding box center [706, 76] width 352 height 42
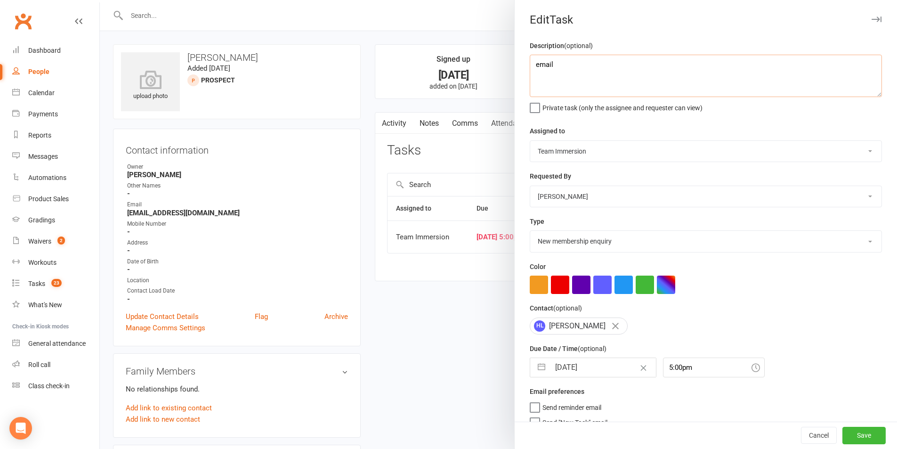
type textarea "email"
drag, startPoint x: 840, startPoint y: 447, endPoint x: 847, endPoint y: 440, distance: 9.7
click at [843, 446] on div "Cancel Save" at bounding box center [706, 435] width 382 height 27
click at [847, 439] on button "Save" at bounding box center [863, 435] width 43 height 17
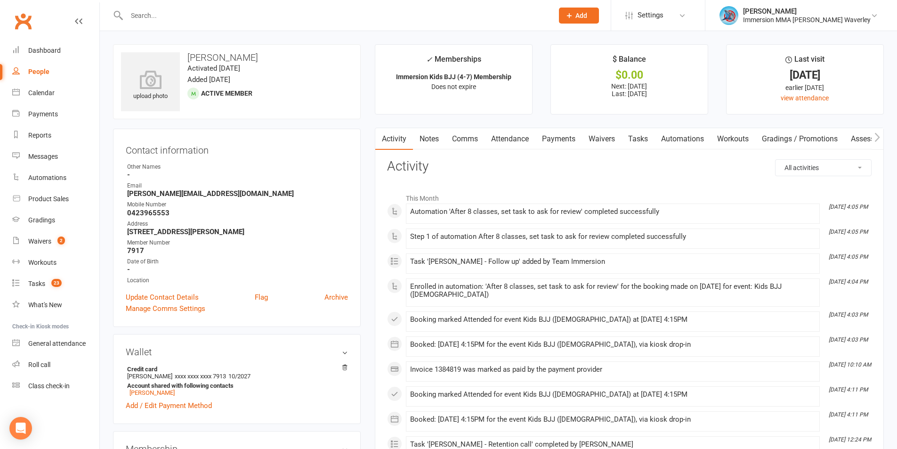
click at [434, 141] on link "Notes" at bounding box center [429, 139] width 32 height 22
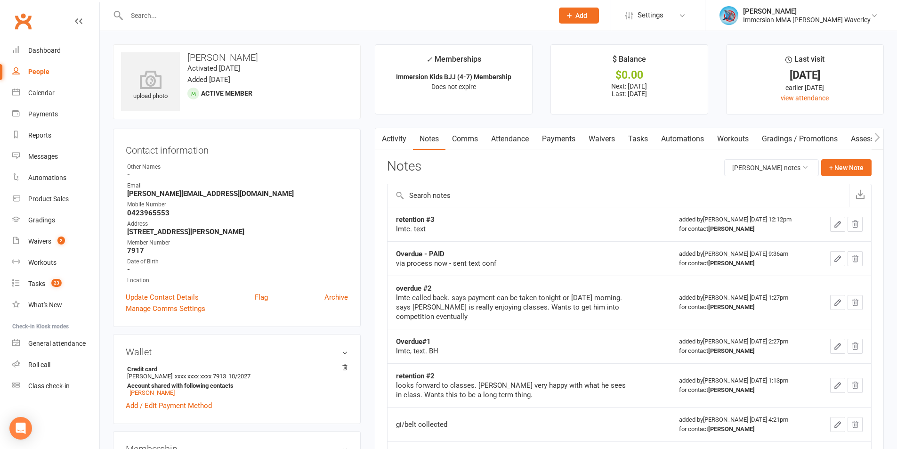
click at [642, 141] on link "Tasks" at bounding box center [637, 139] width 33 height 22
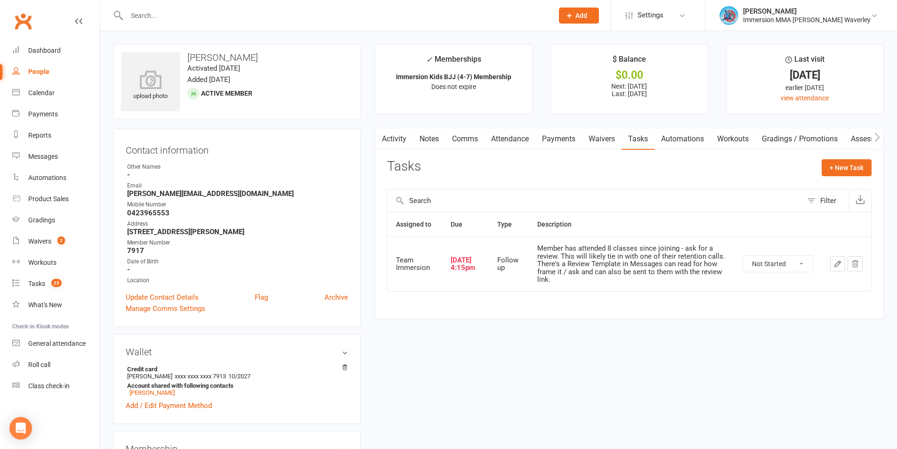
click at [829, 262] on td at bounding box center [846, 263] width 49 height 55
click at [836, 262] on icon "button" at bounding box center [837, 263] width 8 height 8
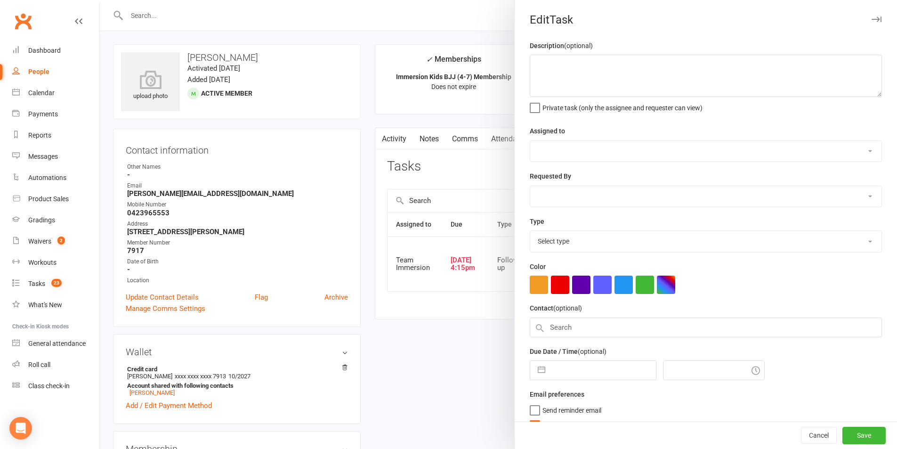
type textarea "Member has attended 8 classes since joining - ask for a review. This will likel…"
select select "48837"
type input "[DATE]"
type input "4:15pm"
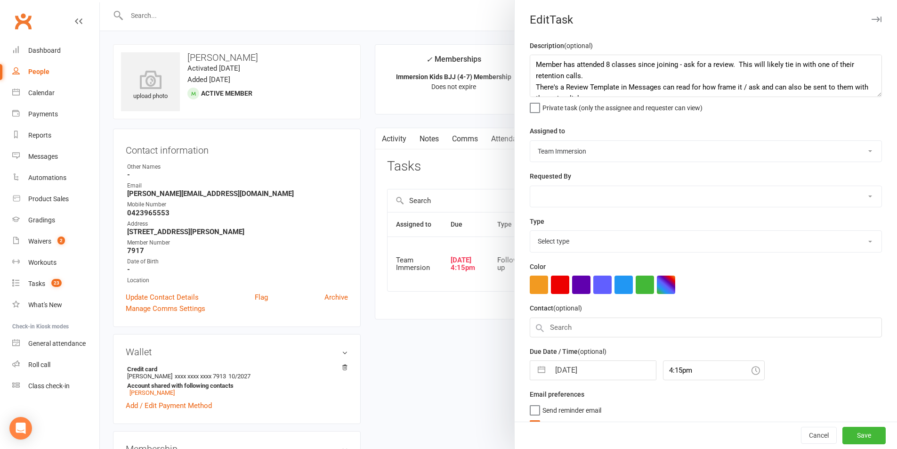
select select "27318"
click at [562, 376] on input "[DATE]" at bounding box center [603, 367] width 106 height 19
select select "7"
select select "2025"
select select "8"
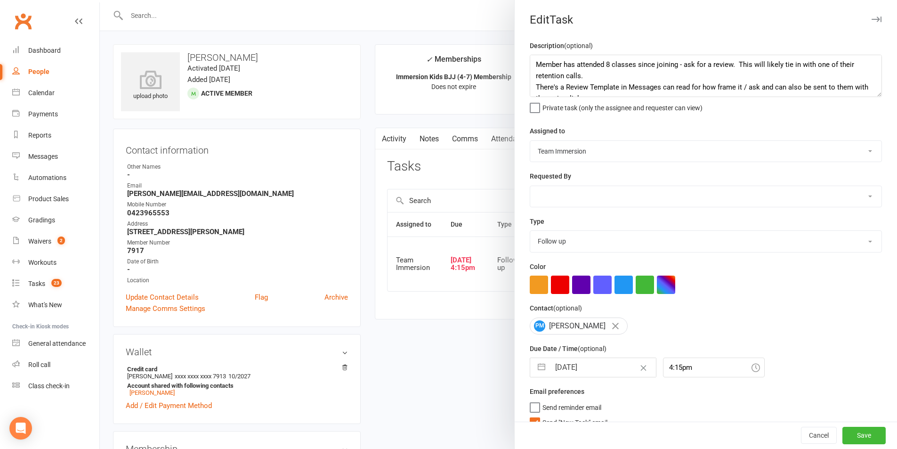
select select "2025"
select select "9"
select select "2025"
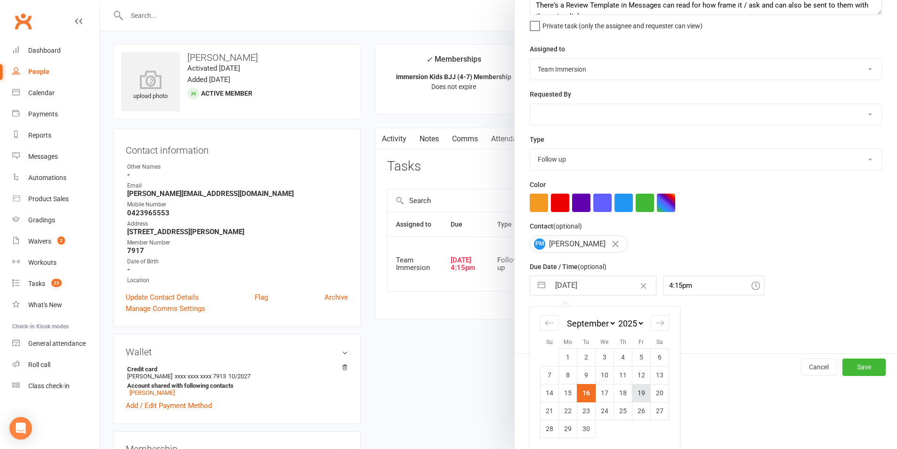
click at [640, 393] on td "19" at bounding box center [641, 393] width 18 height 18
type input "19 Sep 2025"
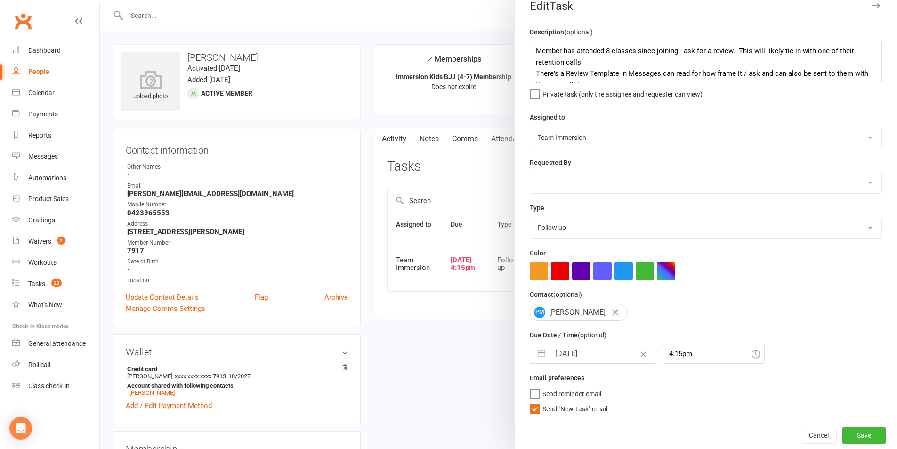
click at [574, 408] on span "Send "New Task" email" at bounding box center [574, 407] width 65 height 11
click at [574, 402] on input "Send "New Task" email" at bounding box center [569, 402] width 78 height 0
click at [851, 439] on button "Save" at bounding box center [863, 435] width 43 height 17
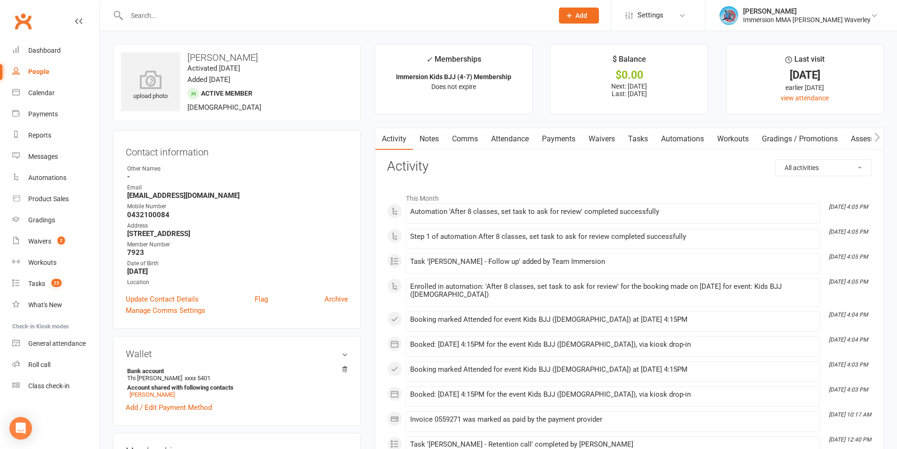
click at [711, 242] on div "Step 1 of automation After 8 classes, set task to ask for review completed succ…" at bounding box center [612, 239] width 405 height 12
click at [434, 136] on link "Notes" at bounding box center [429, 139] width 32 height 22
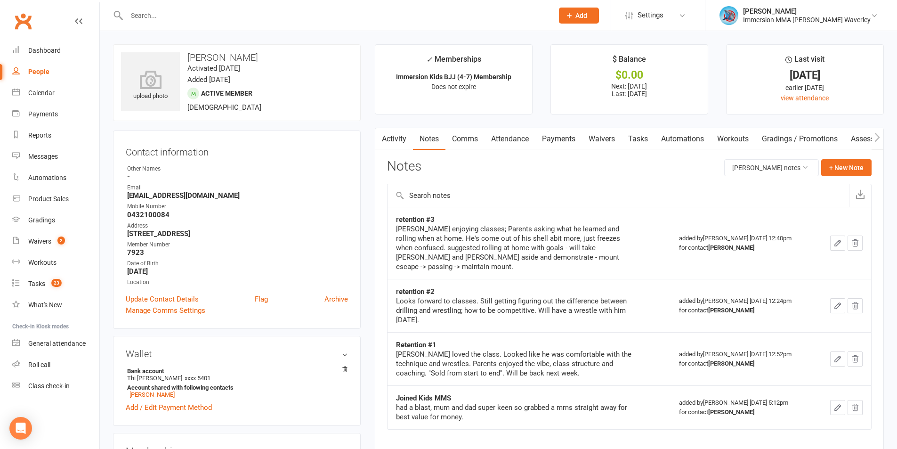
click at [632, 131] on link "Tasks" at bounding box center [637, 139] width 33 height 22
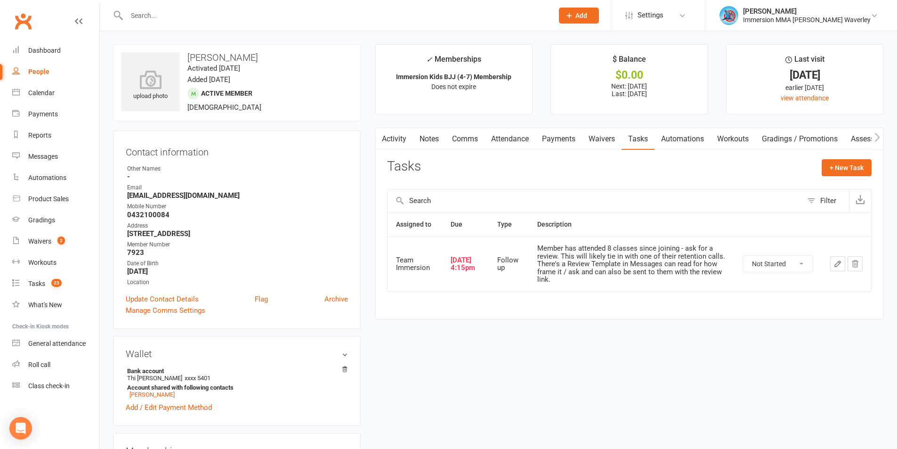
click at [849, 260] on button "button" at bounding box center [854, 263] width 15 height 15
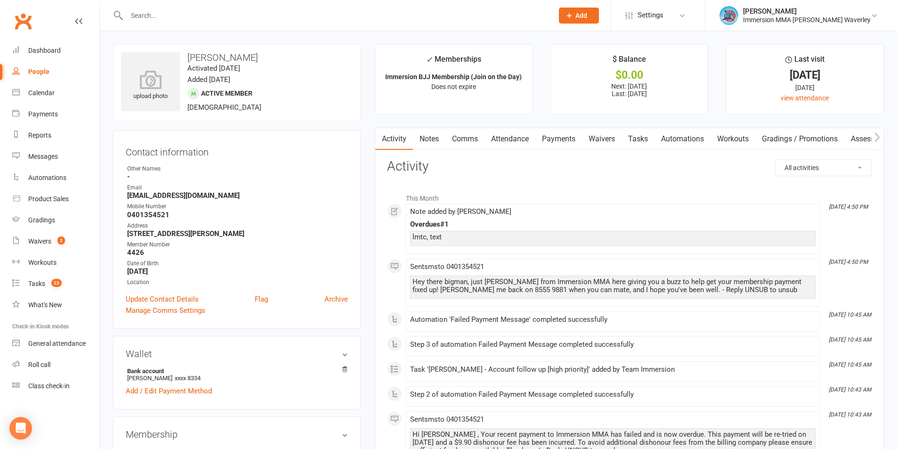
click at [631, 142] on link "Tasks" at bounding box center [637, 139] width 33 height 22
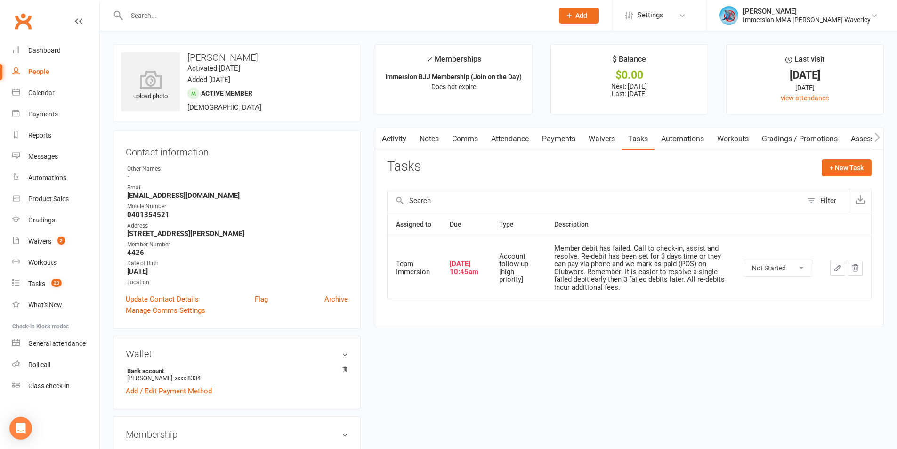
click at [836, 264] on icon "button" at bounding box center [837, 268] width 8 height 8
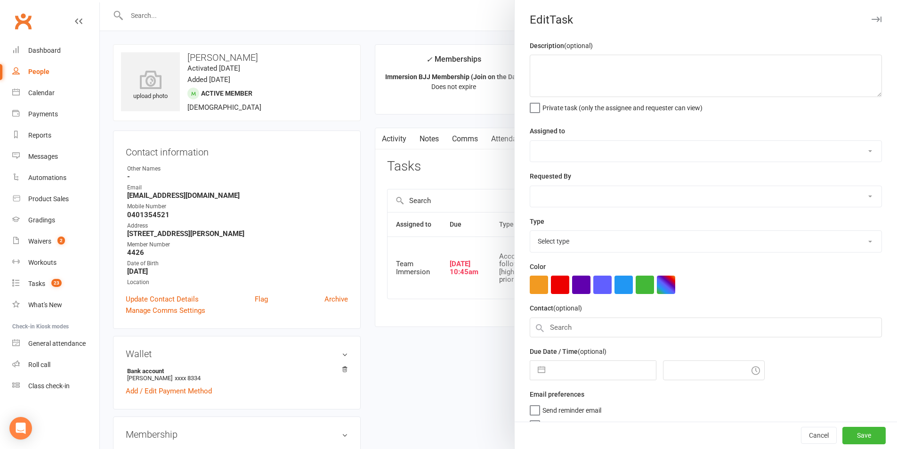
type textarea "Member debit has failed. Call to check-in, assist and resolve. Re-debit has bee…"
select select "48837"
type input "16 Sep 2025"
type input "10:45am"
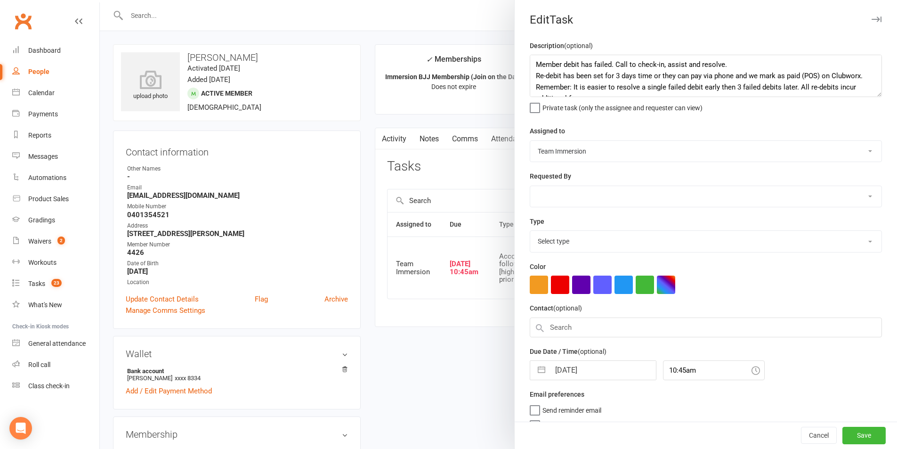
select select "27317"
click at [581, 376] on input "[DATE]" at bounding box center [603, 367] width 106 height 19
select select "7"
select select "2025"
select select "8"
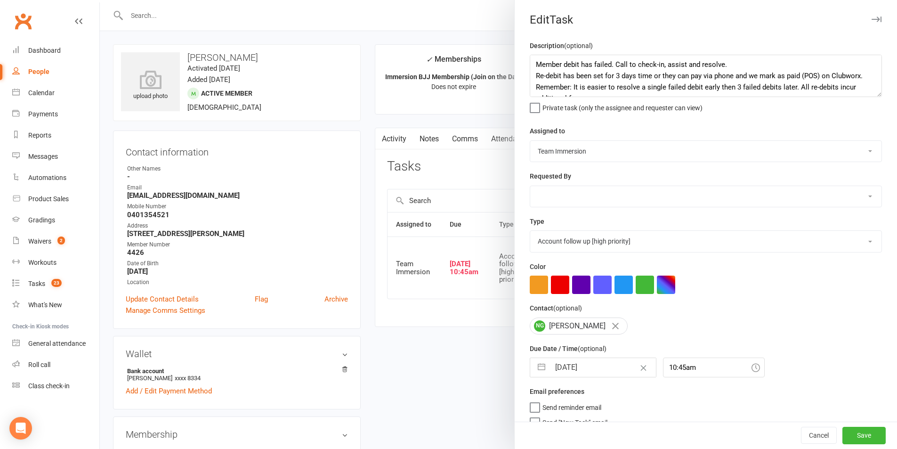
select select "2025"
select select "9"
select select "2025"
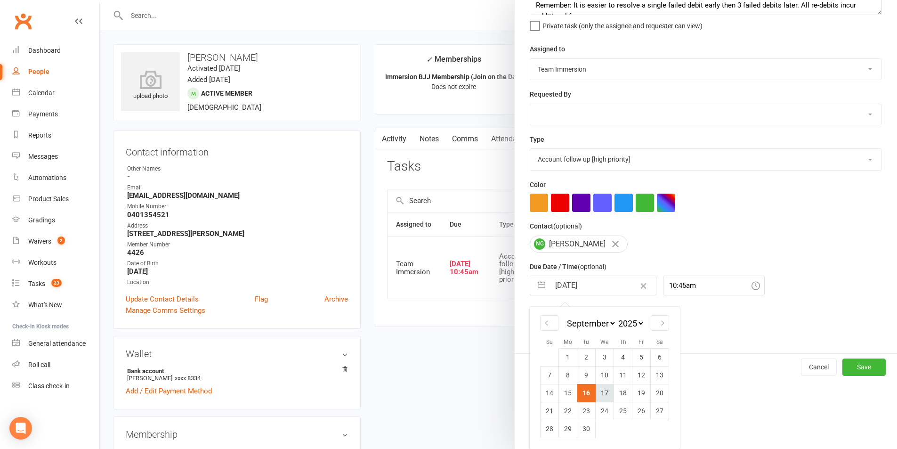
click at [602, 395] on td "17" at bounding box center [605, 393] width 18 height 18
type input "[DATE]"
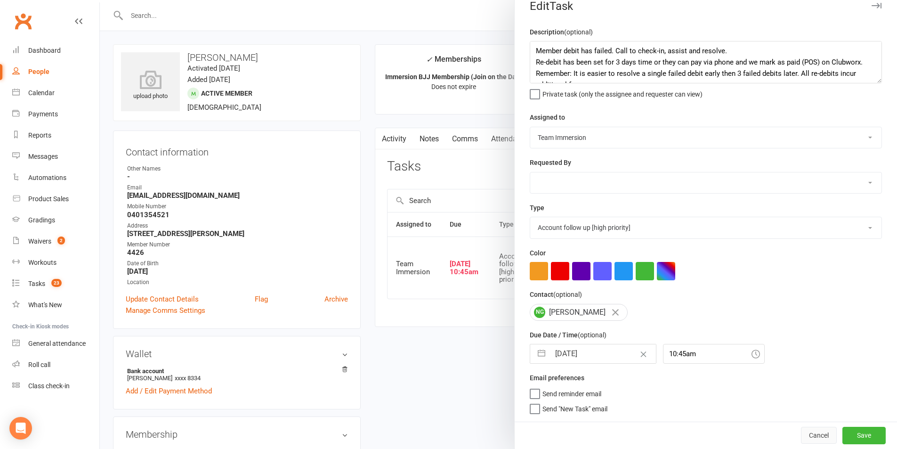
scroll to position [17, 0]
click at [864, 440] on button "Save" at bounding box center [863, 435] width 43 height 17
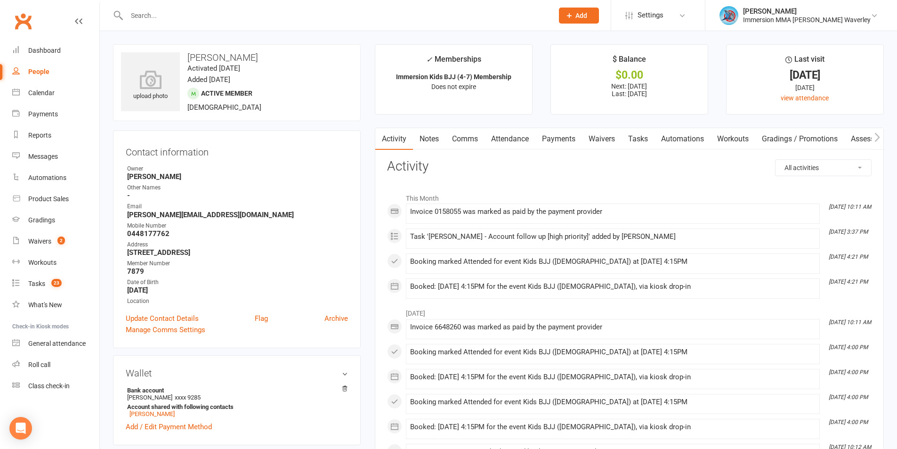
click at [419, 147] on link "Notes" at bounding box center [429, 139] width 32 height 22
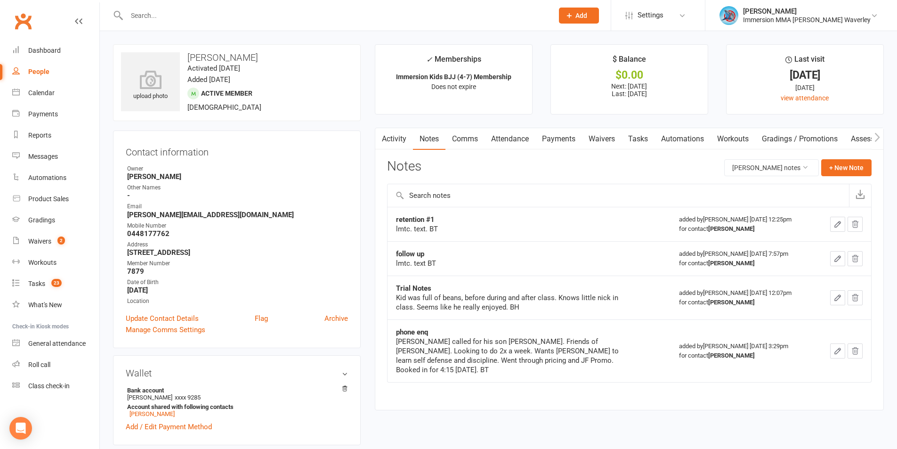
click at [630, 136] on link "Tasks" at bounding box center [637, 139] width 33 height 22
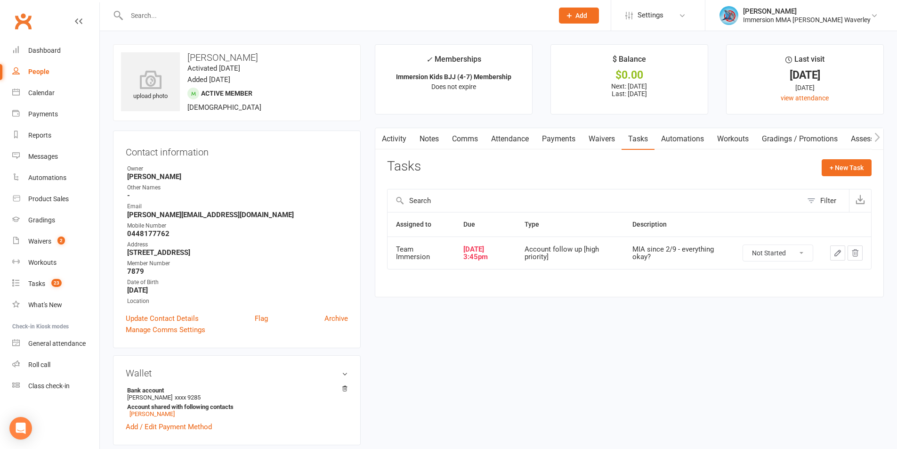
click at [775, 252] on select "Not Started In Progress Waiting Complete" at bounding box center [778, 253] width 70 height 16
click at [743, 245] on select "Not Started In Progress Waiting Complete" at bounding box center [778, 253] width 70 height 16
select select "unstarted"
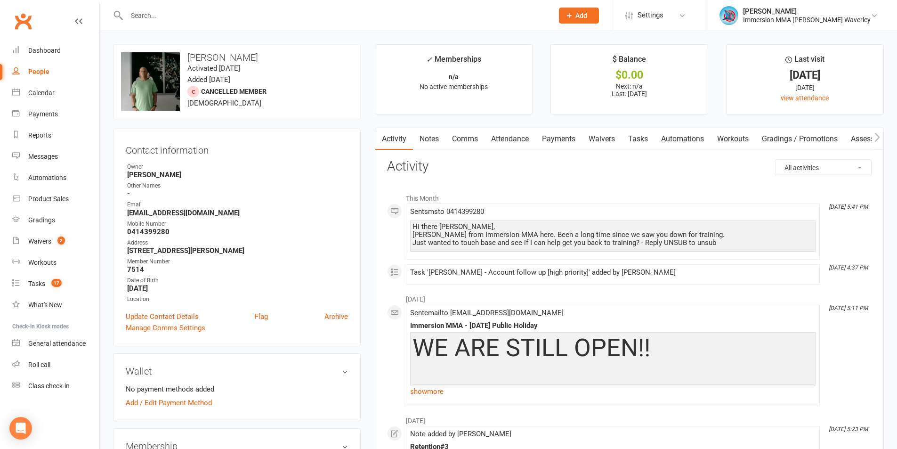
click at [652, 144] on link "Tasks" at bounding box center [637, 139] width 33 height 22
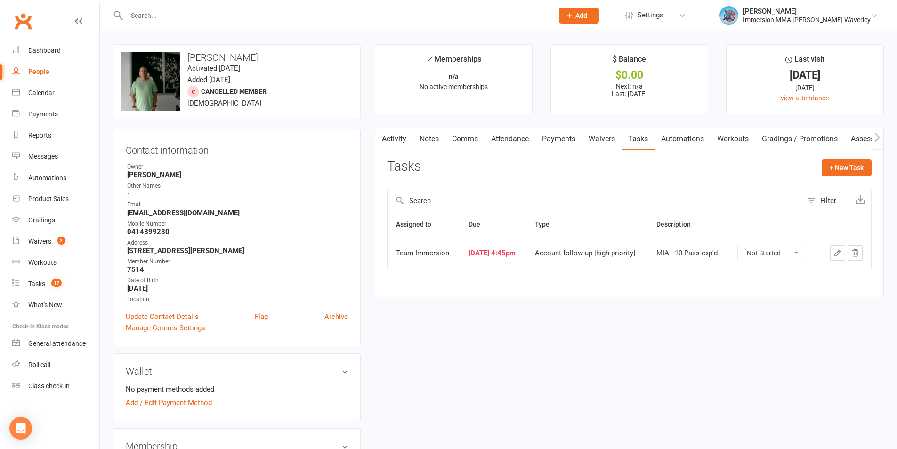
click at [420, 131] on link "Notes" at bounding box center [429, 139] width 32 height 22
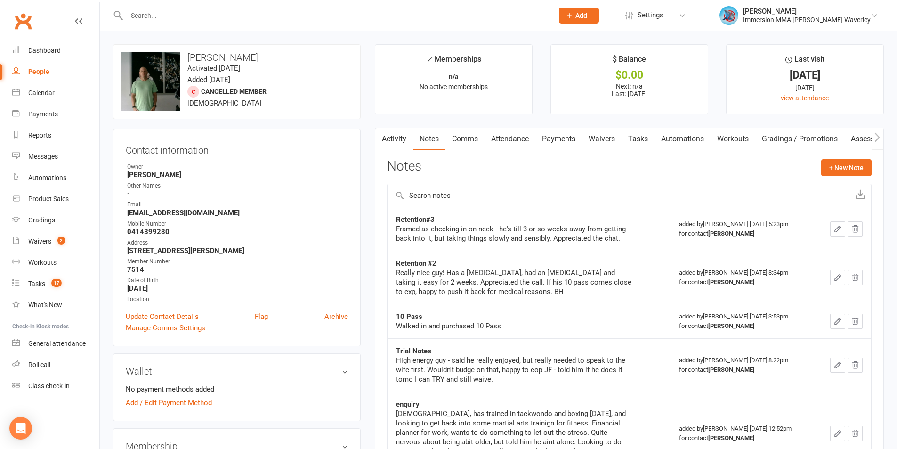
click at [389, 133] on link "Activity" at bounding box center [394, 139] width 38 height 22
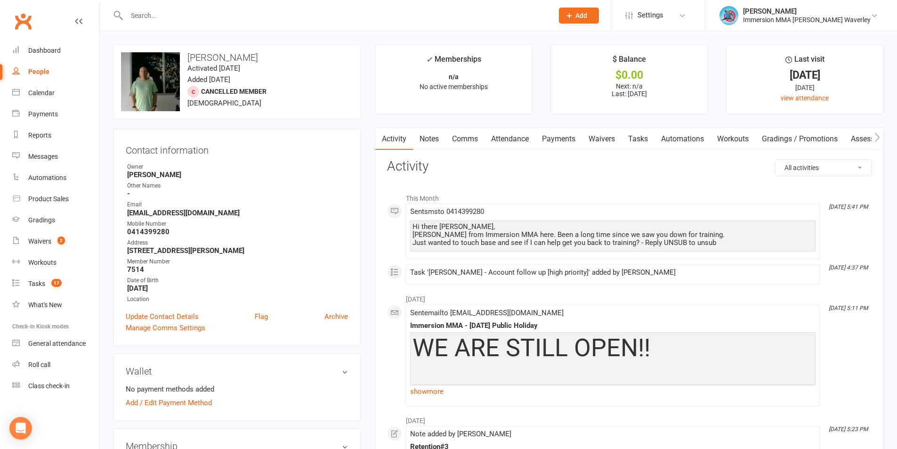
click at [430, 134] on link "Notes" at bounding box center [429, 139] width 32 height 22
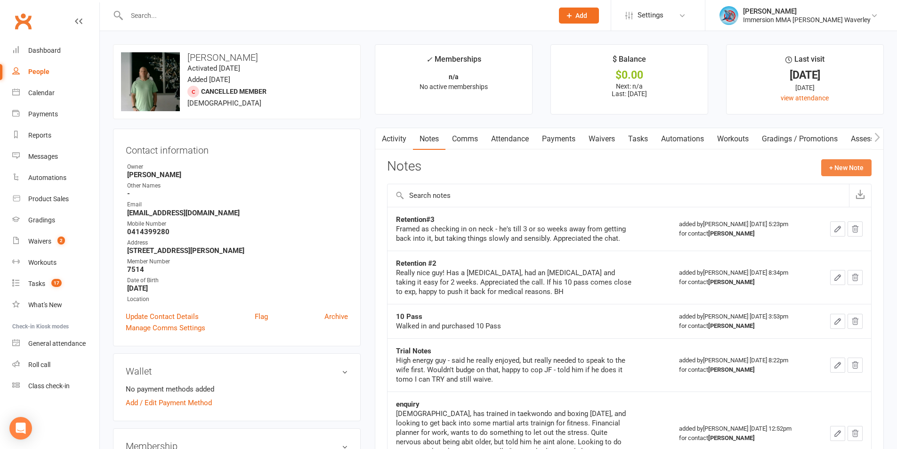
click at [848, 166] on button "+ New Note" at bounding box center [846, 167] width 50 height 17
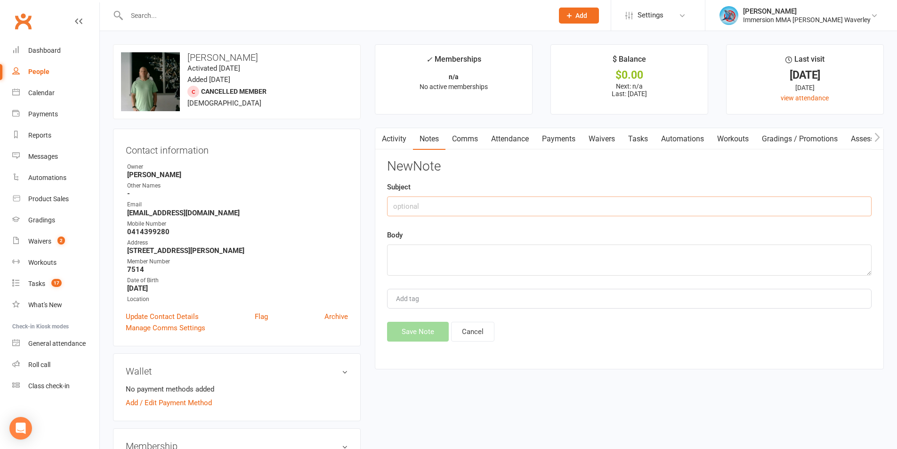
click at [437, 198] on input "text" at bounding box center [629, 206] width 484 height 20
type input "MIA#2"
click at [468, 136] on link "Comms" at bounding box center [464, 139] width 39 height 22
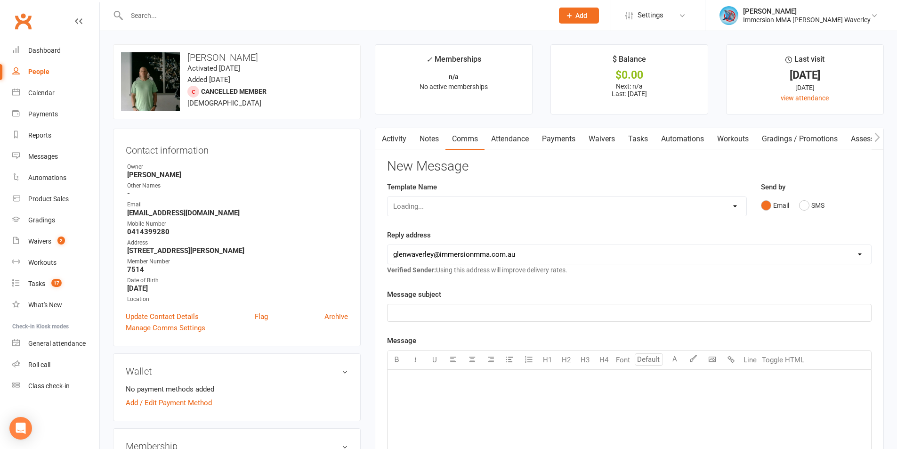
click at [418, 137] on link "Notes" at bounding box center [429, 139] width 32 height 22
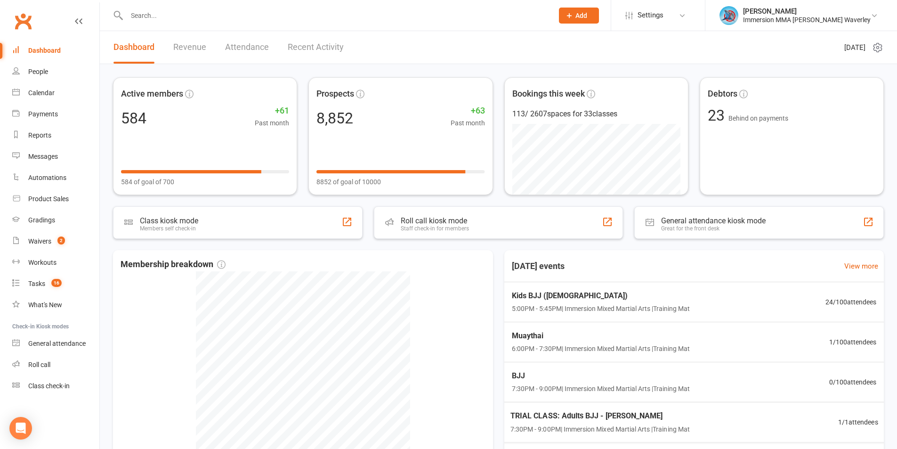
click at [746, 440] on div "TRIAL CLASS: Adults BJJ - [PERSON_NAME] Broad 7:30PM - 9:00PM | Immersion Mixed…" at bounding box center [694, 422] width 390 height 40
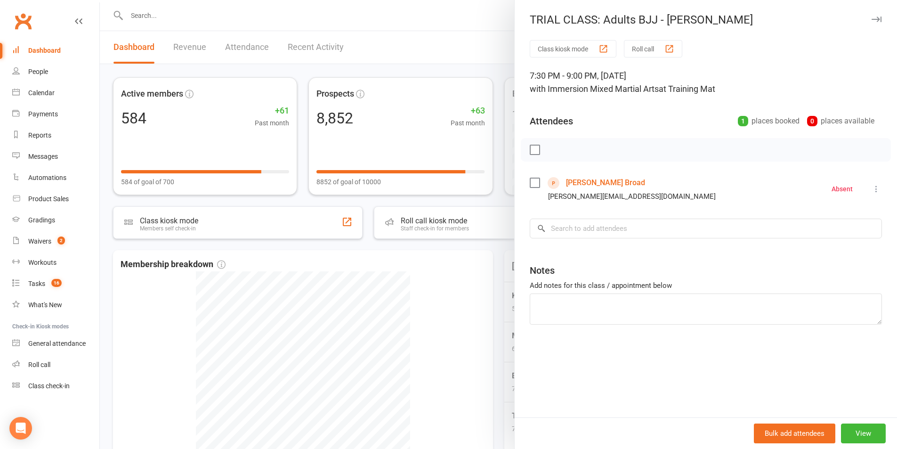
click at [438, 279] on div at bounding box center [498, 224] width 797 height 449
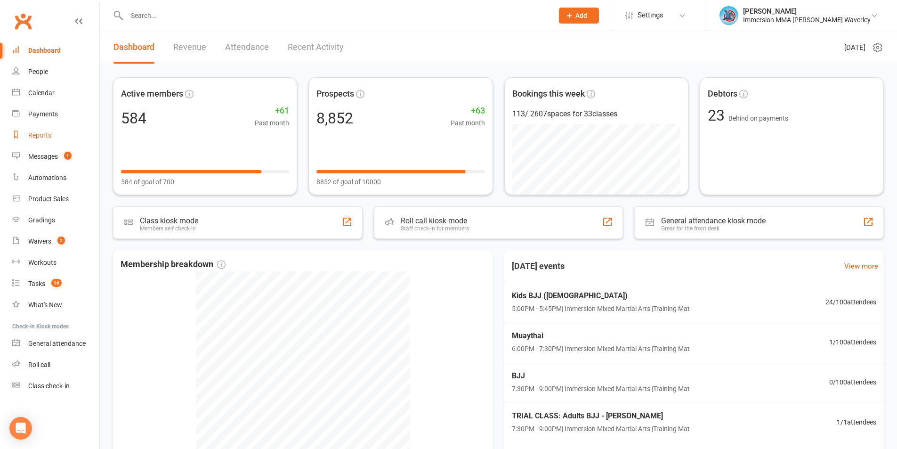
click at [54, 144] on link "Reports" at bounding box center [55, 135] width 87 height 21
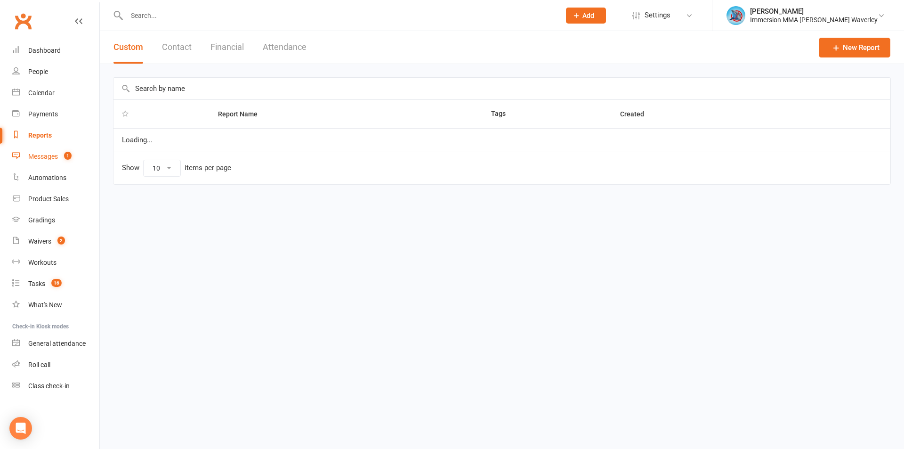
click at [54, 155] on div "Messages" at bounding box center [43, 157] width 30 height 8
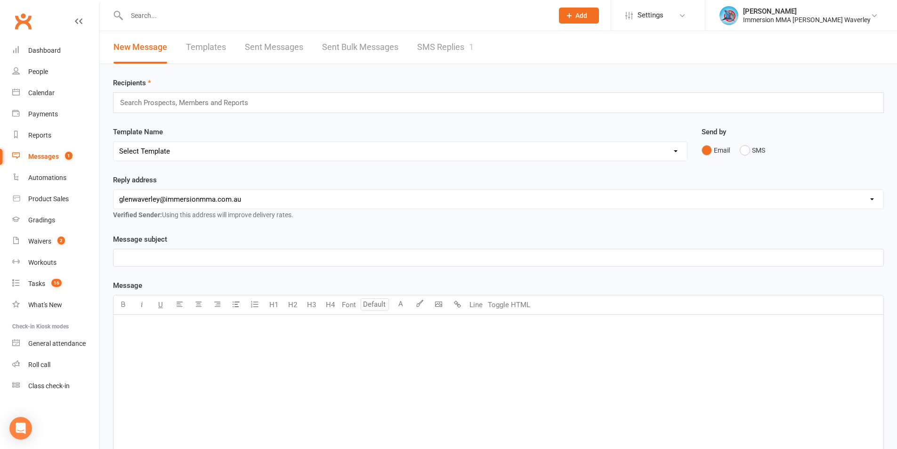
click at [447, 42] on link "SMS Replies 1" at bounding box center [445, 47] width 56 height 32
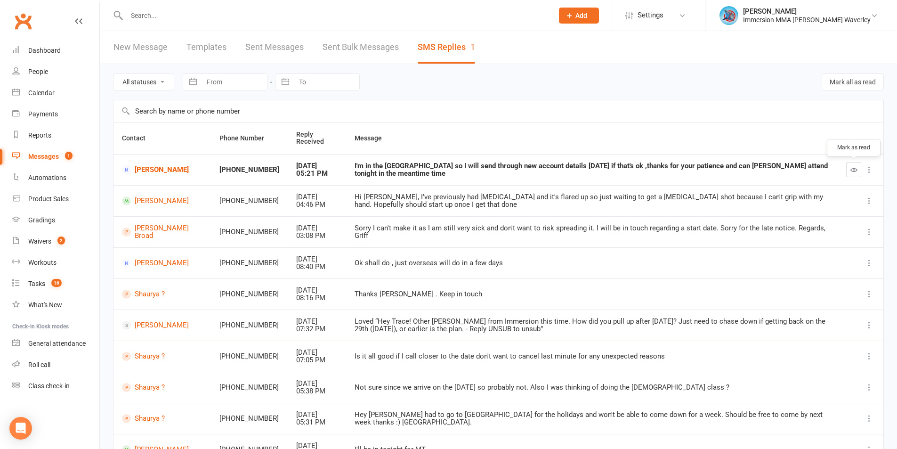
click at [851, 168] on icon "button" at bounding box center [853, 169] width 7 height 7
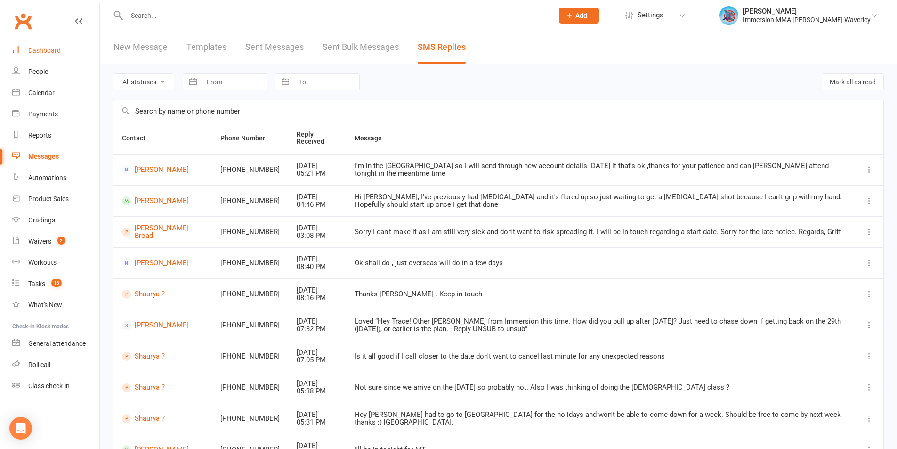
click at [44, 56] on link "Dashboard" at bounding box center [55, 50] width 87 height 21
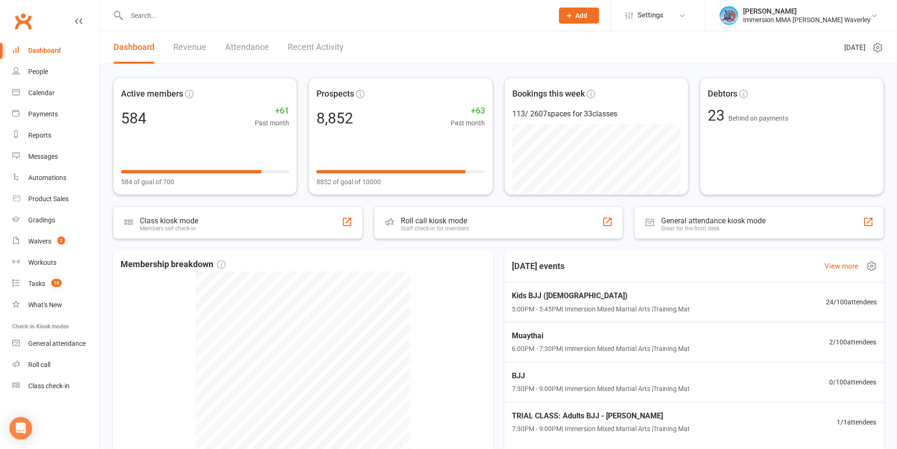
click at [658, 265] on div "Today's events View more" at bounding box center [694, 266] width 395 height 32
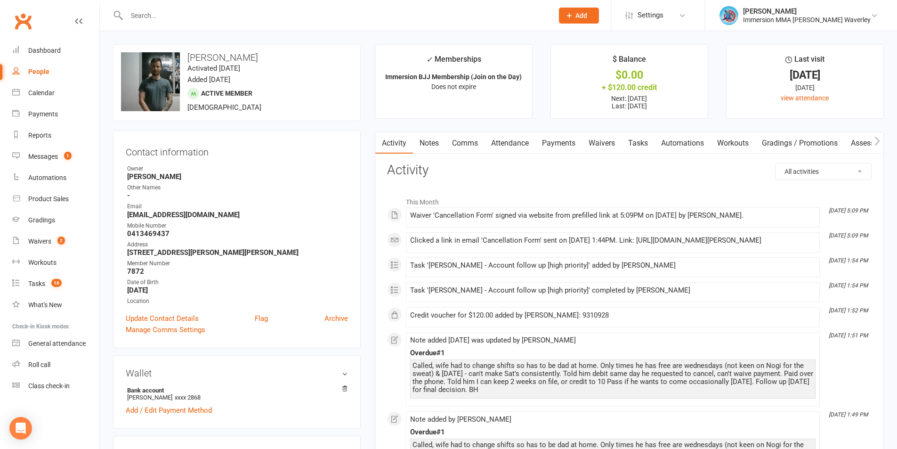
click at [689, 193] on li "This Month" at bounding box center [629, 199] width 484 height 15
click at [450, 135] on link "Comms" at bounding box center [464, 143] width 39 height 22
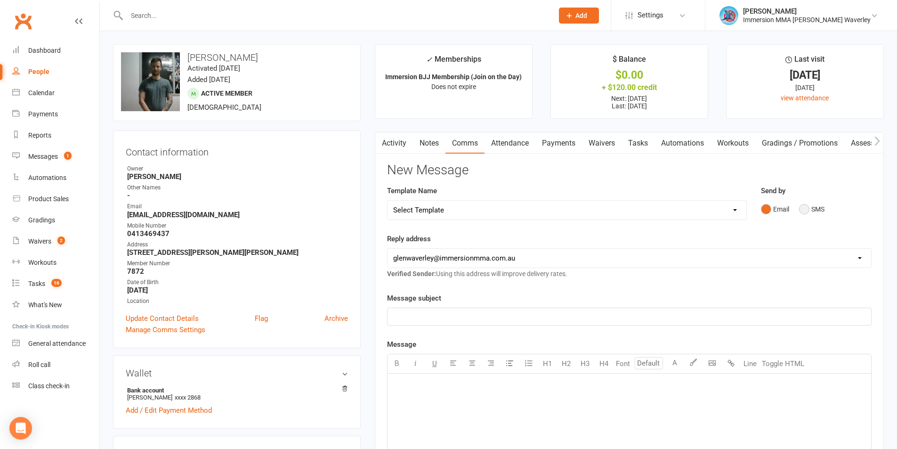
click at [808, 207] on button "SMS" at bounding box center [811, 209] width 25 height 18
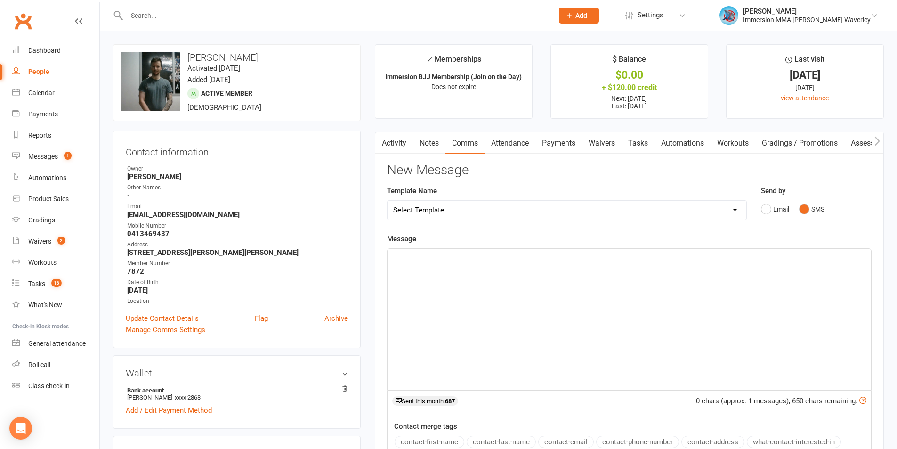
click at [594, 321] on div "﻿" at bounding box center [628, 319] width 483 height 141
click at [721, 282] on div "Hey there Nathan, just Ben from Immersion MMA" at bounding box center [628, 319] width 483 height 141
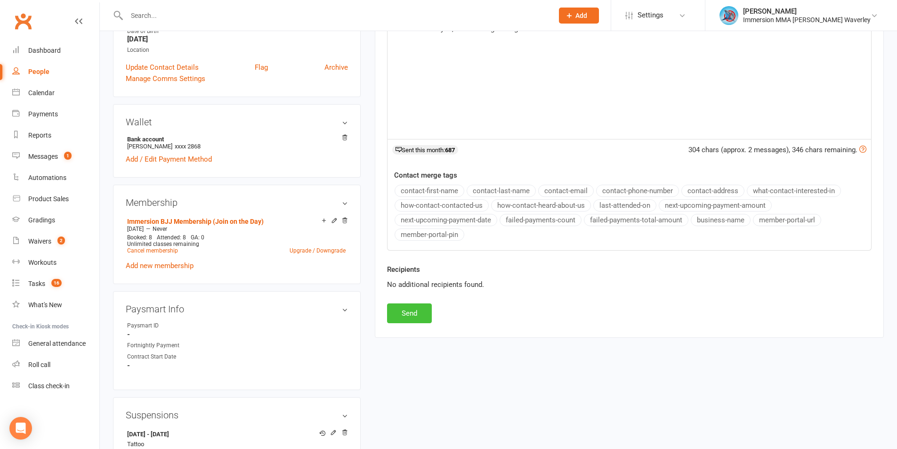
click at [428, 306] on button "Send" at bounding box center [409, 313] width 45 height 20
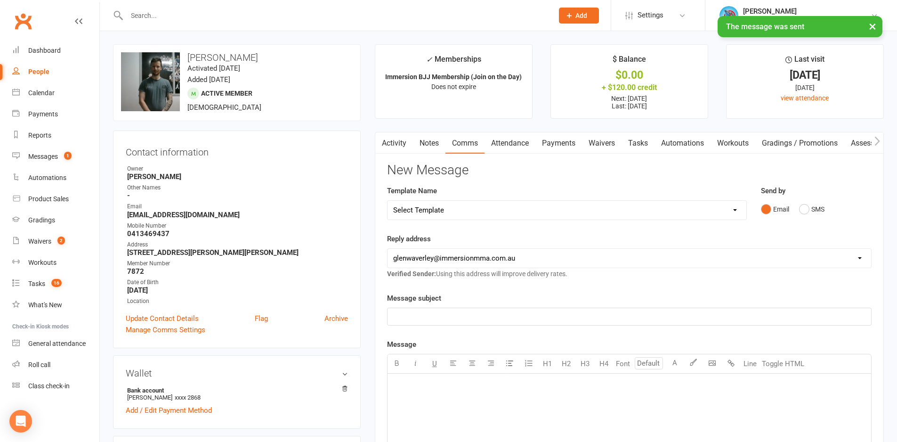
click at [427, 148] on link "Notes" at bounding box center [429, 143] width 32 height 22
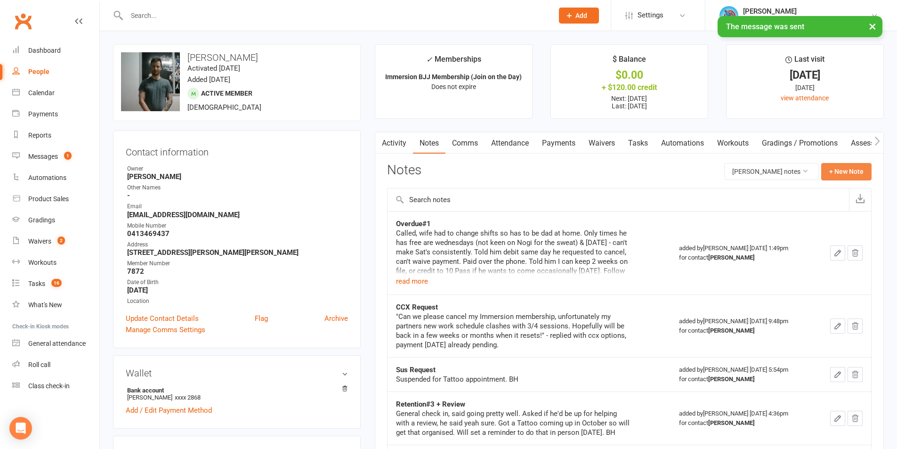
click at [842, 168] on button "+ New Note" at bounding box center [846, 171] width 50 height 17
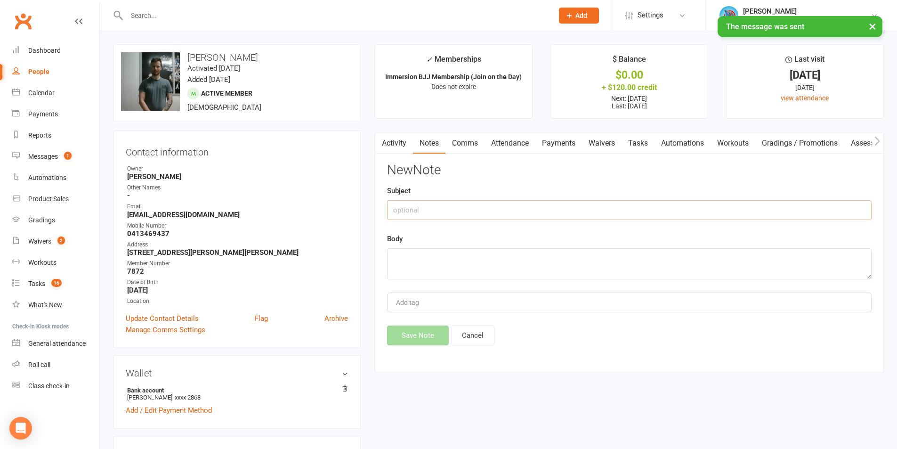
click at [502, 213] on input "text" at bounding box center [629, 210] width 484 height 20
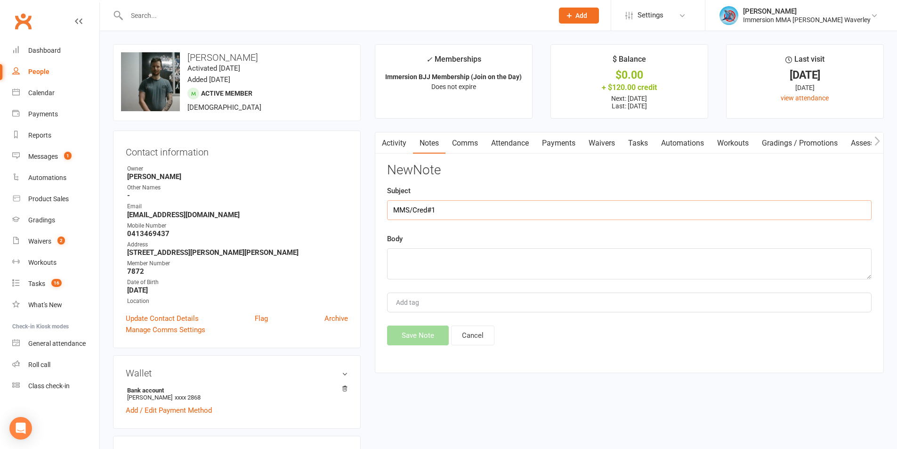
type input "MMS/Cred#1"
type textarea "lmtc, text"
click at [419, 337] on button "Save Note" at bounding box center [418, 335] width 62 height 20
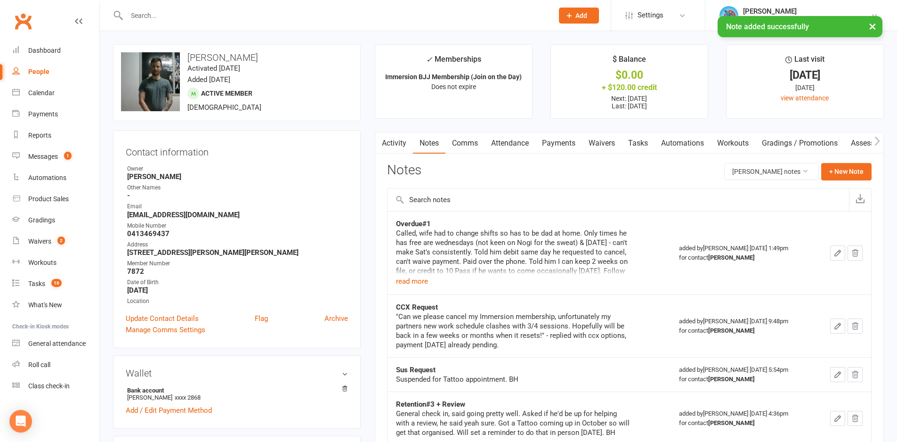
click at [641, 139] on link "Tasks" at bounding box center [637, 143] width 33 height 22
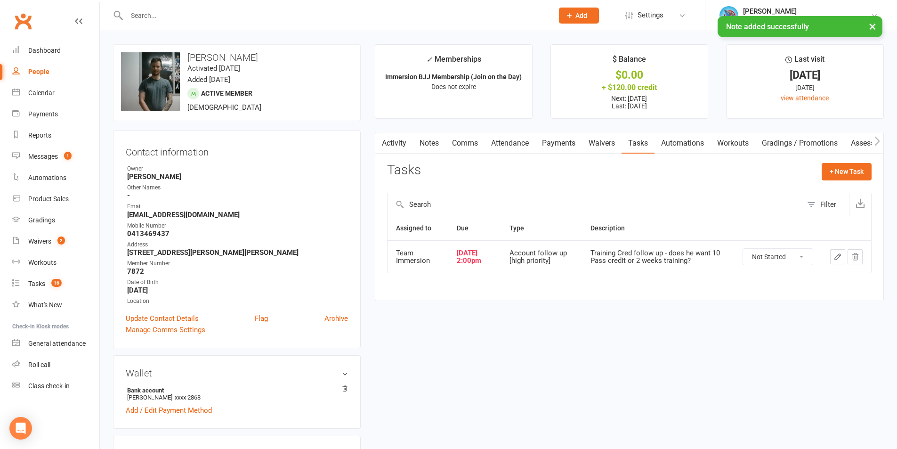
click at [843, 251] on button "button" at bounding box center [837, 256] width 15 height 15
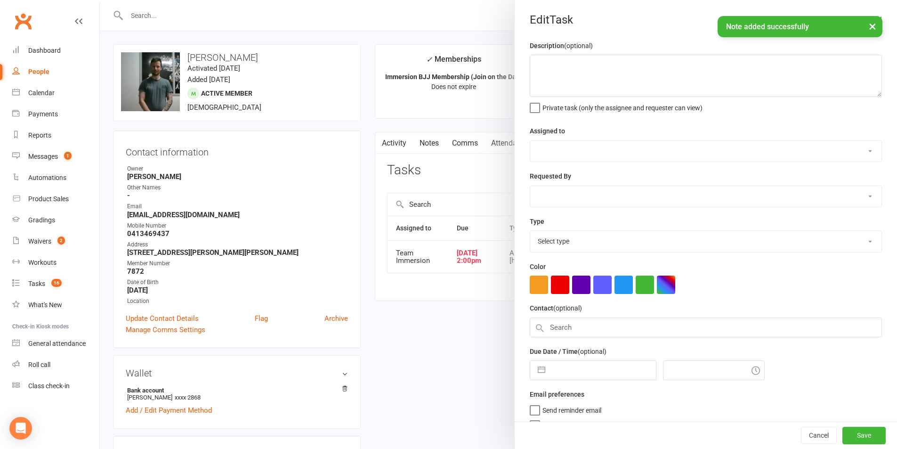
type textarea "Training Cred follow up - does he want 10 Pass credit or 2 weeks training?"
select select "48837"
select select "48840"
type input "16 Sep 2025"
type input "2:00pm"
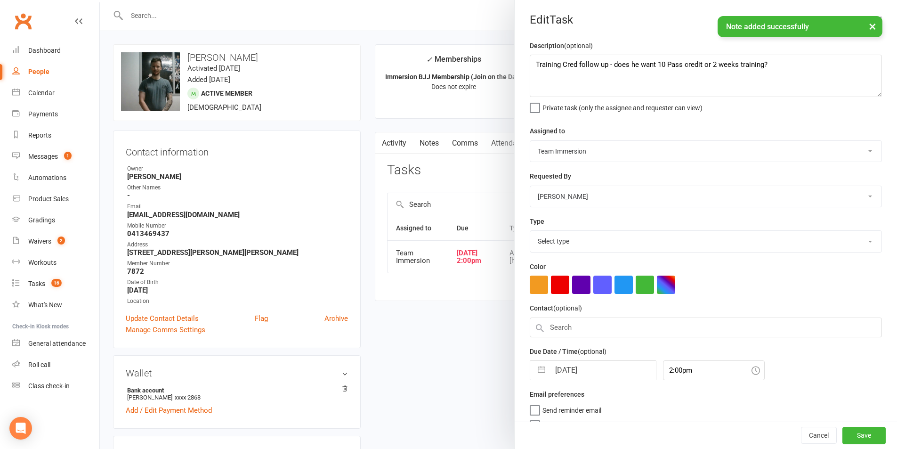
select select "27317"
click at [591, 374] on input "16 Sep 2025" at bounding box center [603, 367] width 106 height 19
select select "7"
select select "2025"
select select "8"
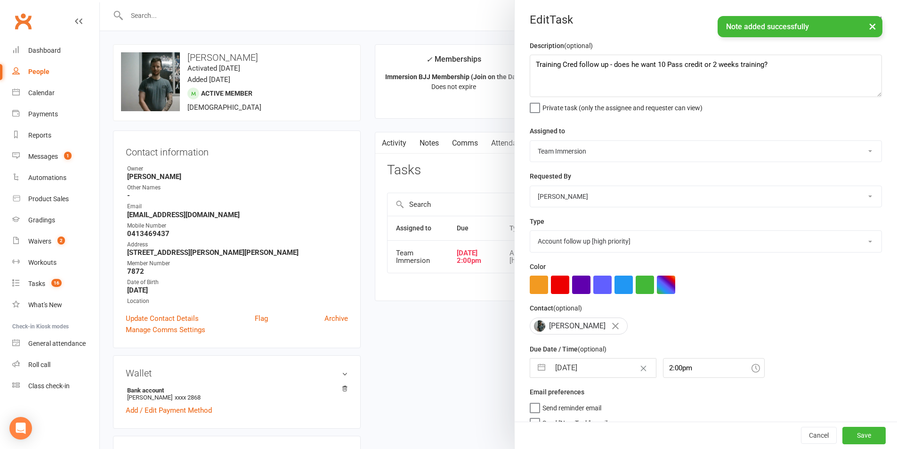
select select "2025"
select select "9"
select select "2025"
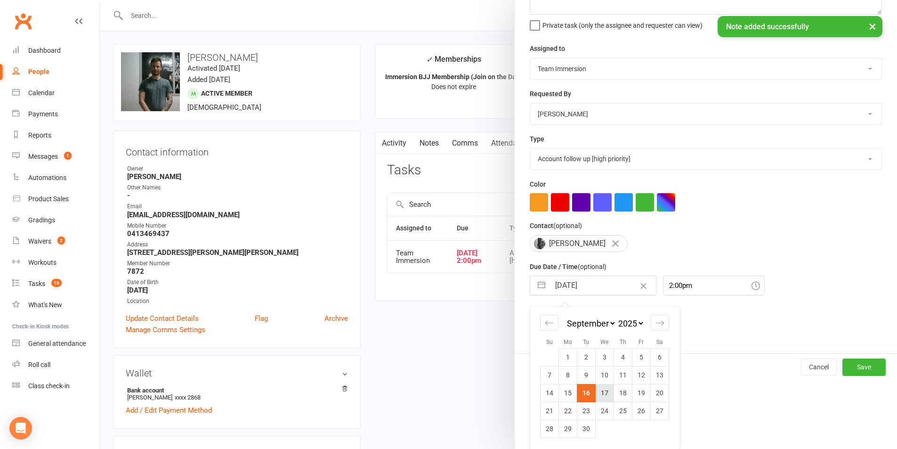
click at [596, 394] on td "17" at bounding box center [605, 393] width 18 height 18
type input "17 Sep 2025"
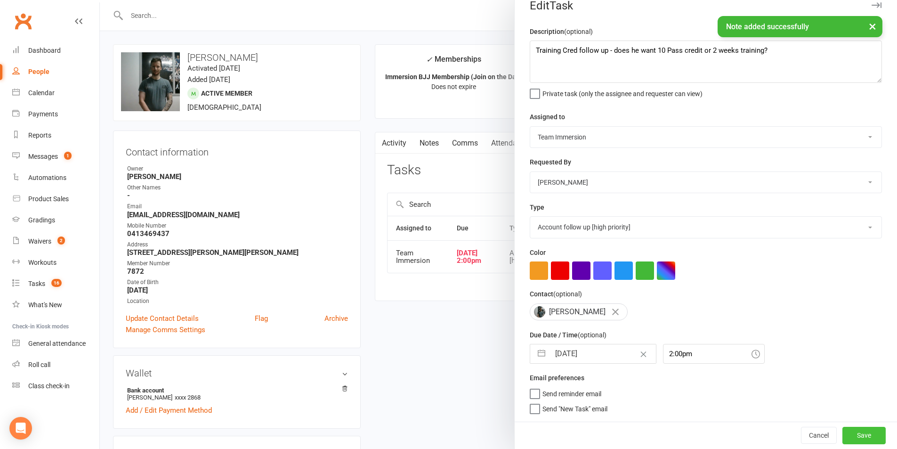
click at [842, 432] on button "Save" at bounding box center [863, 435] width 43 height 17
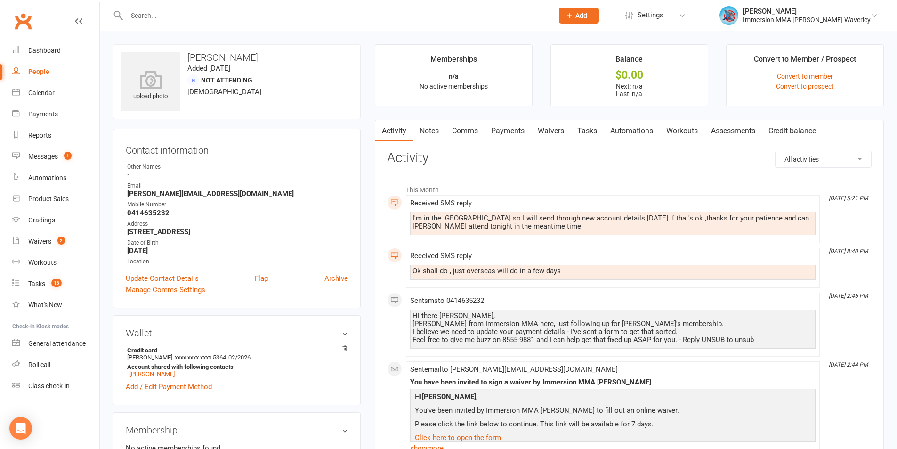
click at [469, 135] on link "Comms" at bounding box center [464, 131] width 39 height 22
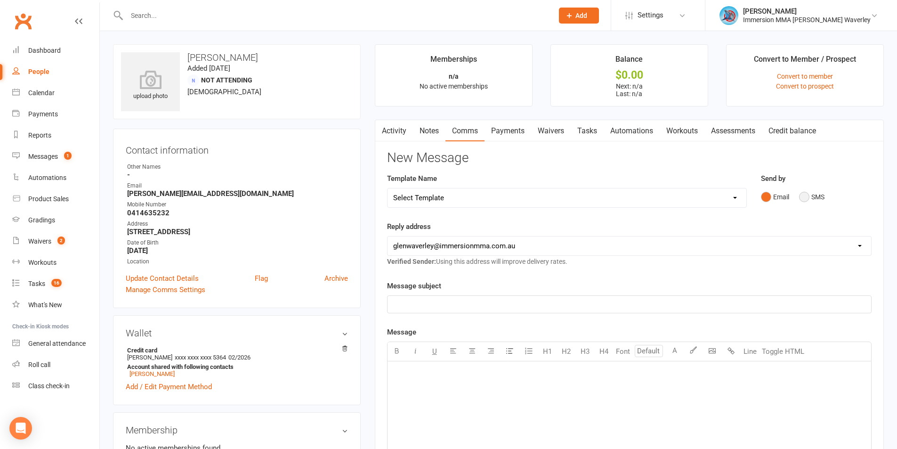
click at [804, 190] on button "SMS" at bounding box center [811, 197] width 25 height 18
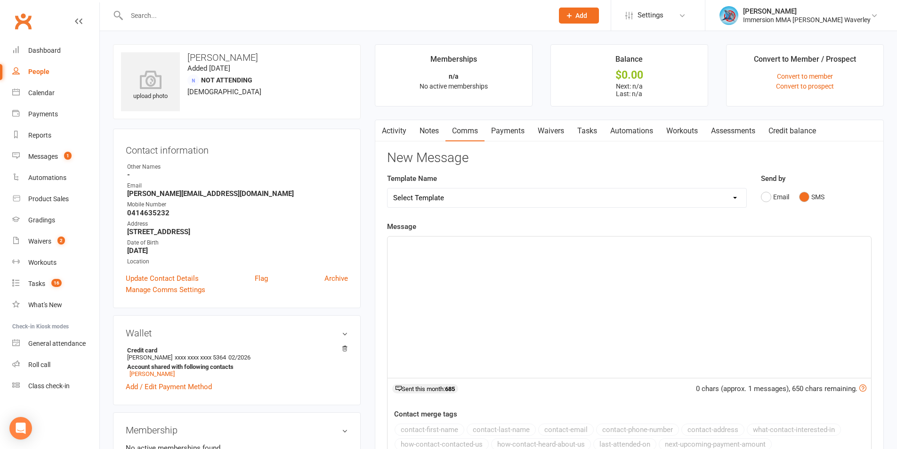
click at [656, 290] on div "﻿" at bounding box center [628, 306] width 483 height 141
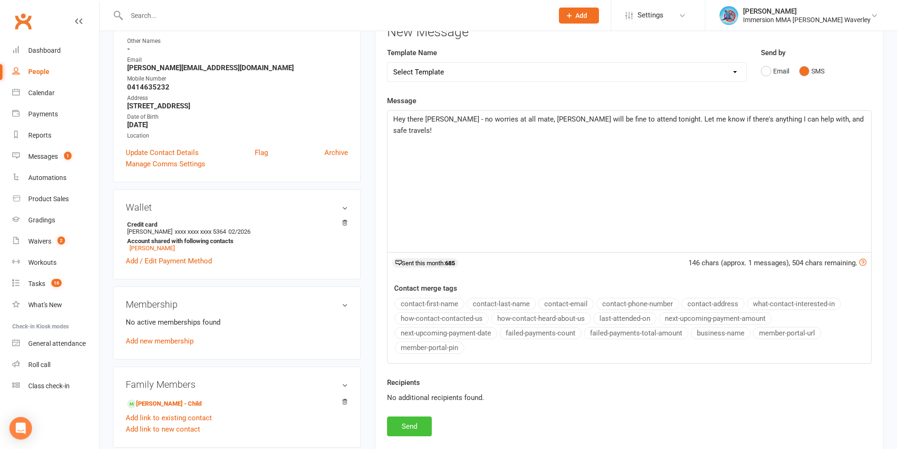
click at [402, 428] on button "Send" at bounding box center [409, 426] width 45 height 20
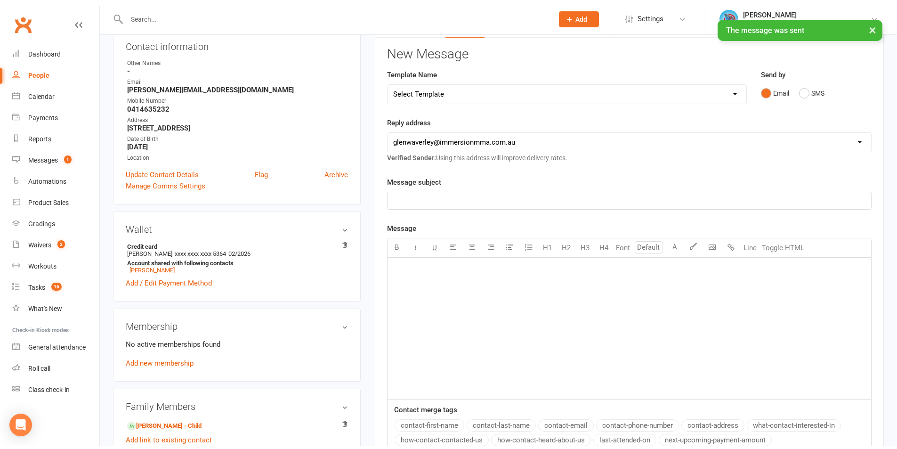
scroll to position [126, 0]
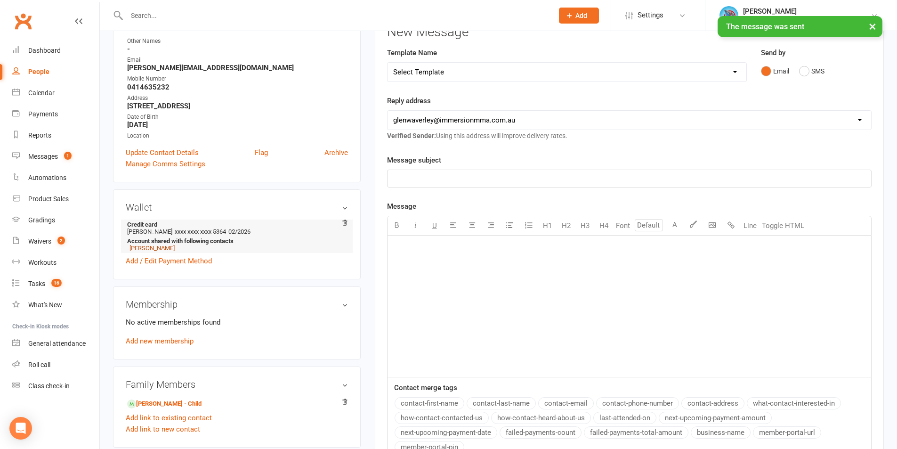
click at [154, 245] on link "[PERSON_NAME]" at bounding box center [151, 247] width 45 height 7
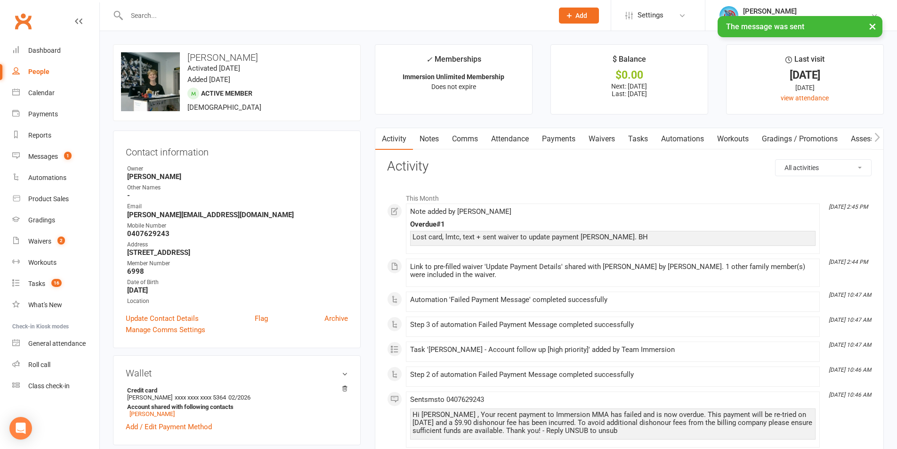
click at [652, 137] on link "Tasks" at bounding box center [637, 139] width 33 height 22
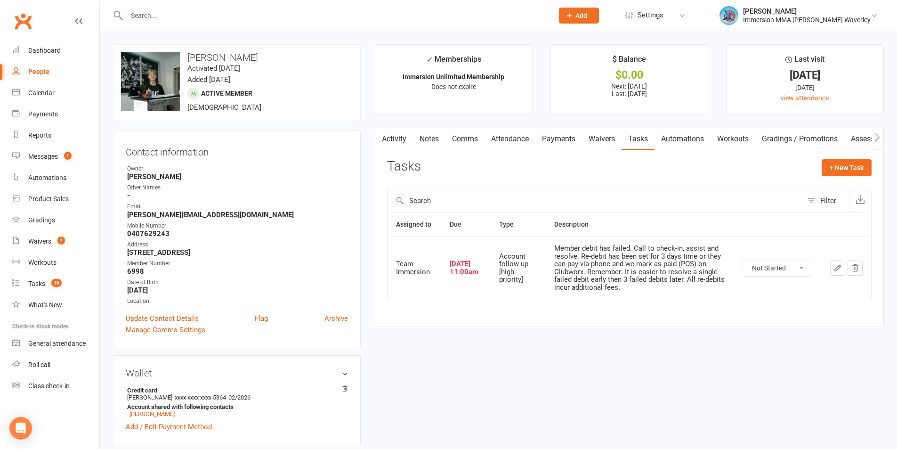
click at [779, 265] on select "Not Started In Progress Waiting Complete" at bounding box center [778, 268] width 70 height 16
click at [845, 265] on div at bounding box center [846, 267] width 32 height 15
click at [834, 266] on icon "button" at bounding box center [837, 268] width 8 height 8
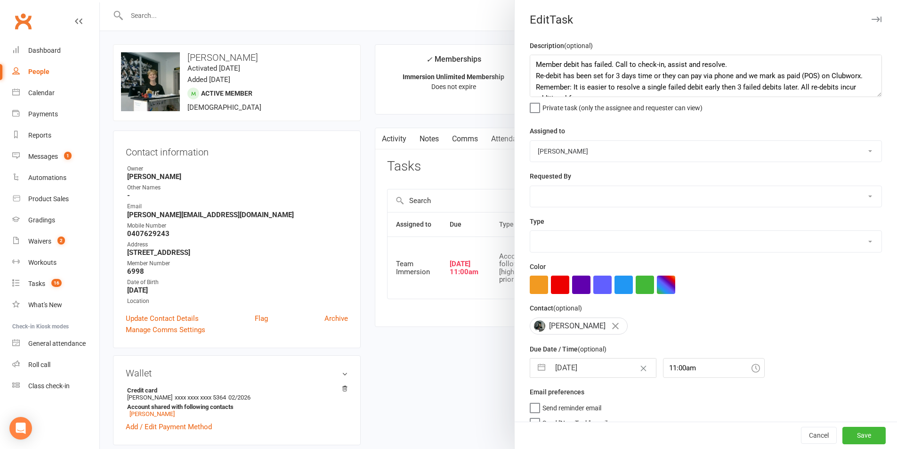
type textarea "Member debit has failed. Call to check-in, assist and resolve. Re-debit has bee…"
select select "48837"
type input "[DATE]"
type input "11:00am"
select select "27317"
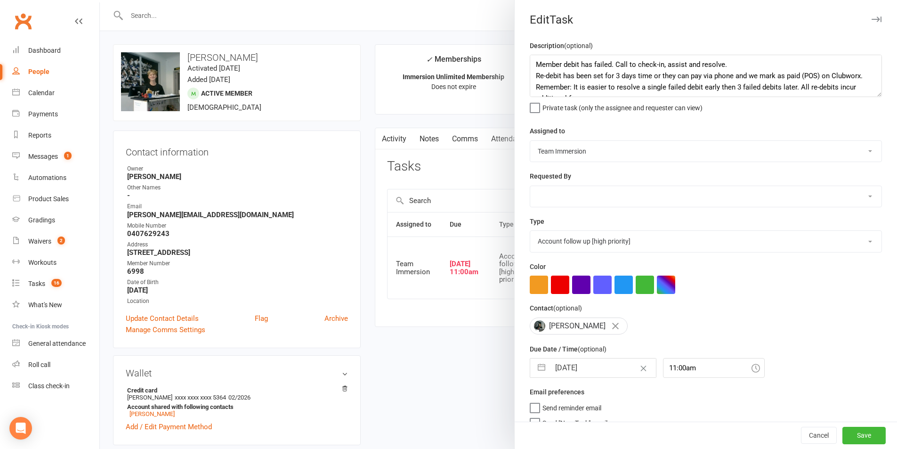
select select "7"
select select "2025"
select select "8"
select select "2025"
select select "9"
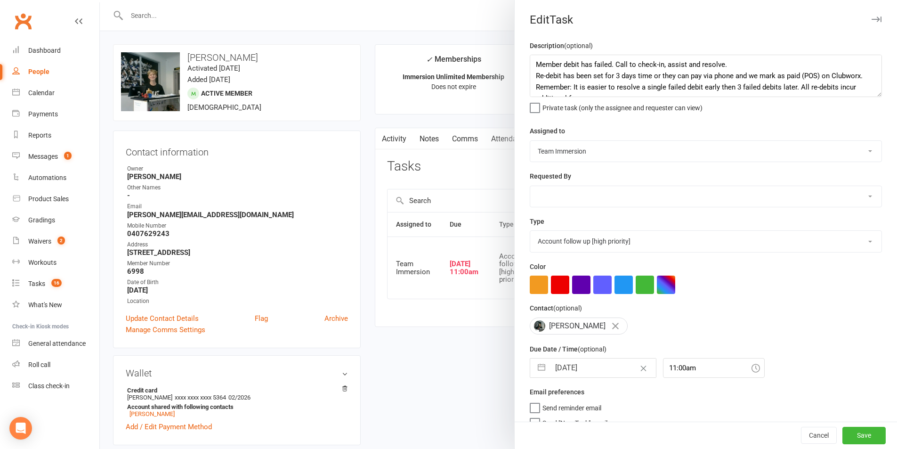
select select "2025"
click at [606, 373] on input "16 Sep 2025" at bounding box center [603, 367] width 106 height 19
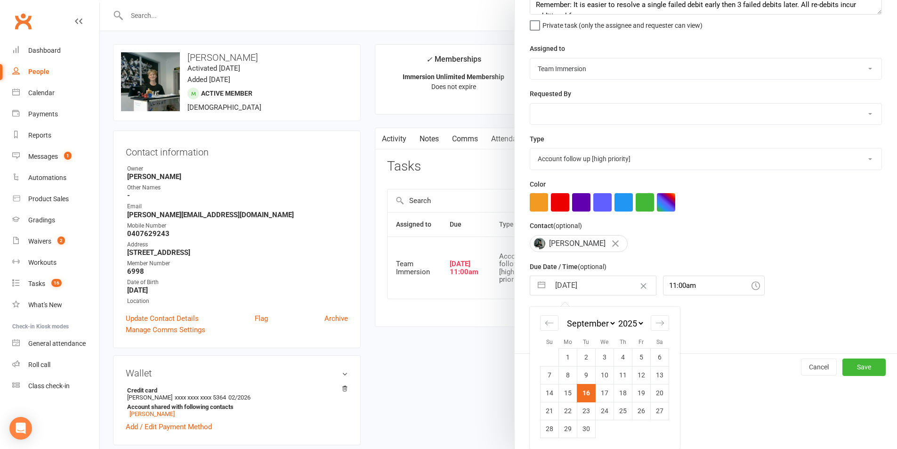
drag, startPoint x: 597, startPoint y: 399, endPoint x: 600, endPoint y: 390, distance: 8.8
click at [597, 399] on td "17" at bounding box center [605, 393] width 18 height 18
type input "17 Sep 2025"
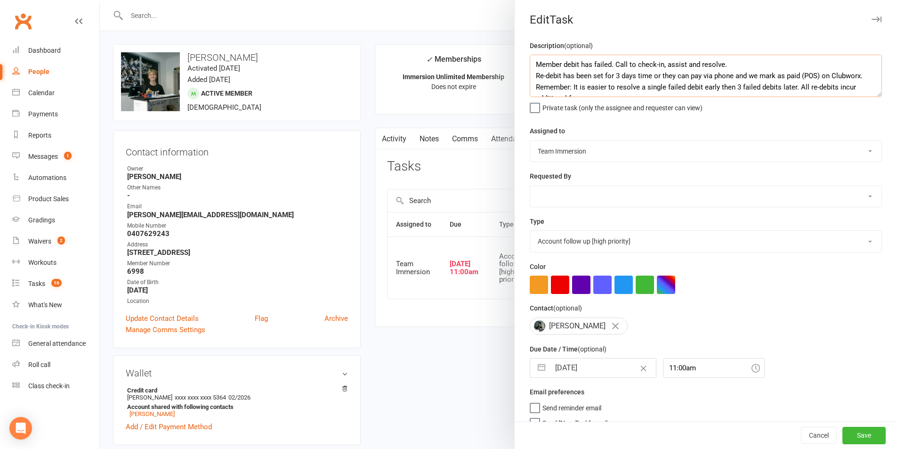
click at [534, 62] on textarea "Member debit has failed. Call to check-in, assist and resolve. Re-debit has bee…" at bounding box center [706, 76] width 352 height 42
click at [567, 361] on div "Due Date / Time (optional) 17 Sep 2025 Navigate forward to interact with the ca…" at bounding box center [706, 360] width 352 height 34
select select "7"
select select "2025"
select select "8"
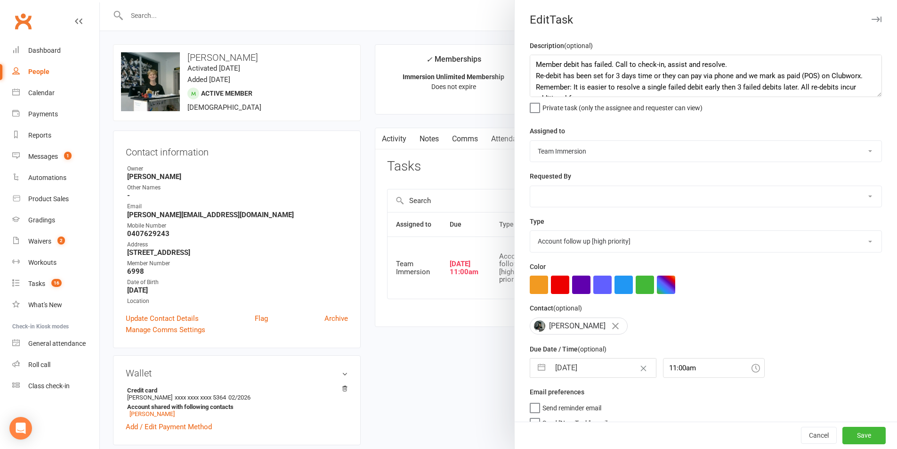
select select "2025"
select select "9"
select select "2025"
click at [572, 366] on input "17 Sep 2025" at bounding box center [603, 367] width 106 height 19
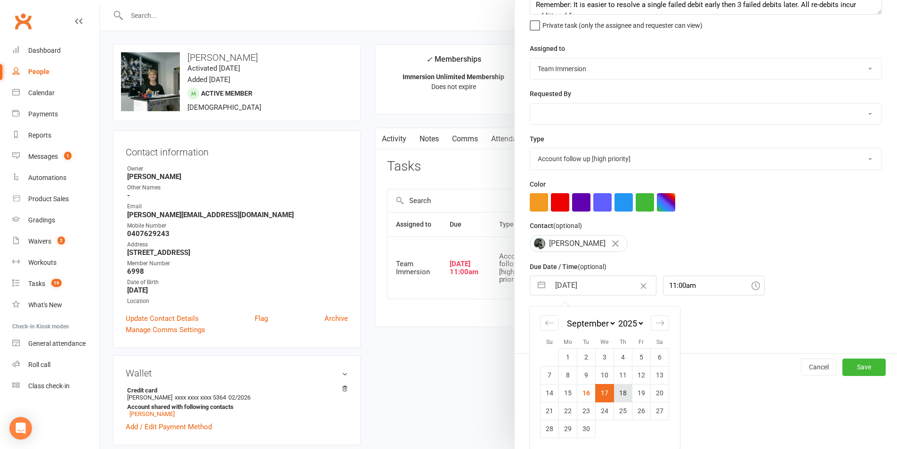
click at [617, 392] on td "18" at bounding box center [623, 393] width 18 height 18
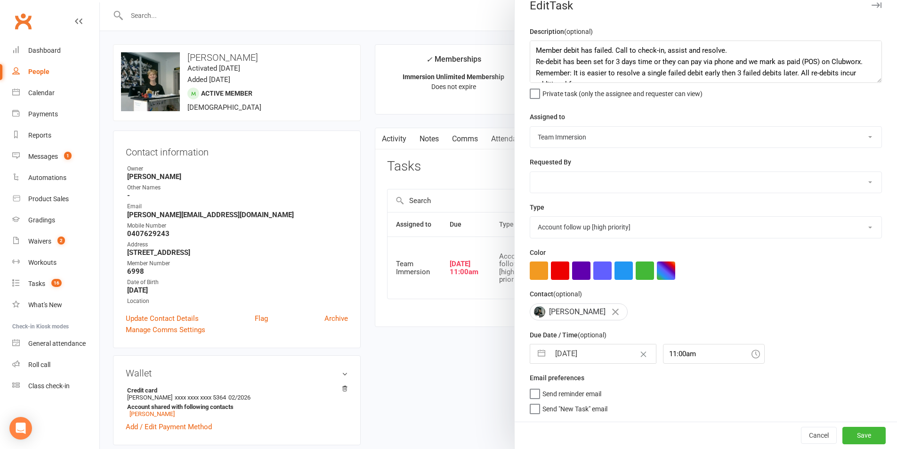
type input "18 Sep 2025"
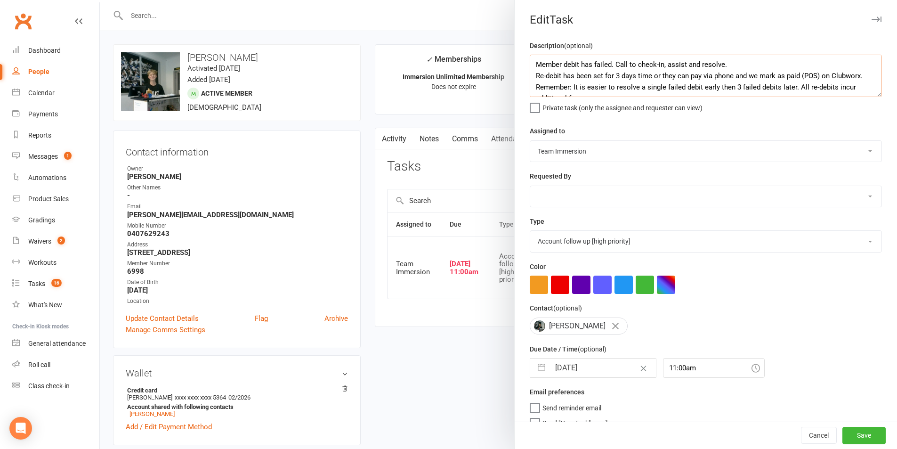
click at [534, 61] on textarea "Member debit has failed. Call to check-in, assist and resolve. Re-debit has bee…" at bounding box center [706, 76] width 352 height 42
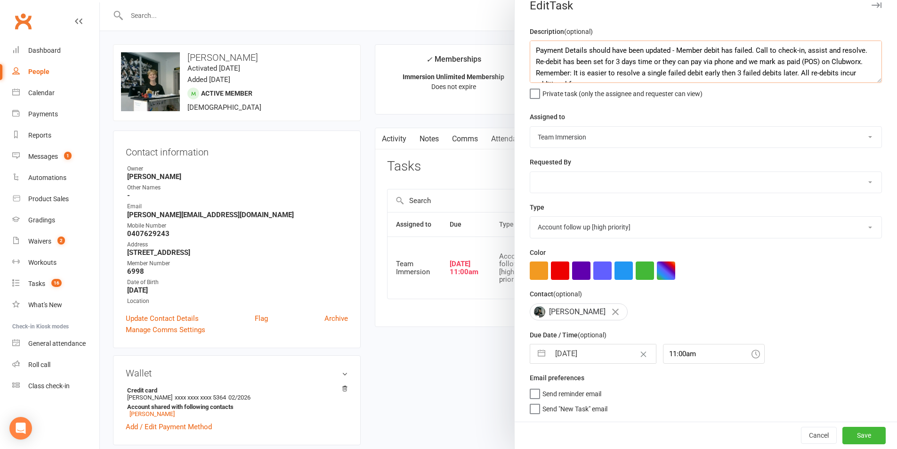
type textarea "Payment Details should have been updated - Member debit has failed. Call to che…"
click at [847, 426] on div "Cancel Save" at bounding box center [706, 434] width 382 height 27
click at [845, 427] on button "Save" at bounding box center [863, 435] width 43 height 17
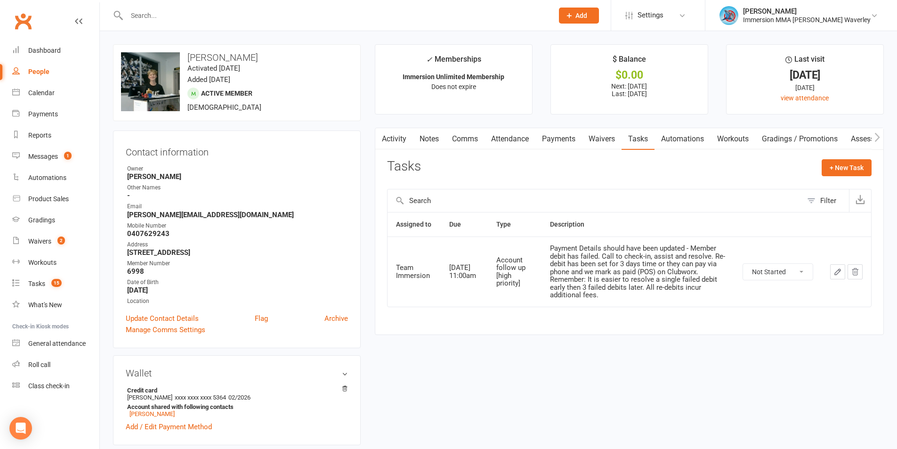
click at [431, 132] on link "Notes" at bounding box center [429, 139] width 32 height 22
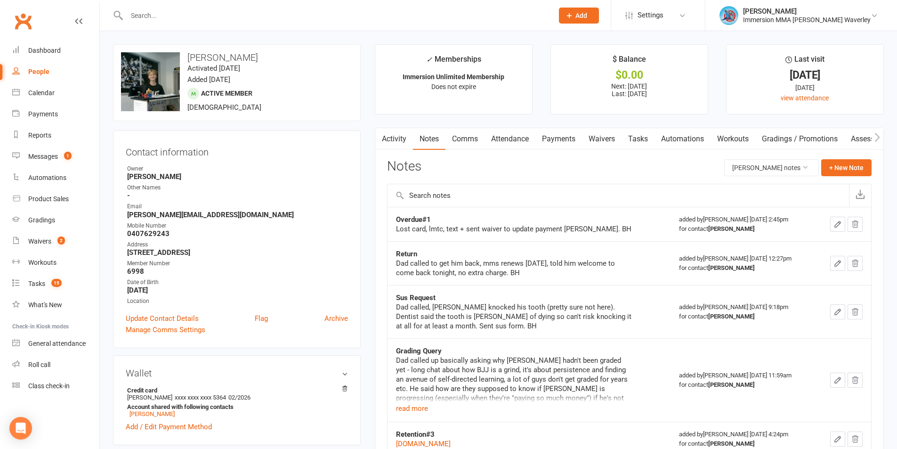
click at [837, 227] on icon "button" at bounding box center [838, 224] width 6 height 6
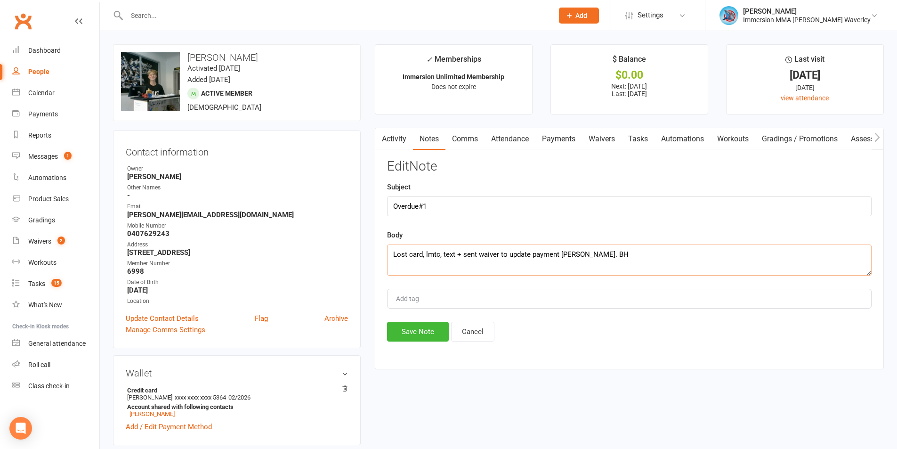
click at [711, 266] on textarea "Lost card, lmtc, text + sent waiver to update payment deets. BH" at bounding box center [629, 259] width 484 height 31
type textarea "Lost card, lmtc, text + sent waiver to update payment deets. BH (Robert replied…"
click at [408, 323] on button "Save Note" at bounding box center [418, 332] width 62 height 20
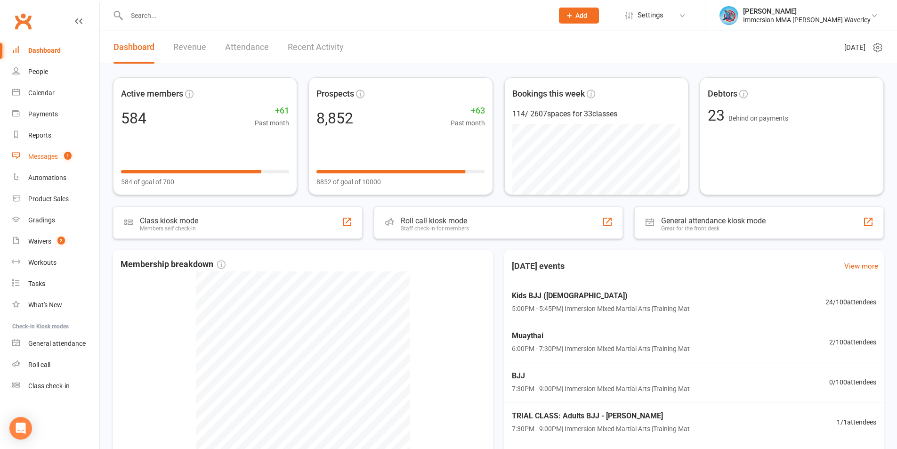
click at [65, 161] on link "Messages 1" at bounding box center [55, 156] width 87 height 21
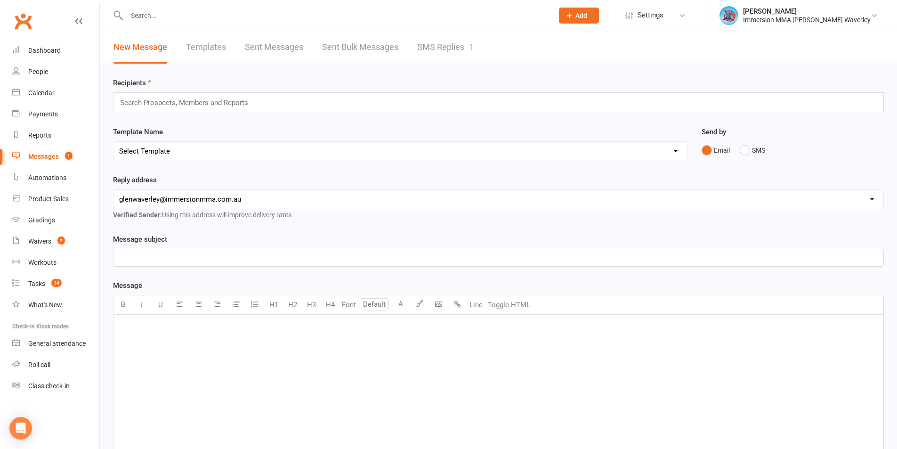
click at [419, 51] on link "SMS Replies 1" at bounding box center [445, 47] width 56 height 32
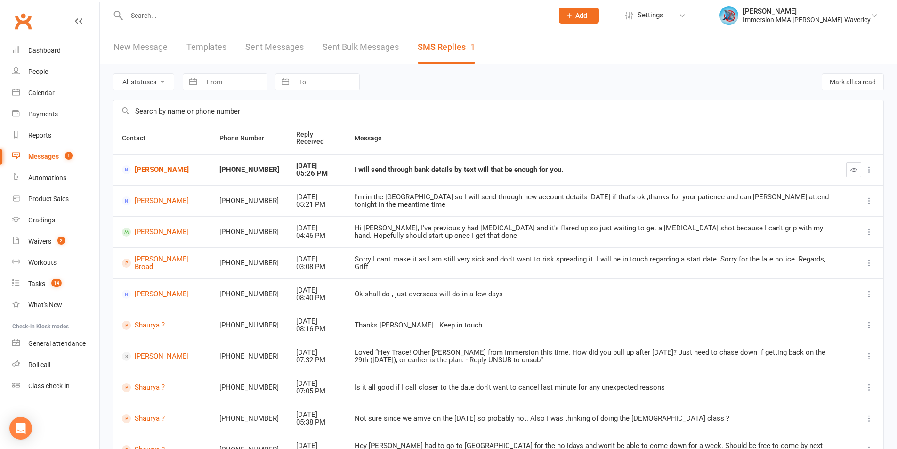
click at [866, 172] on icon at bounding box center [868, 169] width 9 height 9
click at [858, 172] on button "button" at bounding box center [853, 169] width 15 height 15
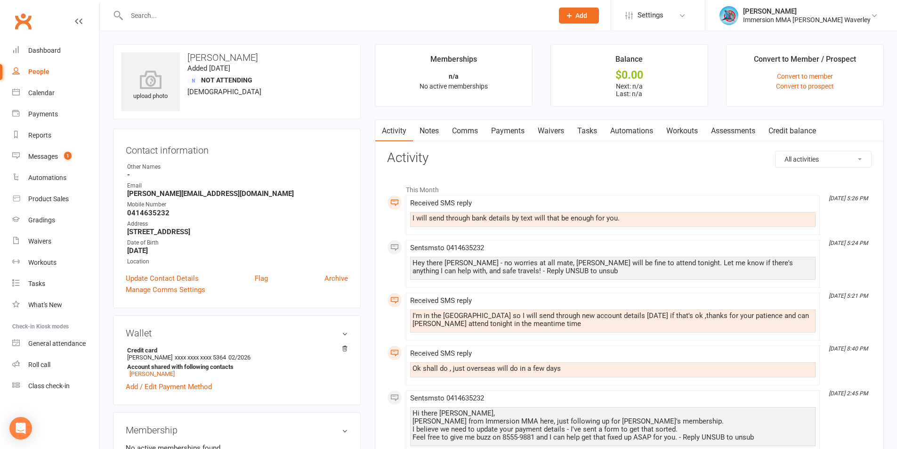
click at [476, 140] on link "Comms" at bounding box center [464, 131] width 39 height 22
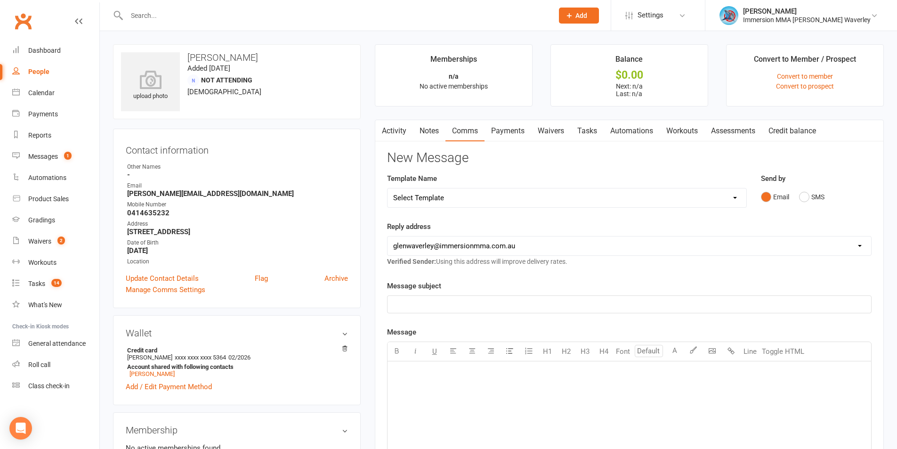
click at [590, 123] on link "Tasks" at bounding box center [587, 131] width 33 height 22
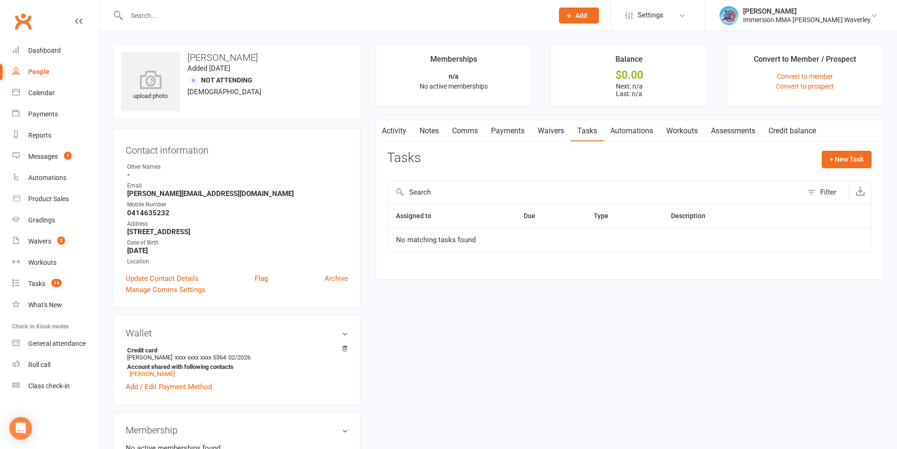
click at [426, 133] on link "Notes" at bounding box center [429, 131] width 32 height 22
drag, startPoint x: 149, startPoint y: 377, endPoint x: 144, endPoint y: 373, distance: 6.7
click at [391, 128] on link "Activity" at bounding box center [394, 131] width 38 height 22
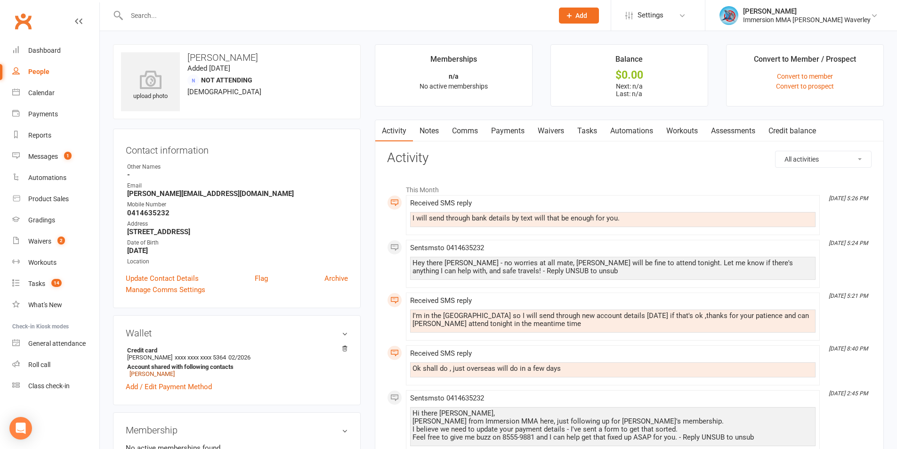
click at [467, 124] on link "Comms" at bounding box center [464, 131] width 39 height 22
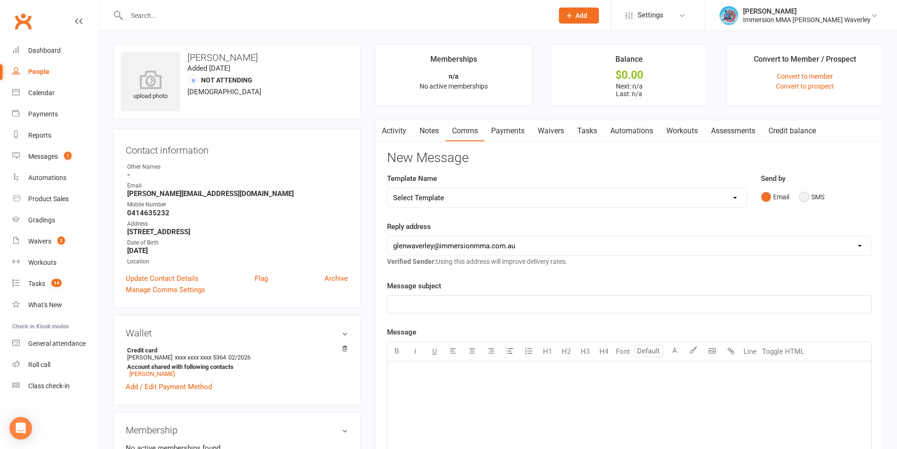
click at [799, 201] on button "SMS" at bounding box center [811, 197] width 25 height 18
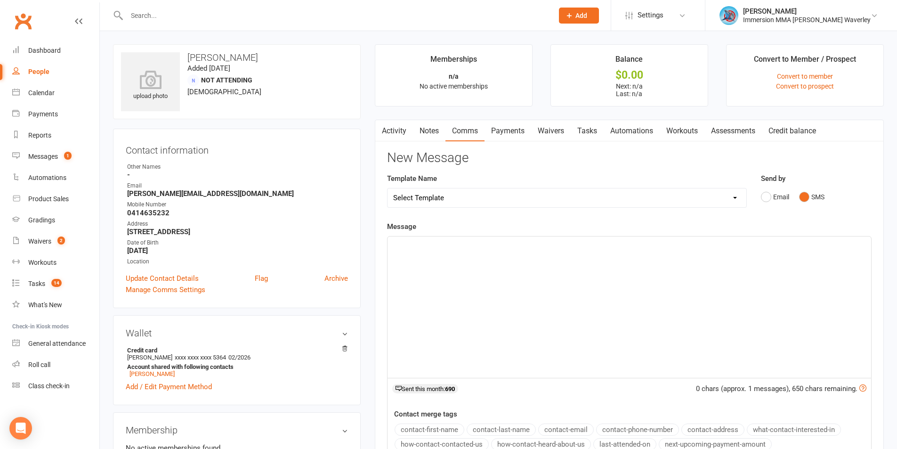
click at [563, 294] on div "﻿" at bounding box center [628, 306] width 483 height 141
click at [464, 279] on div "﻿" at bounding box center [628, 306] width 483 height 141
click at [552, 132] on link "Waivers" at bounding box center [551, 131] width 40 height 22
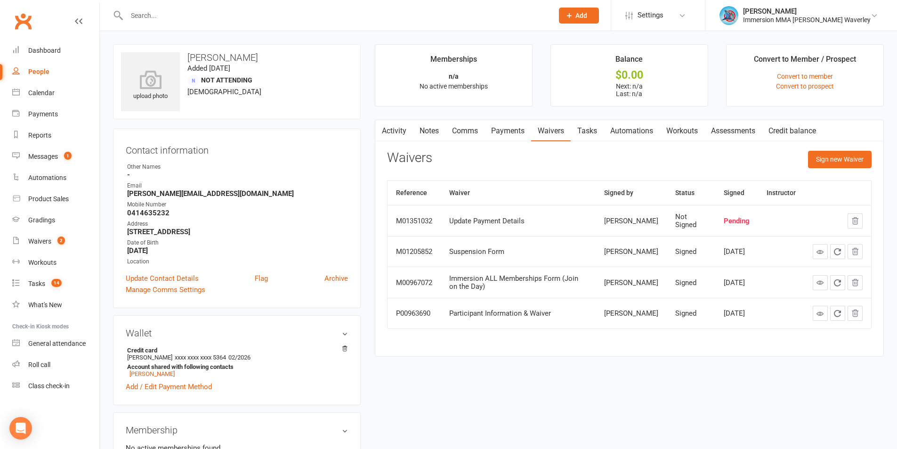
click at [140, 192] on strong "[PERSON_NAME][EMAIL_ADDRESS][DOMAIN_NAME]" at bounding box center [237, 193] width 221 height 8
drag, startPoint x: 140, startPoint y: 192, endPoint x: 185, endPoint y: 198, distance: 45.6
click at [185, 198] on strong "[PERSON_NAME][EMAIL_ADDRESS][DOMAIN_NAME]" at bounding box center [237, 193] width 221 height 8
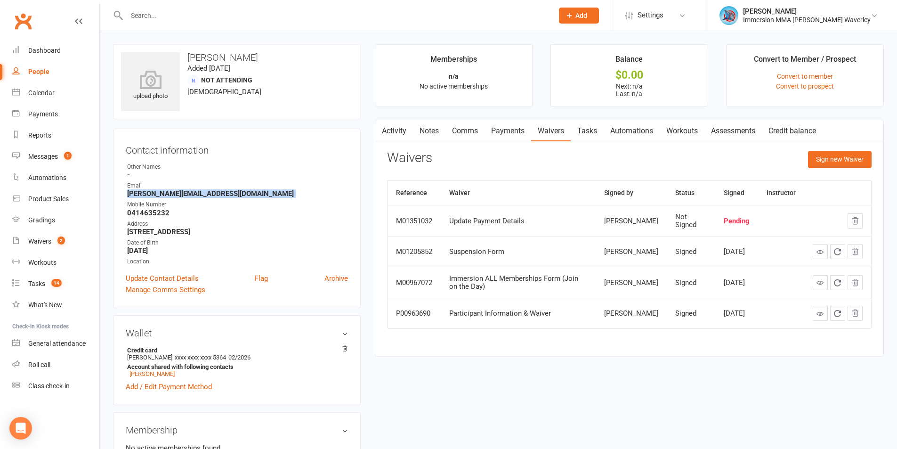
copy render-form-field "[PERSON_NAME][EMAIL_ADDRESS][DOMAIN_NAME]"
click at [477, 129] on link "Comms" at bounding box center [464, 131] width 39 height 22
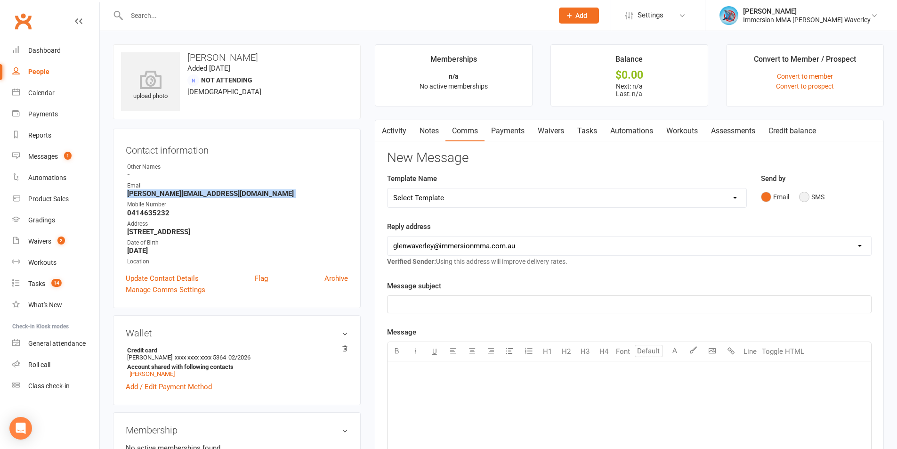
click at [809, 199] on button "SMS" at bounding box center [811, 197] width 25 height 18
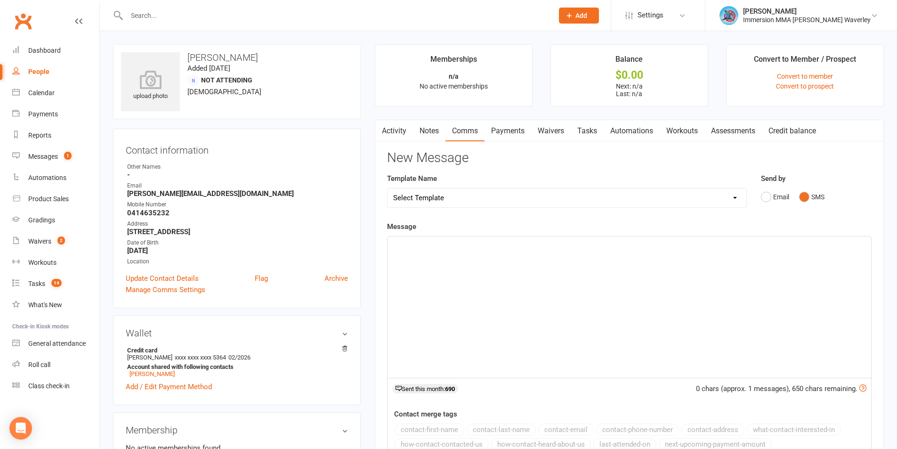
click at [588, 299] on div "﻿" at bounding box center [628, 306] width 483 height 141
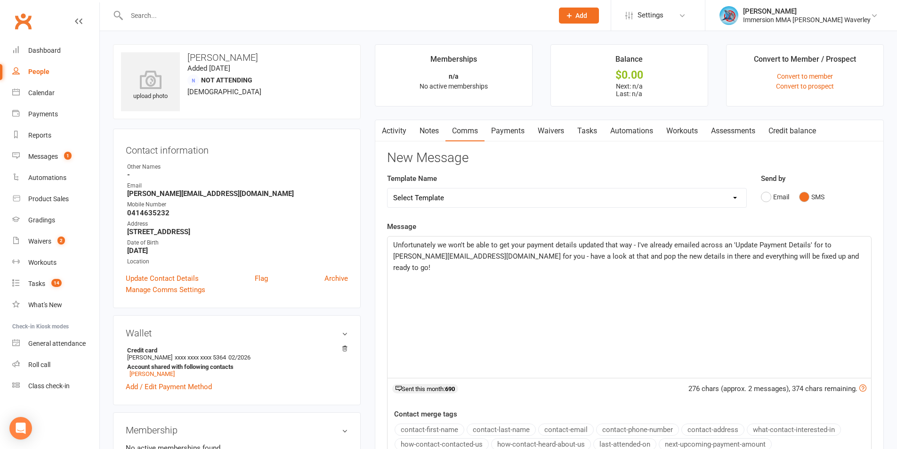
click at [820, 246] on span "Unfortunately we won't be able to get your payment details updated that way - I…" at bounding box center [626, 256] width 467 height 31
click at [507, 256] on span "Unfortunately we won't be able to get your payment details updated that way - I…" at bounding box center [626, 256] width 467 height 31
click at [575, 257] on span "Unfortunately we won't be able to get your payment details updated that way - I…" at bounding box center [624, 256] width 462 height 31
drag, startPoint x: 575, startPoint y: 257, endPoint x: 588, endPoint y: 256, distance: 12.8
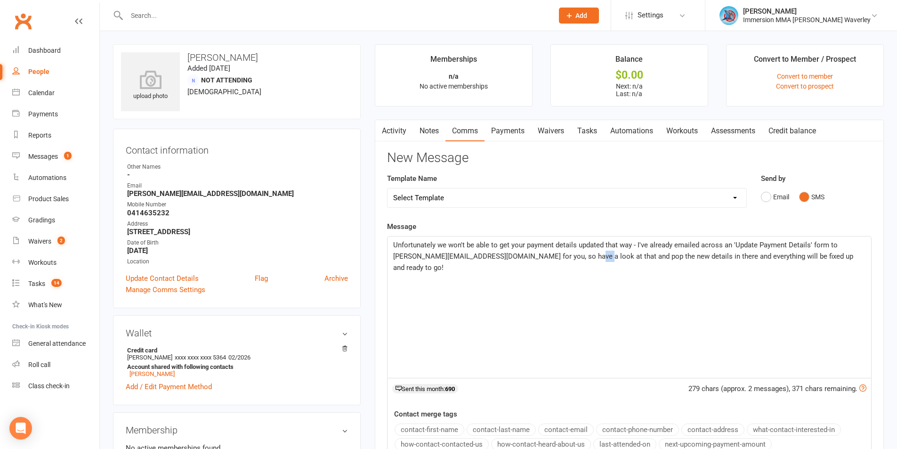
click at [575, 257] on span "Unfortunately we won't be able to get your payment details updated that way - I…" at bounding box center [624, 256] width 462 height 31
click at [661, 257] on span "Unfortunately we won't be able to get your payment details updated that way - I…" at bounding box center [624, 256] width 463 height 31
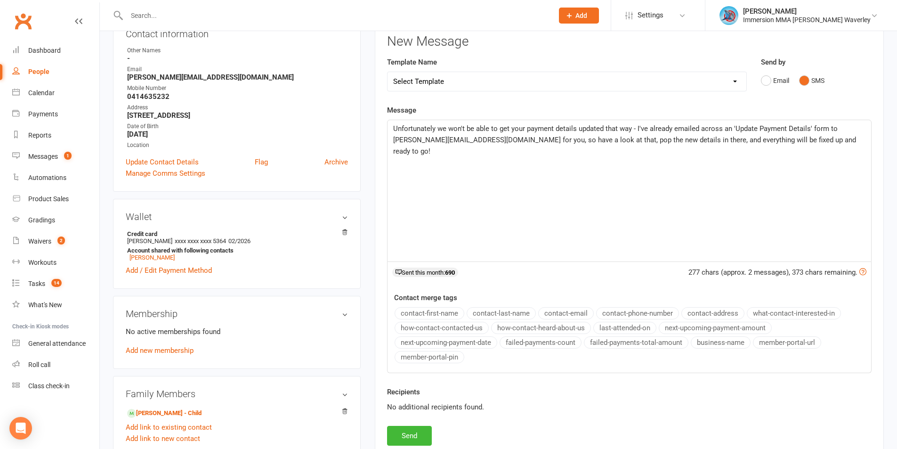
scroll to position [87, 0]
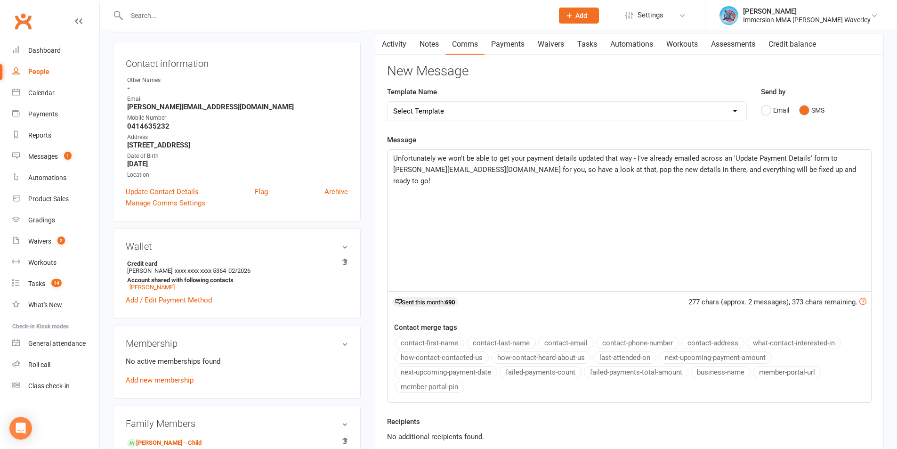
click at [818, 197] on div "Unfortunately we won't be able to get your payment details updated that way - I…" at bounding box center [628, 220] width 483 height 141
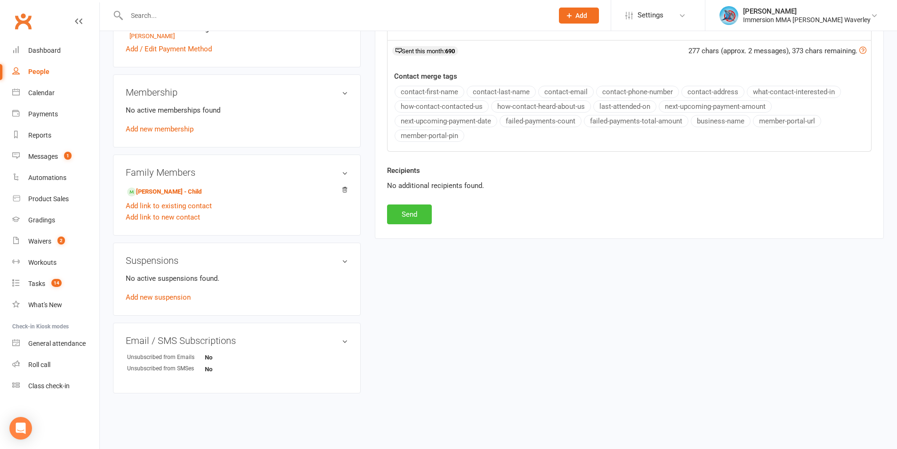
click at [403, 217] on button "Send" at bounding box center [409, 214] width 45 height 20
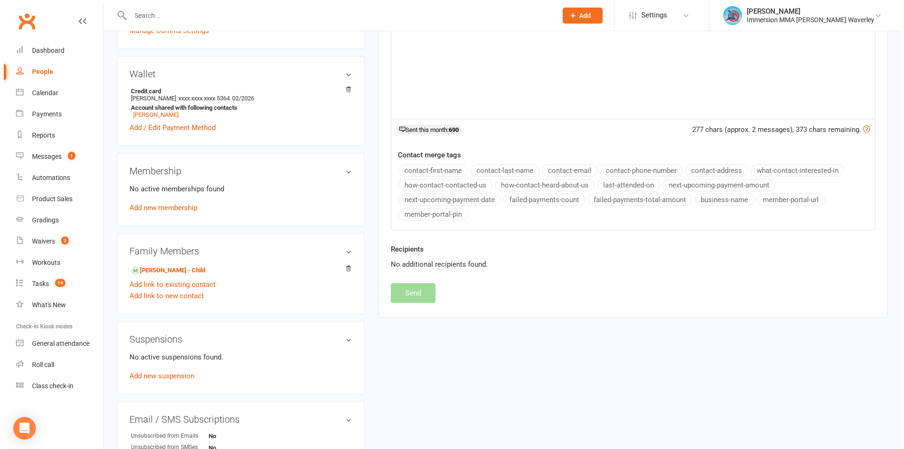
scroll to position [0, 0]
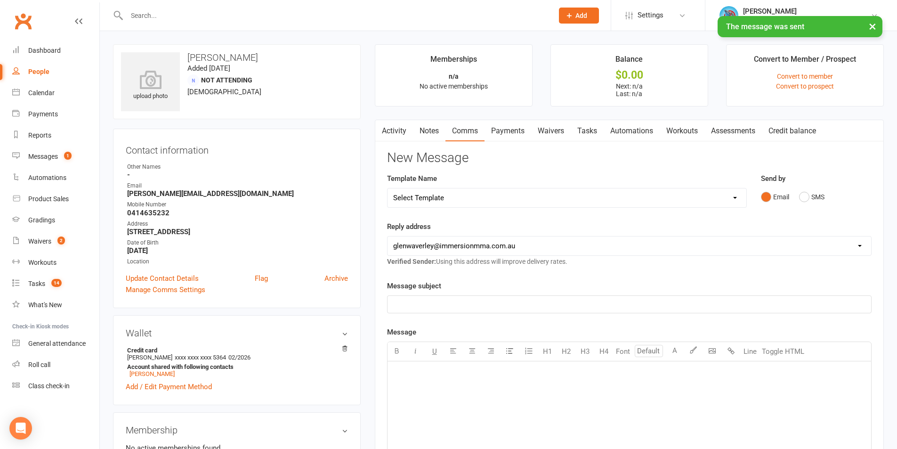
click at [431, 127] on link "Notes" at bounding box center [429, 131] width 32 height 22
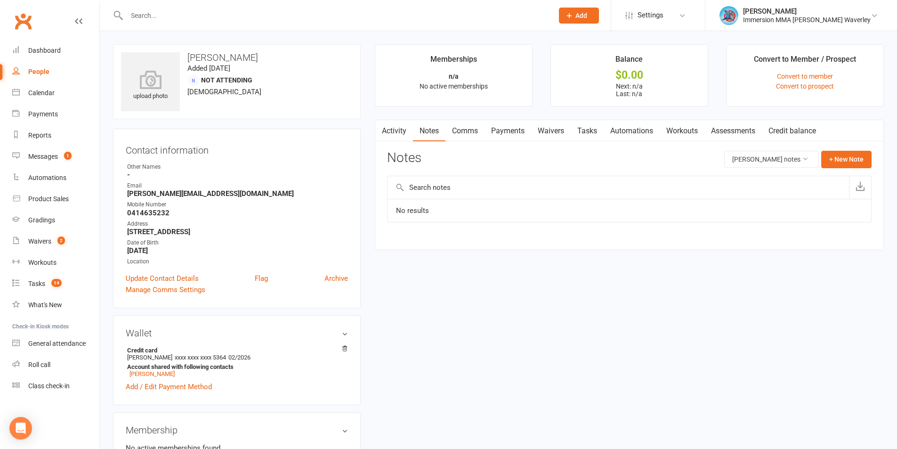
click at [389, 134] on link "Activity" at bounding box center [394, 131] width 38 height 22
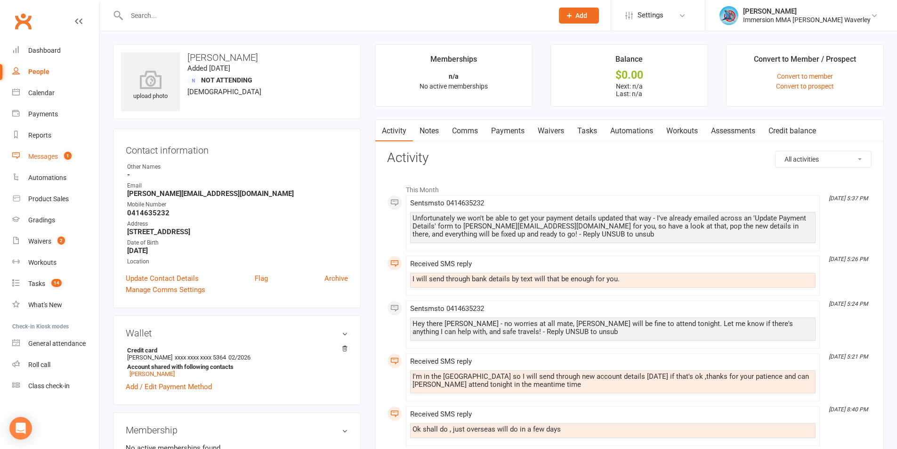
click at [39, 155] on div "Messages" at bounding box center [43, 157] width 30 height 8
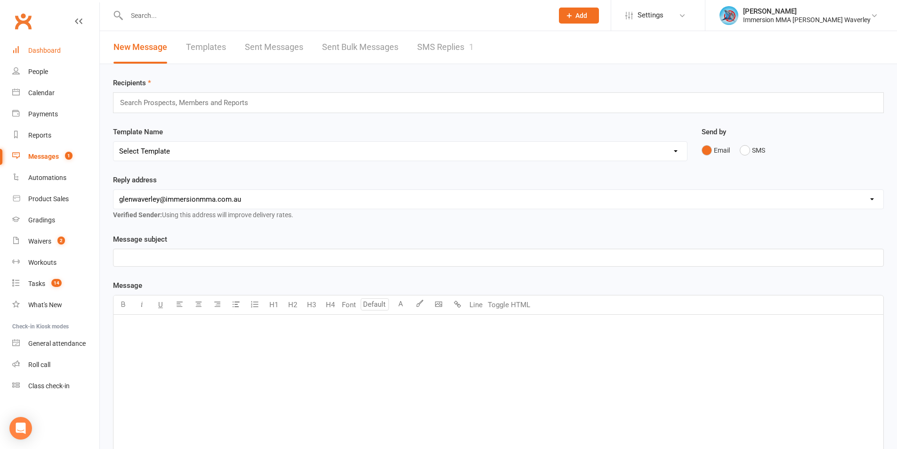
click at [53, 41] on link "Dashboard" at bounding box center [55, 50] width 87 height 21
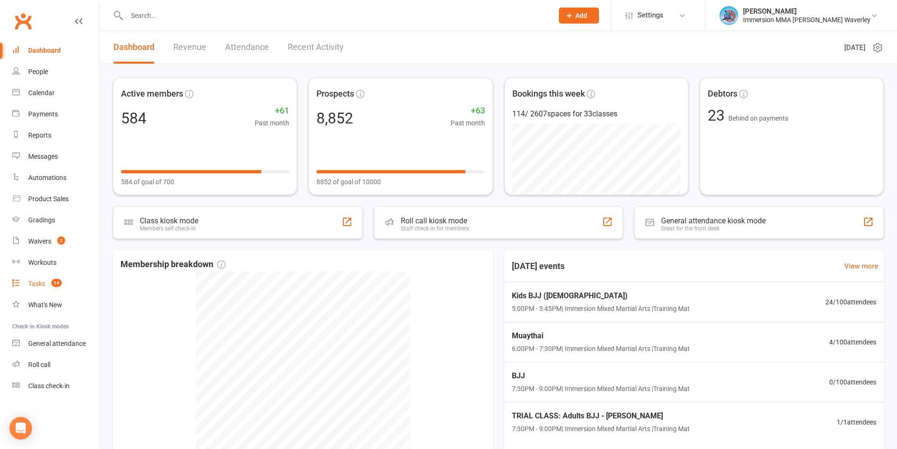
click at [37, 290] on link "Tasks 14" at bounding box center [55, 283] width 87 height 21
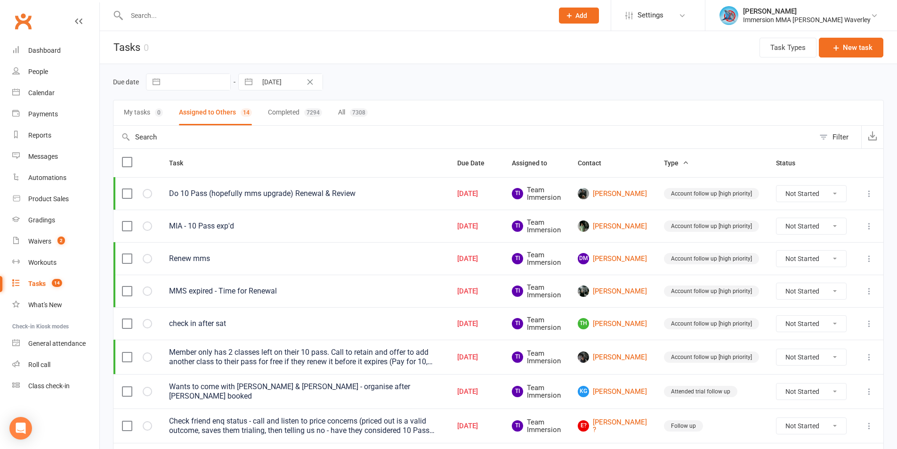
scroll to position [234, 0]
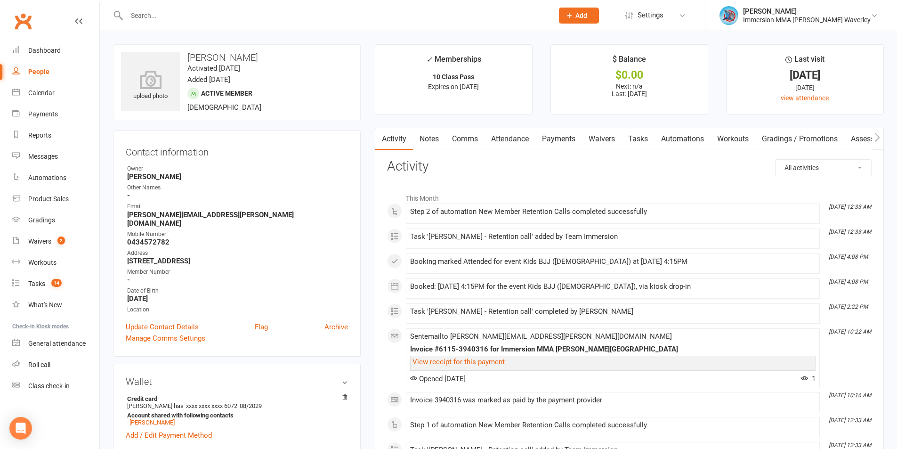
click at [441, 139] on link "Notes" at bounding box center [429, 139] width 32 height 22
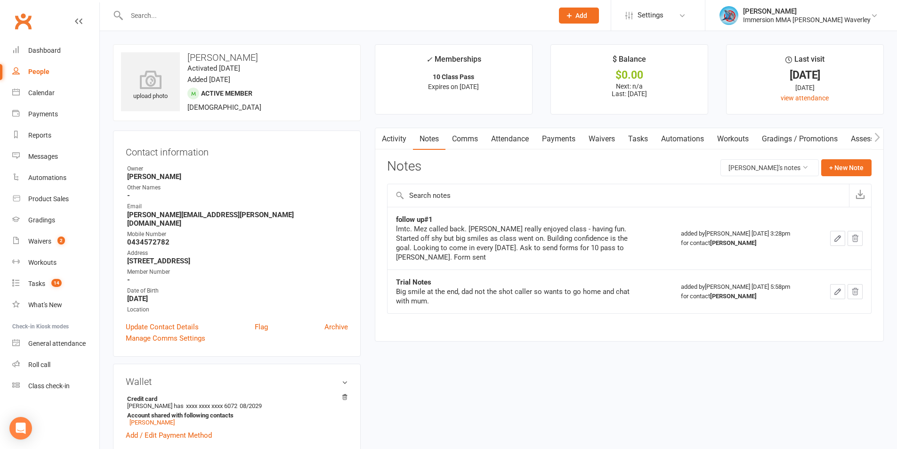
click at [515, 137] on link "Attendance" at bounding box center [509, 139] width 51 height 22
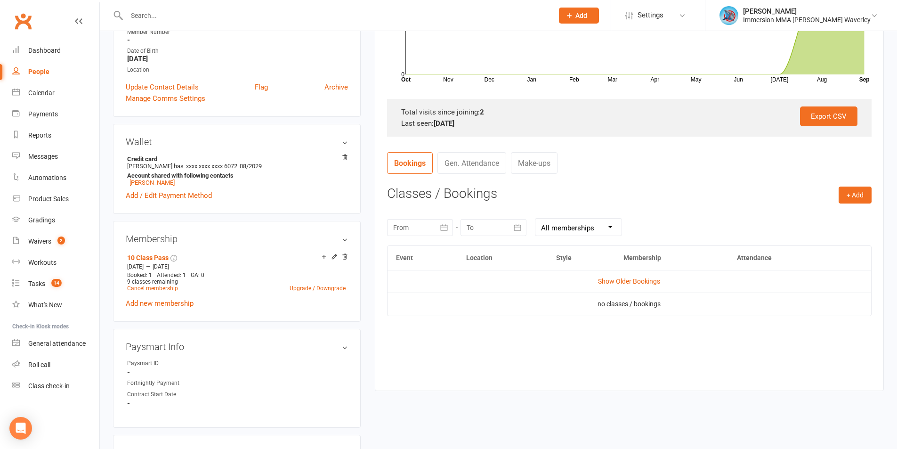
scroll to position [251, 0]
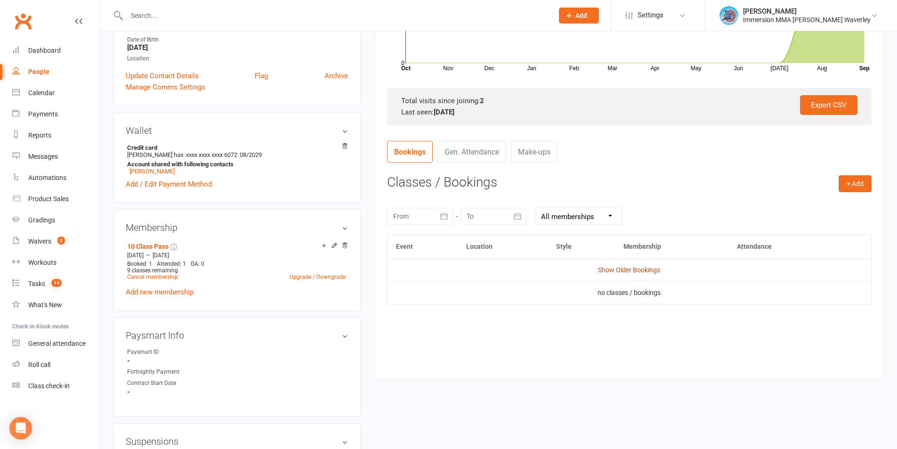
click at [625, 270] on link "Show Older Bookings" at bounding box center [629, 270] width 62 height 8
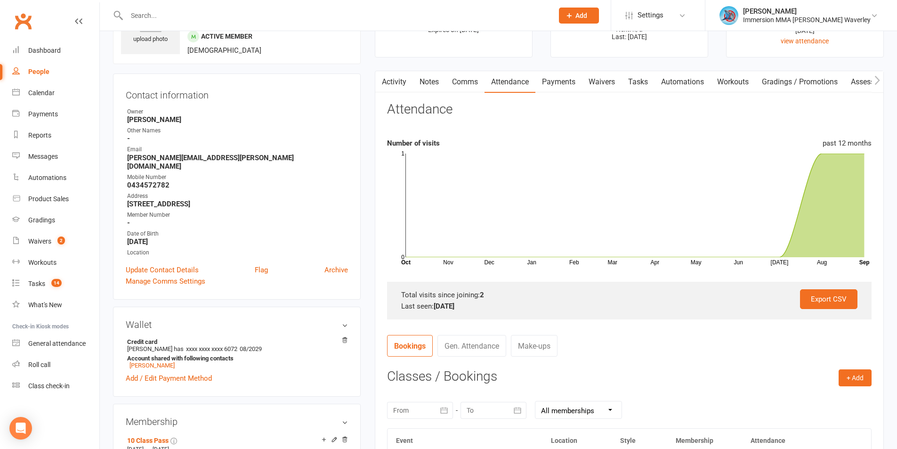
scroll to position [0, 0]
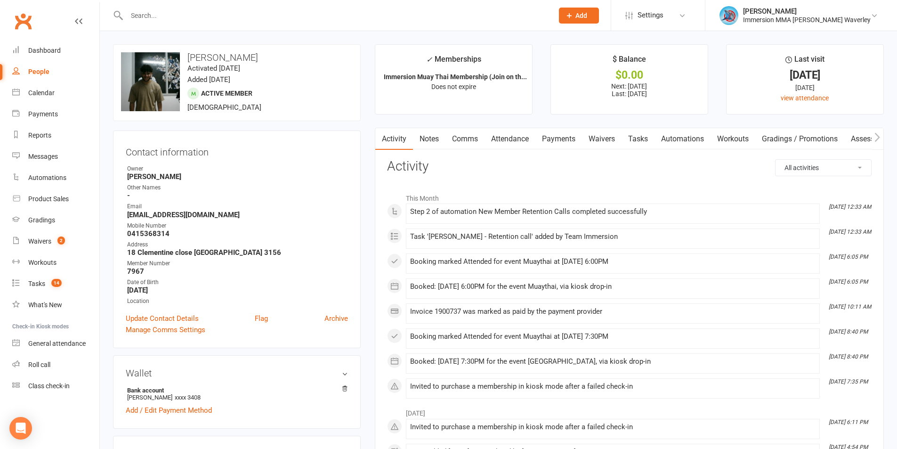
click at [419, 136] on link "Notes" at bounding box center [429, 139] width 32 height 22
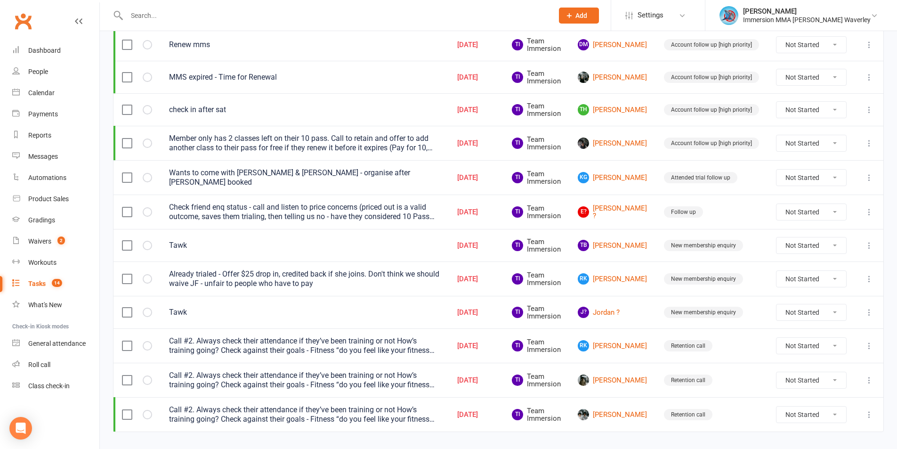
scroll to position [234, 0]
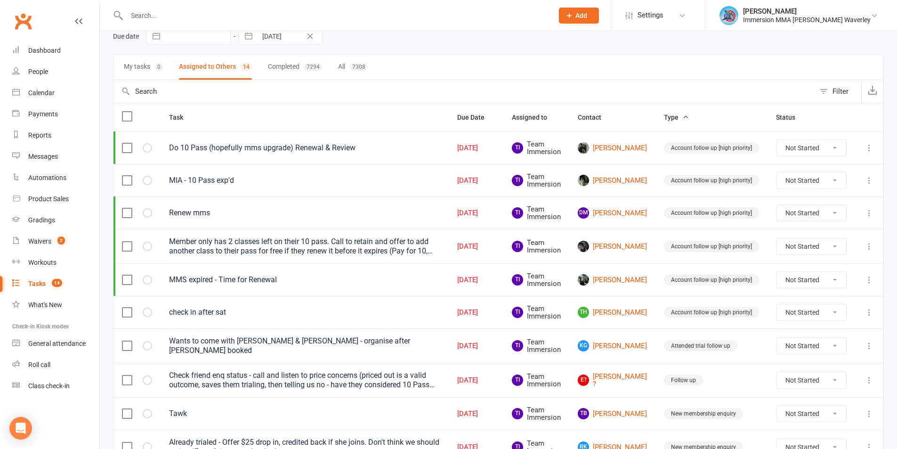
scroll to position [126, 0]
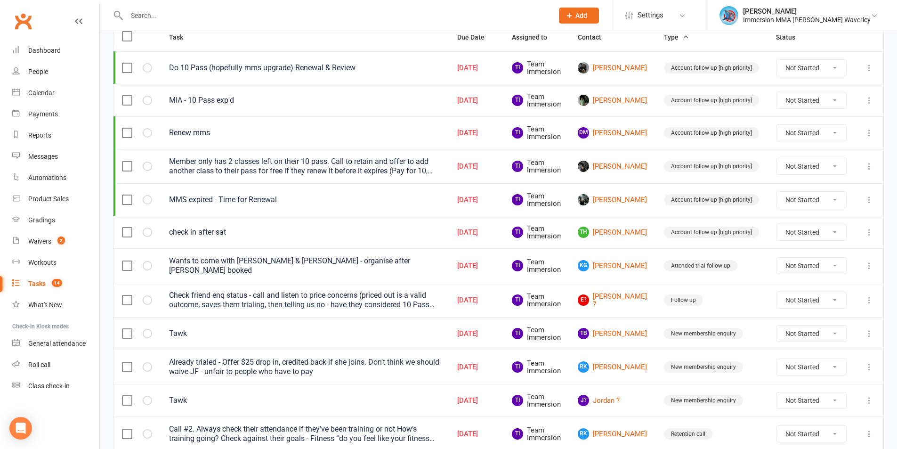
click at [866, 260] on button at bounding box center [868, 265] width 11 height 11
drag, startPoint x: 835, startPoint y: 317, endPoint x: 495, endPoint y: 54, distance: 430.2
click at [835, 316] on link "Delete" at bounding box center [820, 320] width 93 height 19
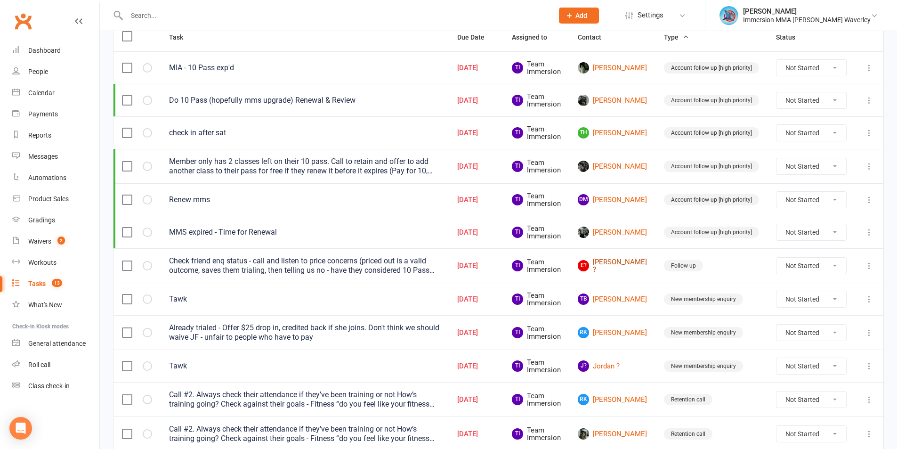
scroll to position [202, 0]
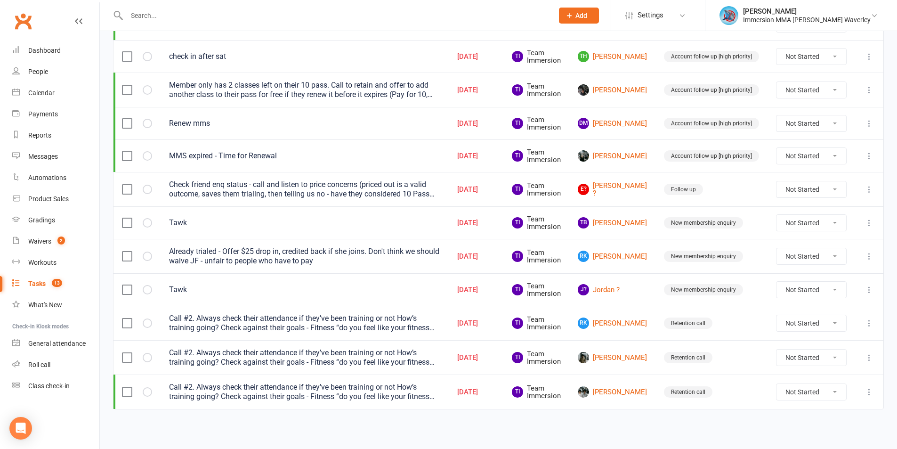
click at [862, 387] on td at bounding box center [869, 391] width 28 height 34
click at [866, 384] on td at bounding box center [869, 391] width 28 height 34
click at [865, 390] on icon at bounding box center [868, 391] width 9 height 9
click at [788, 421] on link "Edit" at bounding box center [820, 428] width 93 height 19
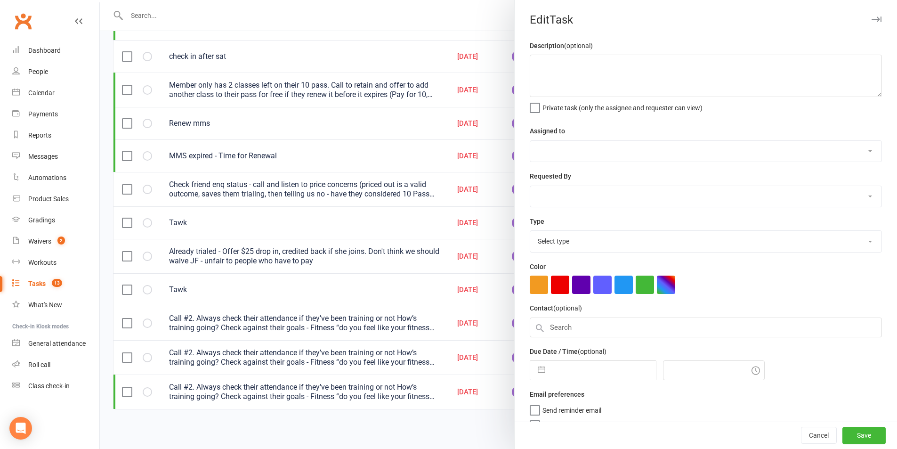
type textarea "Call #2. Always check their attendance if they’ve been training or not How’s tr…"
select select "48837"
type input "[DATE]"
type input "12:45am"
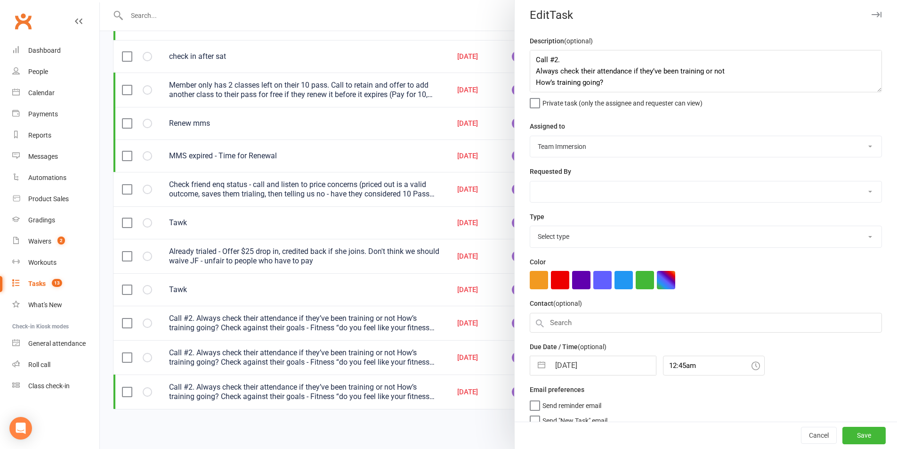
select select "27302"
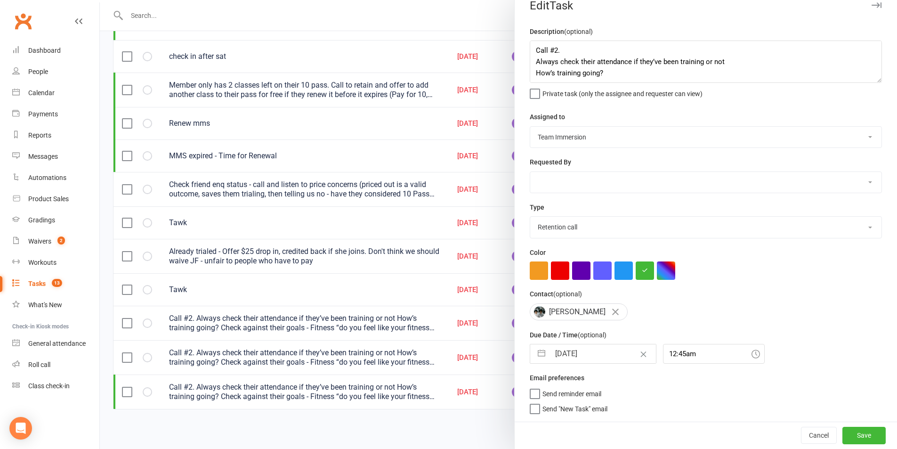
click at [566, 350] on input "16 Sep 2025" at bounding box center [603, 353] width 106 height 19
select select "7"
select select "2025"
select select "8"
select select "2025"
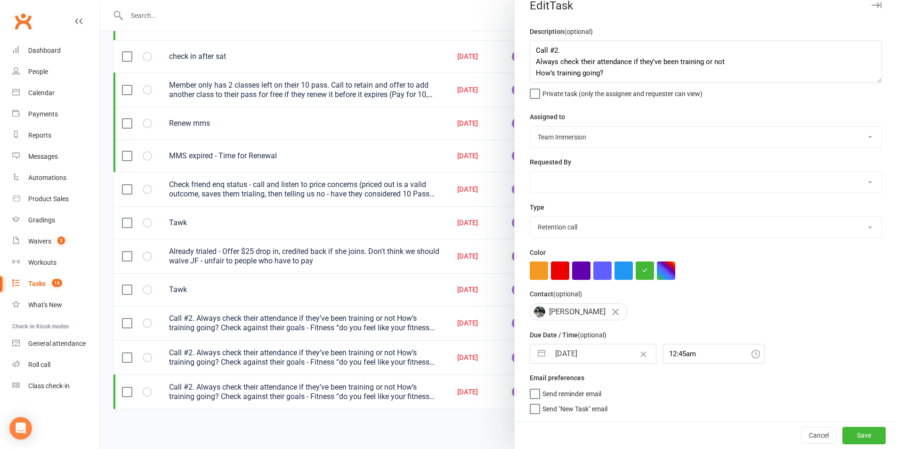
select select "9"
select select "2025"
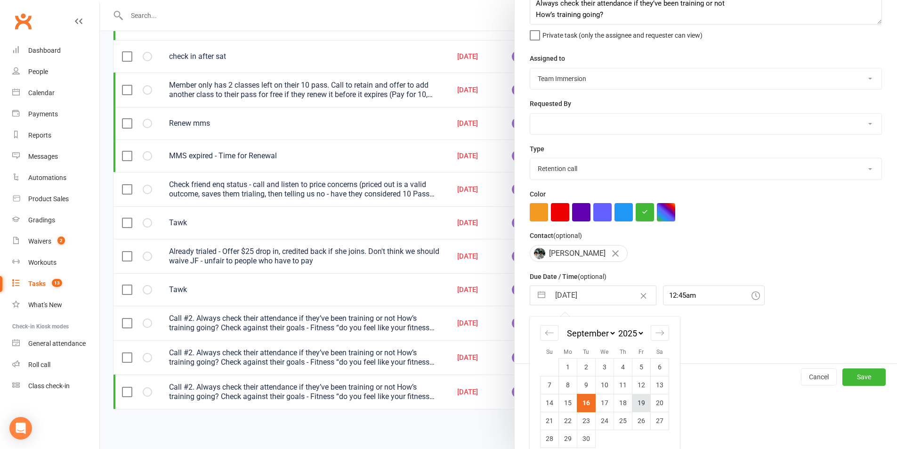
scroll to position [86, 0]
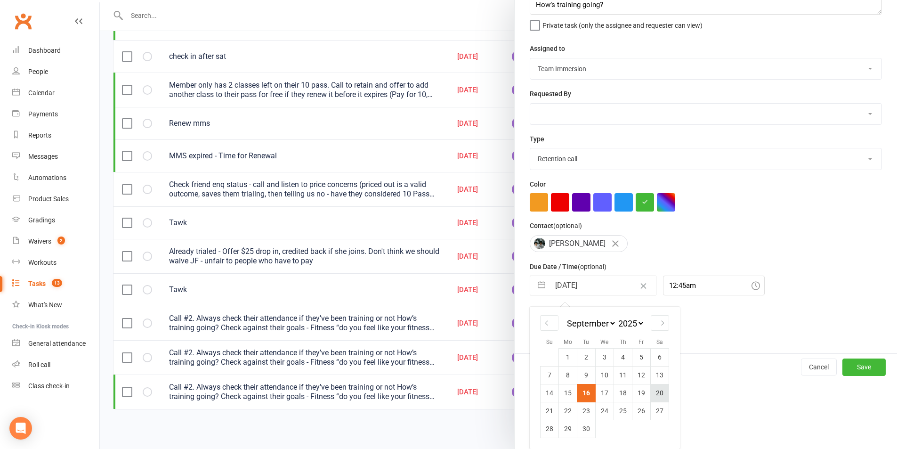
click at [652, 390] on td "20" at bounding box center [660, 393] width 18 height 18
type input "20 Sep 2025"
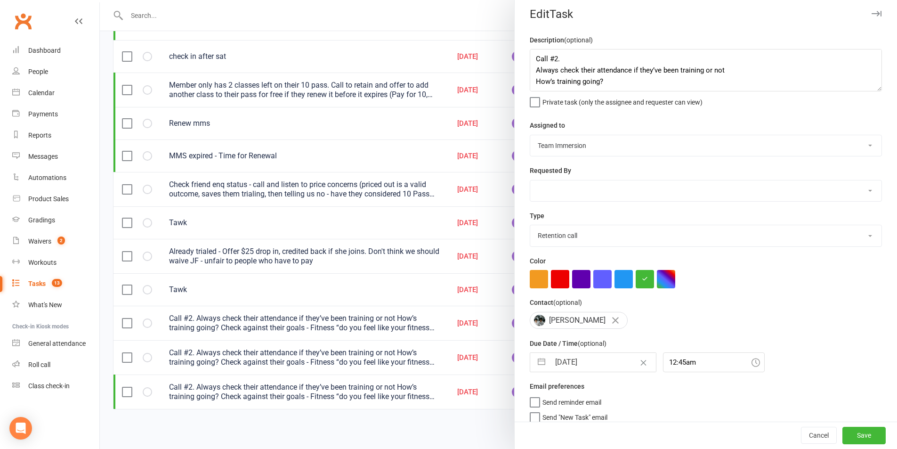
scroll to position [0, 0]
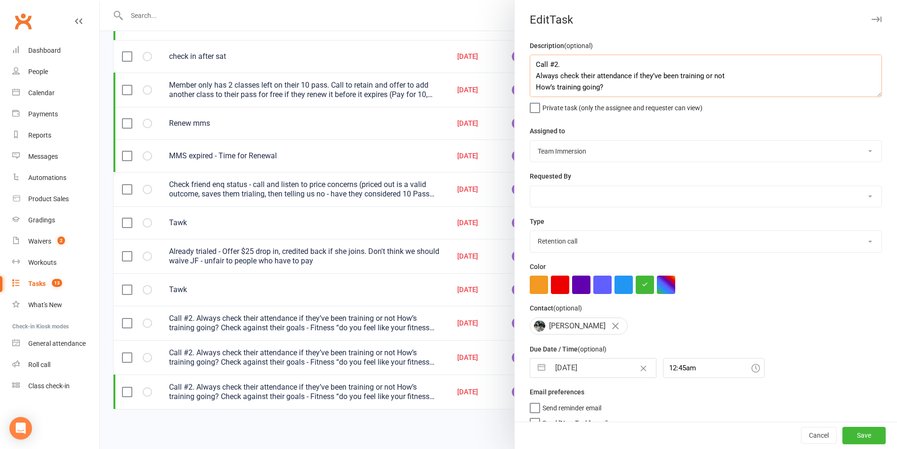
click at [533, 69] on textarea "Call #2. Always check their attendance if they’ve been training or not How’s tr…" at bounding box center [706, 76] width 352 height 42
type textarea "IN-PERSON - Call #2. Always check their attendance if they’ve been training or …"
click at [855, 426] on div "Cancel Save" at bounding box center [706, 435] width 382 height 27
click at [850, 426] on div "Cancel Save" at bounding box center [706, 435] width 382 height 27
click at [852, 431] on button "Save" at bounding box center [863, 435] width 43 height 17
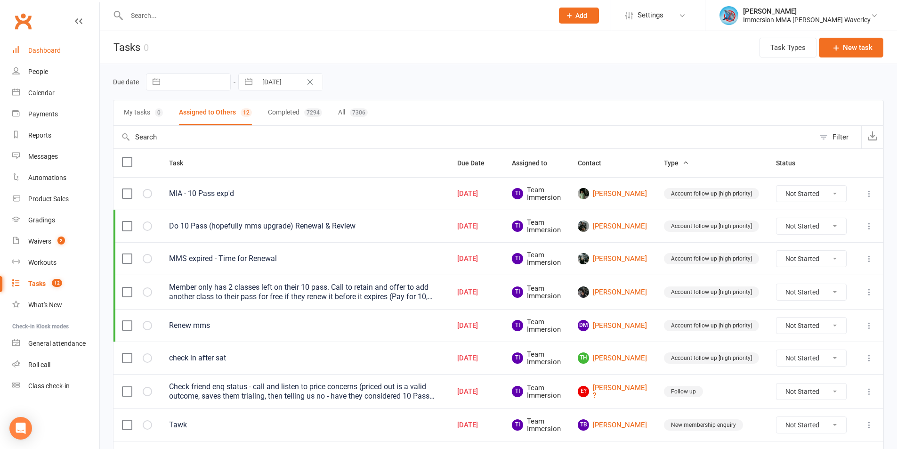
click at [50, 45] on link "Dashboard" at bounding box center [55, 50] width 87 height 21
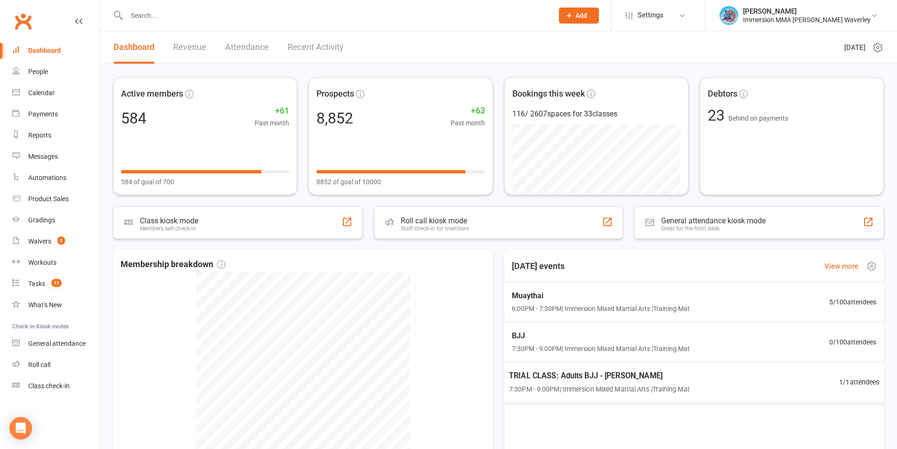
click at [682, 395] on div "TRIAL CLASS: Adults BJJ - [PERSON_NAME] Broad 7:30PM - 9:00PM | Immersion Mixed…" at bounding box center [693, 382] width 393 height 40
drag, startPoint x: 580, startPoint y: 260, endPoint x: 568, endPoint y: 275, distance: 19.0
click at [579, 261] on div "Today's events View more" at bounding box center [694, 266] width 395 height 32
click at [852, 261] on link "View more" at bounding box center [841, 265] width 34 height 11
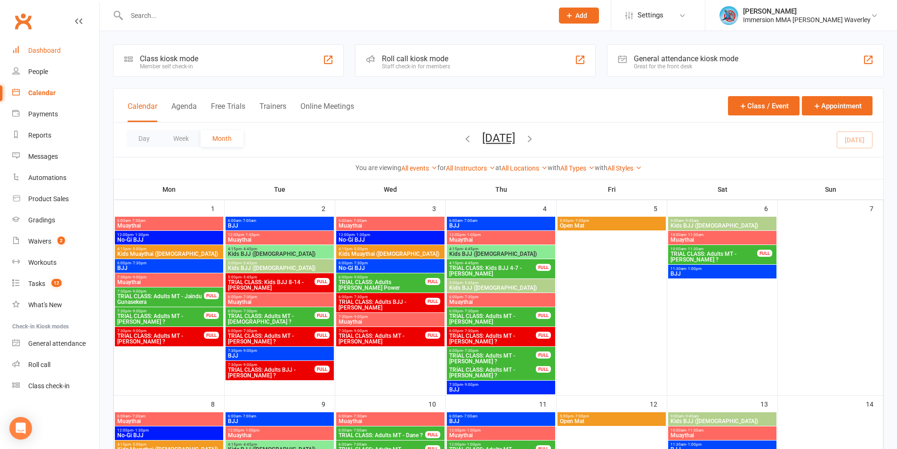
click at [69, 43] on link "Dashboard" at bounding box center [55, 50] width 87 height 21
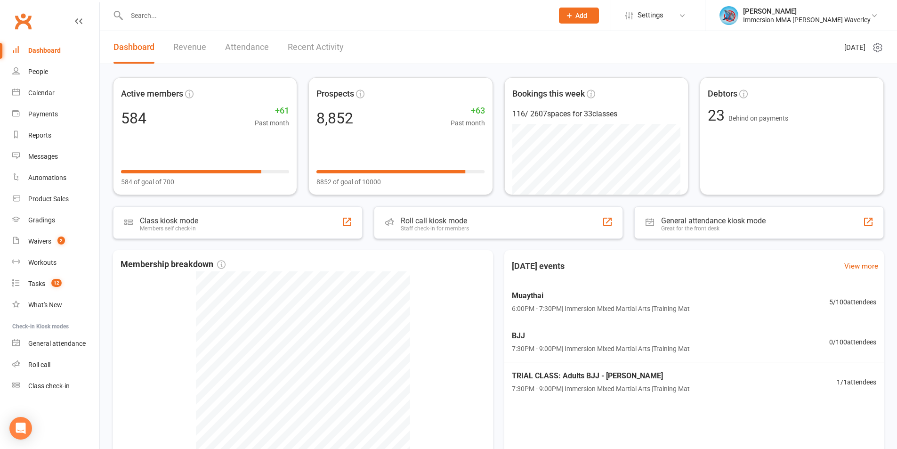
click at [642, 247] on div "Active members 584 +61 Past month 584 of goal of 700 Prospects 8,852 +63 Past m…" at bounding box center [498, 303] width 797 height 479
click at [622, 272] on div "Today's events View more" at bounding box center [694, 266] width 395 height 32
click at [612, 251] on div "Today's events View more" at bounding box center [694, 266] width 395 height 32
